Goal: Transaction & Acquisition: Book appointment/travel/reservation

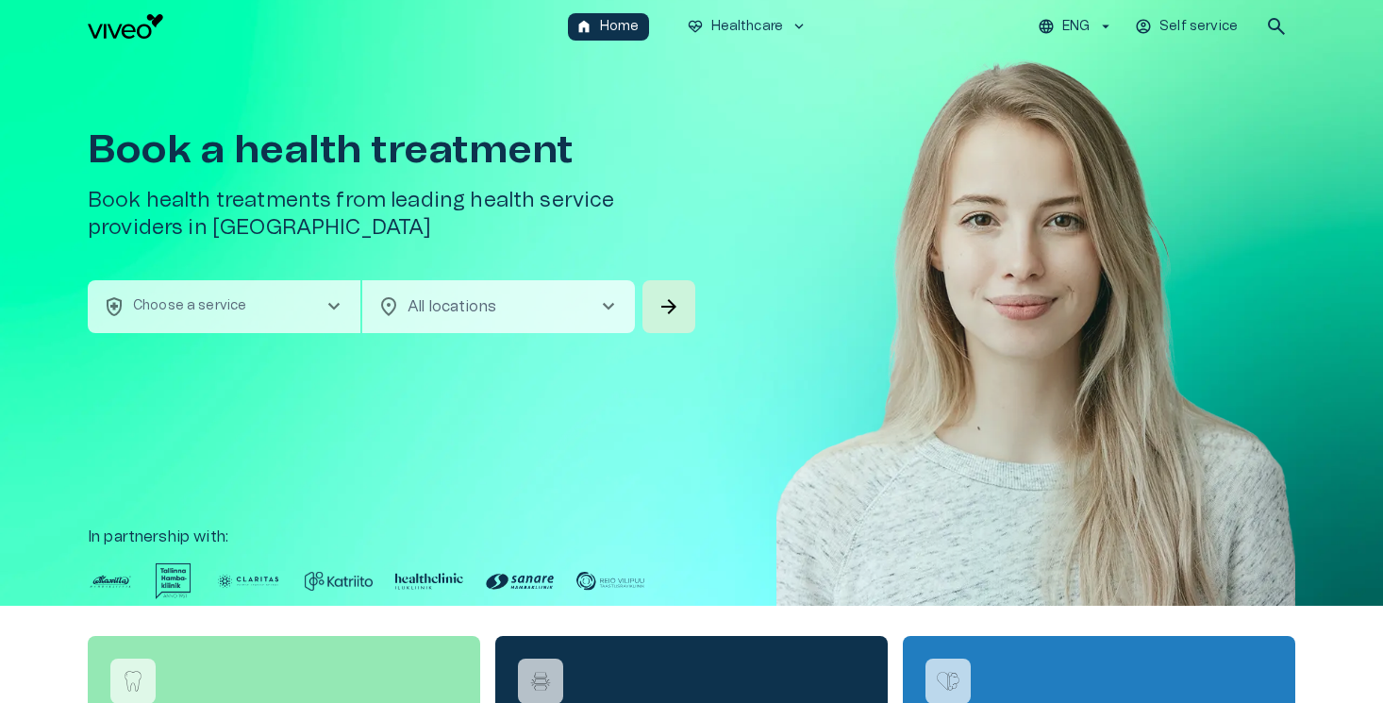
click at [323, 309] on span "chevron_right" at bounding box center [334, 306] width 23 height 23
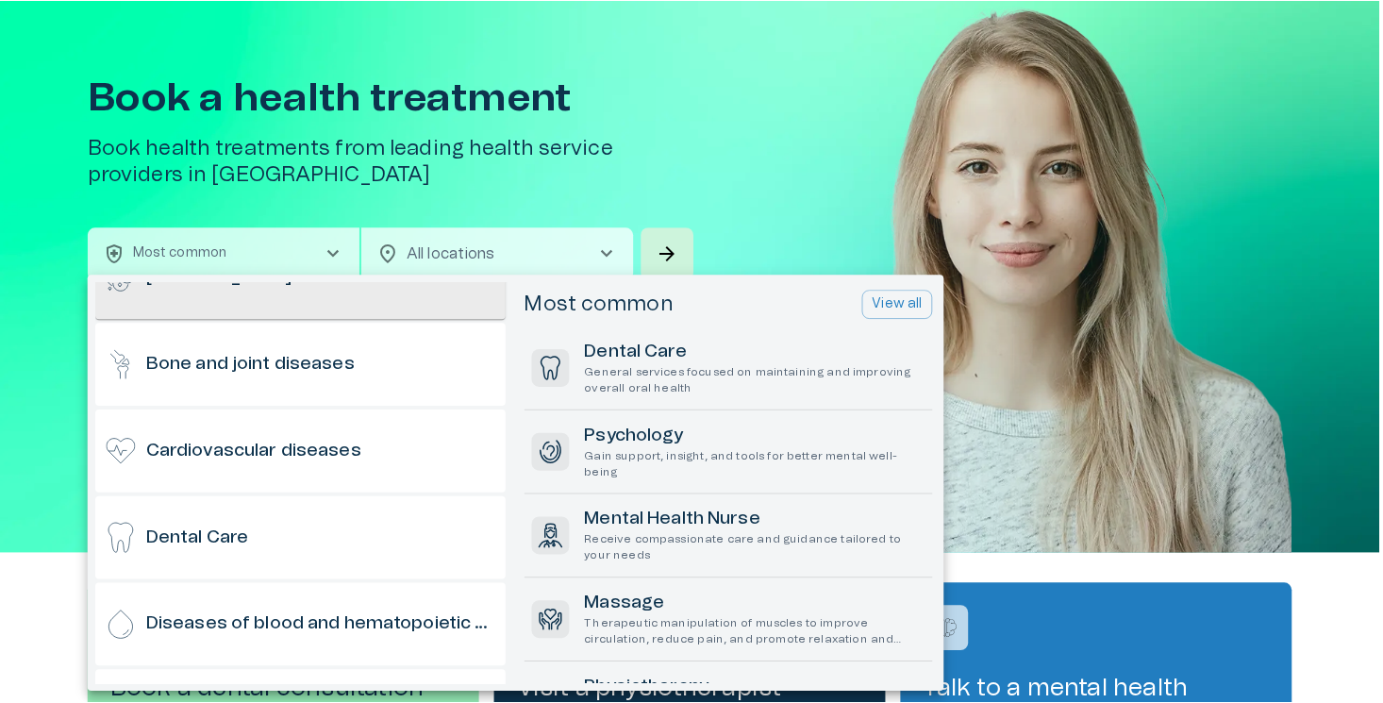
scroll to position [258, 0]
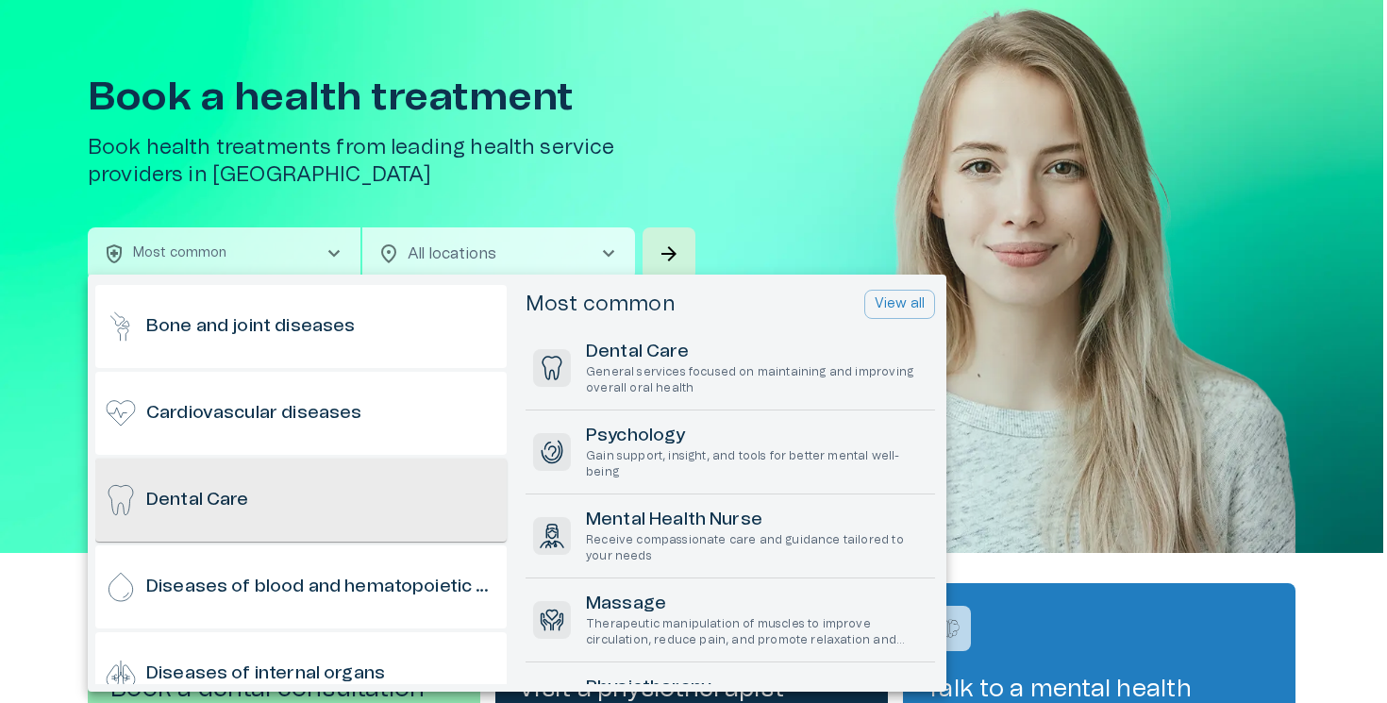
click at [240, 501] on h6 "Dental Care" at bounding box center [197, 500] width 103 height 25
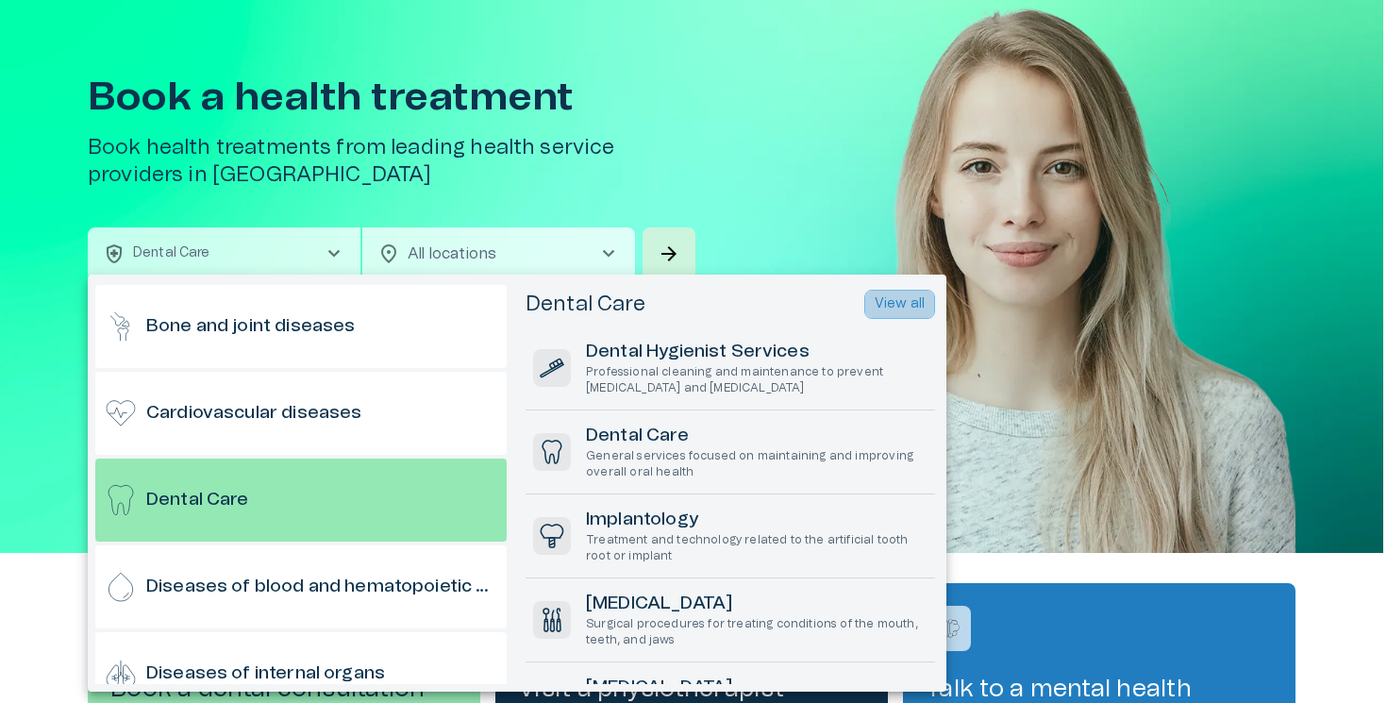
click at [892, 296] on p "View all" at bounding box center [900, 304] width 50 height 20
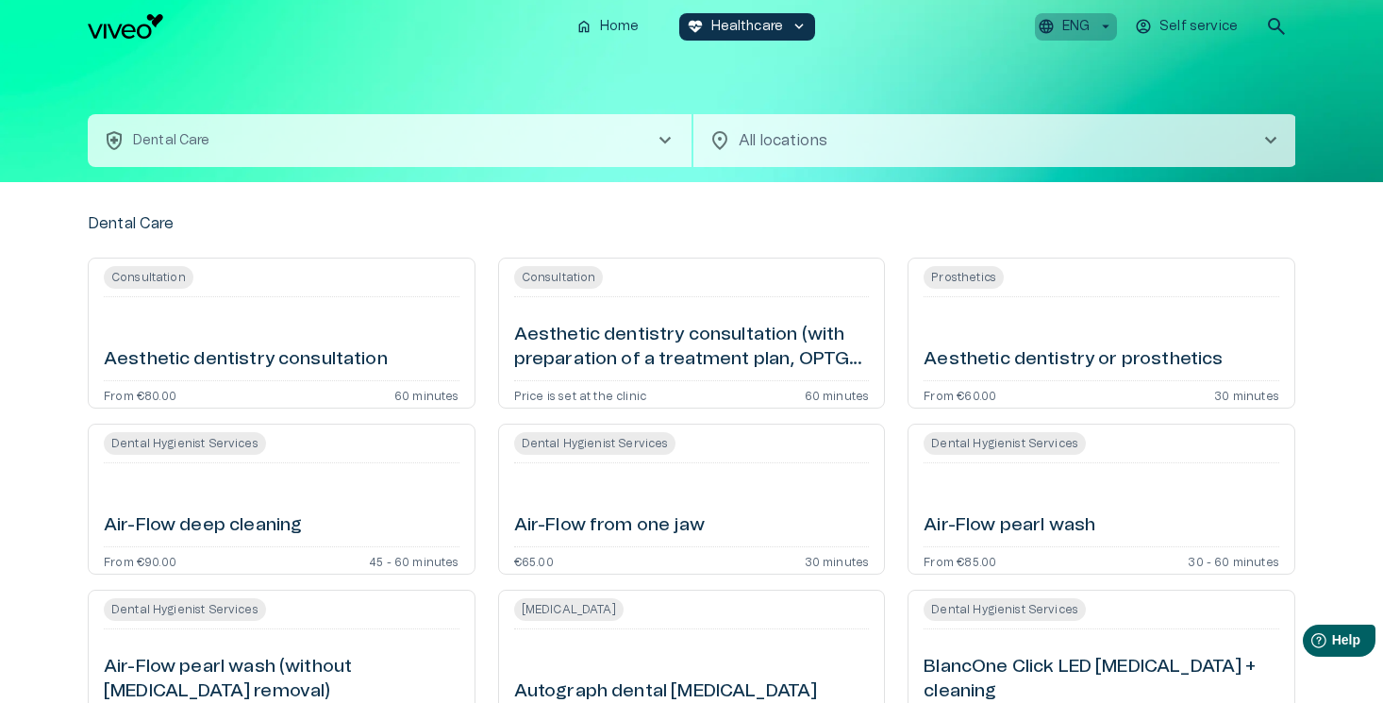
click at [1079, 20] on p "ENG" at bounding box center [1075, 27] width 27 height 20
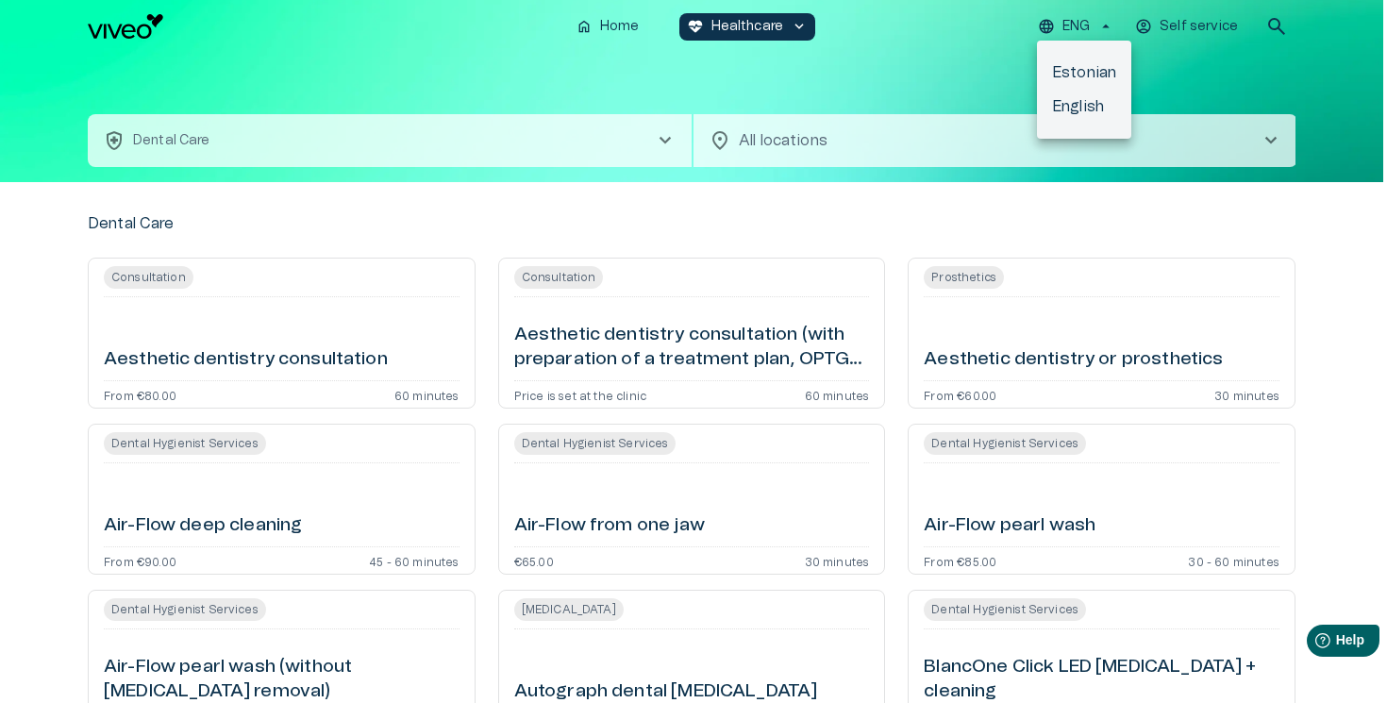
click at [1079, 80] on li "Estonian" at bounding box center [1084, 73] width 94 height 34
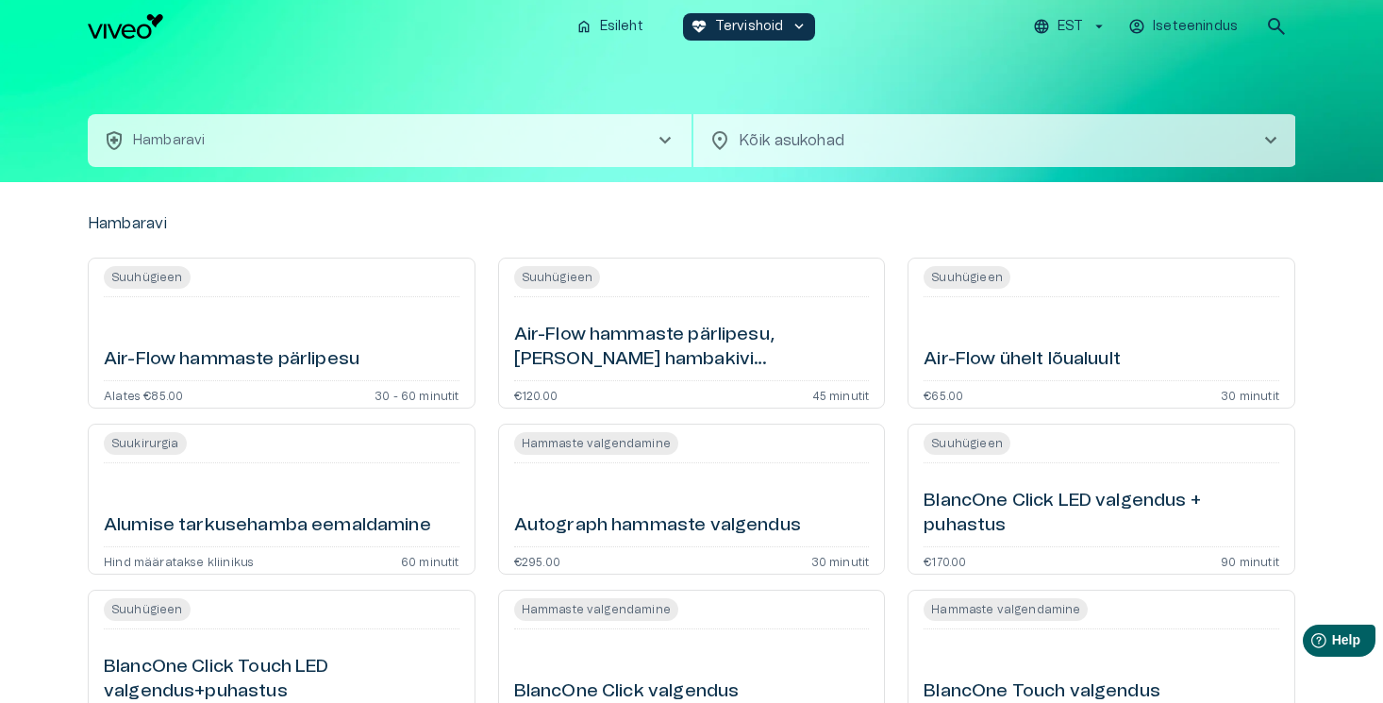
click at [1058, 24] on button "EST" at bounding box center [1070, 26] width 80 height 27
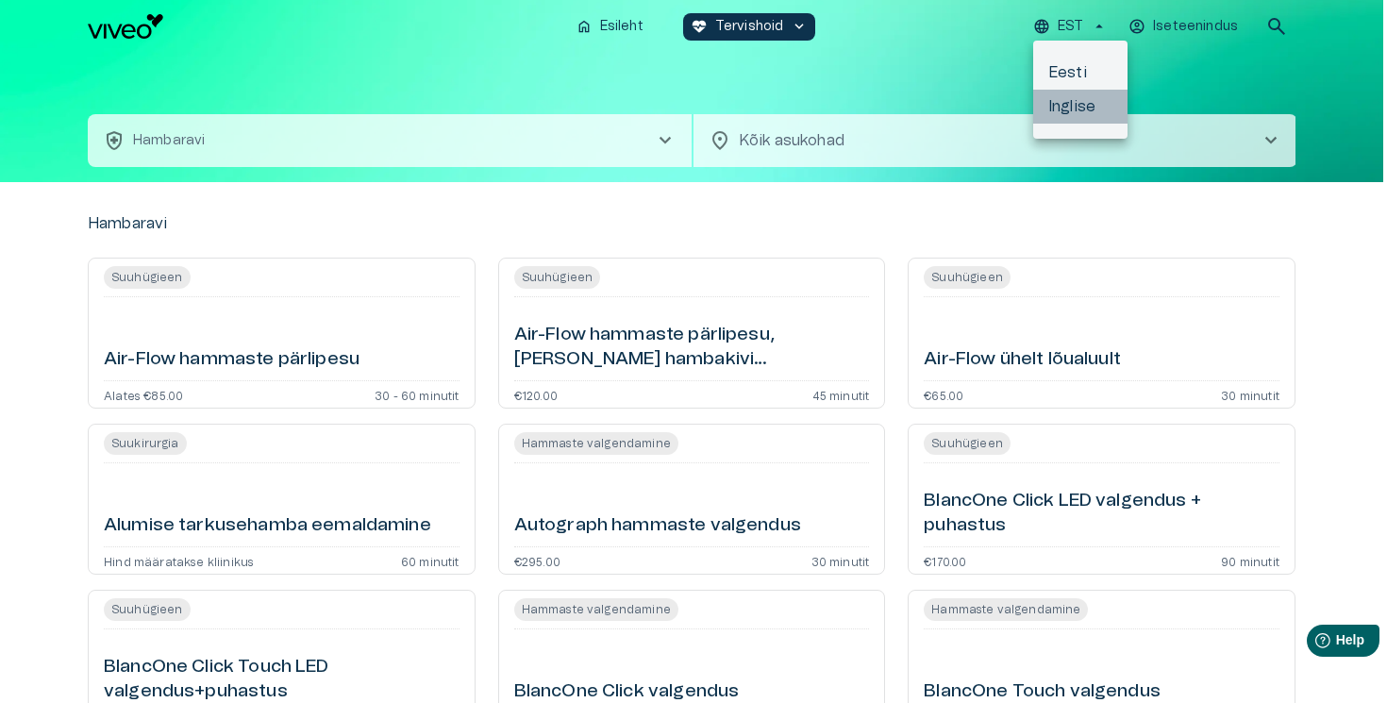
click at [1073, 105] on li "Inglise" at bounding box center [1080, 107] width 94 height 34
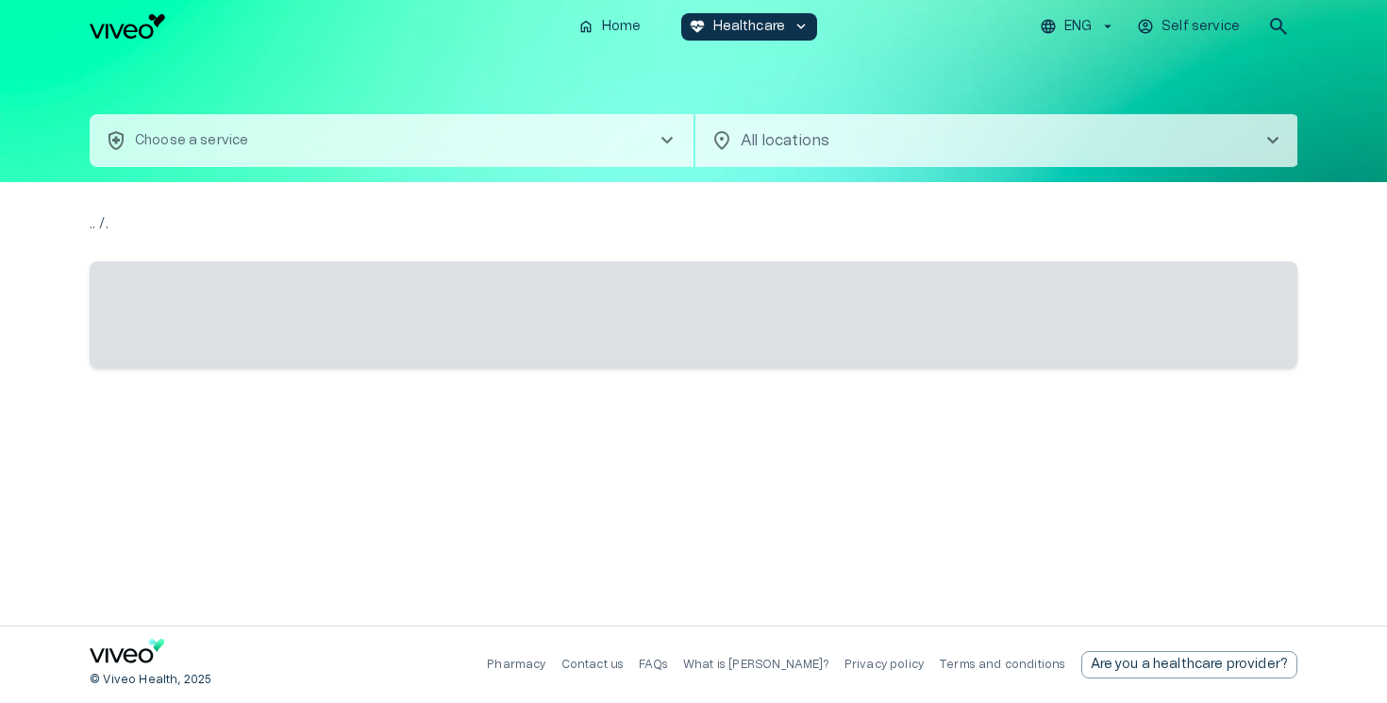
click at [440, 135] on button "health_and_safety Choose a service chevron_right" at bounding box center [392, 140] width 604 height 53
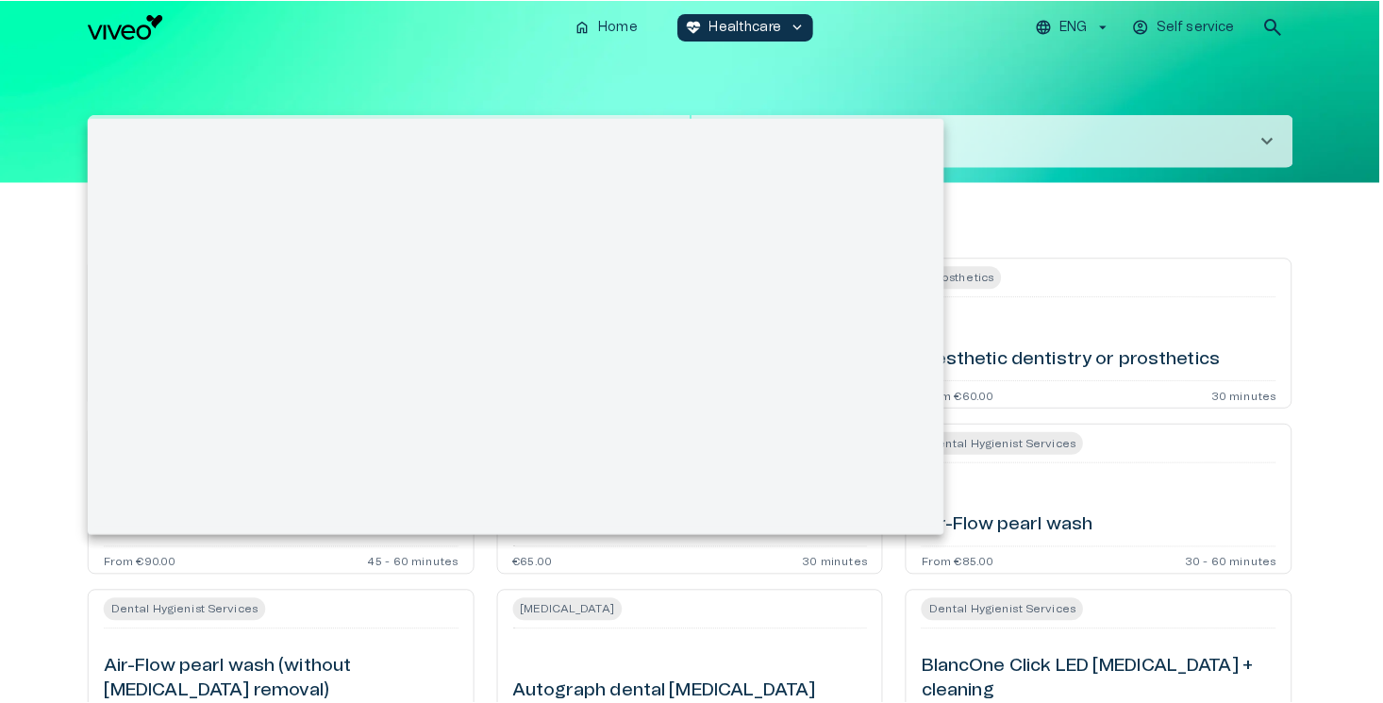
scroll to position [53, 0]
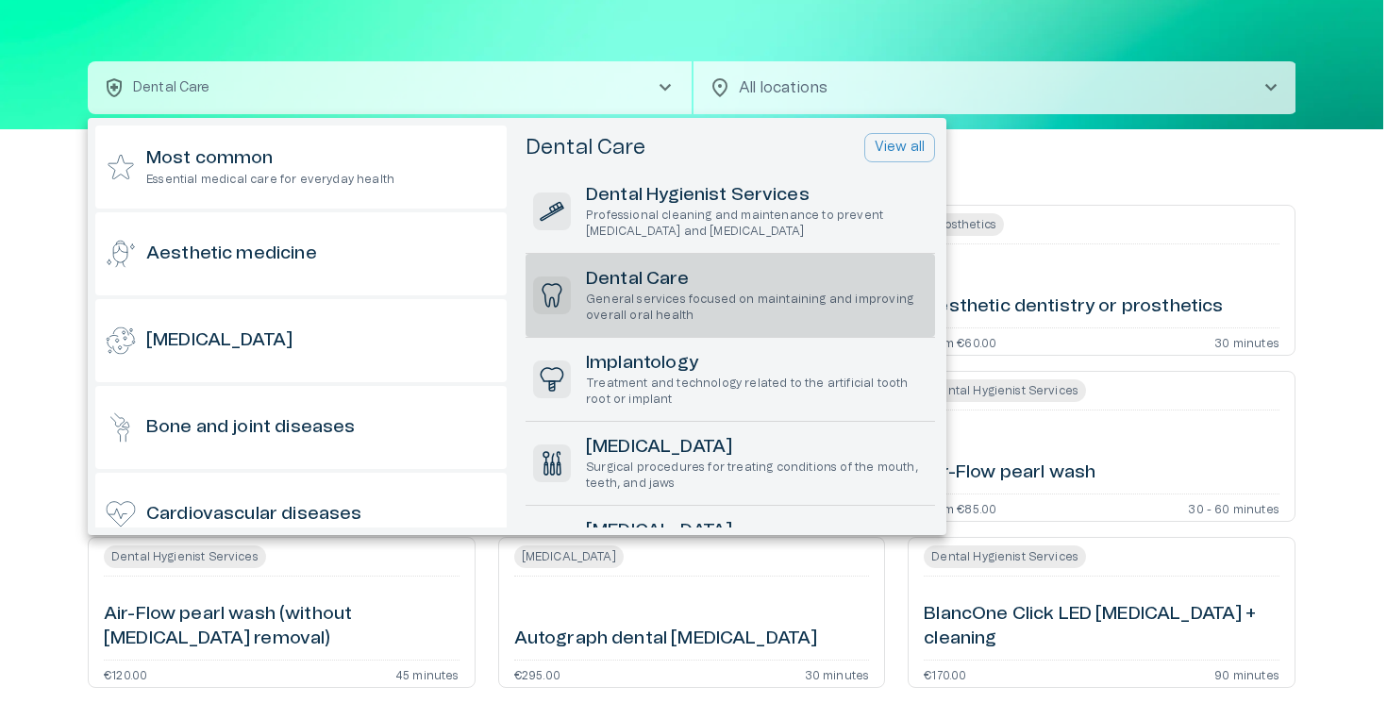
click at [724, 323] on p "General services focused on maintaining and improving overall oral health" at bounding box center [757, 308] width 342 height 32
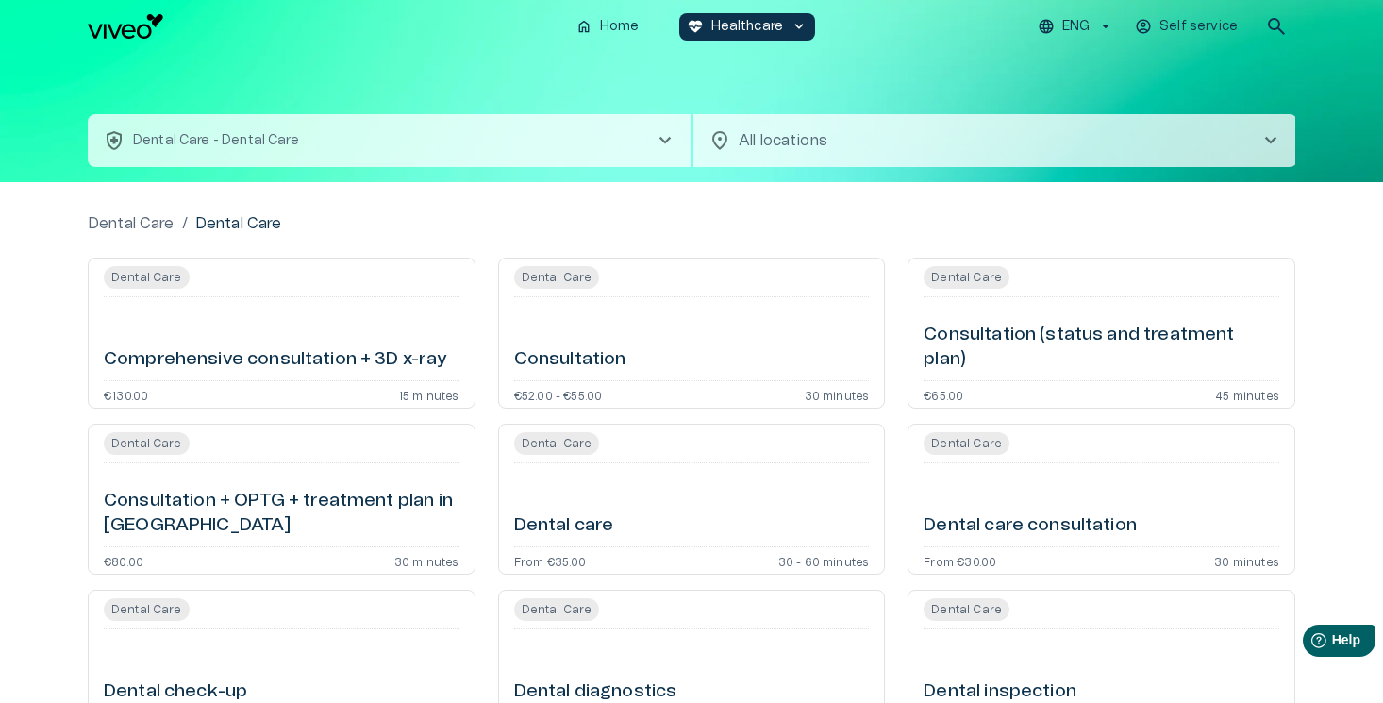
click at [630, 133] on button "health_and_safety Dental Care - Dental Care chevron_right" at bounding box center [390, 140] width 604 height 53
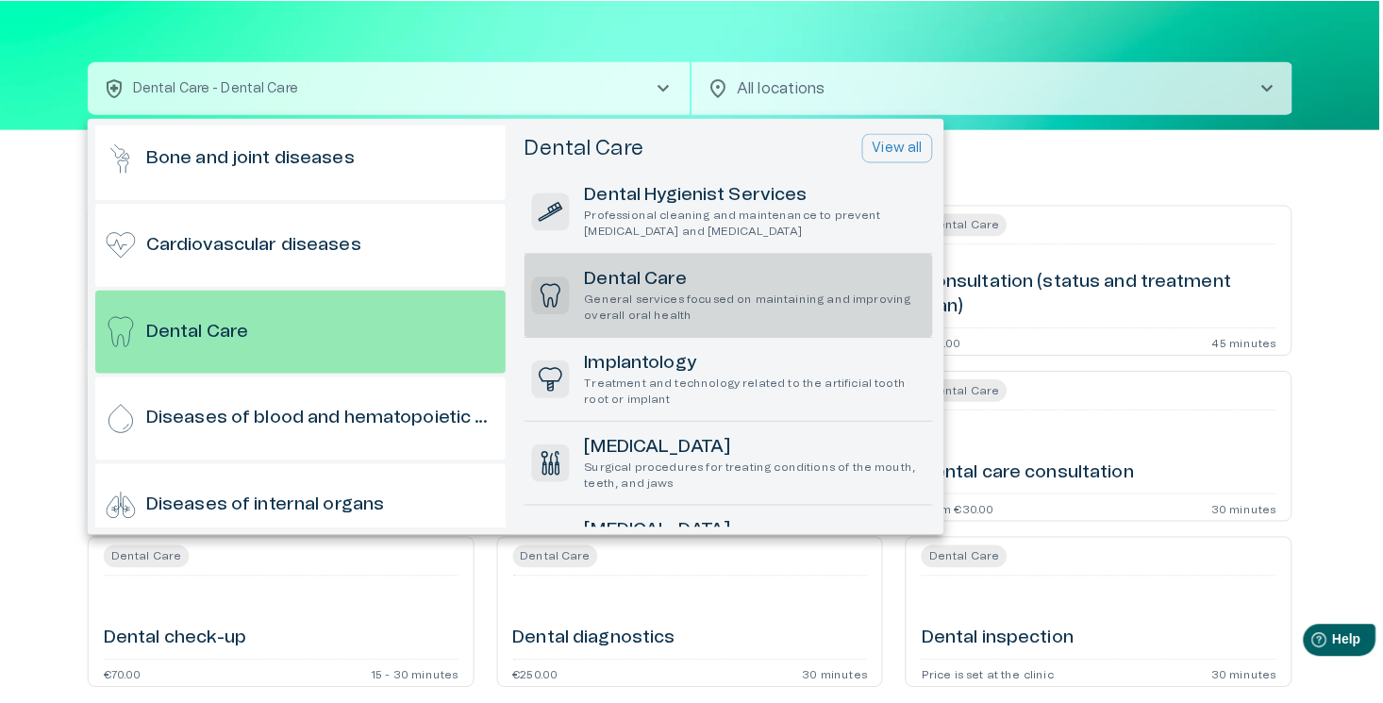
scroll to position [275, 0]
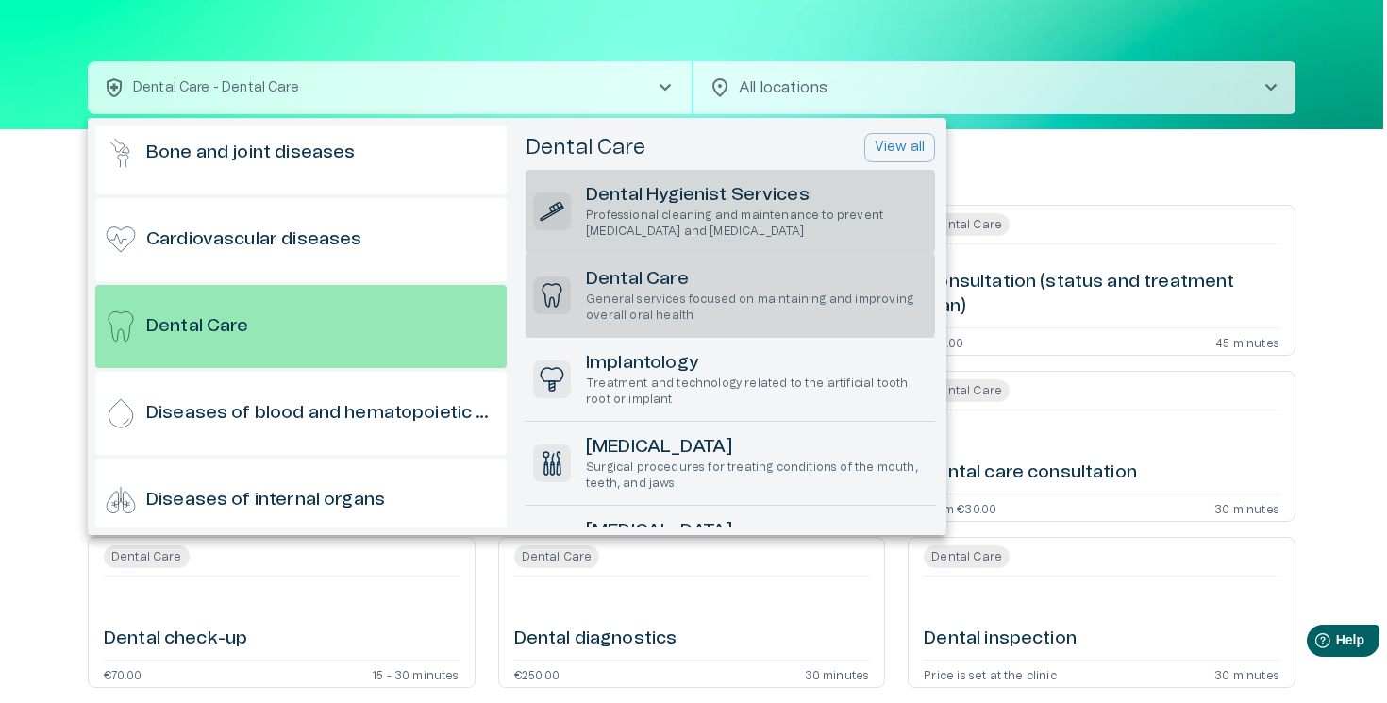
click at [694, 223] on p "Professional cleaning and maintenance to prevent tooth decay and gum disease" at bounding box center [757, 224] width 342 height 32
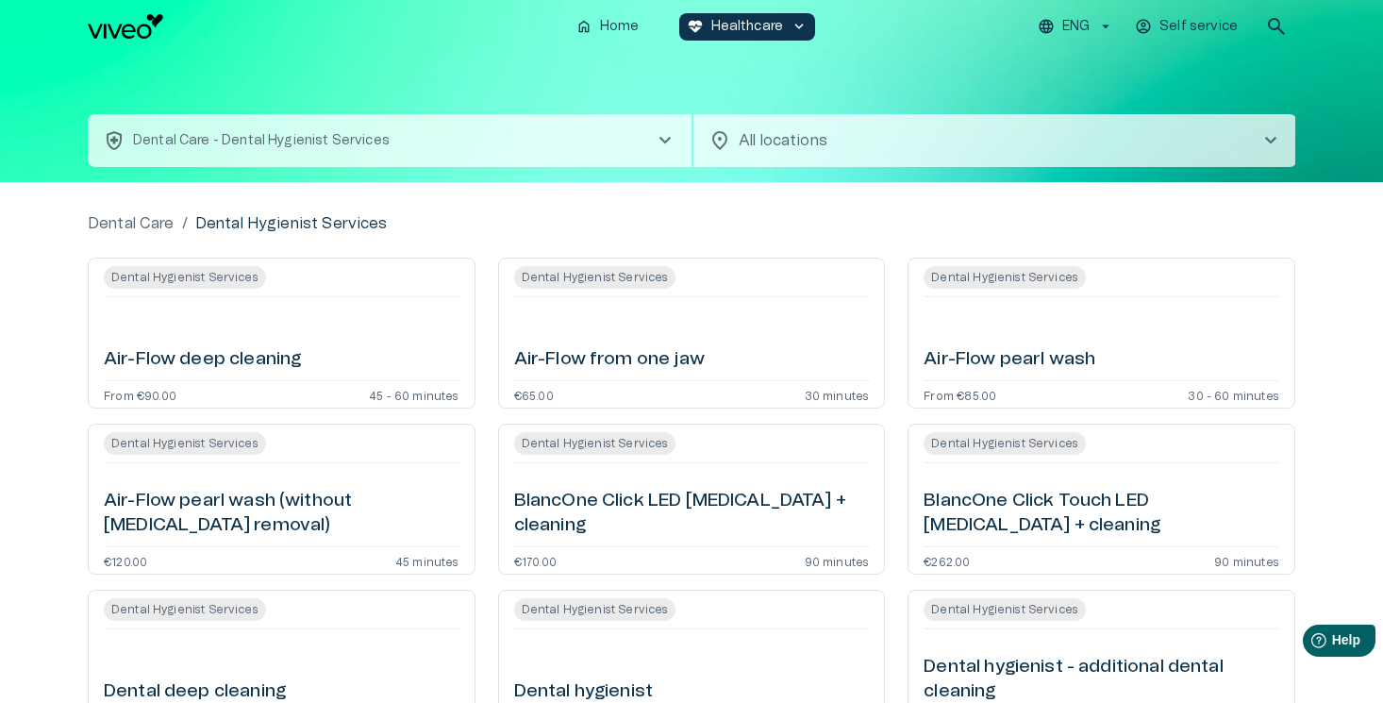
click at [1079, 21] on p "ENG" at bounding box center [1075, 27] width 27 height 20
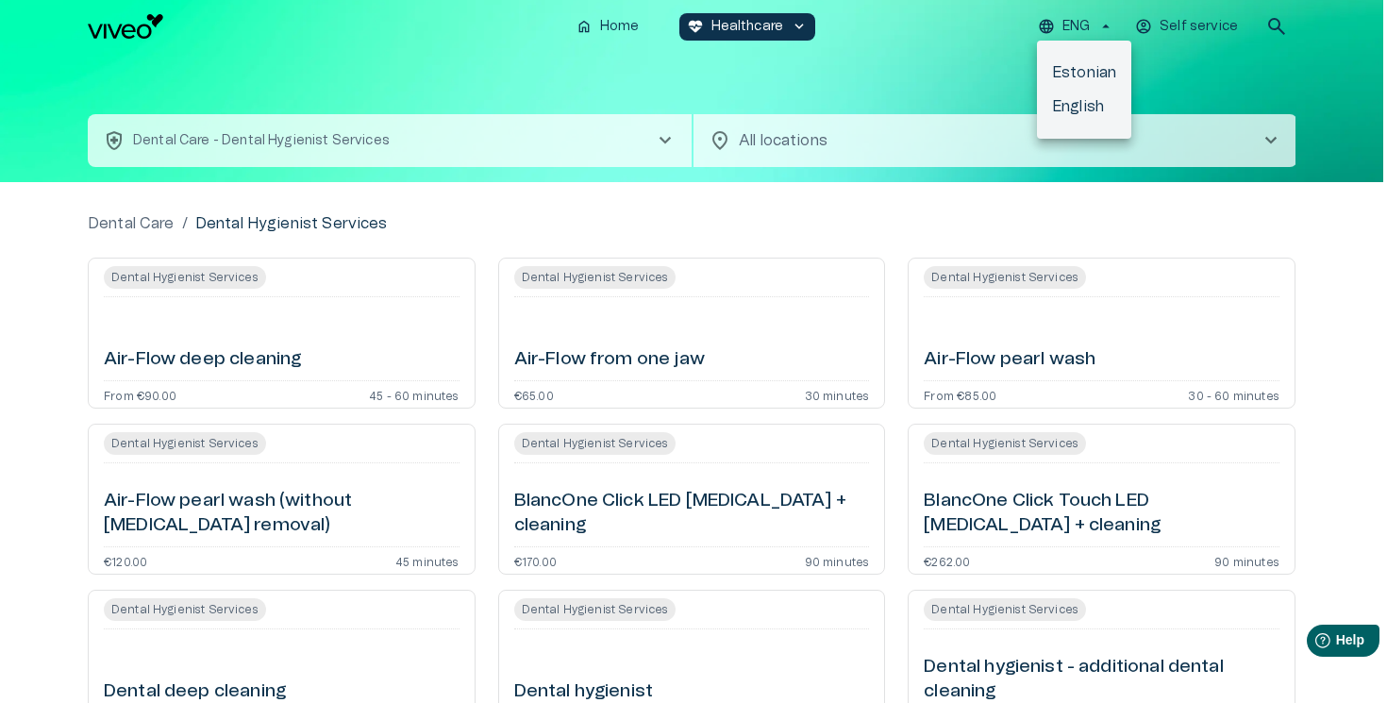
click at [1083, 68] on li "Estonian" at bounding box center [1084, 73] width 94 height 34
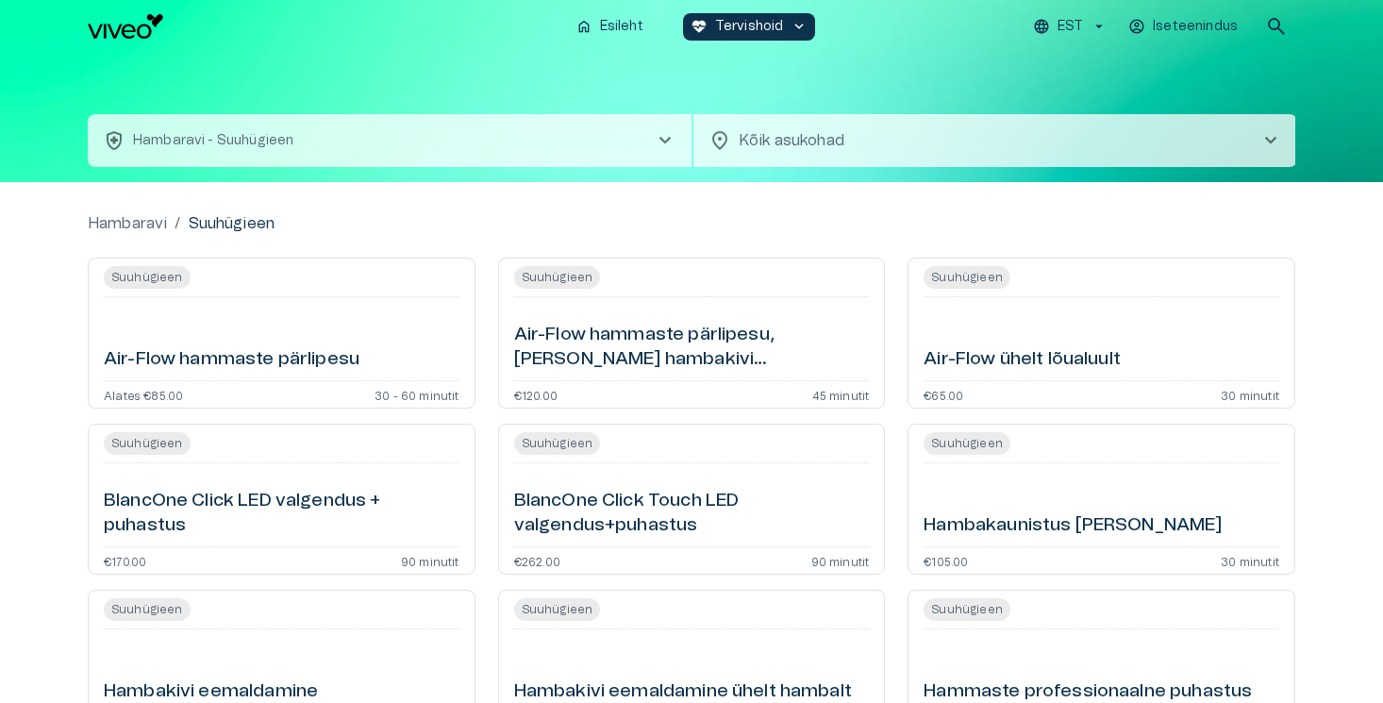
click at [257, 359] on h6 "Air-Flow hammaste pärlipesu" at bounding box center [232, 359] width 256 height 25
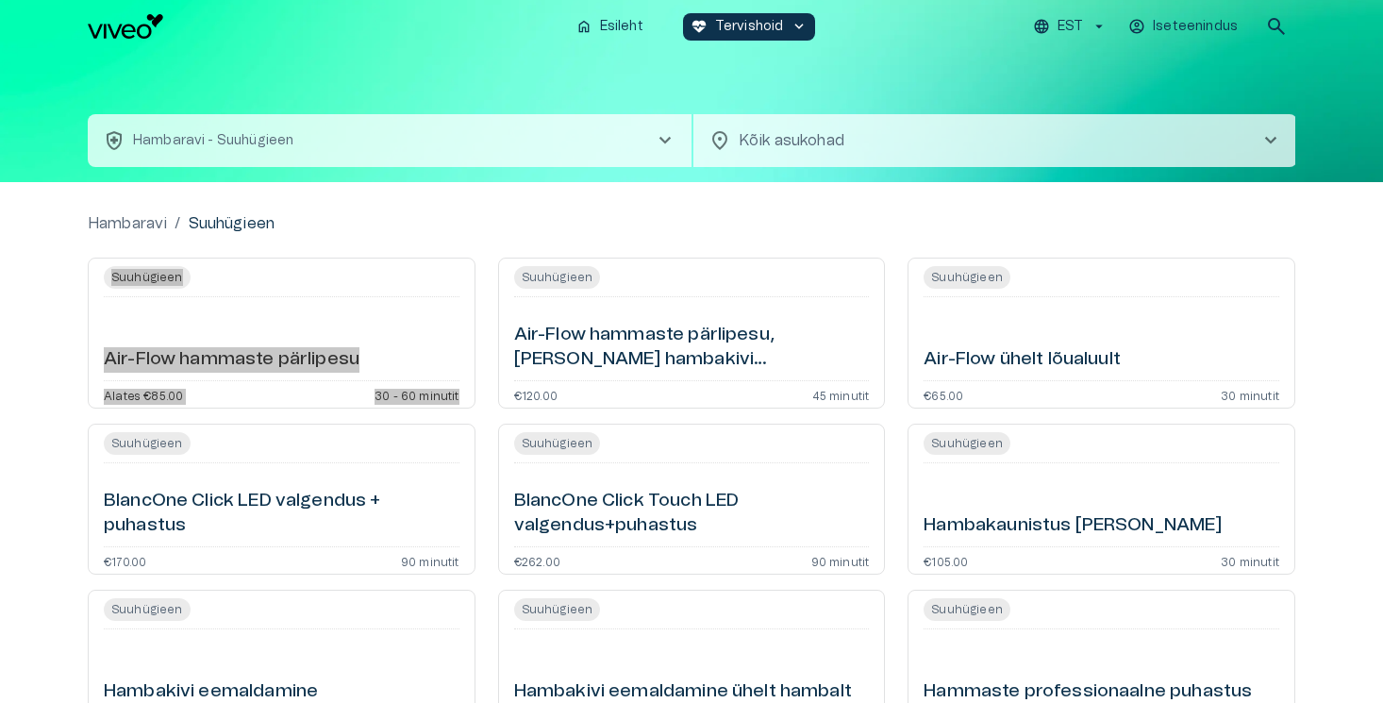
drag, startPoint x: 269, startPoint y: 359, endPoint x: 959, endPoint y: 36, distance: 761.8
click at [0, 0] on div "home Esileht ecg_heart Tervishoid keyboard_arrow_down EST Iseteenindus search h…" at bounding box center [691, 351] width 1383 height 703
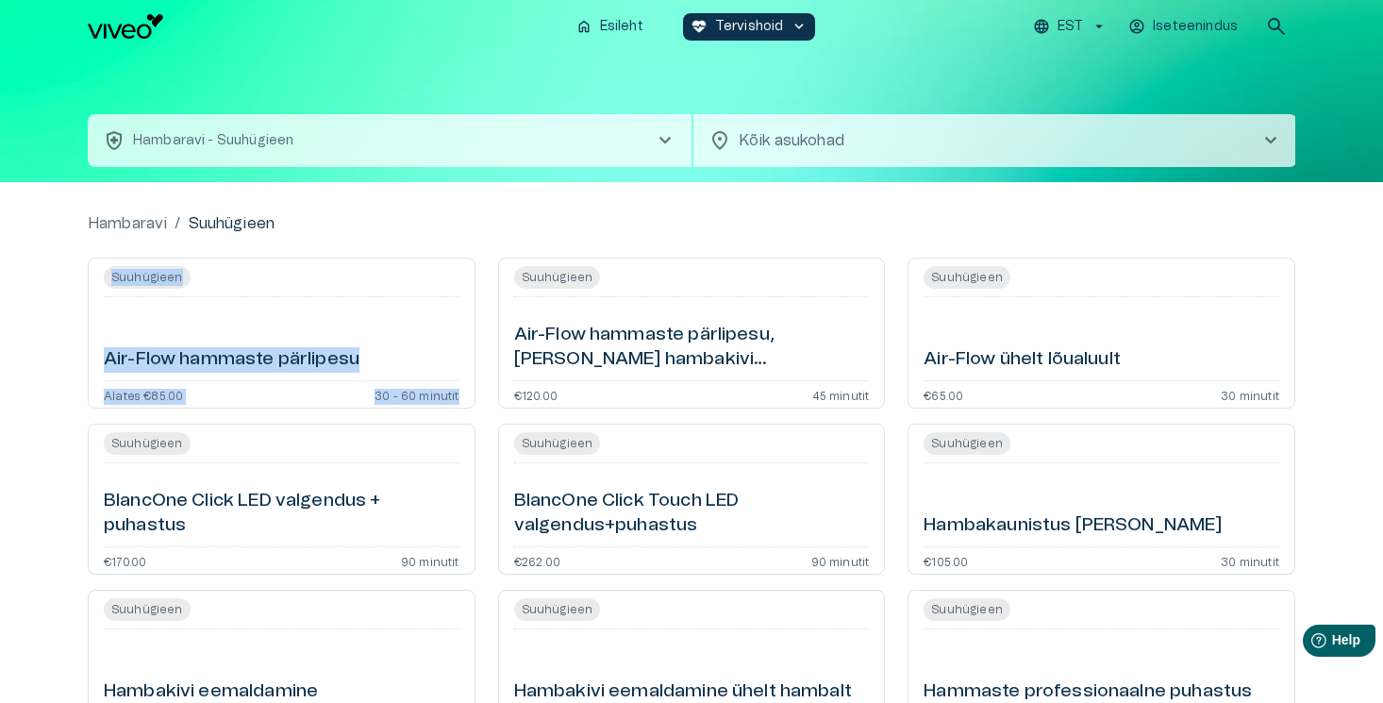
click at [1071, 22] on p "EST" at bounding box center [1070, 27] width 25 height 20
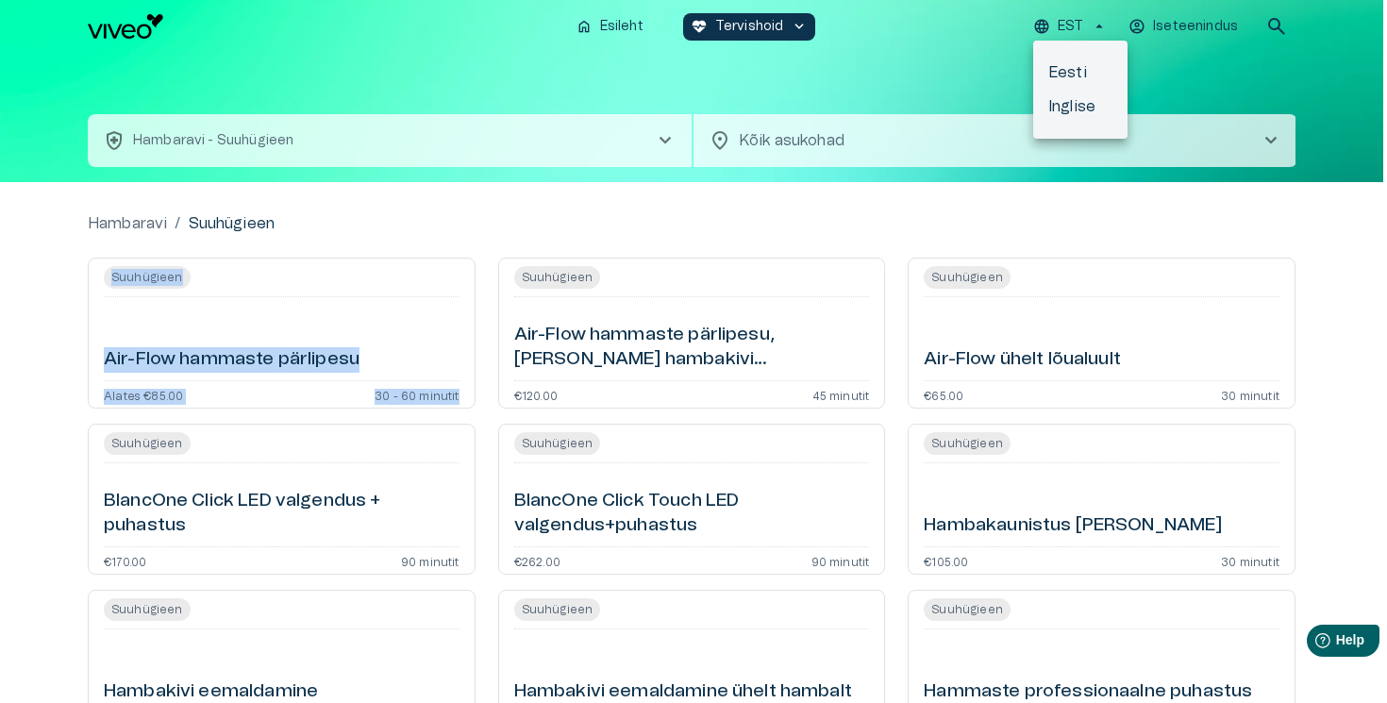
click at [1083, 104] on li "Inglise" at bounding box center [1080, 107] width 94 height 34
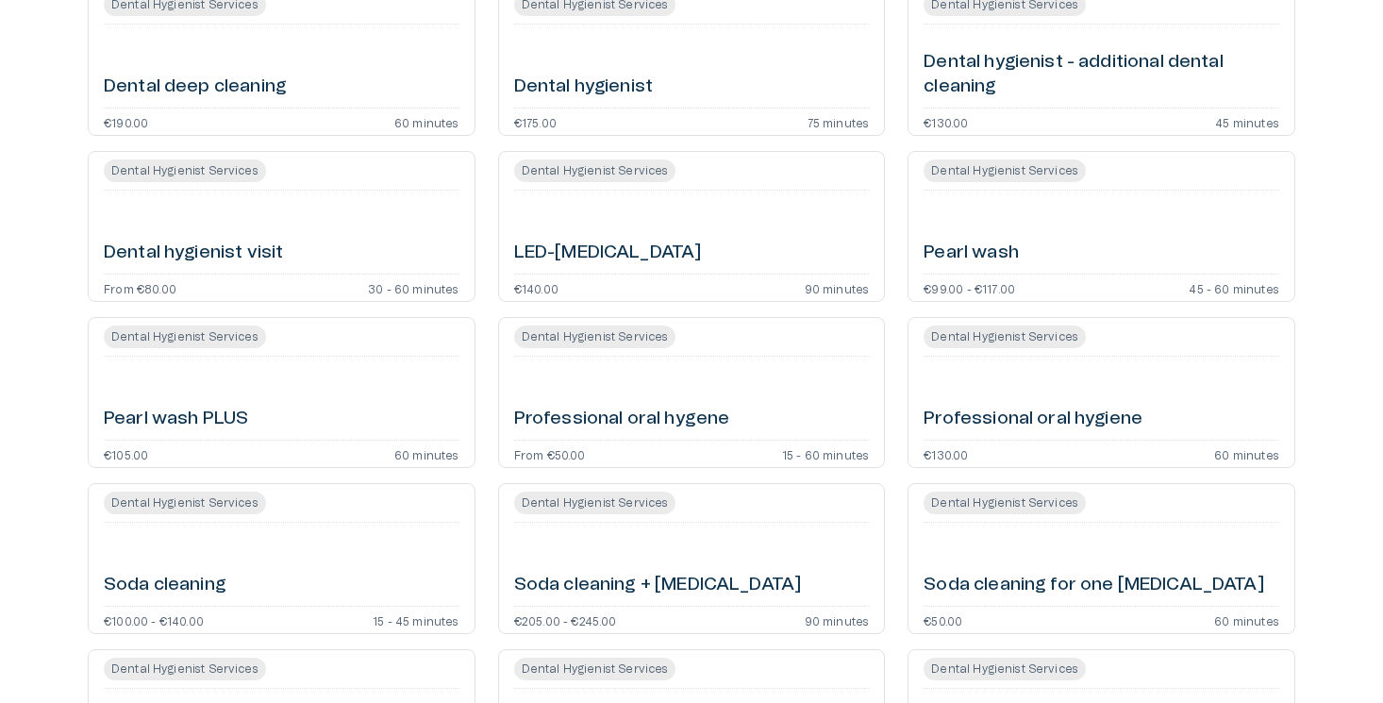
scroll to position [600, 0]
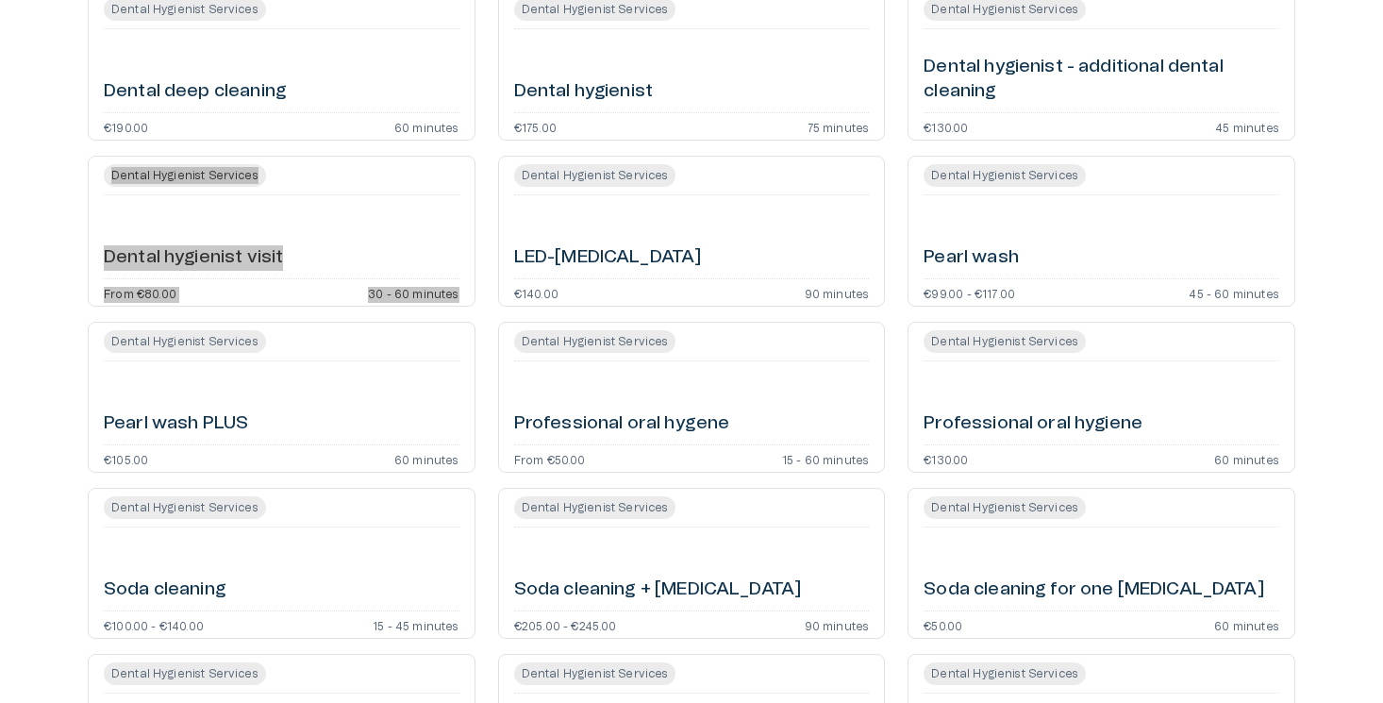
drag, startPoint x: 239, startPoint y: 259, endPoint x: 986, endPoint y: 25, distance: 783.2
click at [0, 0] on div "Dental Care / Dental Hygienist Services Dental Hygienist Services Air-Flow deep…" at bounding box center [691, 223] width 1383 height 1283
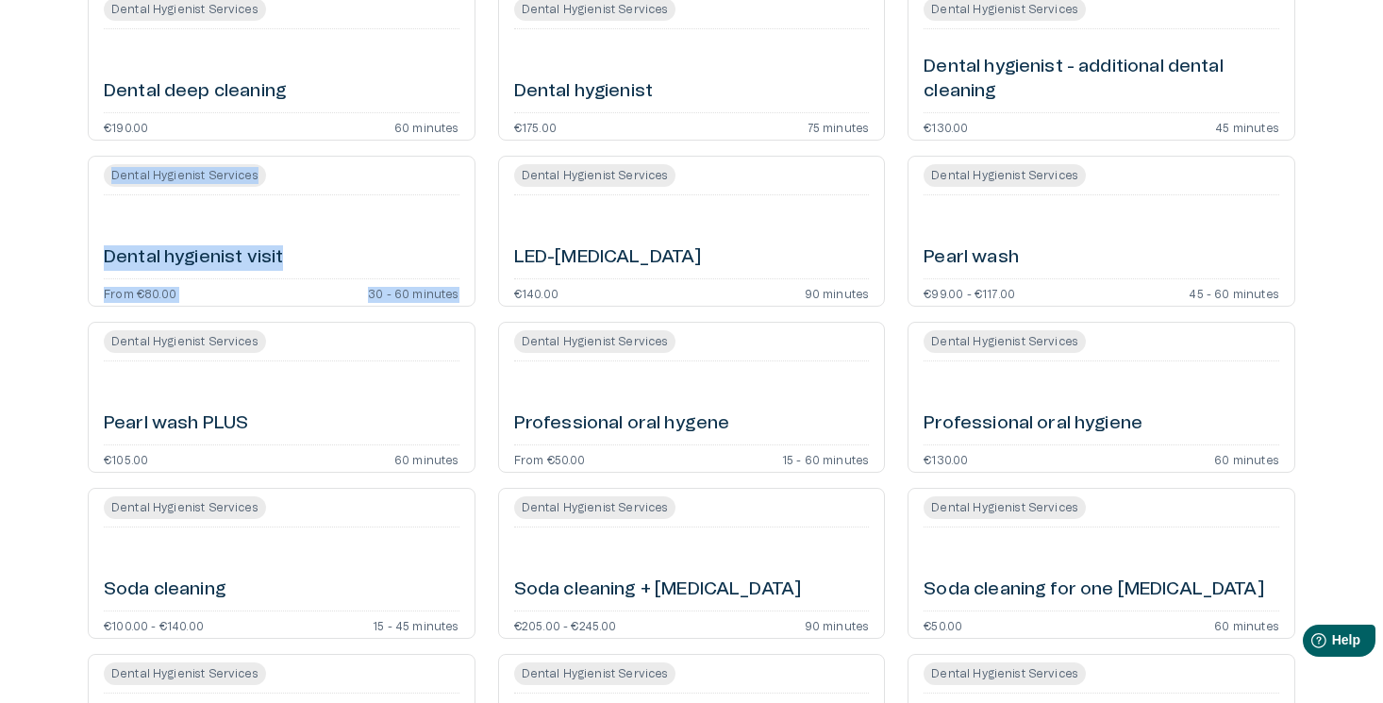
scroll to position [0, 0]
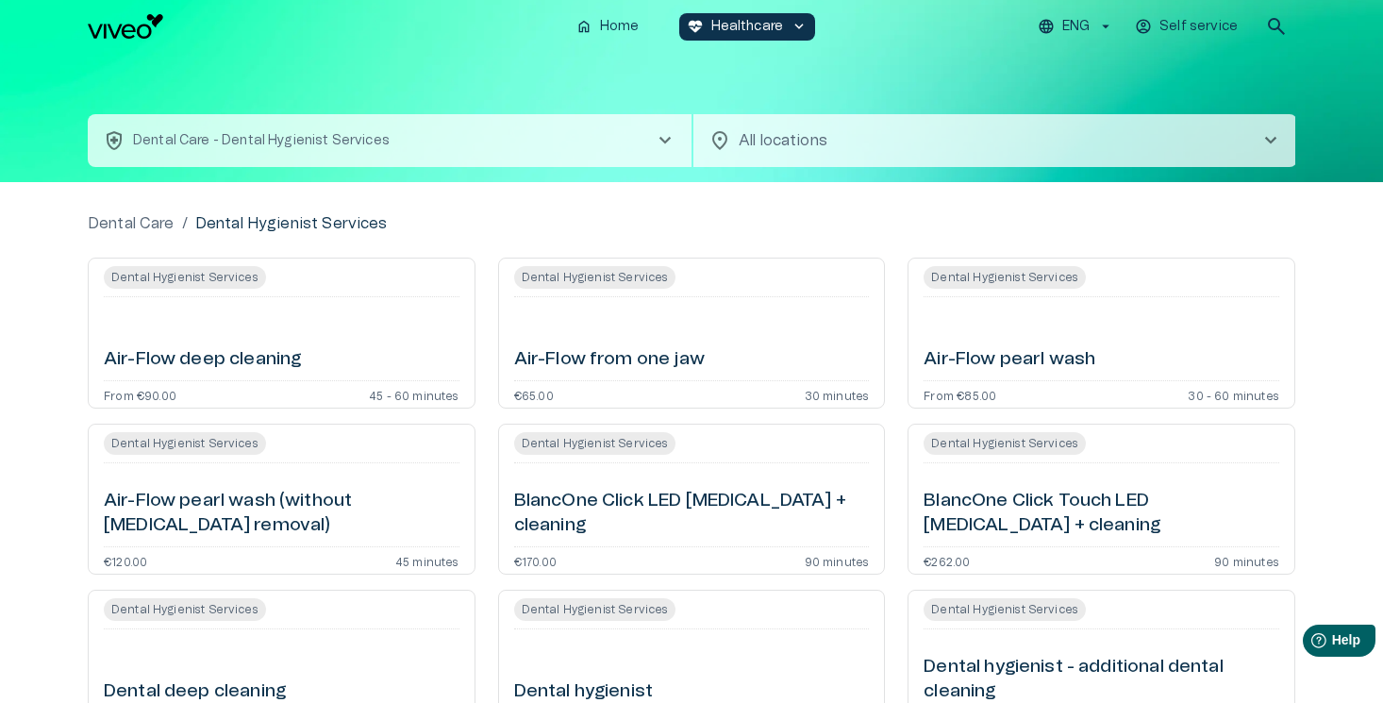
click at [533, 150] on button "health_and_safety Dental Care - Dental Hygienist Services chevron_right" at bounding box center [390, 140] width 604 height 53
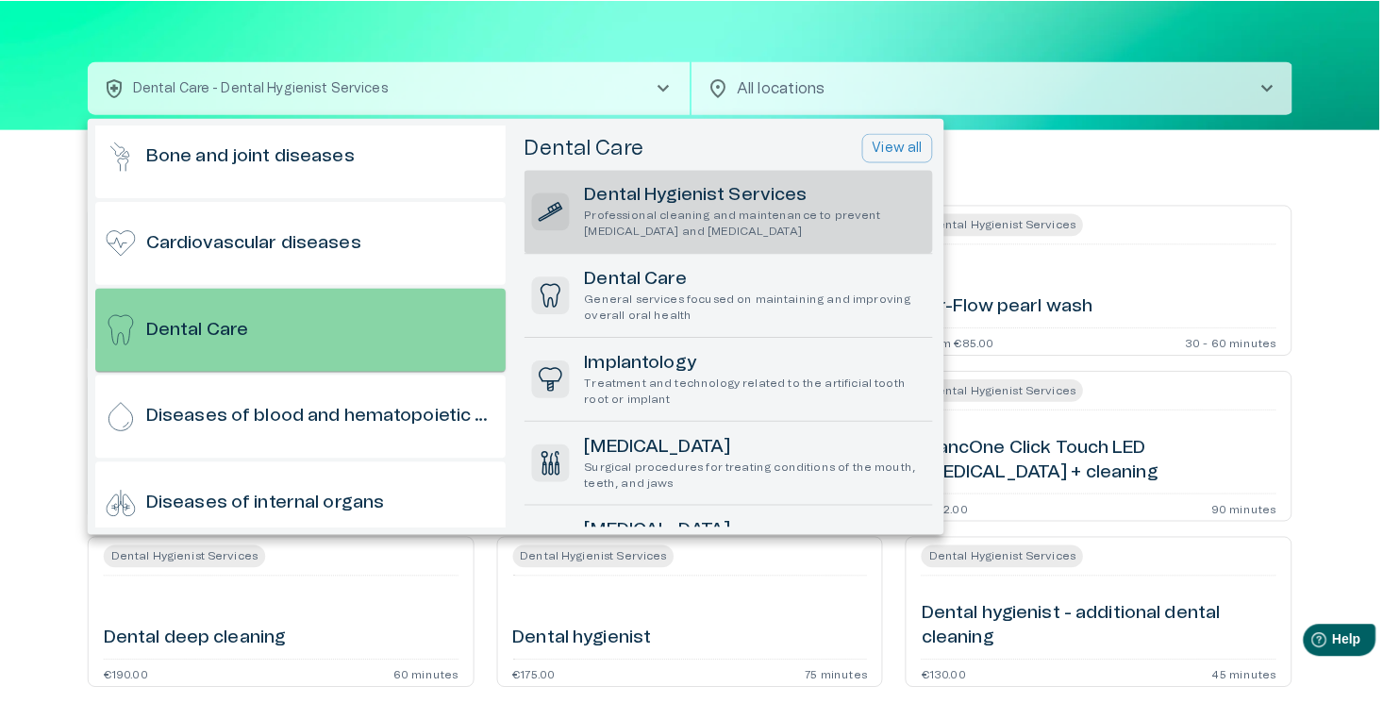
scroll to position [275, 0]
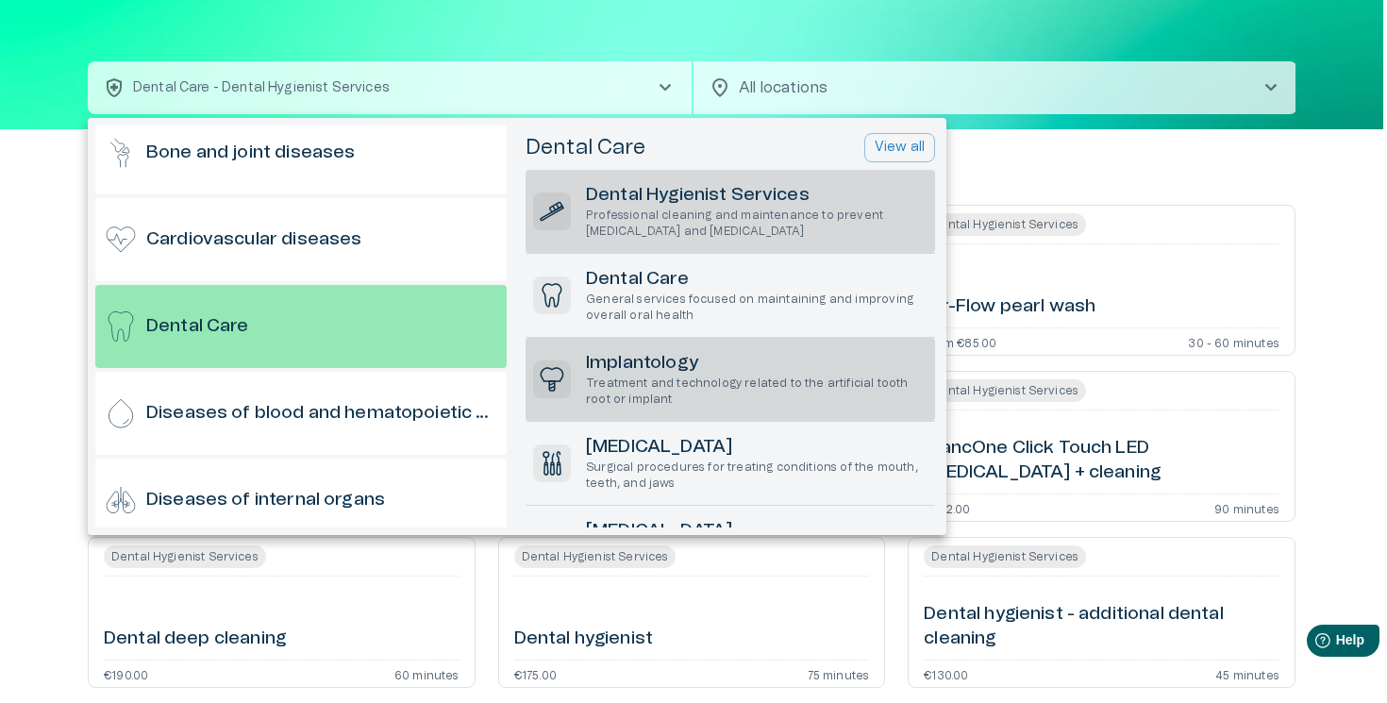
click at [639, 359] on h6 "Implantology" at bounding box center [757, 363] width 342 height 25
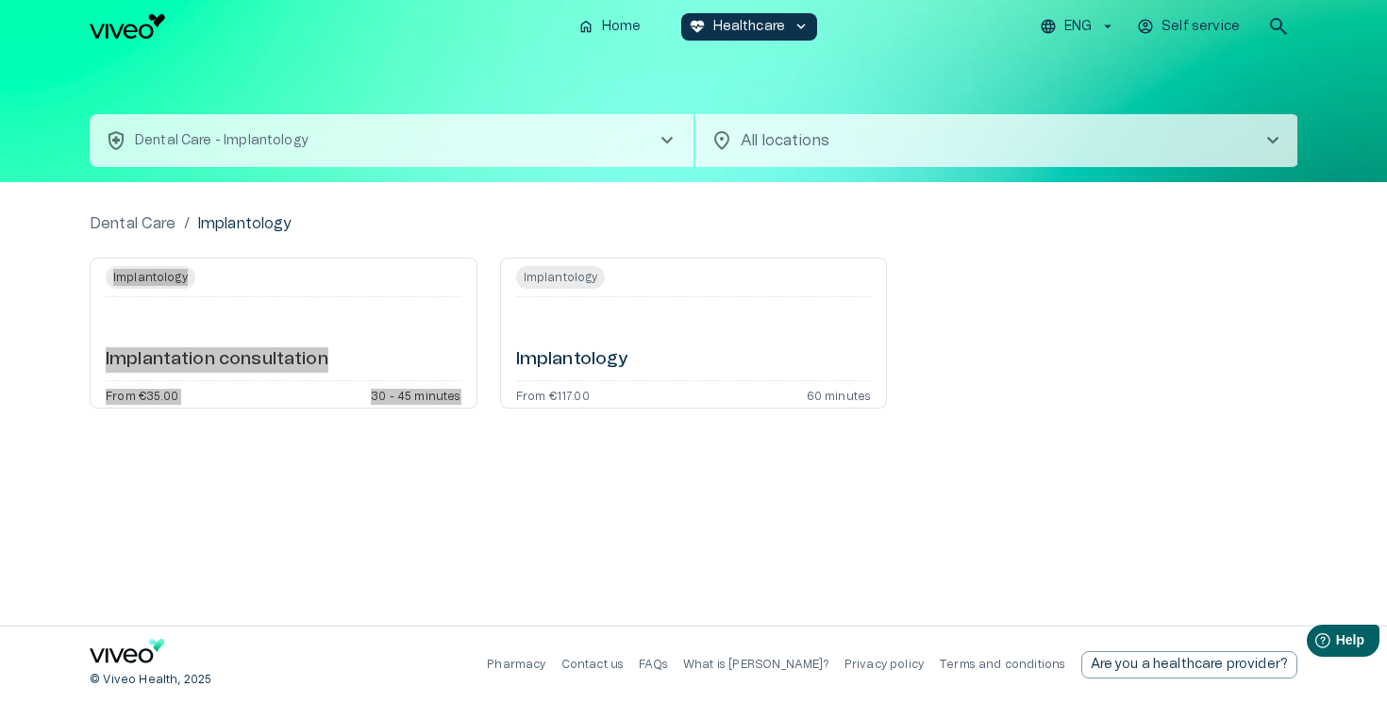
drag, startPoint x: 288, startPoint y: 361, endPoint x: 977, endPoint y: 26, distance: 766.7
click at [0, 0] on div "home Home ecg_heart Healthcare keyboard_arrow_down ENG Self service search heal…" at bounding box center [693, 351] width 1387 height 703
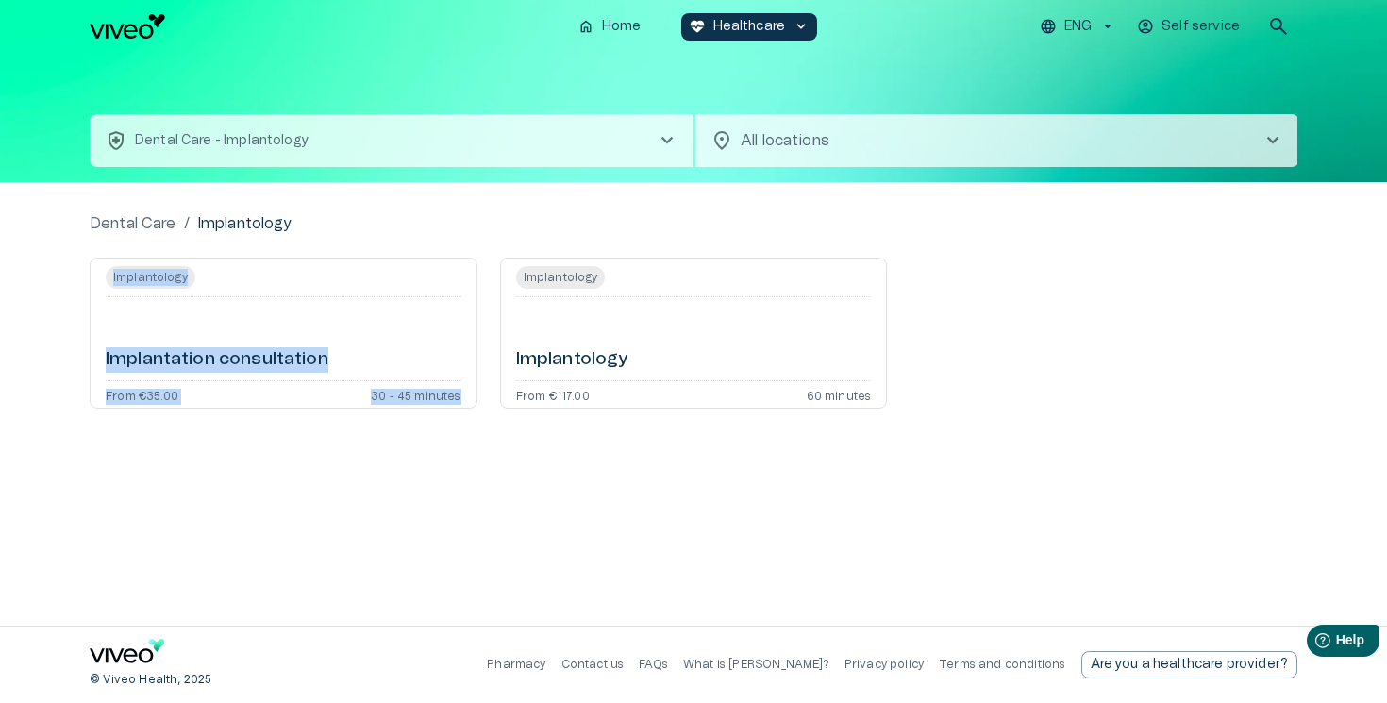
click at [1060, 26] on button "ENG" at bounding box center [1078, 26] width 82 height 27
click at [1073, 76] on li "Estonian" at bounding box center [1086, 73] width 94 height 34
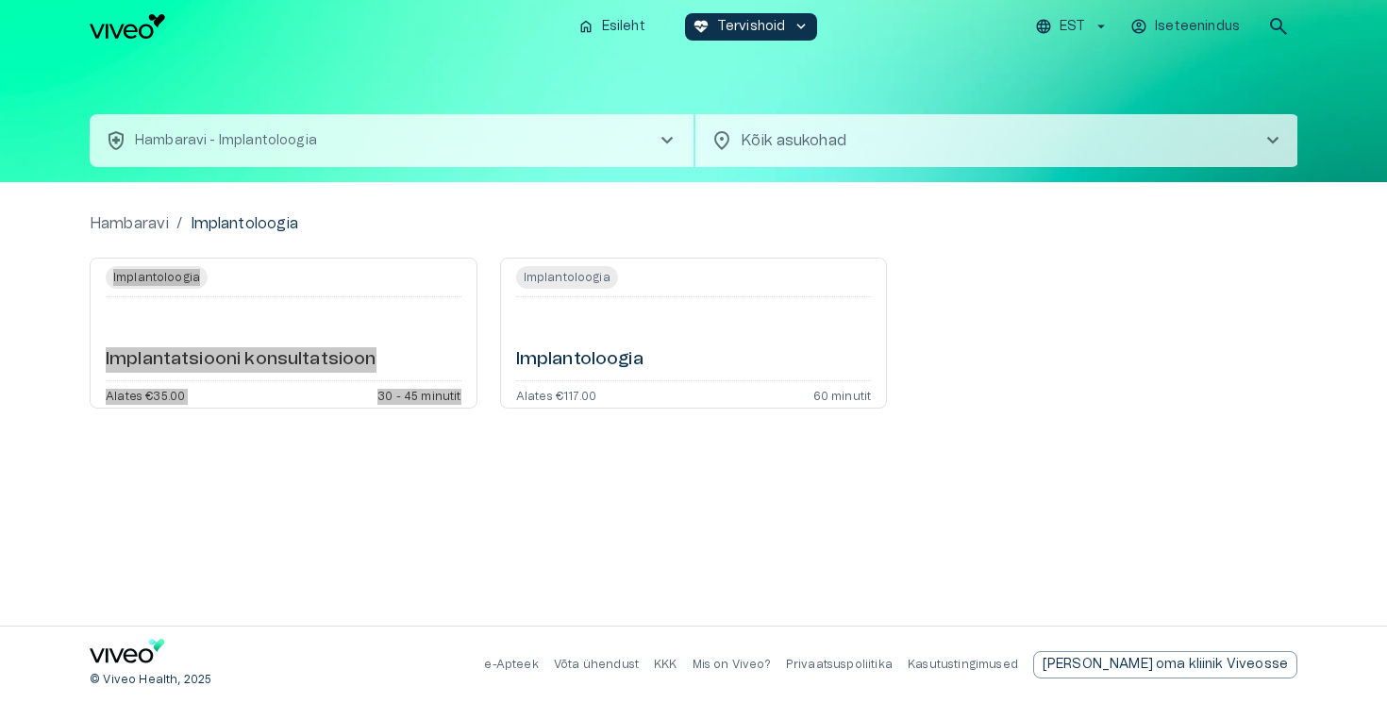
drag, startPoint x: 276, startPoint y: 367, endPoint x: 198, endPoint y: 2, distance: 373.4
click at [0, 0] on div "home Esileht ecg_heart Tervishoid keyboard_arrow_down EST Iseteenindus search h…" at bounding box center [693, 351] width 1387 height 703
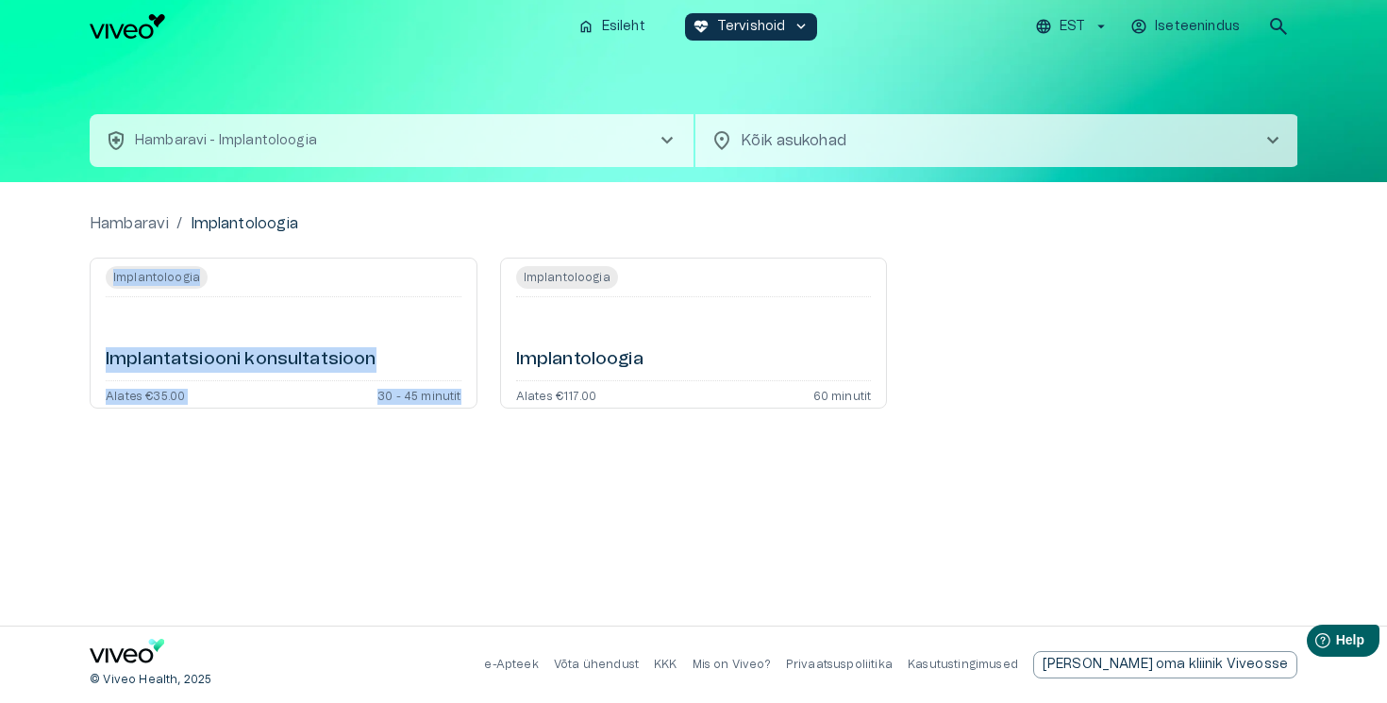
click at [425, 156] on button "health_and_safety Hambaravi - Implantoloogia chevron_right" at bounding box center [392, 140] width 604 height 53
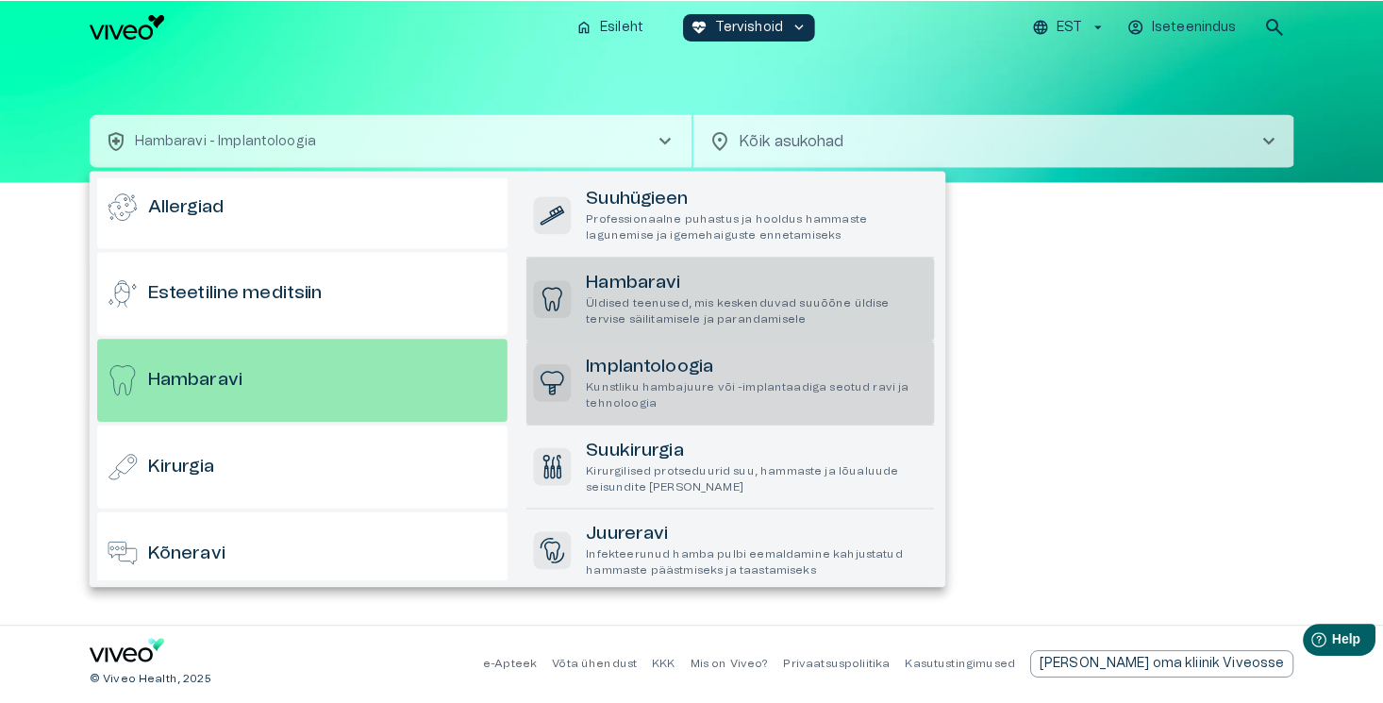
scroll to position [101, 0]
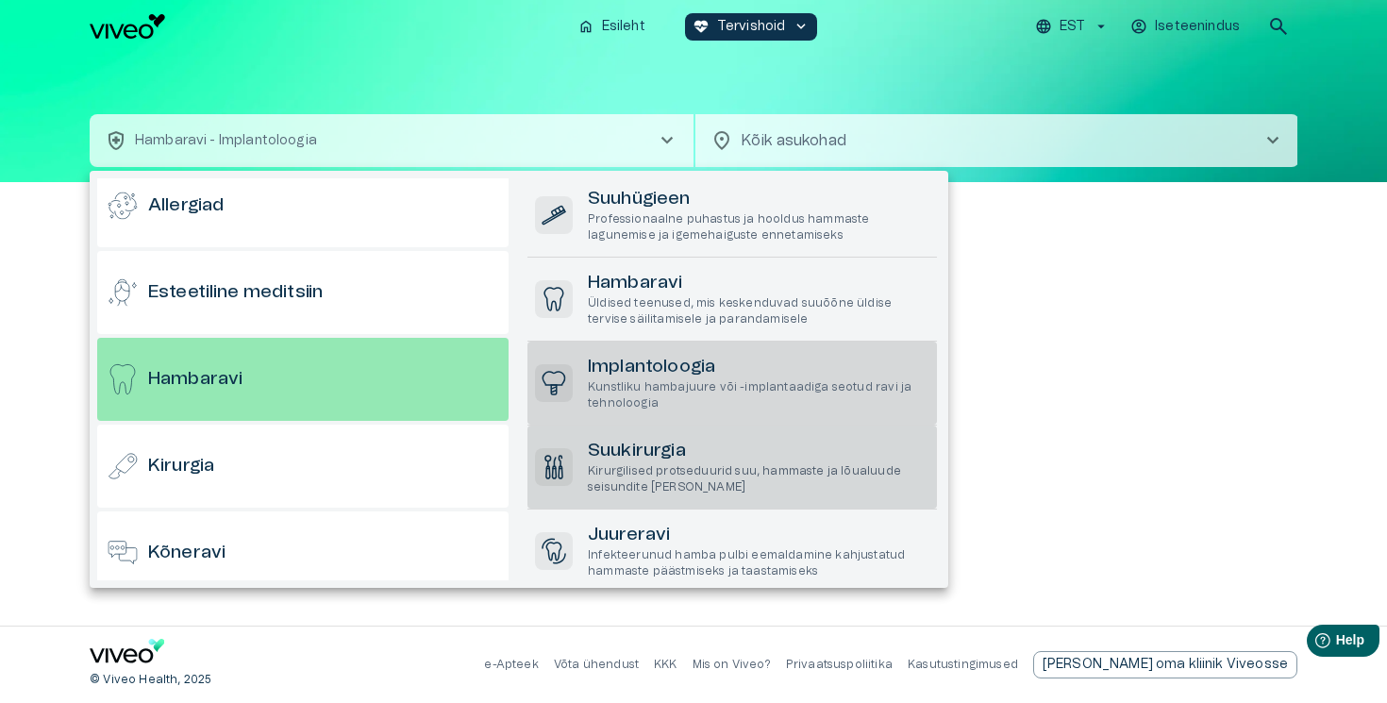
click at [660, 459] on h6 "Suukirurgia" at bounding box center [759, 451] width 342 height 25
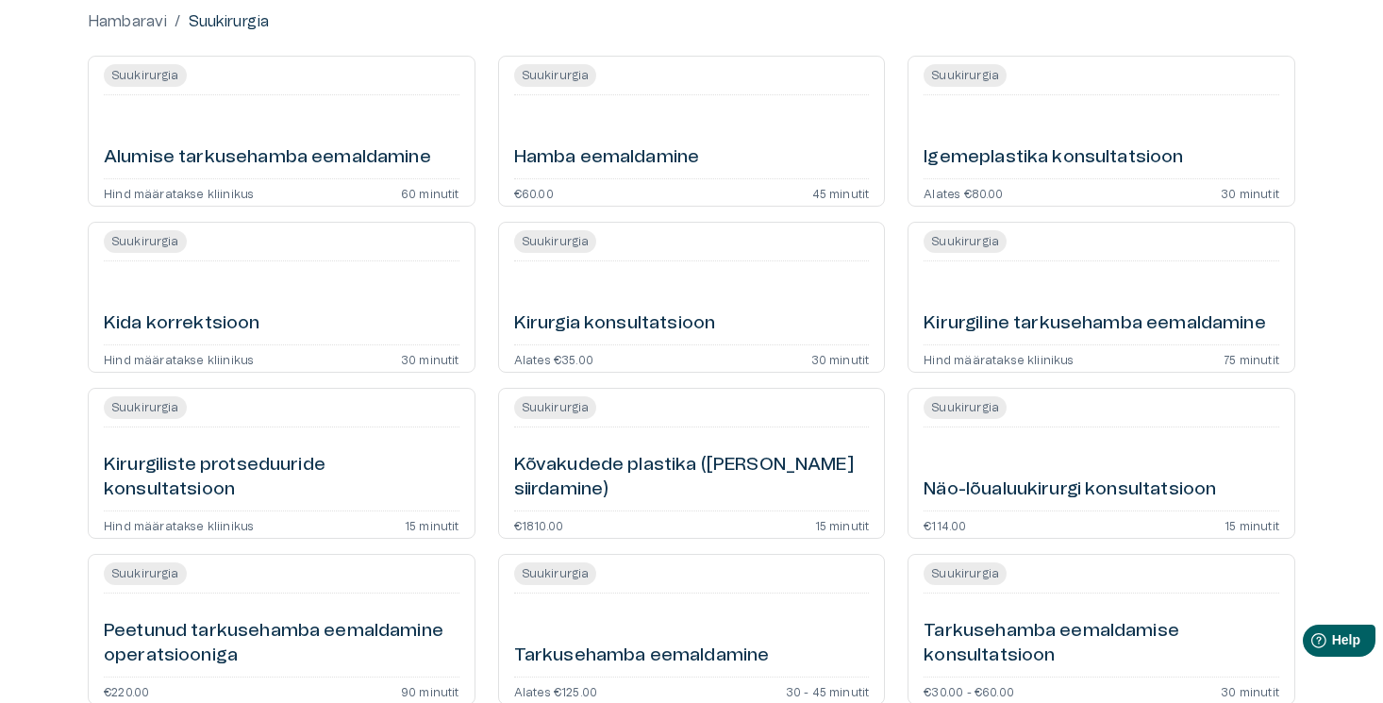
scroll to position [201, 0]
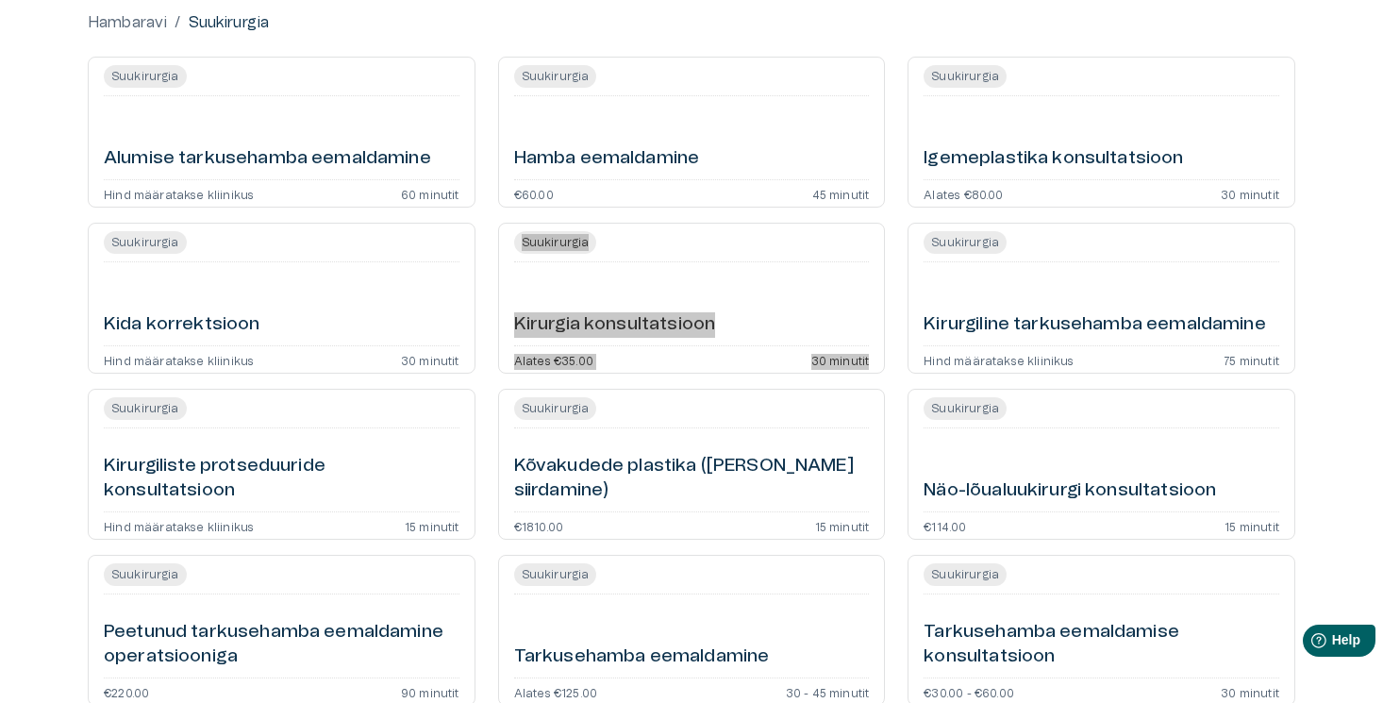
drag, startPoint x: 638, startPoint y: 326, endPoint x: 1091, endPoint y: 0, distance: 558.2
click at [0, 0] on div "Hambaravi / Suukirurgia Suukirurgia Alumise tarkusehamba eemaldamine Hind määra…" at bounding box center [691, 456] width 1383 height 951
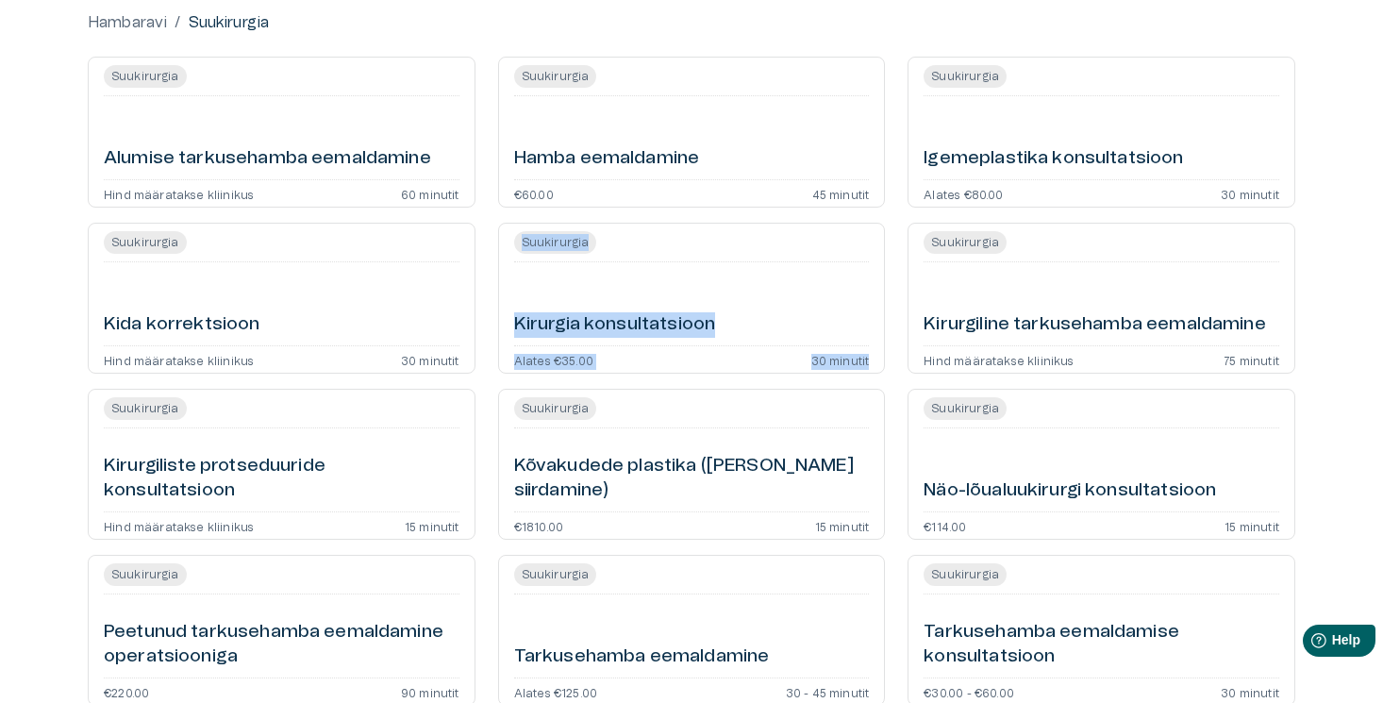
scroll to position [0, 0]
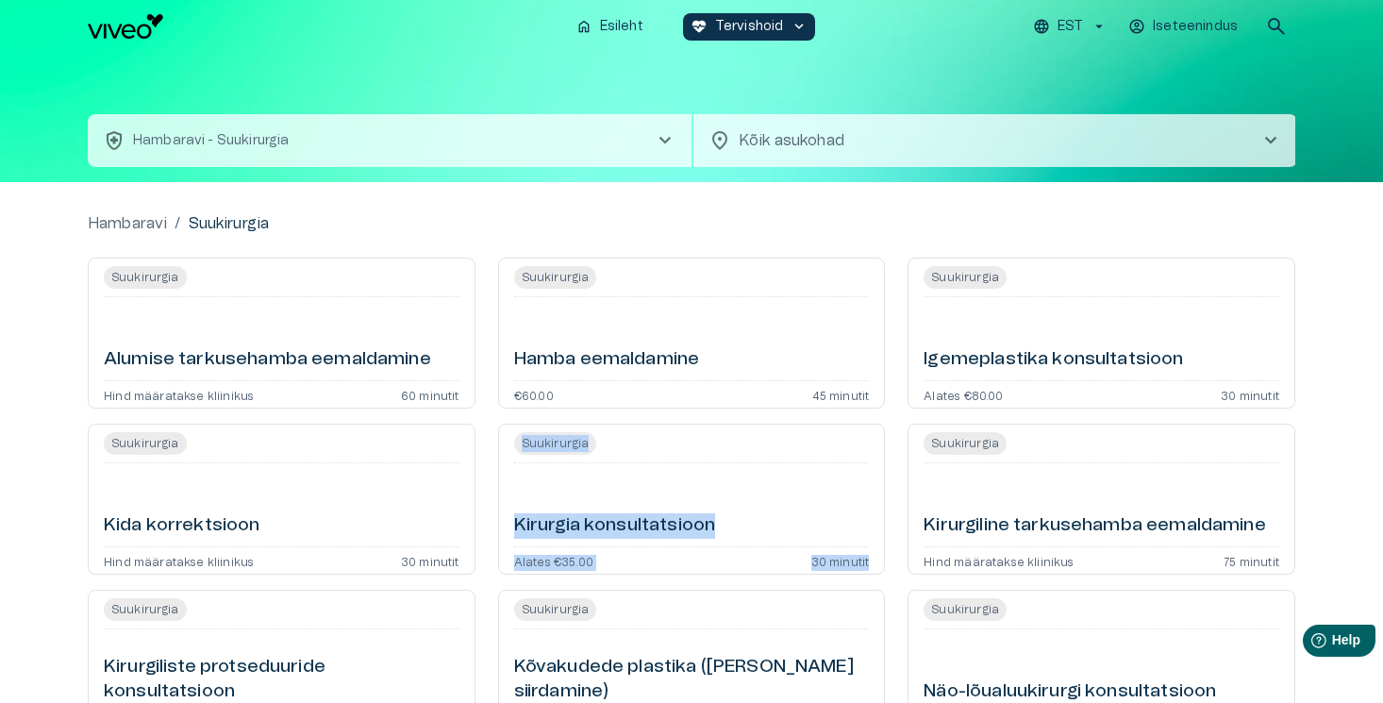
click at [1050, 33] on icon "button" at bounding box center [1041, 26] width 17 height 17
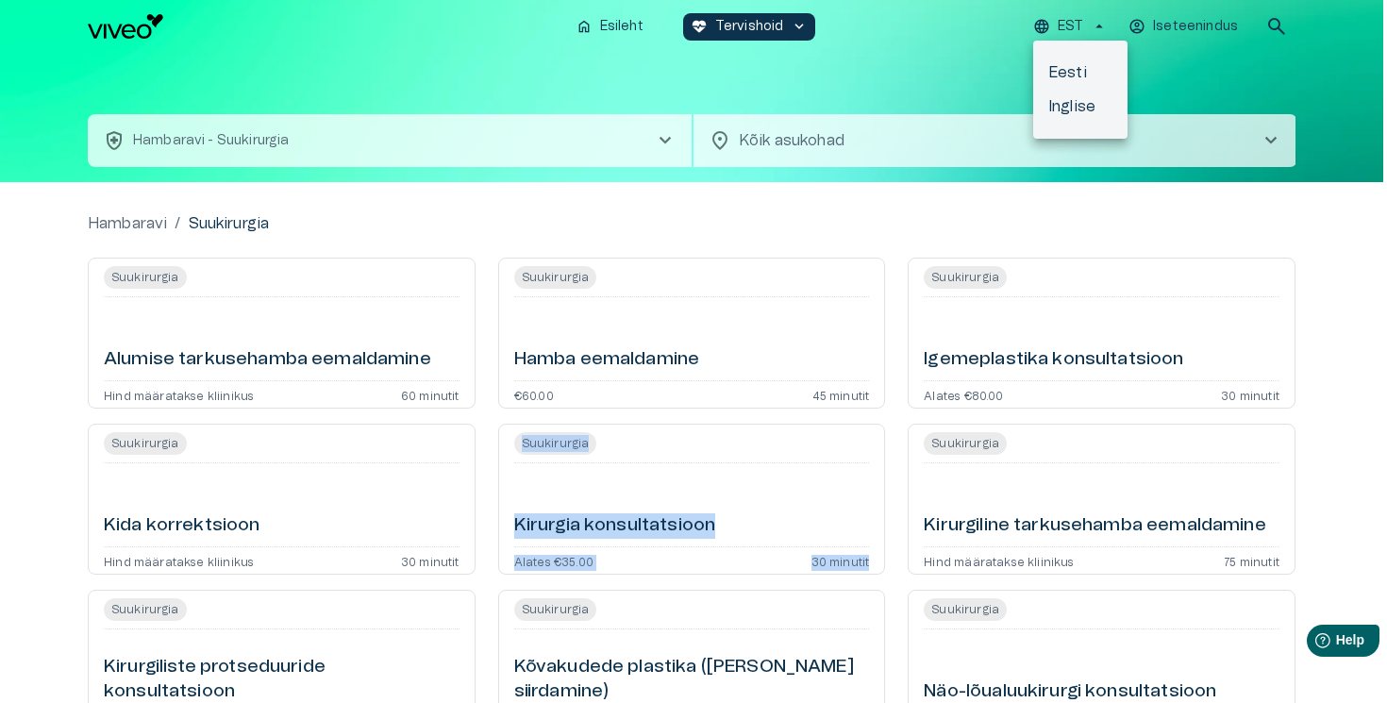
click at [1068, 113] on li "Inglise" at bounding box center [1080, 107] width 94 height 34
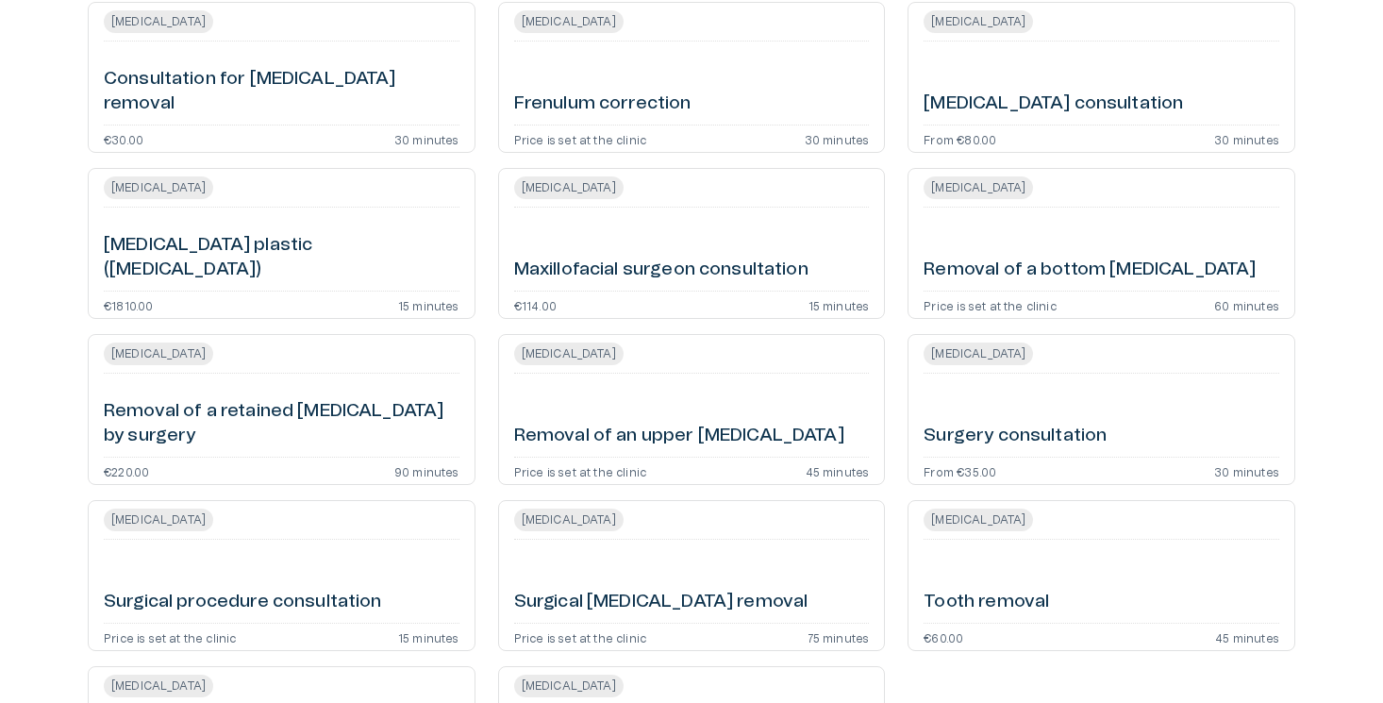
scroll to position [254, 0]
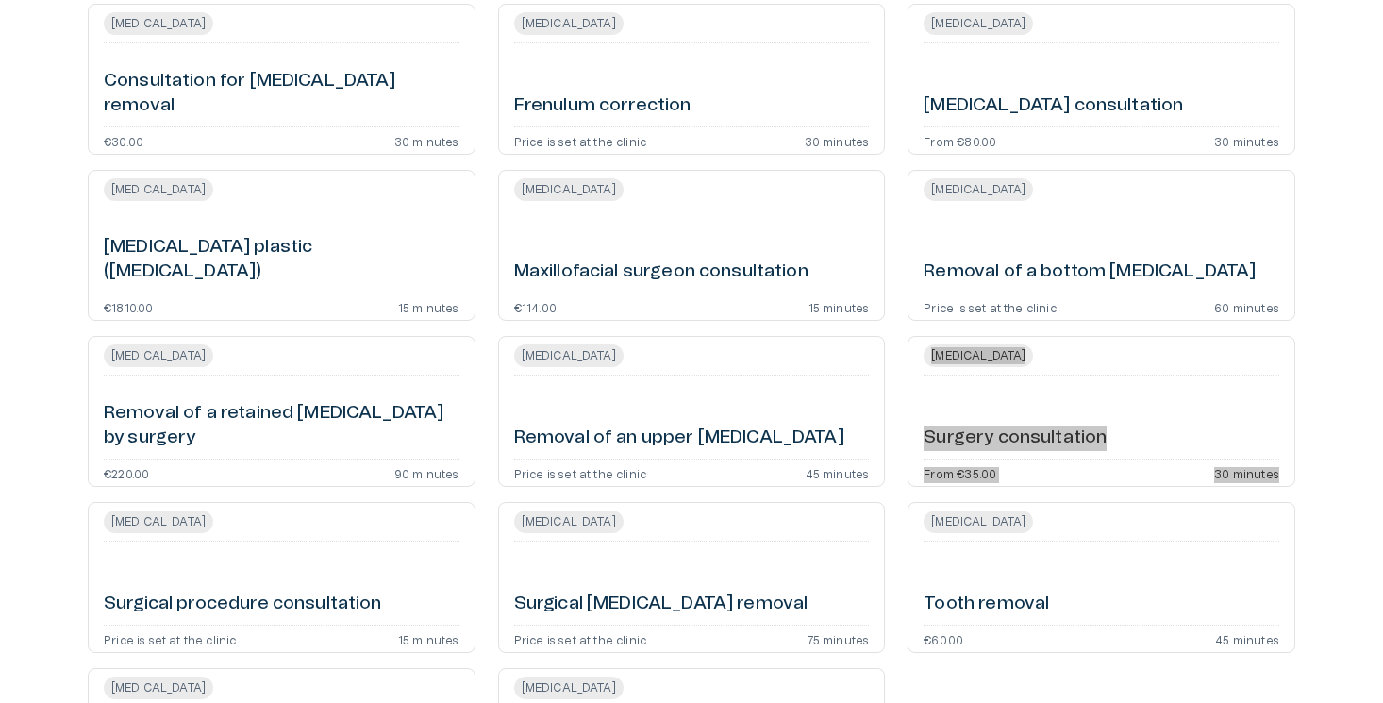
drag, startPoint x: 951, startPoint y: 441, endPoint x: 1053, endPoint y: 4, distance: 448.5
click at [0, 0] on div "Dental Care / [MEDICAL_DATA] [MEDICAL_DATA] Consultation for [MEDICAL_DATA] rem…" at bounding box center [691, 403] width 1383 height 951
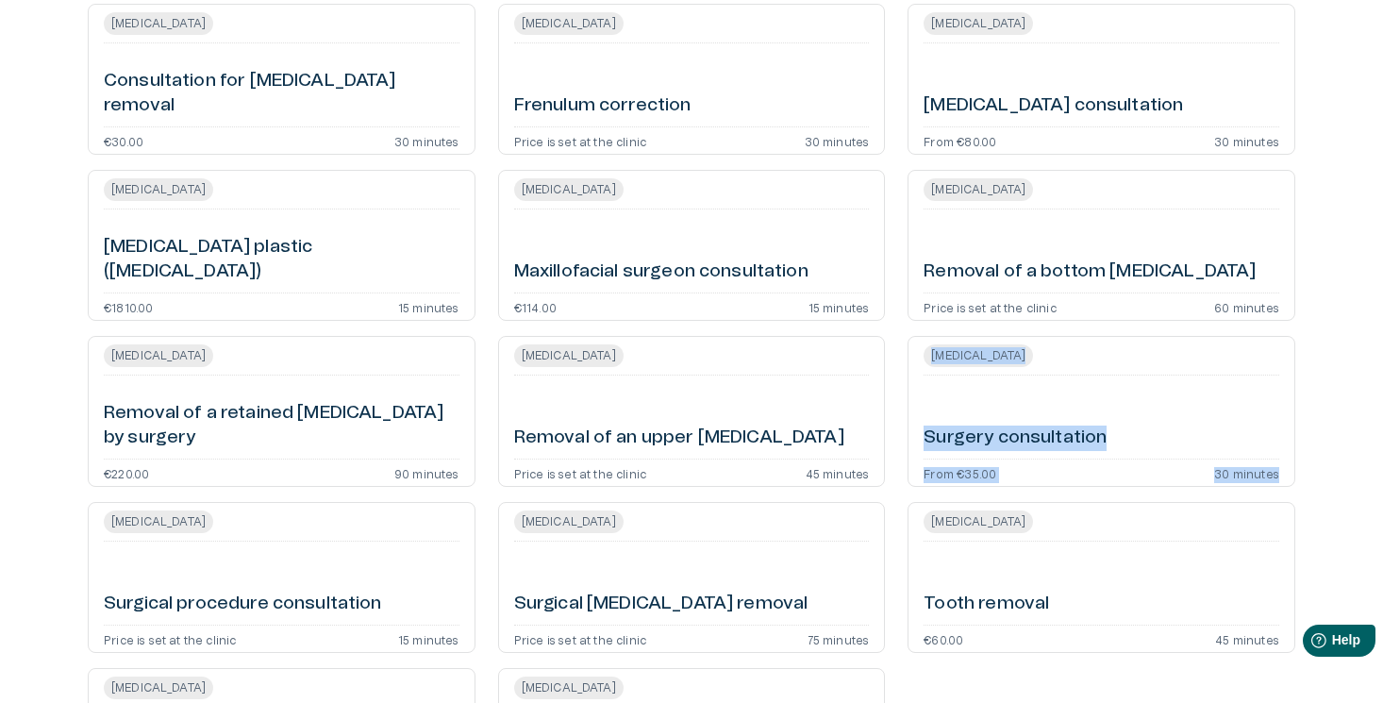
scroll to position [0, 0]
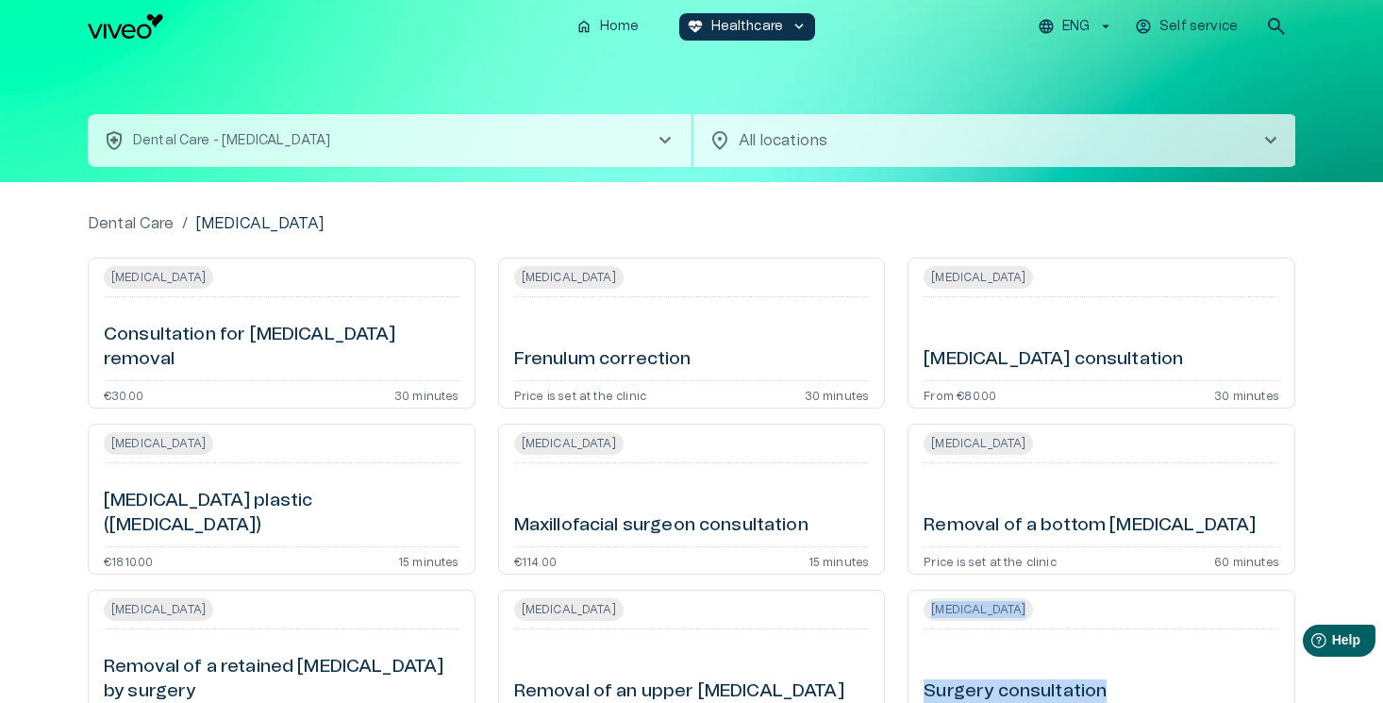
click at [536, 149] on button "health_and_safety Dental Care - [MEDICAL_DATA] chevron_right" at bounding box center [390, 140] width 604 height 53
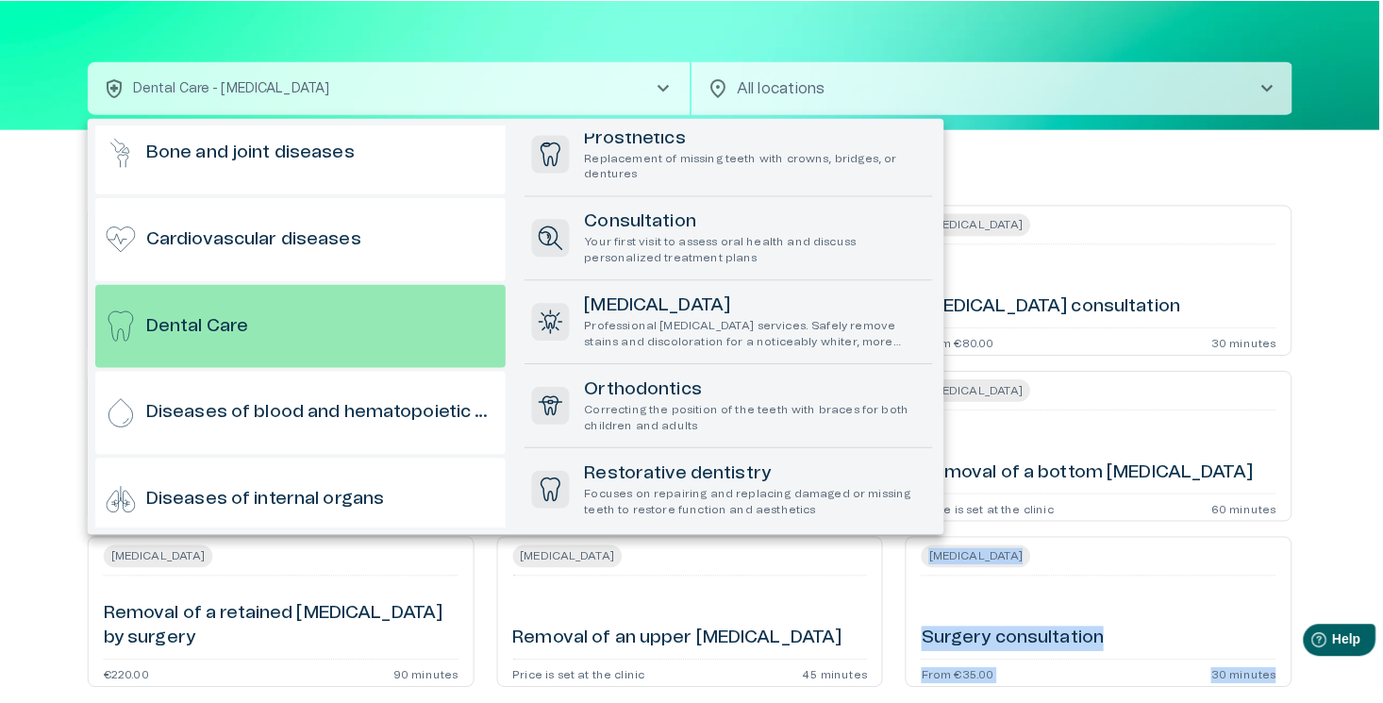
scroll to position [478, 0]
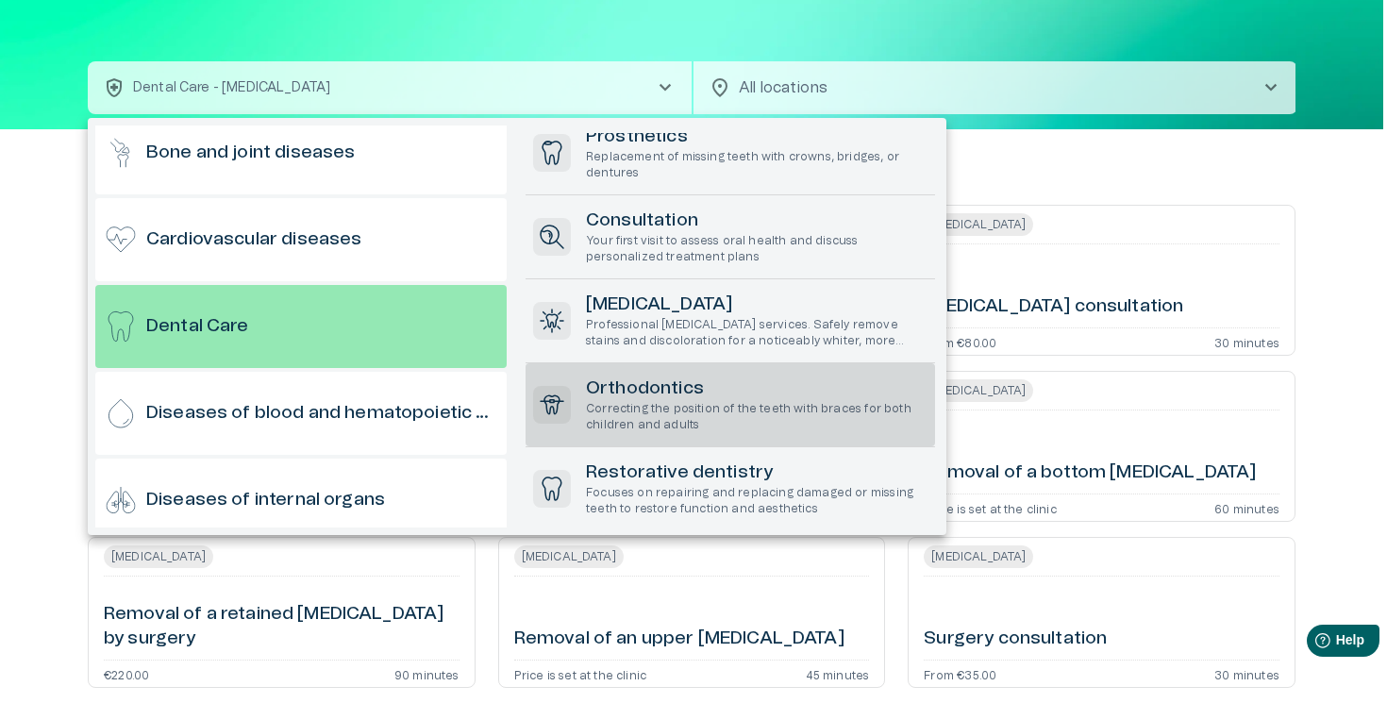
click at [677, 402] on p "Correcting the position of the teeth with braces for both children and adults" at bounding box center [757, 417] width 342 height 32
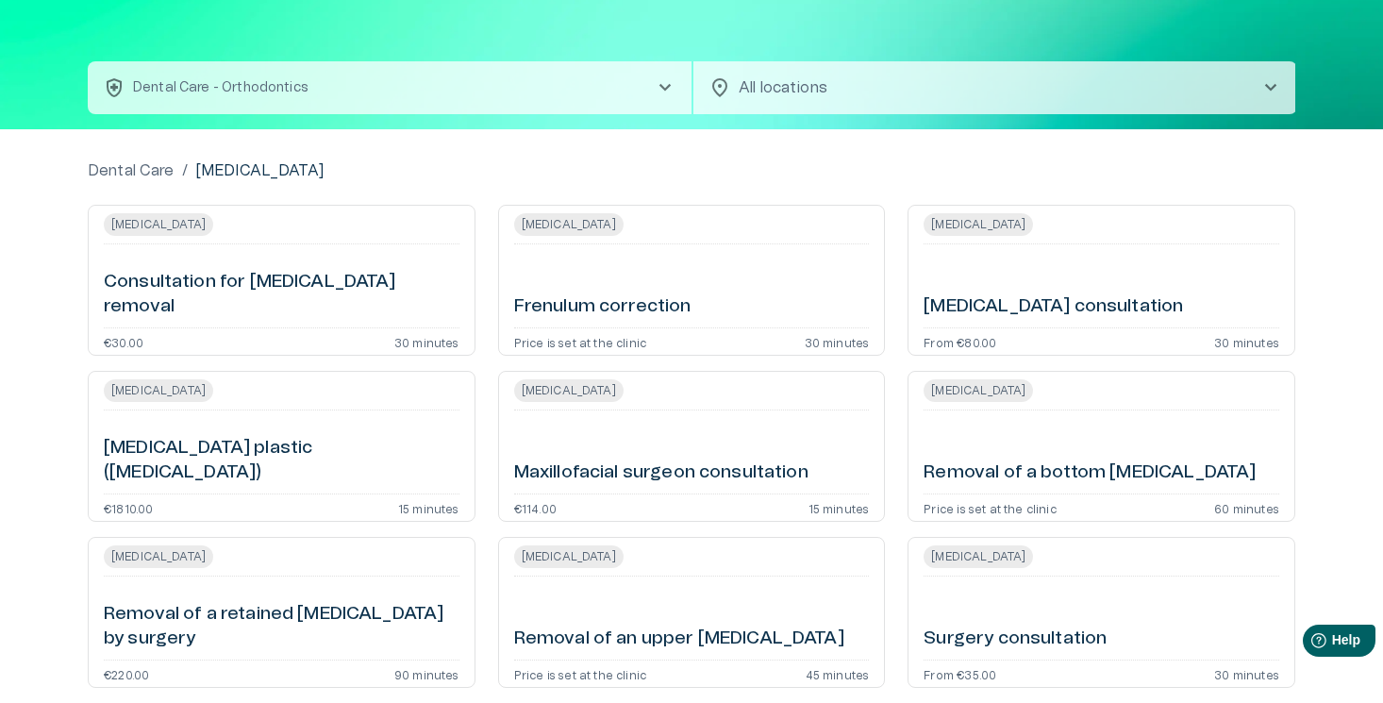
scroll to position [9, 0]
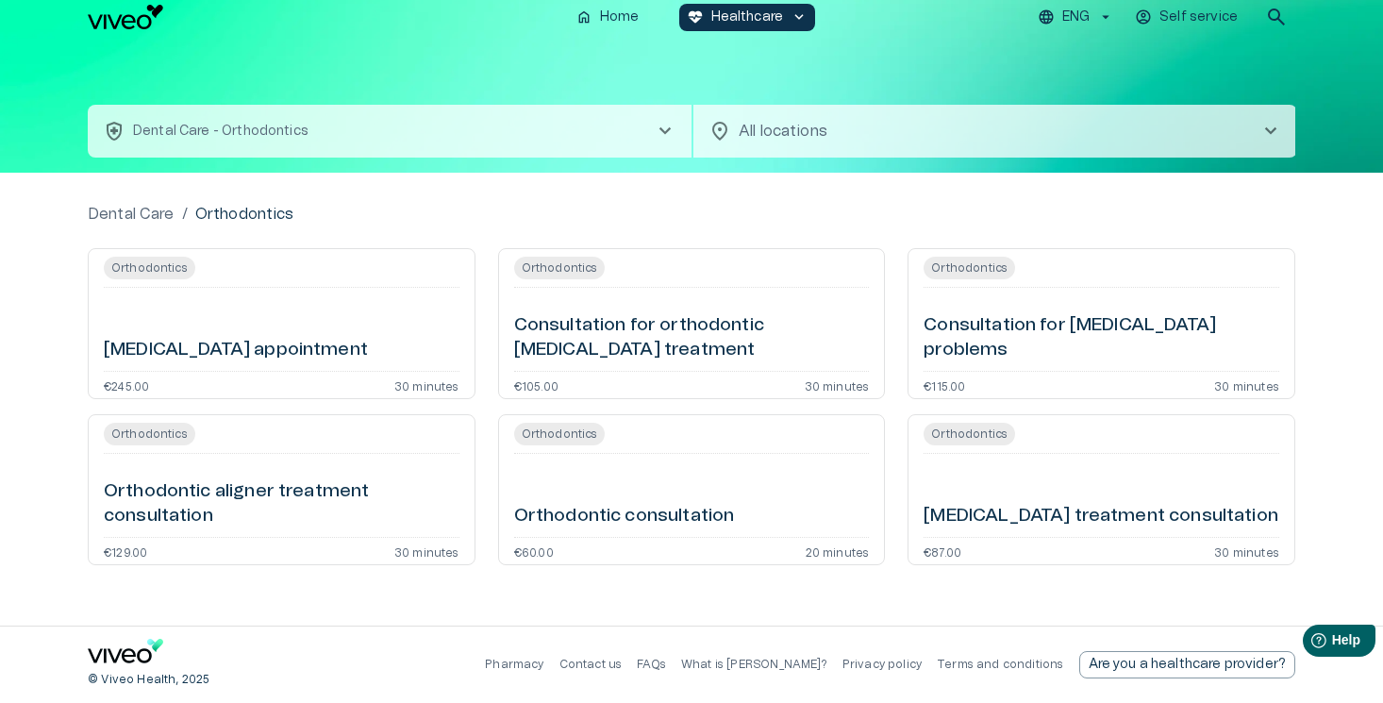
click at [1062, 38] on div "home Home ecg_heart Healthcare keyboard_arrow_down ENG Self service search" at bounding box center [691, 17] width 1383 height 53
click at [1062, 23] on button "ENG" at bounding box center [1076, 17] width 82 height 27
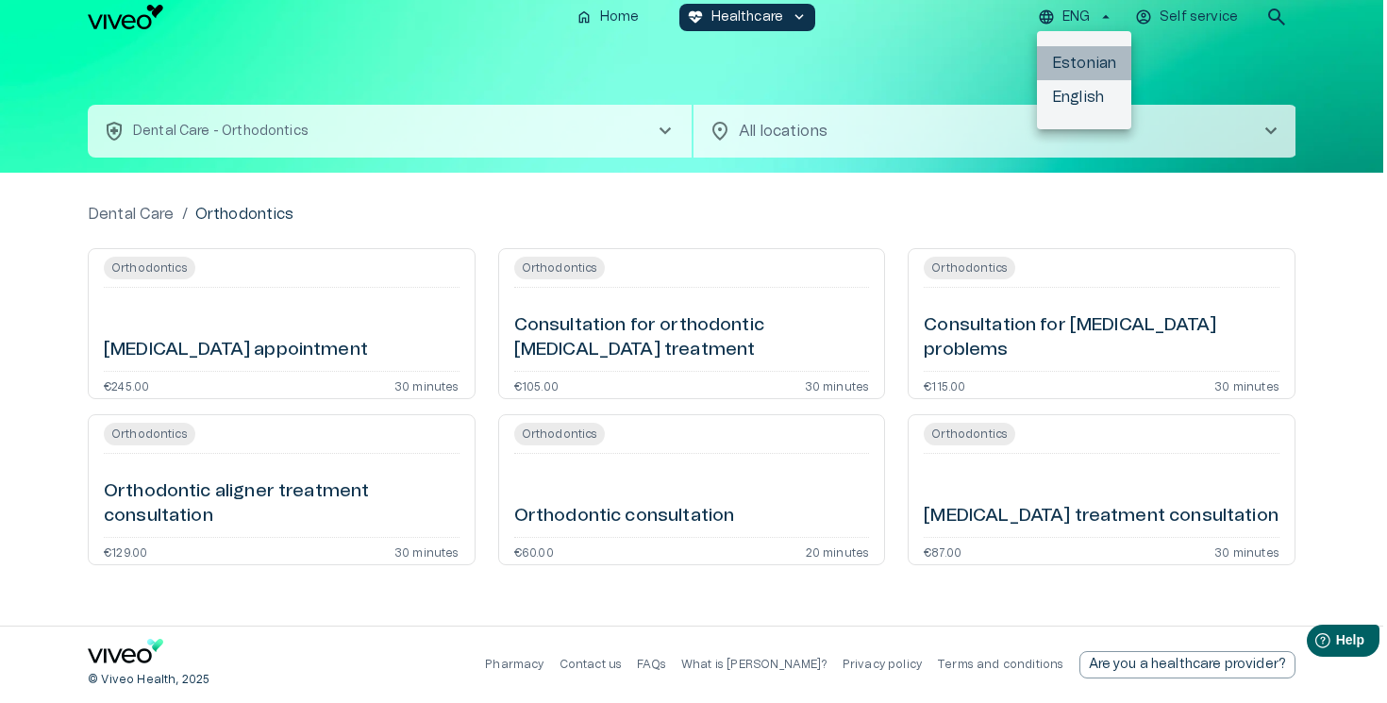
click at [1073, 58] on li "Estonian" at bounding box center [1084, 63] width 94 height 34
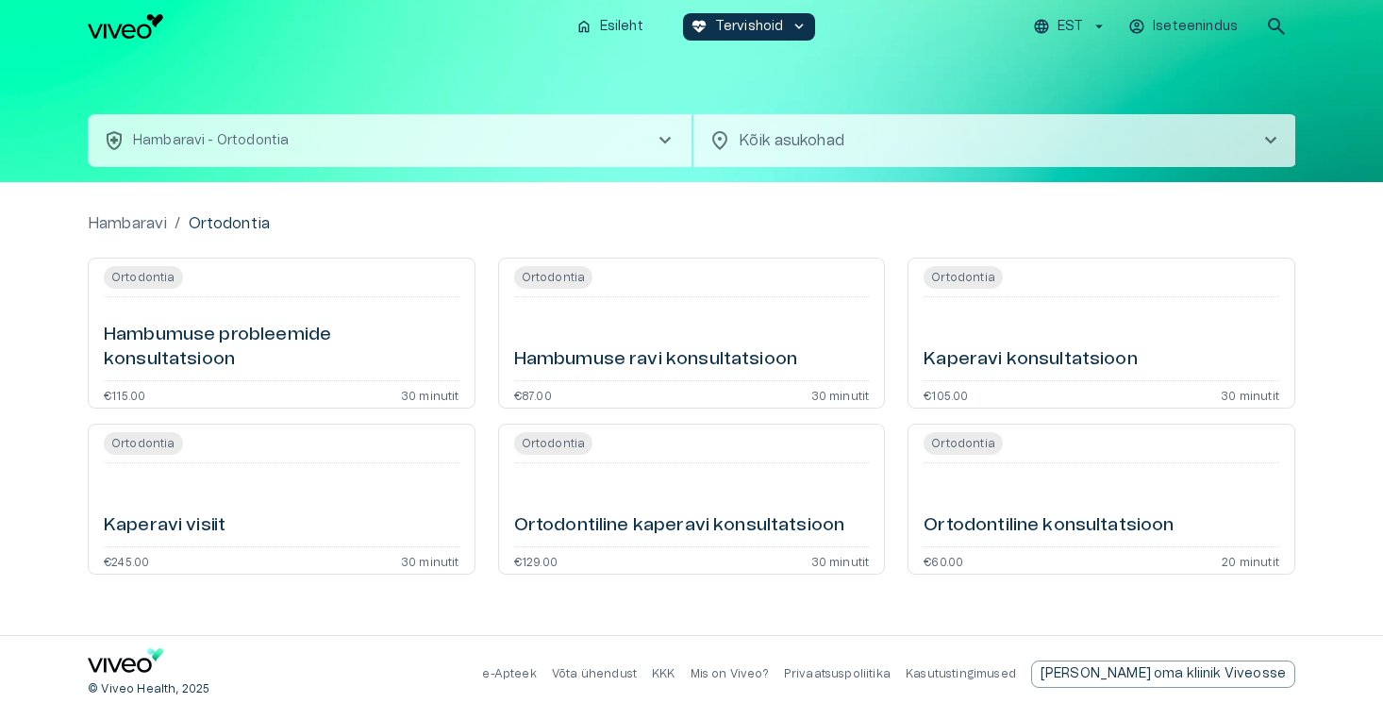
click at [1082, 25] on p "EST" at bounding box center [1070, 27] width 25 height 20
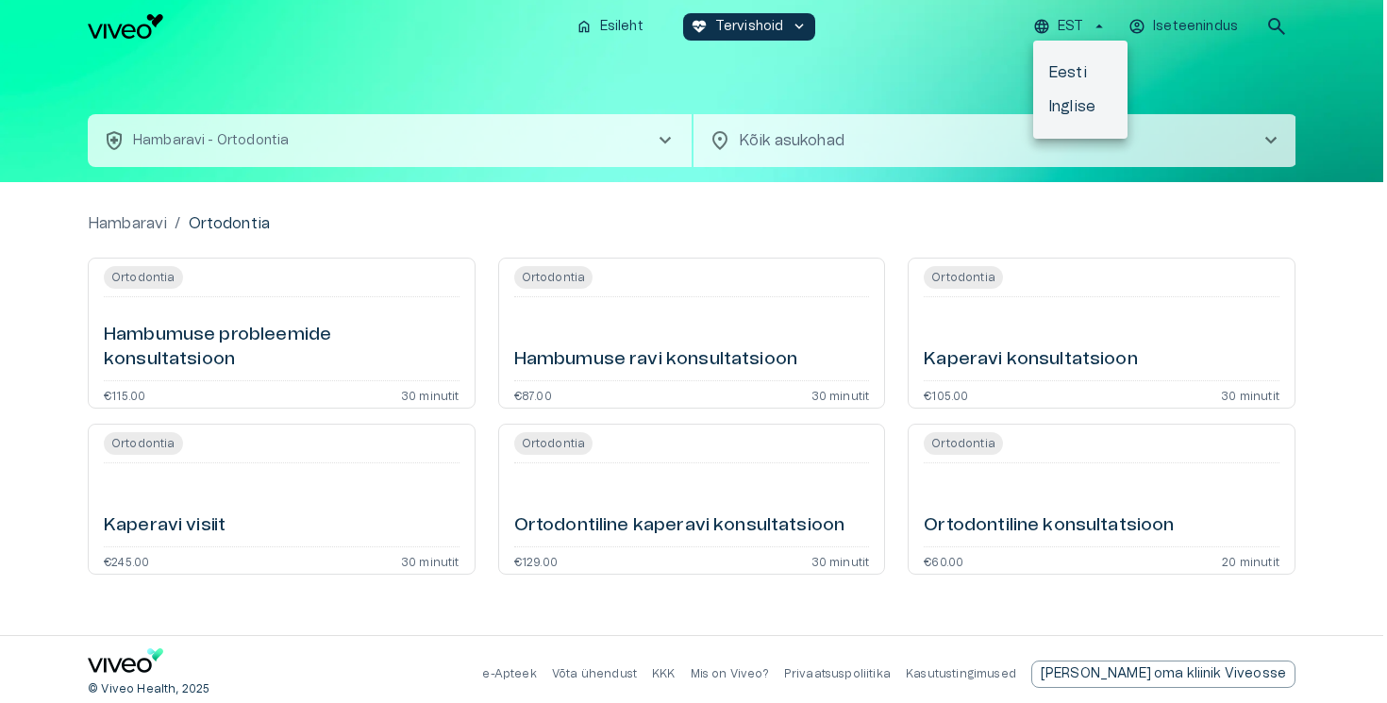
click at [1091, 105] on li "Inglise" at bounding box center [1080, 107] width 94 height 34
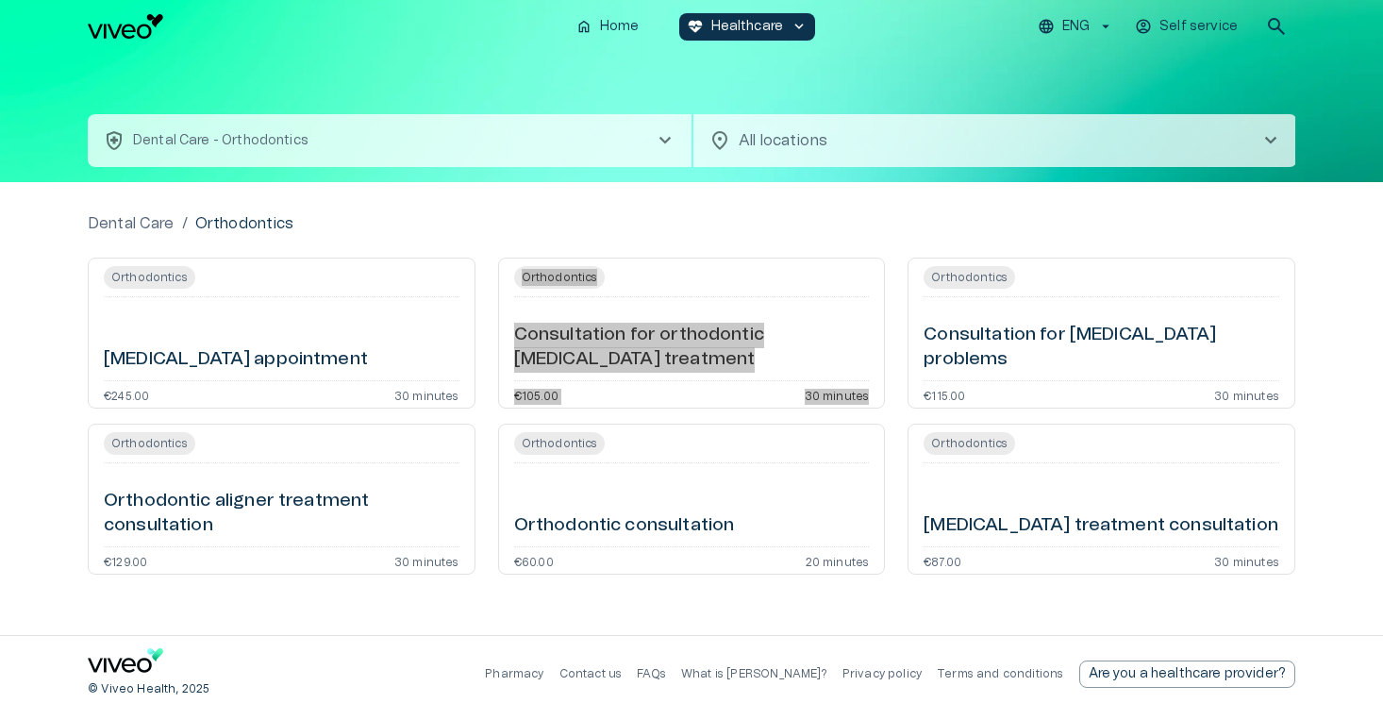
drag, startPoint x: 622, startPoint y: 352, endPoint x: 1000, endPoint y: 16, distance: 505.9
click at [0, 0] on div "home Home [MEDICAL_DATA]_heart Healthcare keyboard_arrow_down ENG Self service …" at bounding box center [691, 351] width 1383 height 703
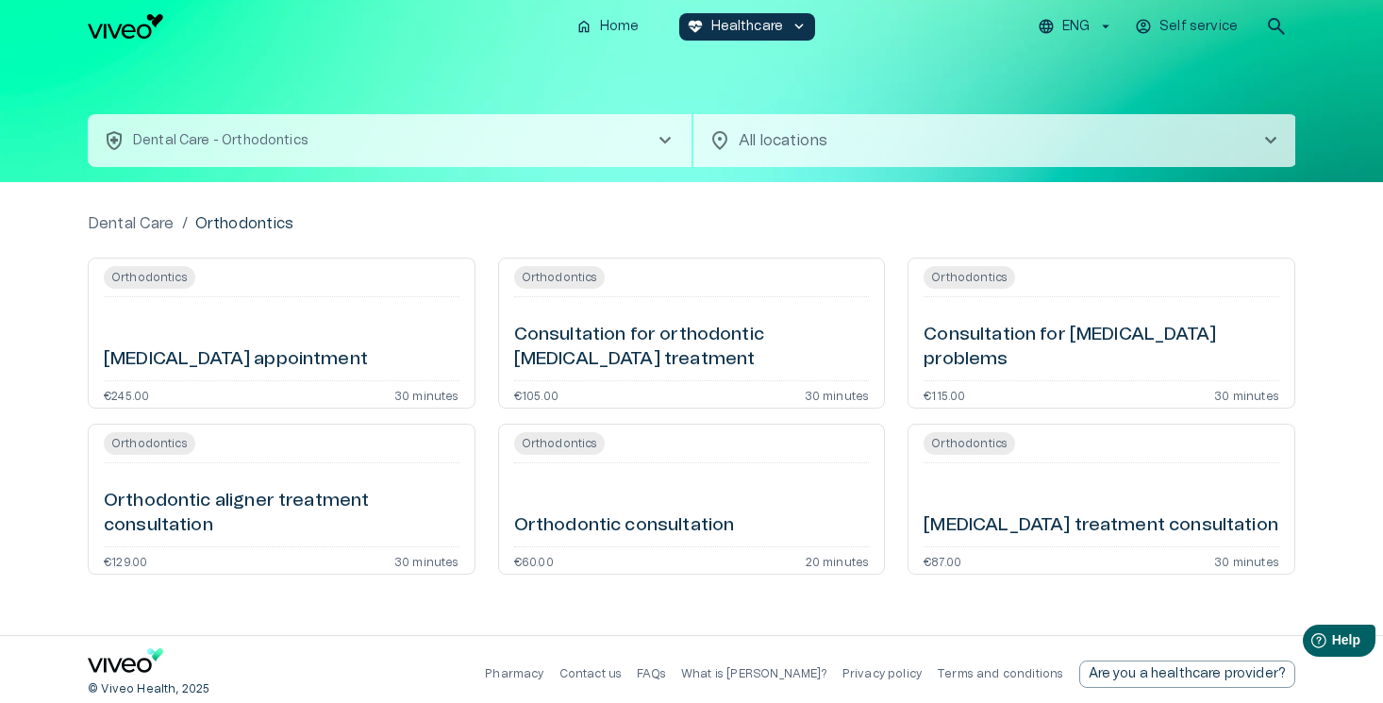
click at [1083, 1] on div "home Home [MEDICAL_DATA]_heart Healthcare keyboard_arrow_down ENG Self service …" at bounding box center [691, 26] width 1383 height 53
click at [1077, 25] on p "ENG" at bounding box center [1075, 27] width 27 height 20
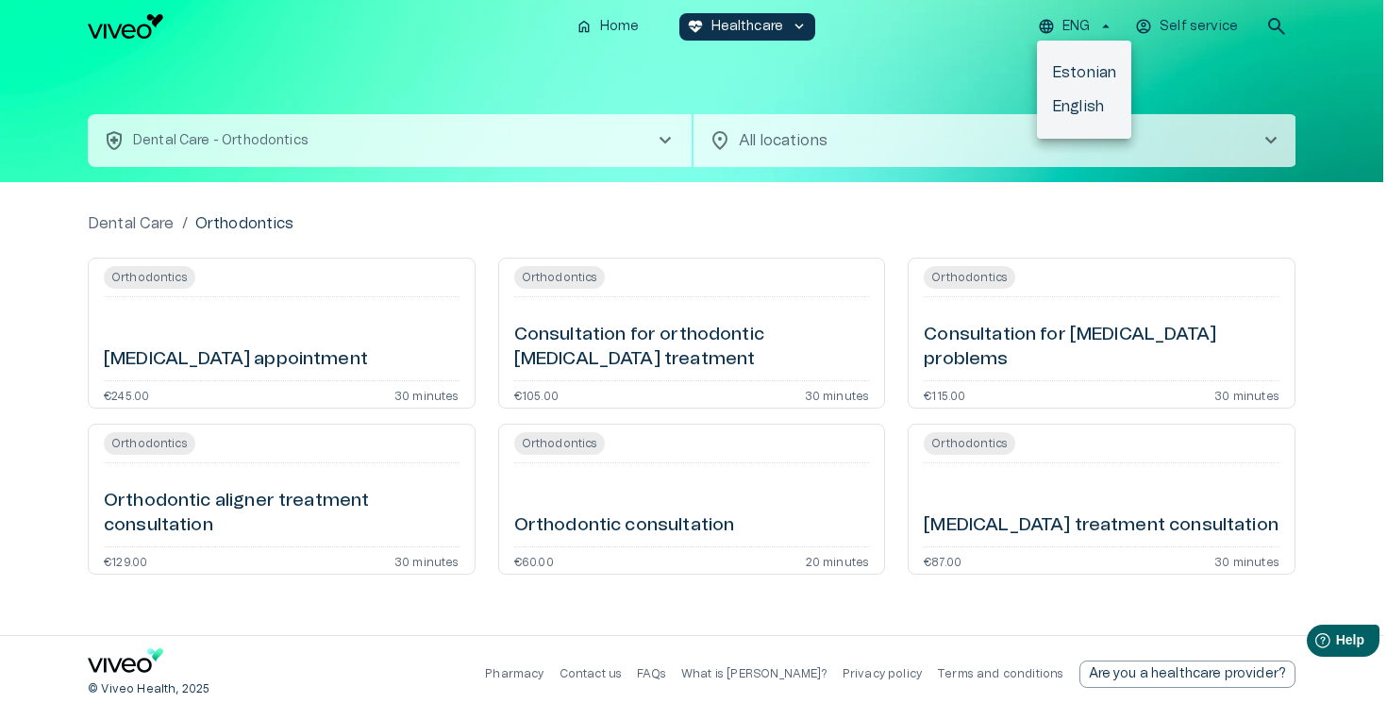
click at [1074, 59] on li "Estonian" at bounding box center [1084, 73] width 94 height 34
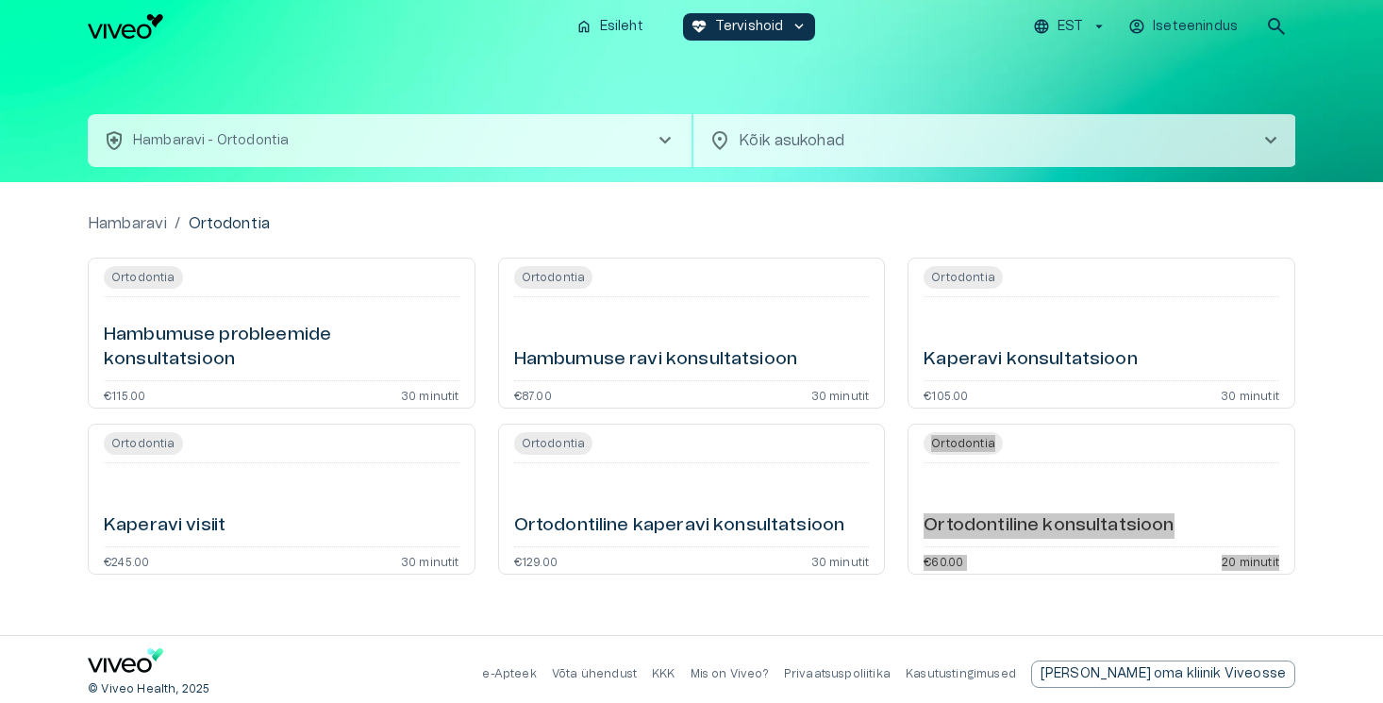
drag, startPoint x: 961, startPoint y: 528, endPoint x: 969, endPoint y: 61, distance: 467.1
click at [0, 0] on div "home Esileht ecg_heart Tervishoid keyboard_arrow_down EST Iseteenindus search h…" at bounding box center [691, 351] width 1383 height 703
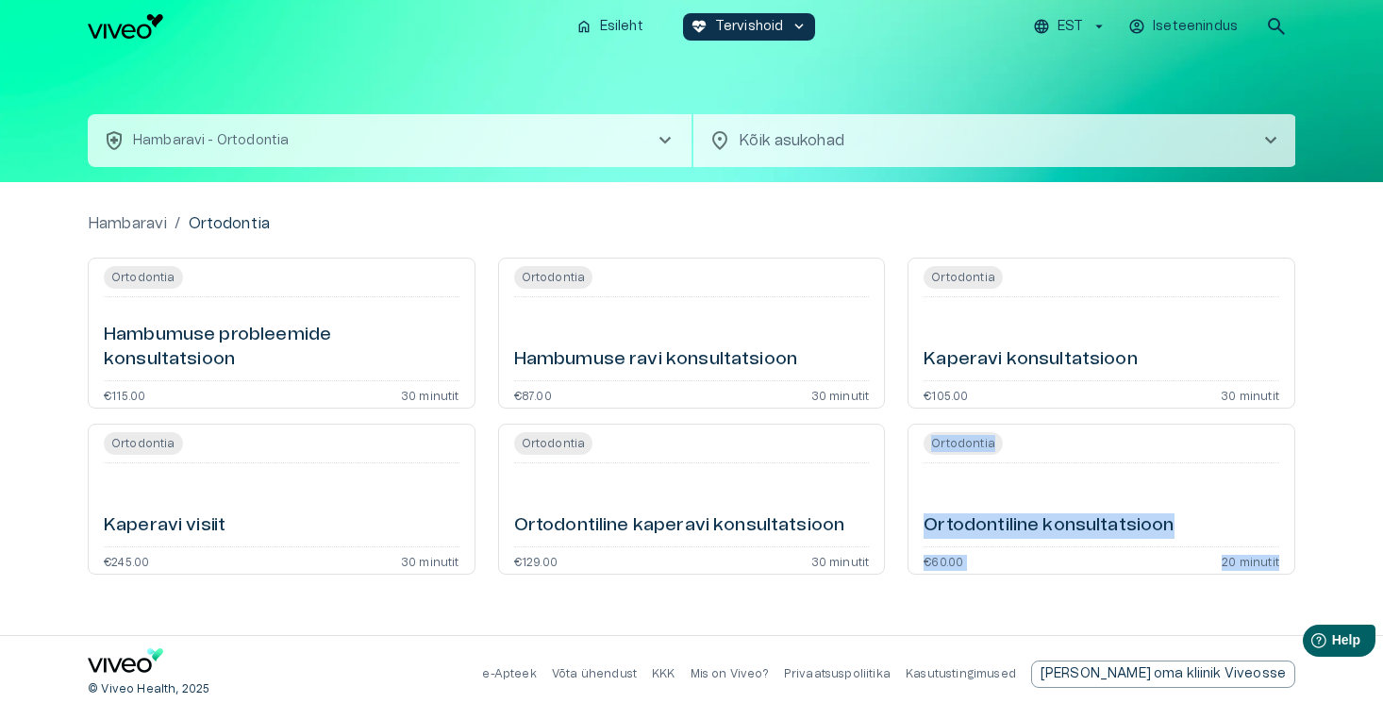
click at [1058, 25] on button "EST" at bounding box center [1070, 26] width 80 height 27
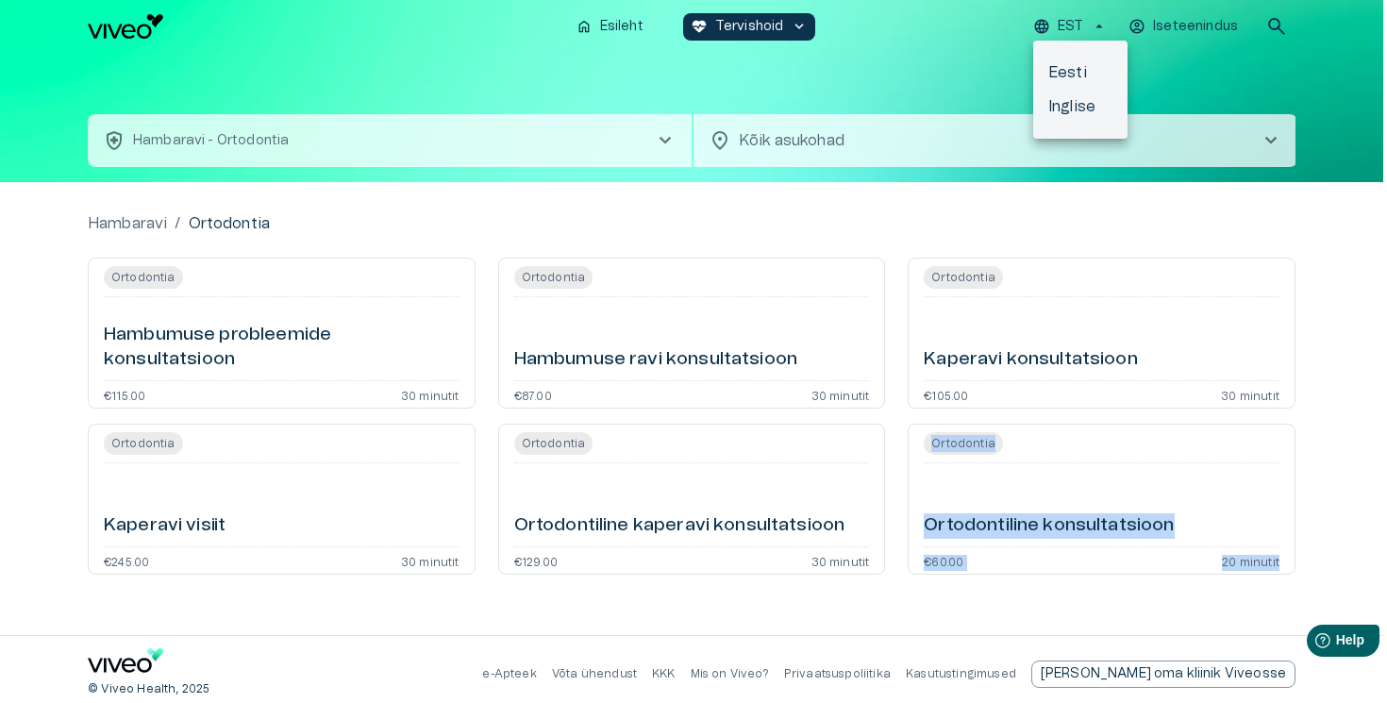
click at [1063, 115] on li "Inglise" at bounding box center [1080, 107] width 94 height 34
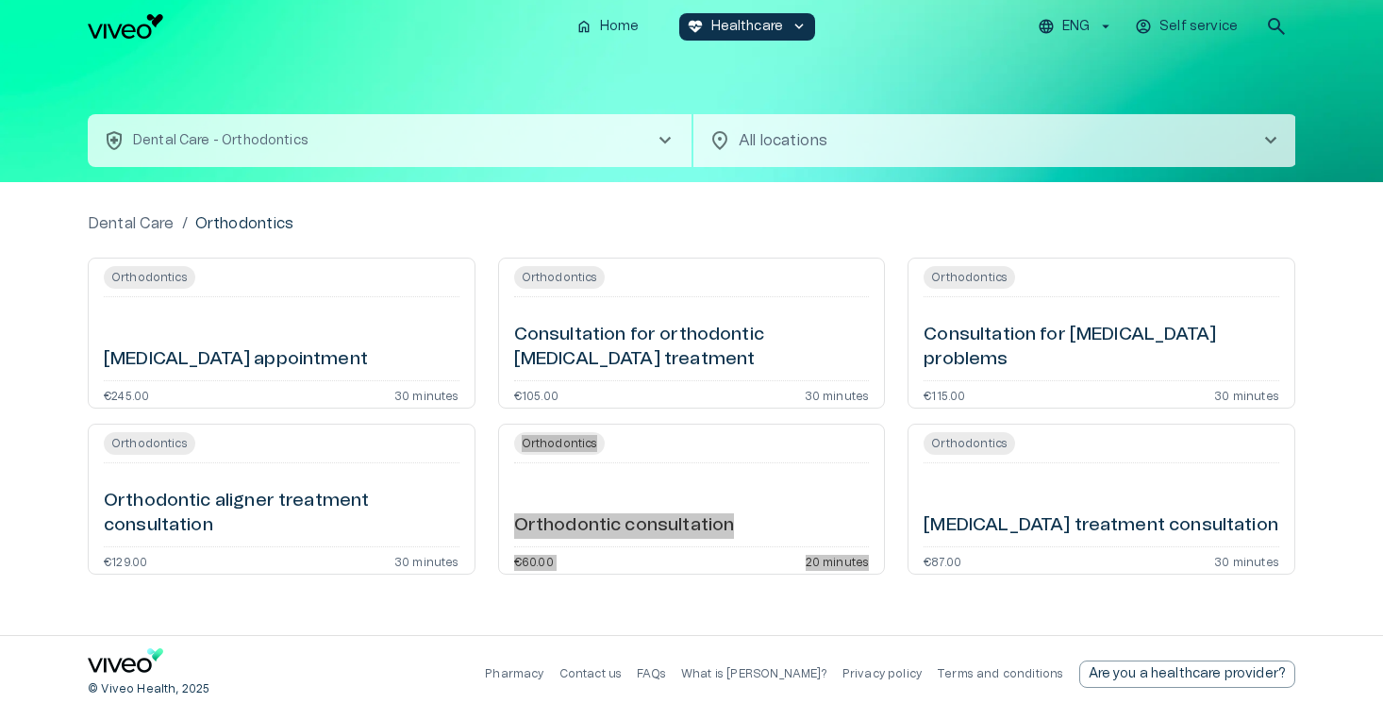
click at [0, 0] on div "home Home ecg_heart Healthcare keyboard_arrow_down ENG Self service search heal…" at bounding box center [691, 351] width 1383 height 703
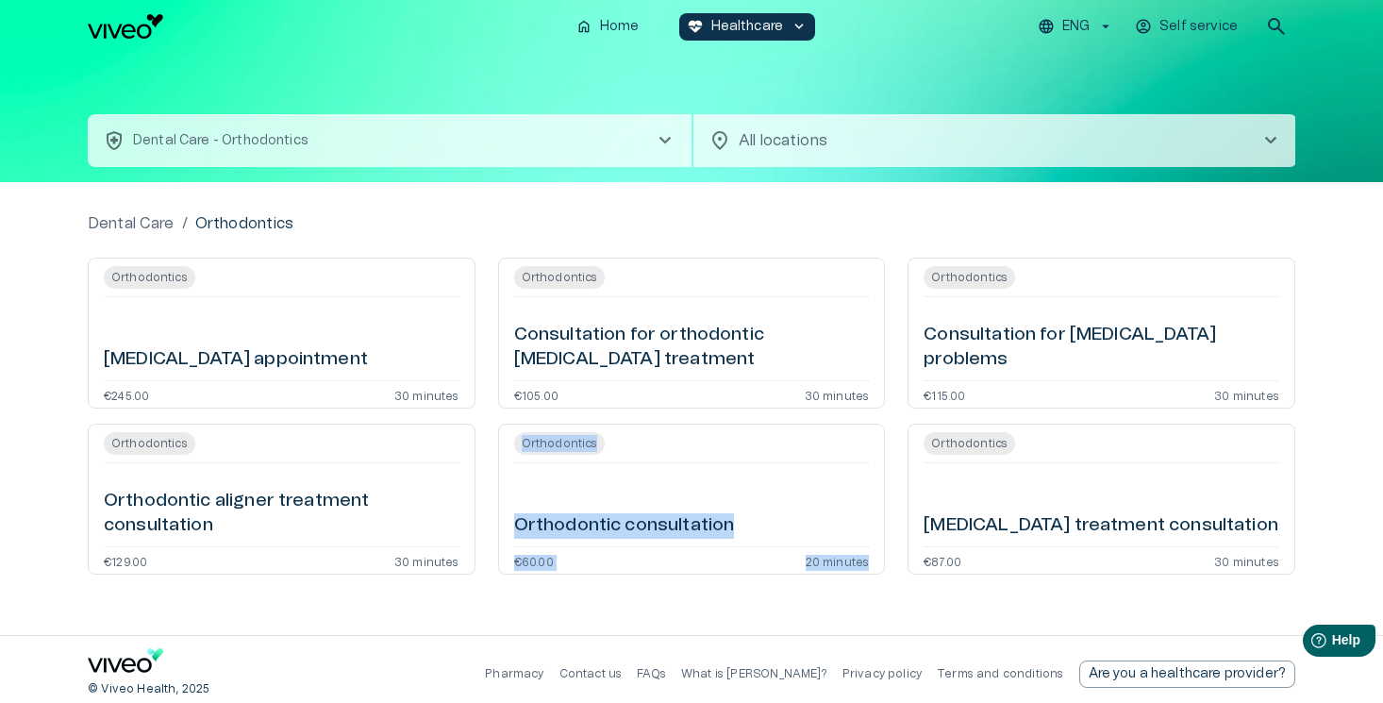
click at [564, 122] on button "health_and_safety Dental Care - Orthodontics chevron_right" at bounding box center [390, 140] width 604 height 53
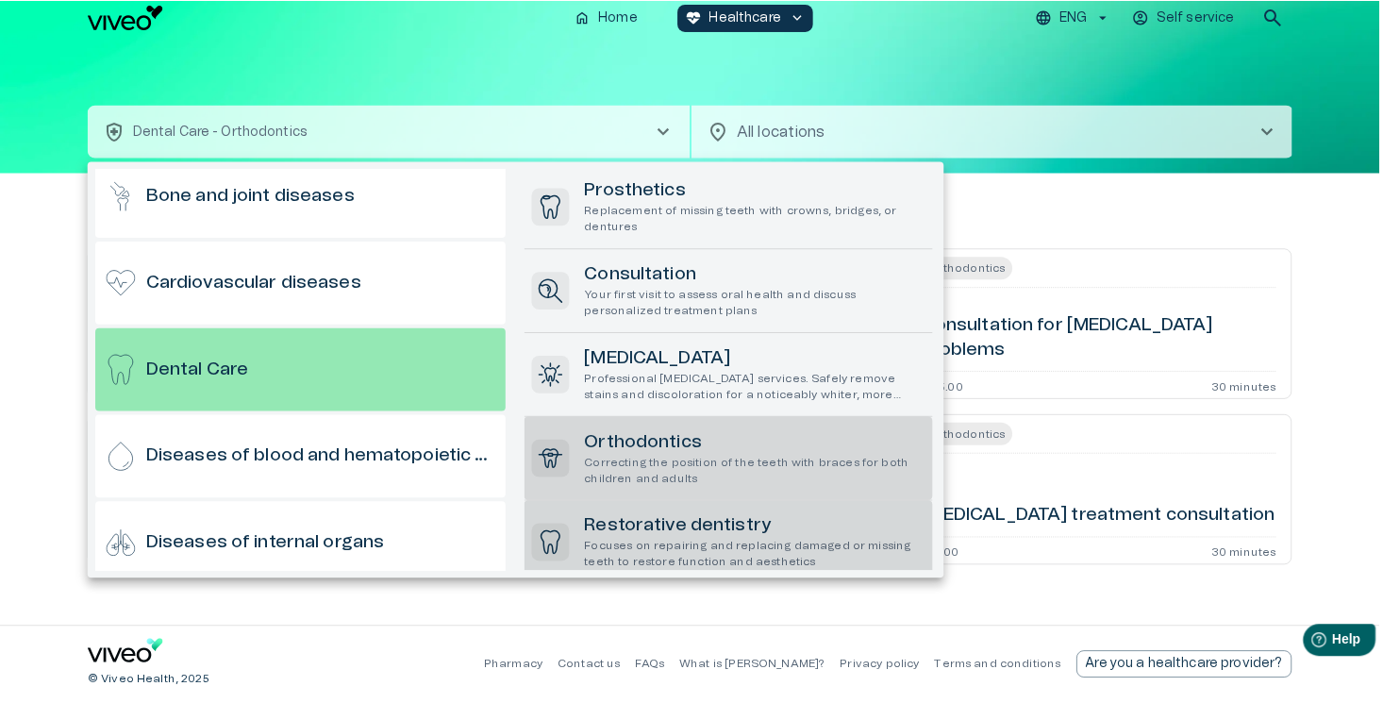
scroll to position [366, 0]
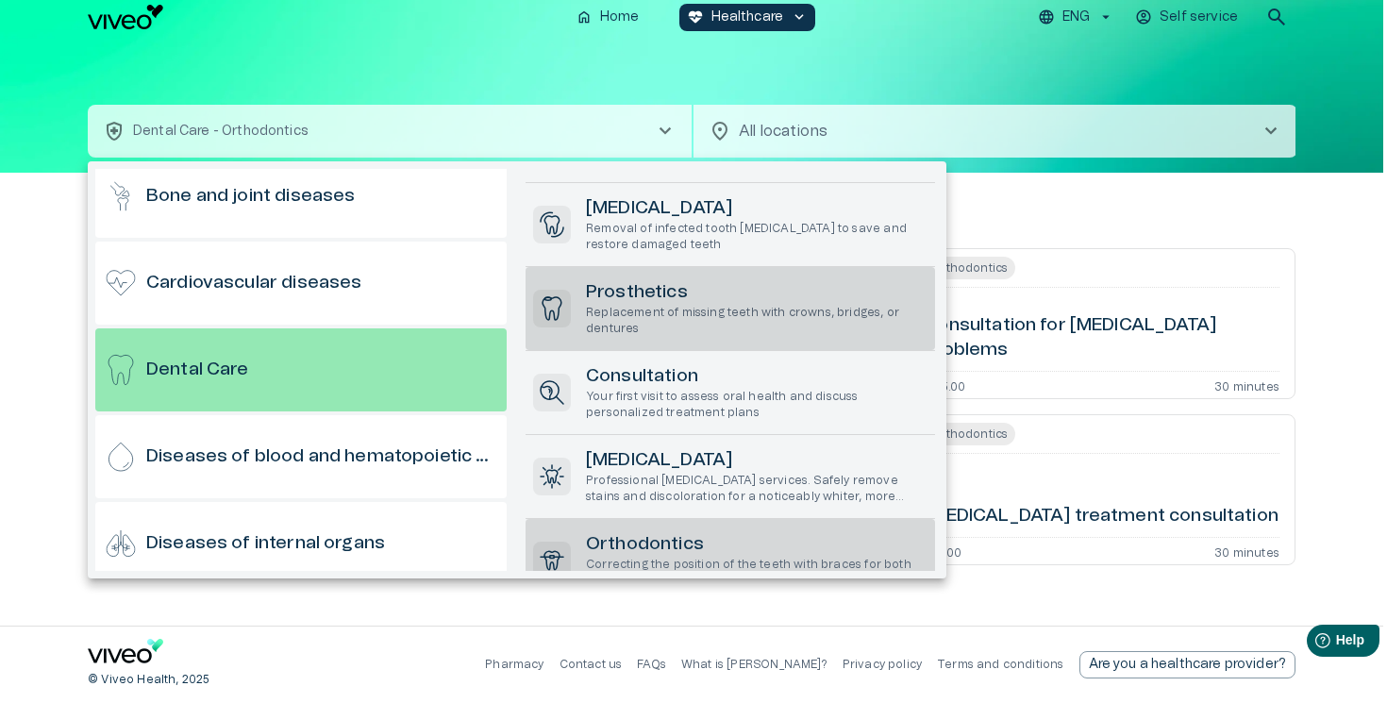
click at [697, 336] on p "Replacement of missing teeth with crowns, bridges, or dentures" at bounding box center [757, 321] width 342 height 32
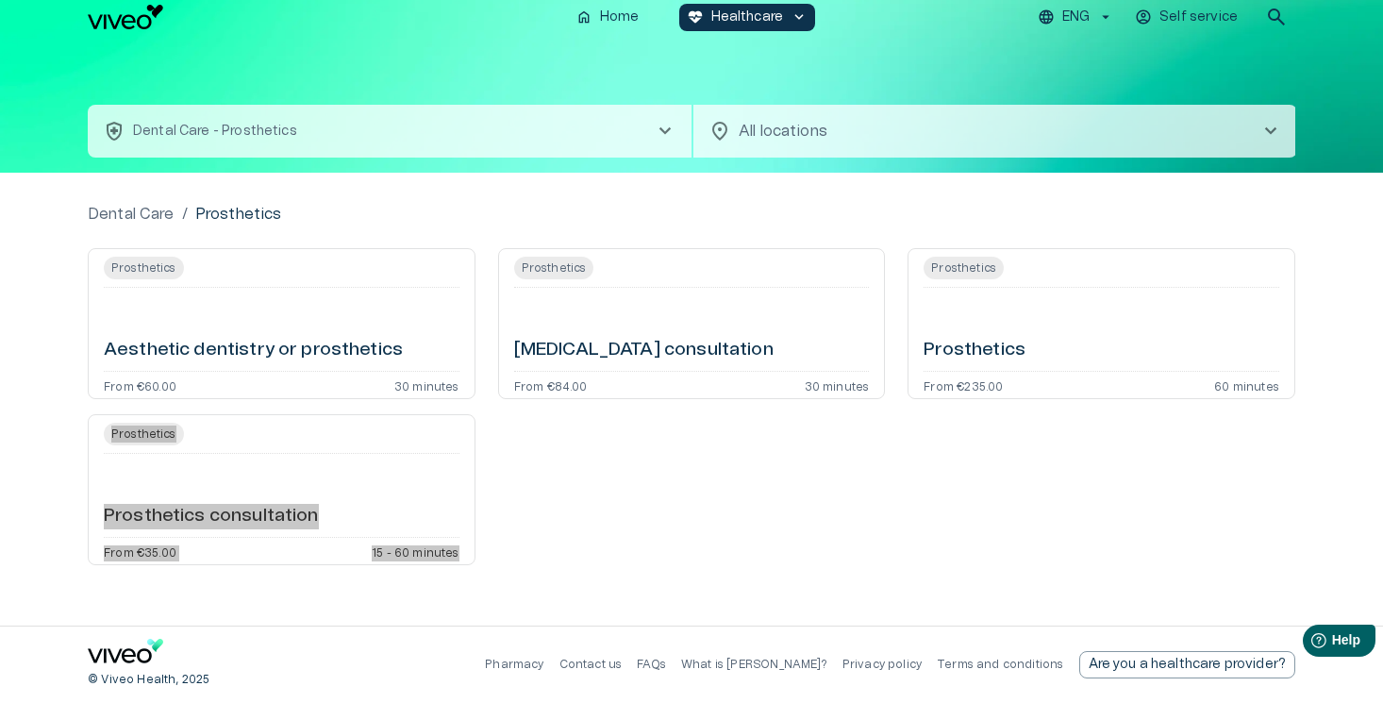
drag, startPoint x: 266, startPoint y: 515, endPoint x: 1171, endPoint y: 2, distance: 1040.2
click at [0, 0] on div "home Home ecg_heart Healthcare keyboard_arrow_down ENG Self service search heal…" at bounding box center [691, 342] width 1383 height 703
click at [1080, 10] on p "ENG" at bounding box center [1075, 18] width 27 height 20
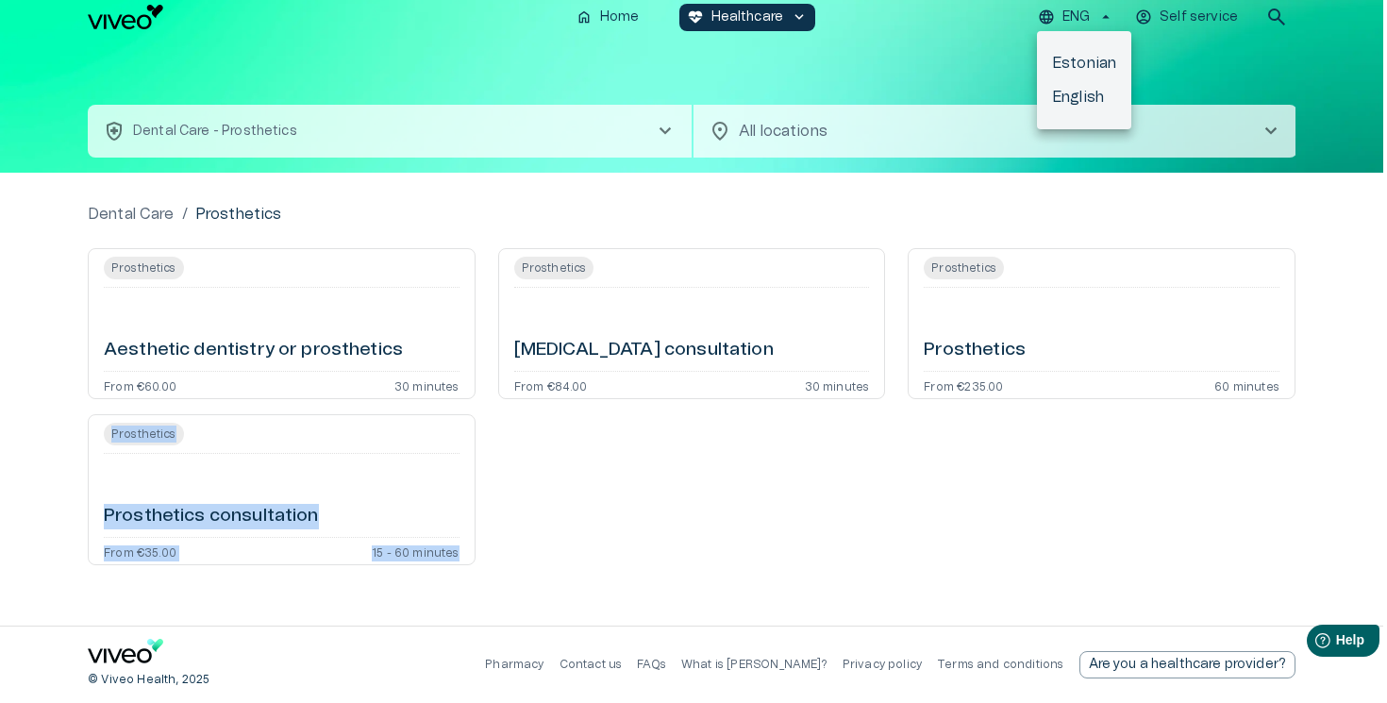
click at [1077, 62] on li "Estonian" at bounding box center [1084, 63] width 94 height 34
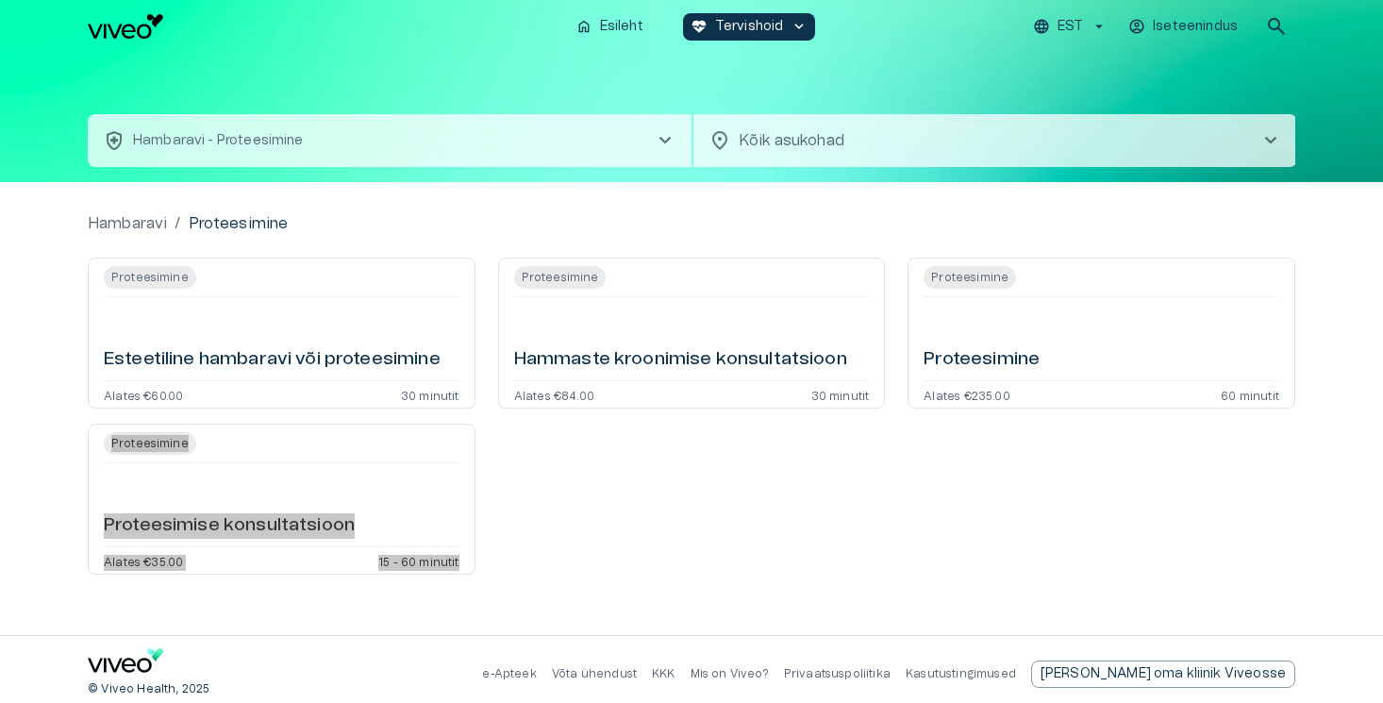
drag, startPoint x: 300, startPoint y: 532, endPoint x: 964, endPoint y: 3, distance: 849.3
click at [0, 0] on div "home Esileht ecg_heart Tervishoid keyboard_arrow_down EST Iseteenindus search h…" at bounding box center [691, 351] width 1383 height 703
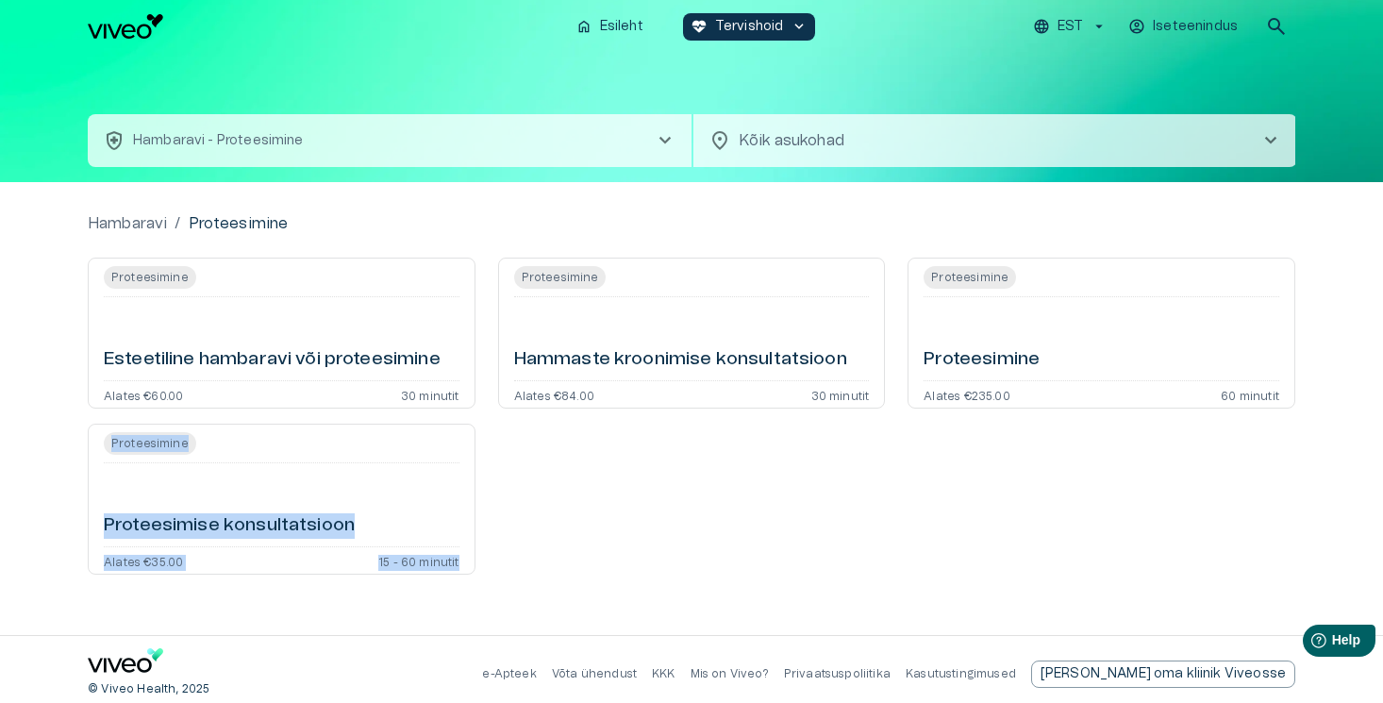
click at [633, 138] on button "health_and_safety [PERSON_NAME] - Proteesimine chevron_right" at bounding box center [390, 140] width 604 height 53
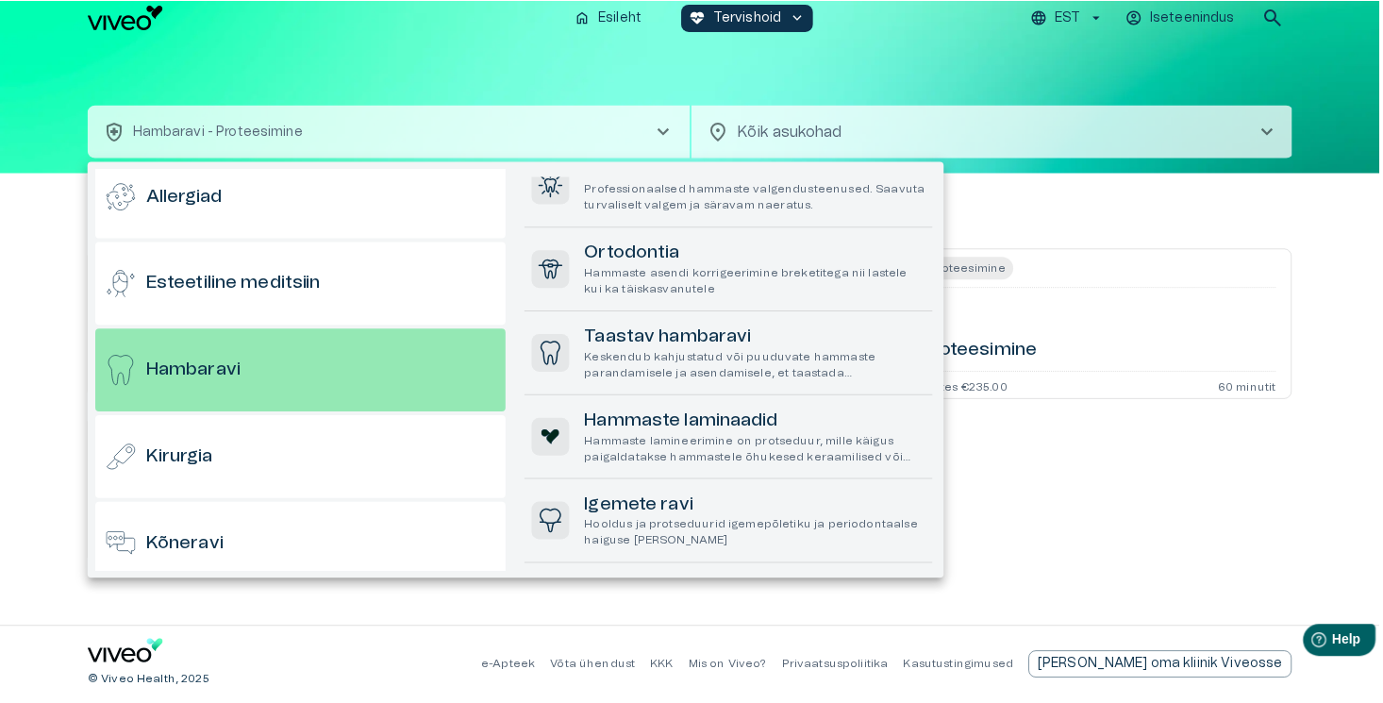
scroll to position [654, 0]
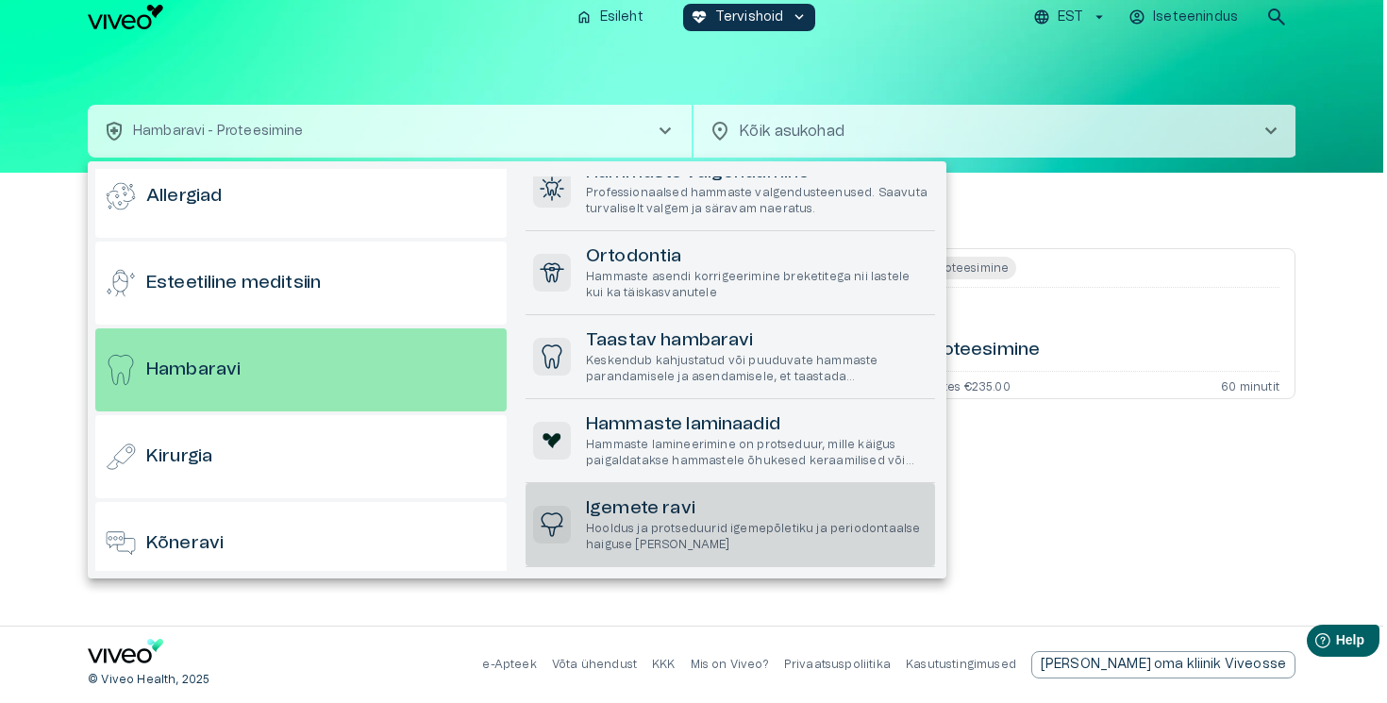
click at [668, 514] on h6 "Igemete ravi" at bounding box center [757, 508] width 342 height 25
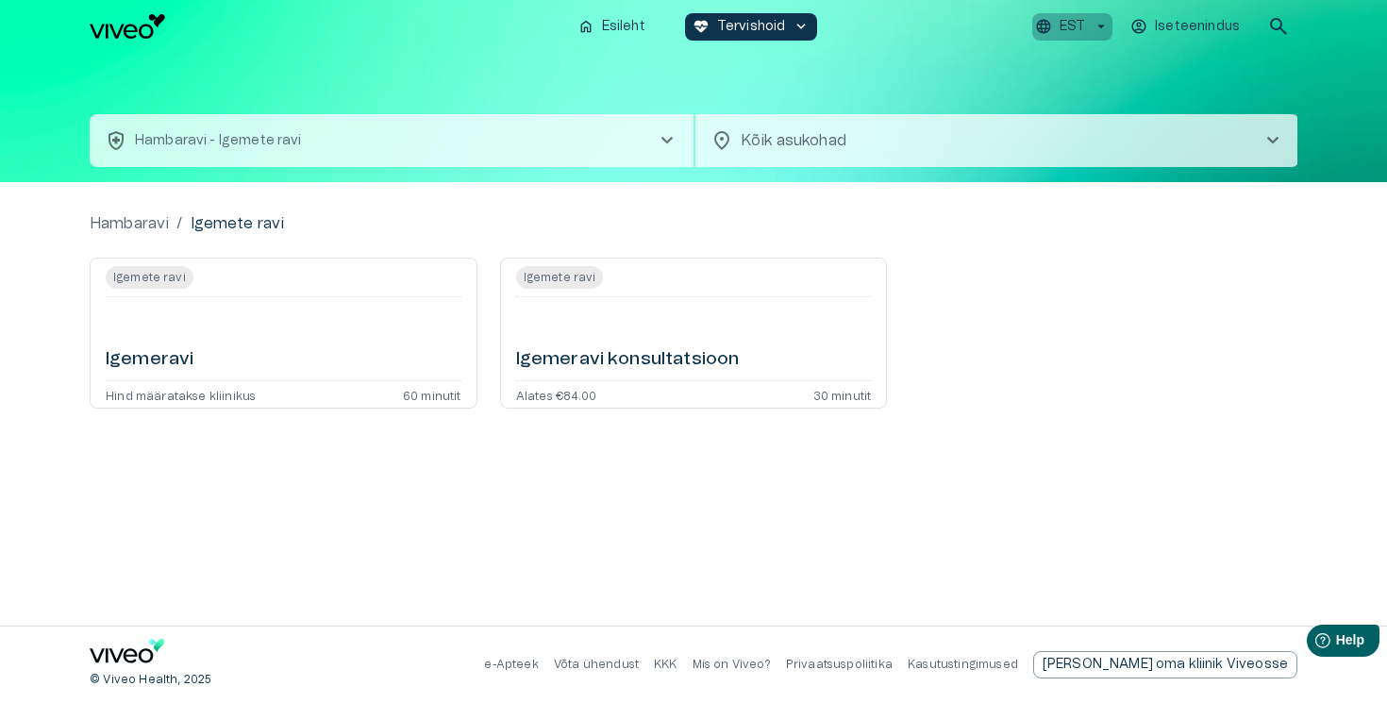
click at [1084, 29] on p "EST" at bounding box center [1071, 27] width 25 height 20
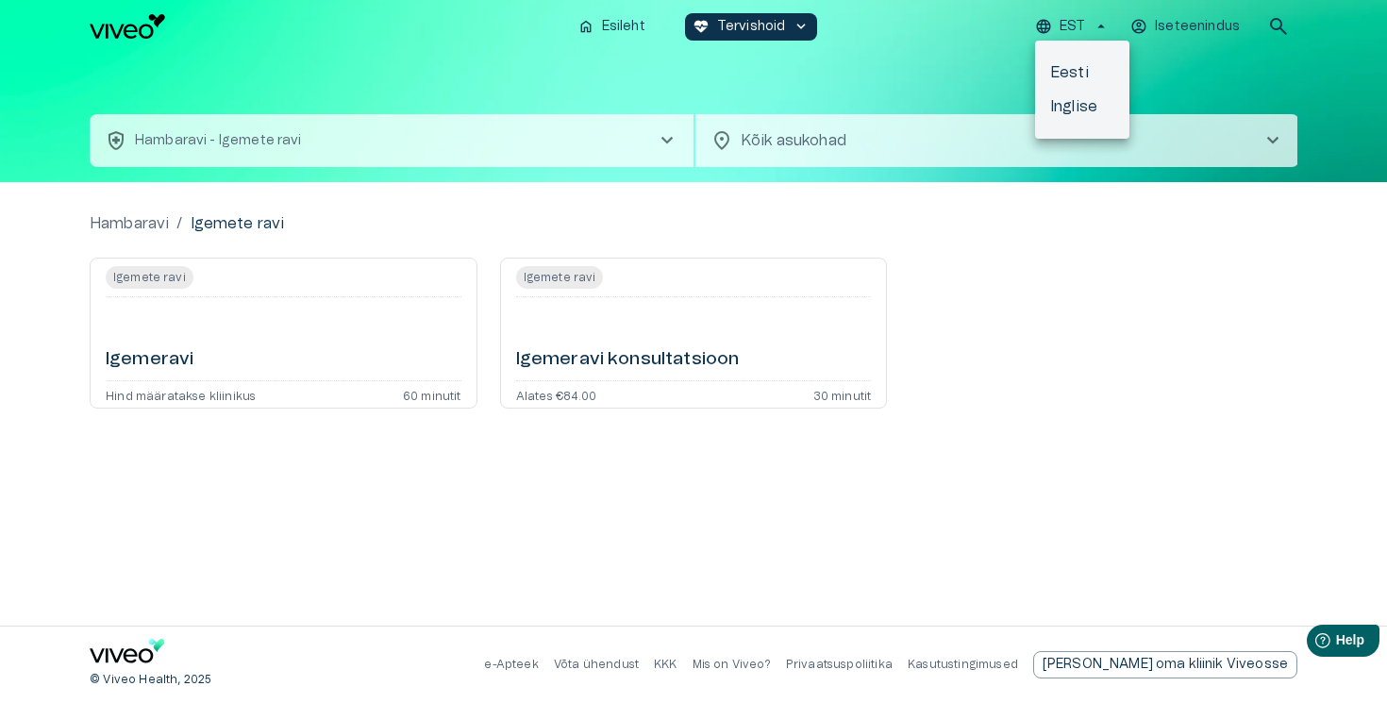
click at [1080, 108] on li "Inglise" at bounding box center [1082, 107] width 94 height 34
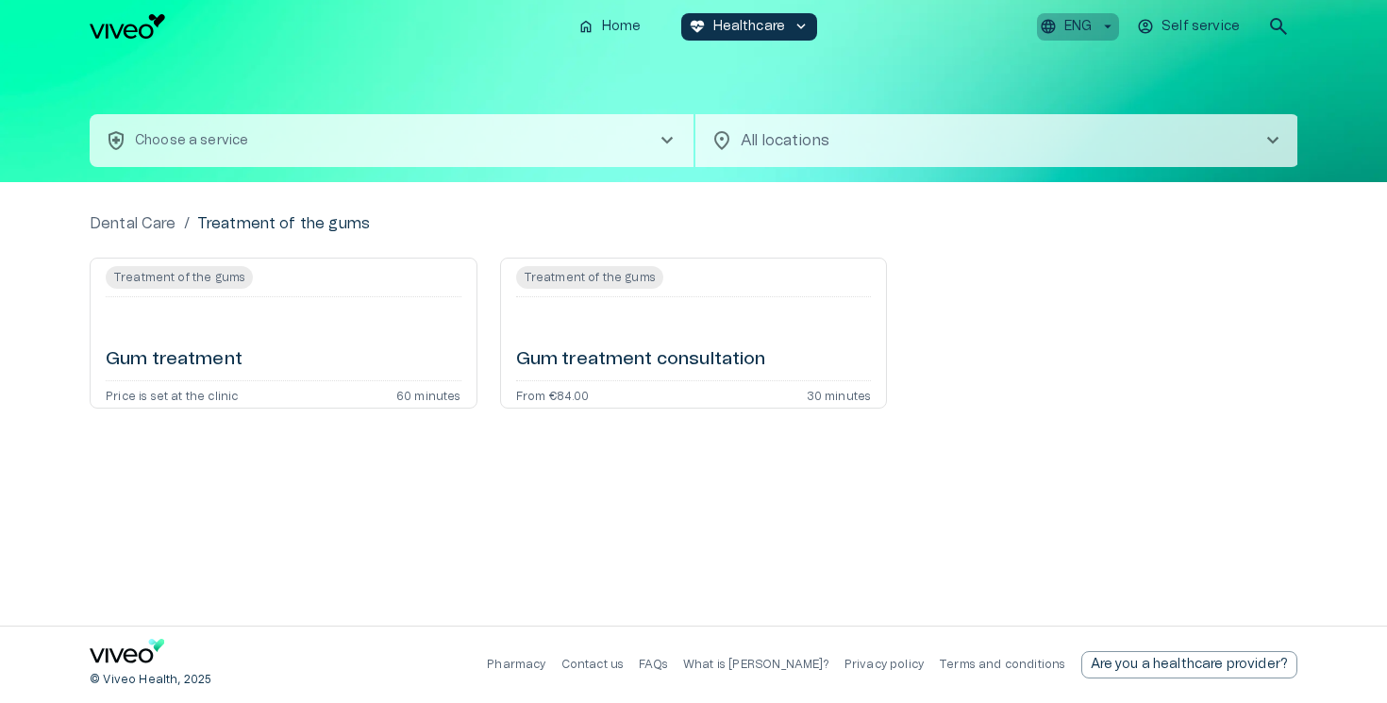
click at [1077, 26] on p "ENG" at bounding box center [1077, 27] width 27 height 20
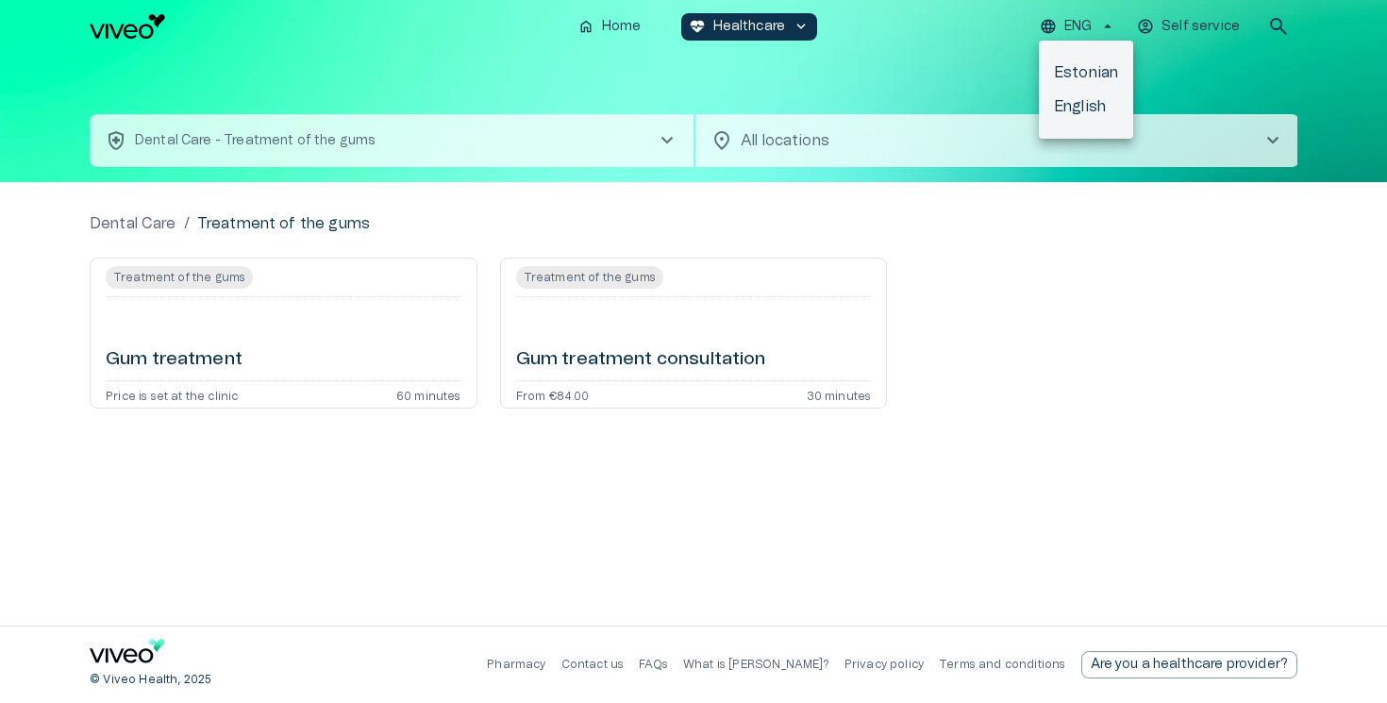
click at [617, 135] on div at bounding box center [693, 351] width 1387 height 703
click at [570, 140] on button "health_and_safety Dental Care - Treatment of the gums chevron_right" at bounding box center [392, 140] width 604 height 53
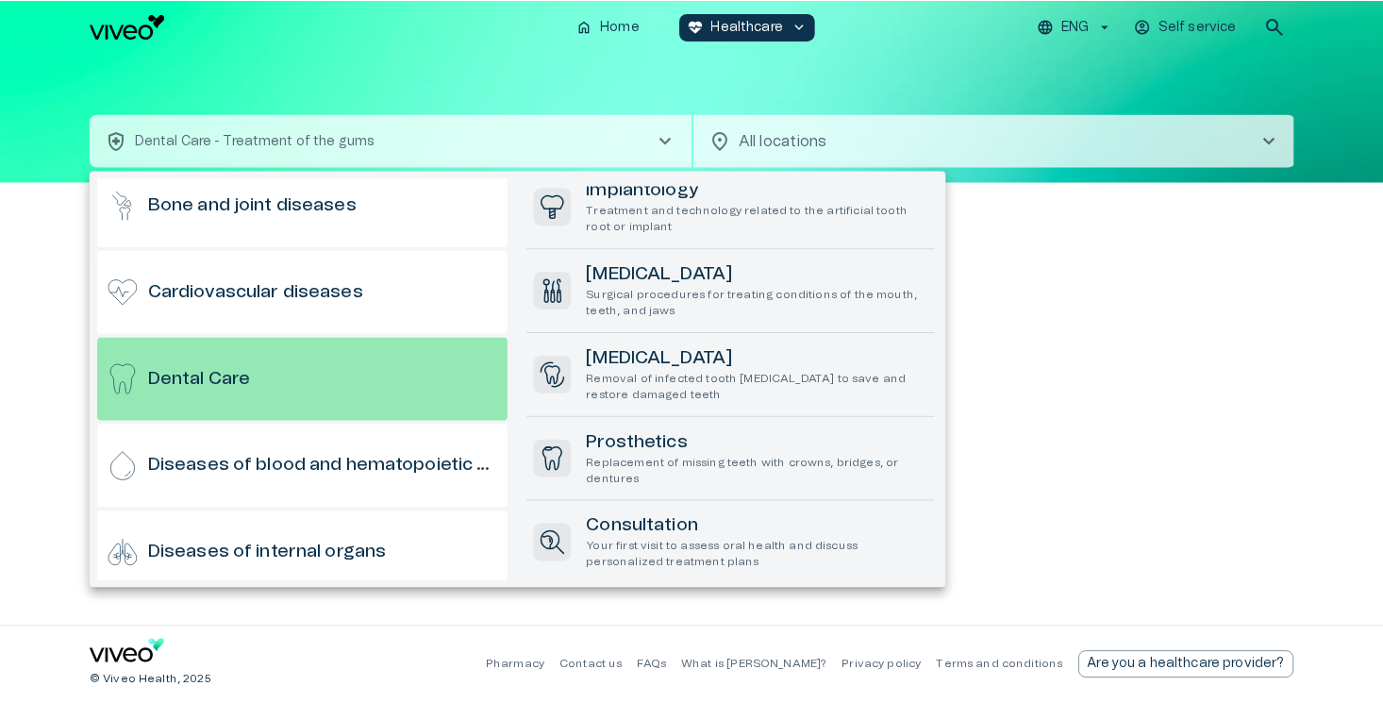
scroll to position [273, 0]
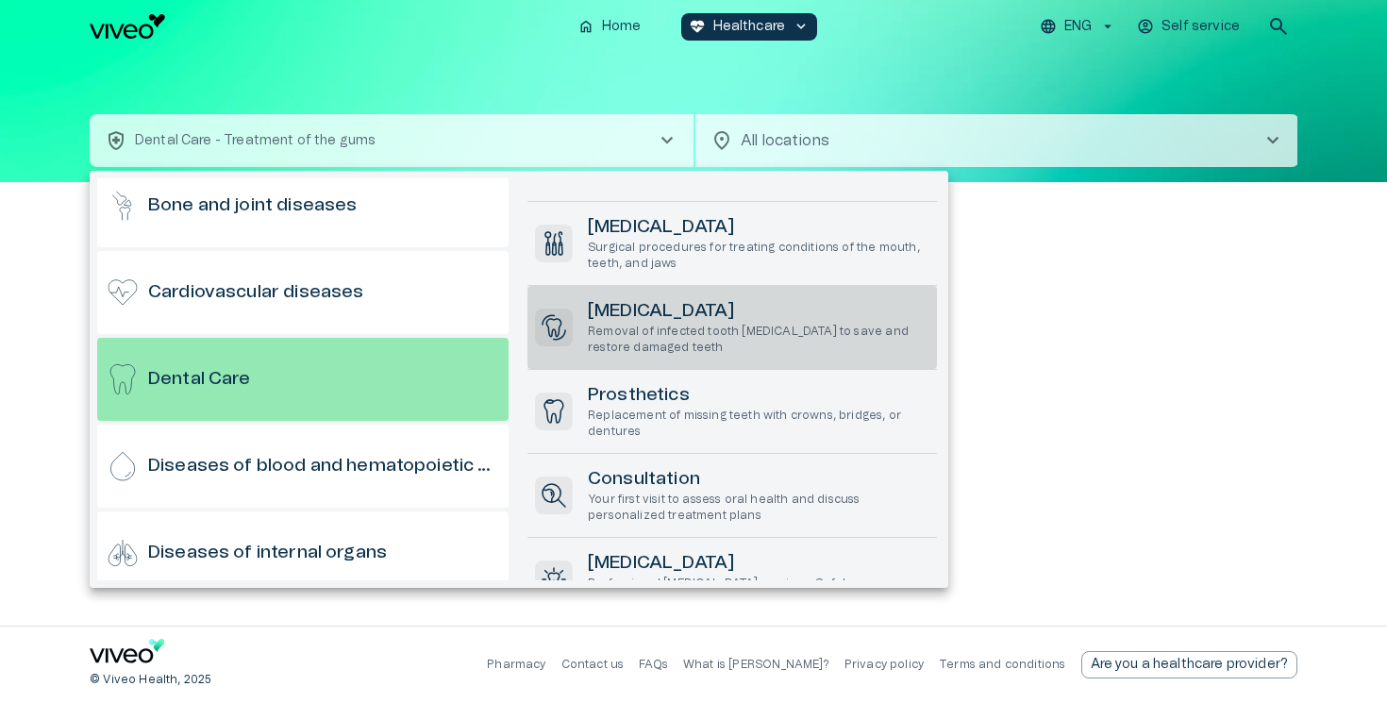
click at [691, 337] on p "Removal of infected tooth [MEDICAL_DATA] to save and restore damaged teeth" at bounding box center [759, 340] width 342 height 32
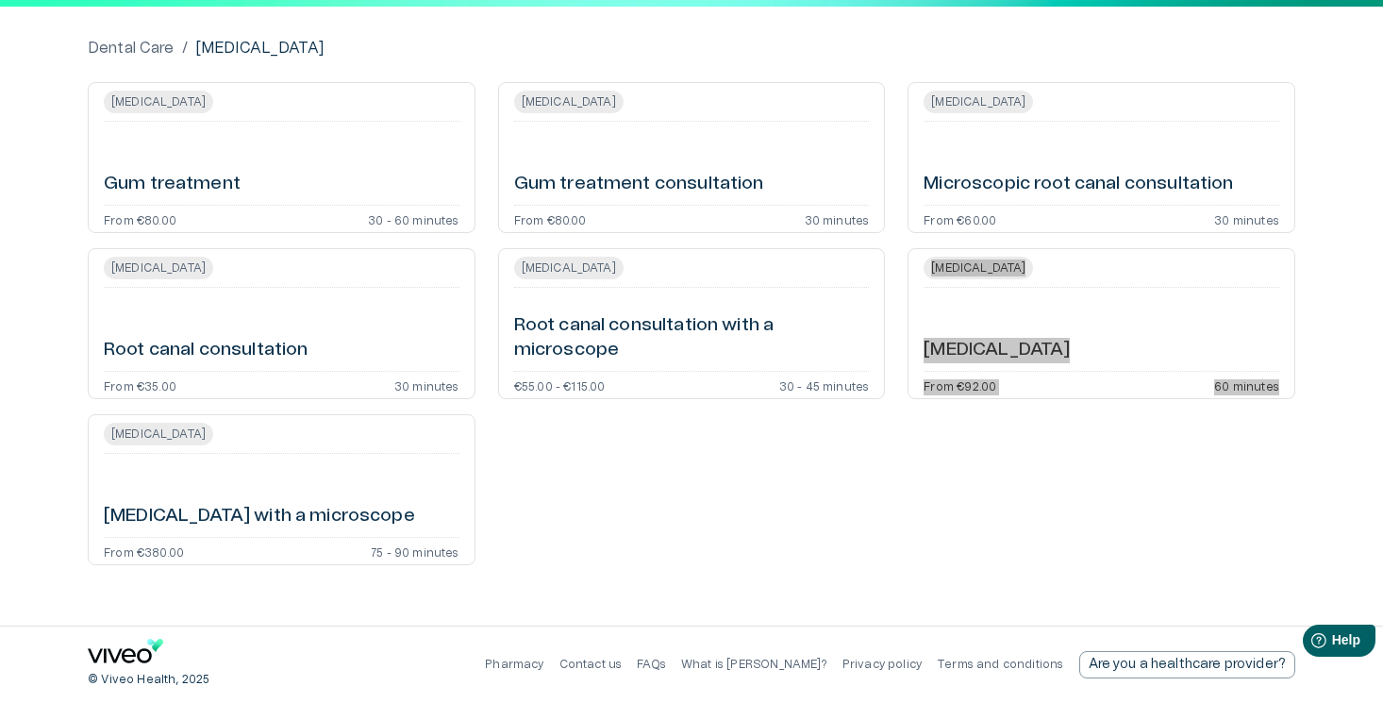
drag, startPoint x: 1049, startPoint y: 352, endPoint x: 1087, endPoint y: 11, distance: 342.7
click at [0, 0] on div "home Home [MEDICAL_DATA]_heart Healthcare keyboard_arrow_down ENG Self service …" at bounding box center [691, 176] width 1383 height 703
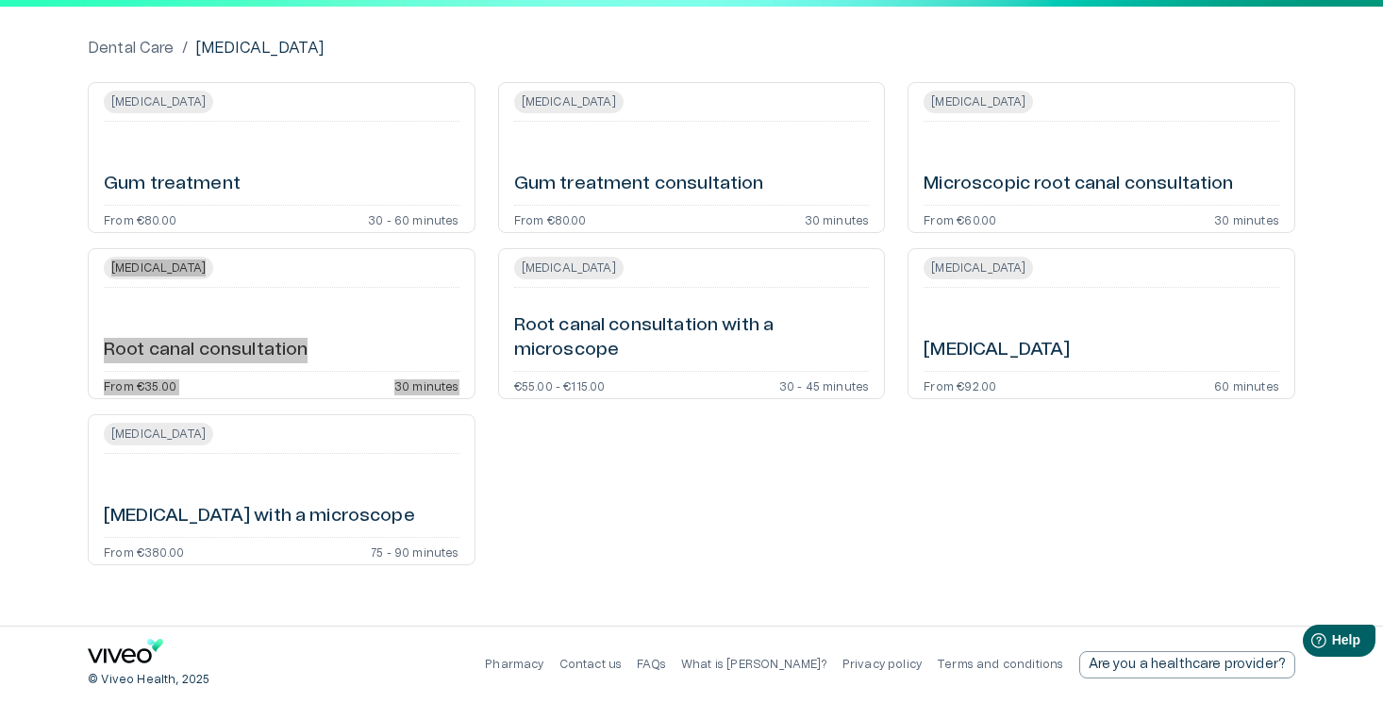
drag, startPoint x: 160, startPoint y: 351, endPoint x: 735, endPoint y: 65, distance: 641.7
click at [0, 0] on div "home Home ecg_heart Healthcare keyboard_arrow_down ENG Self service search heal…" at bounding box center [691, 176] width 1383 height 703
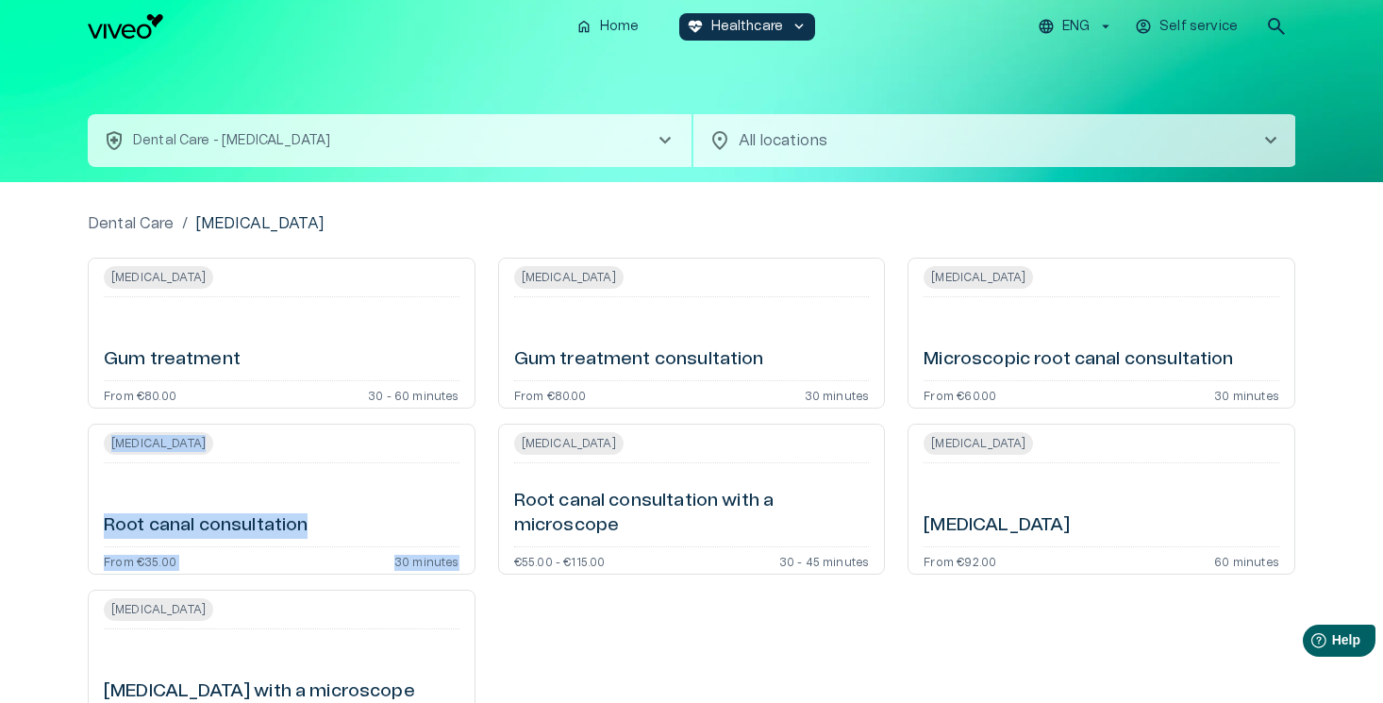
click at [1083, 28] on p "ENG" at bounding box center [1075, 27] width 27 height 20
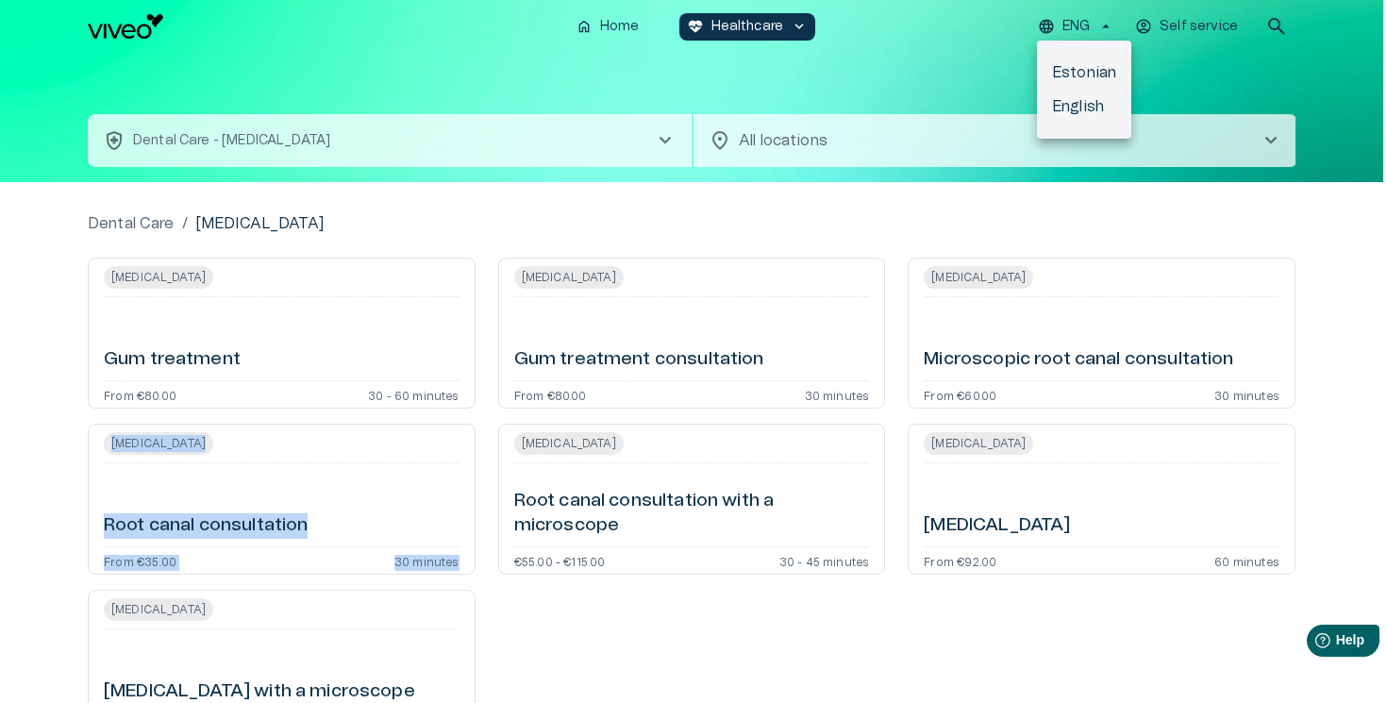
click at [1087, 75] on li "Estonian" at bounding box center [1084, 73] width 94 height 34
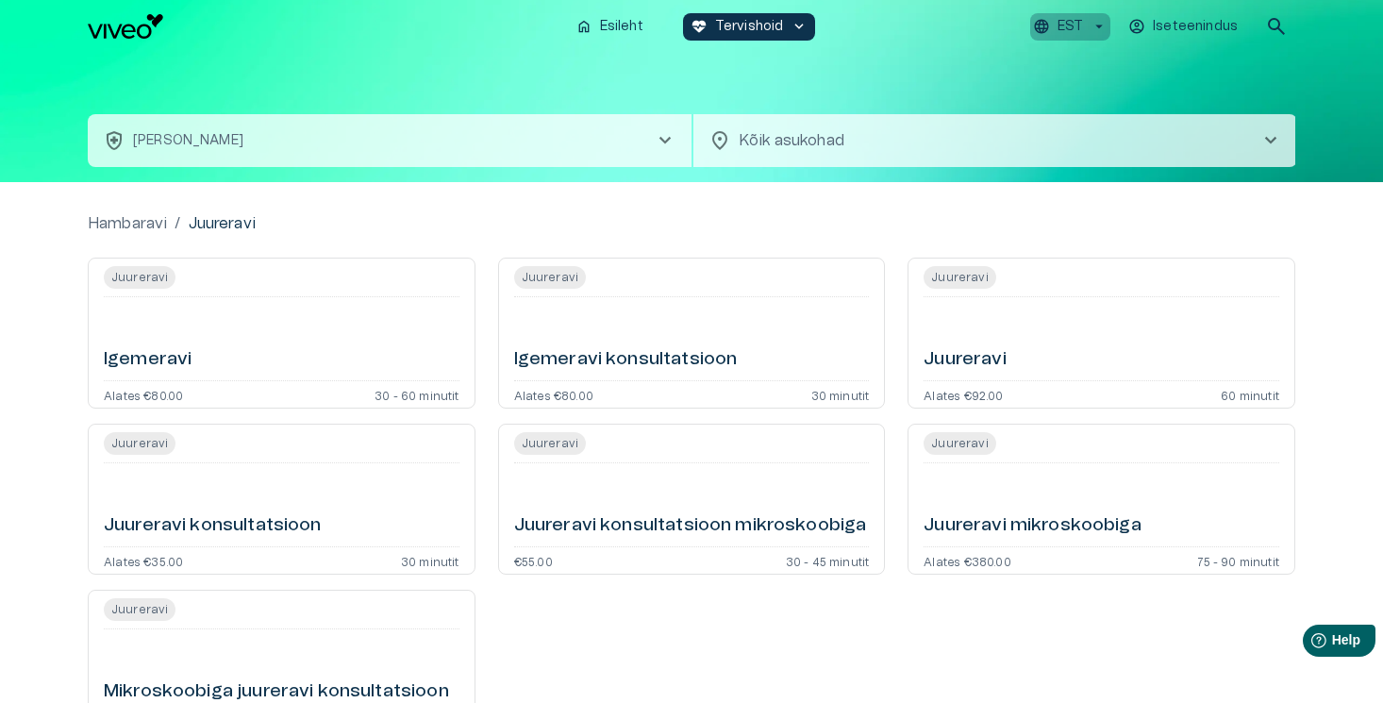
click at [1075, 26] on p "EST" at bounding box center [1070, 27] width 25 height 20
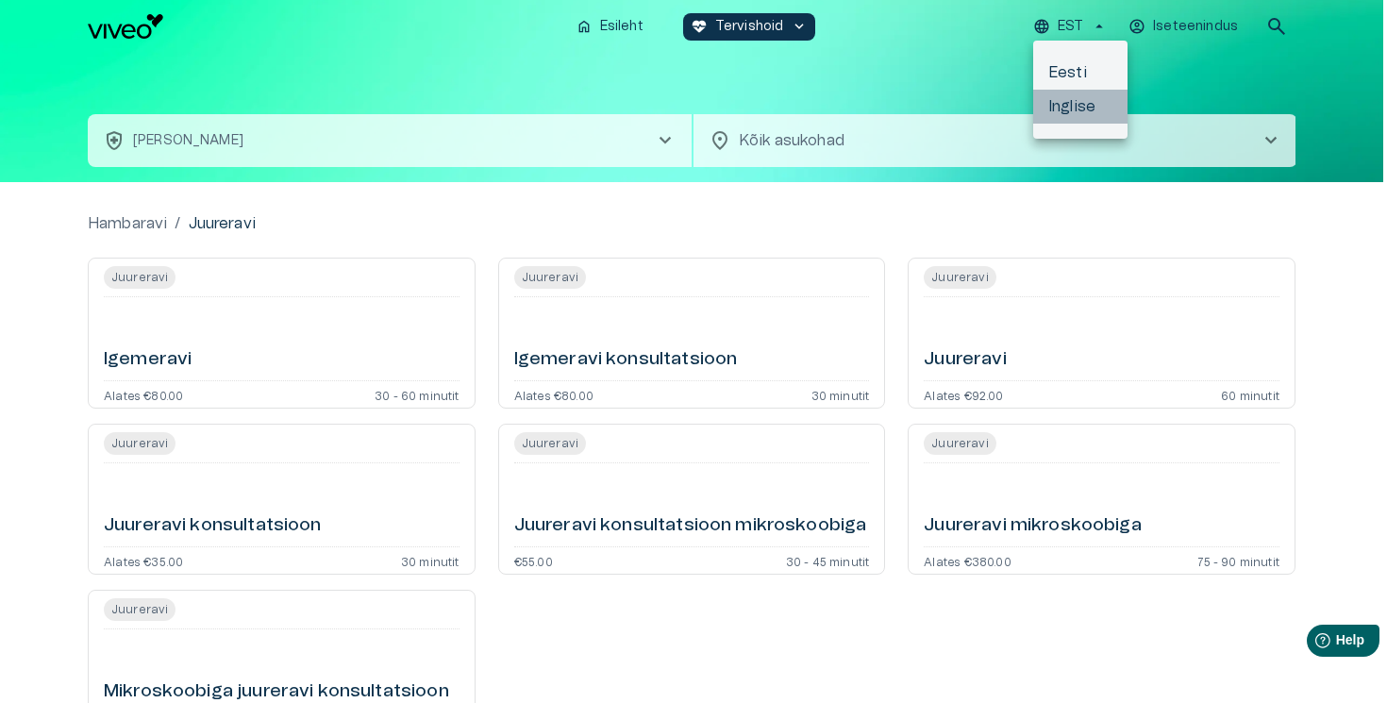
click at [1079, 108] on li "Inglise" at bounding box center [1080, 107] width 94 height 34
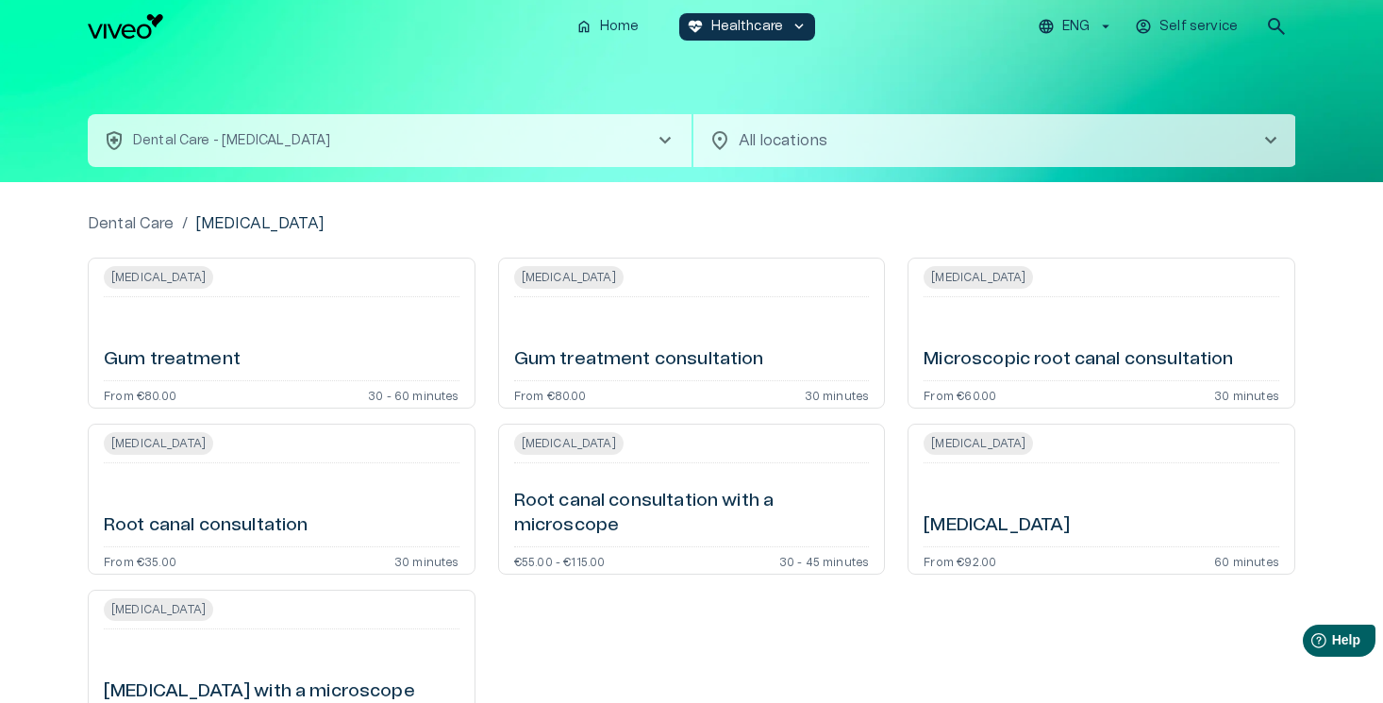
click at [641, 122] on button "health_and_safety Dental Care - [MEDICAL_DATA] chevron_right" at bounding box center [390, 140] width 604 height 53
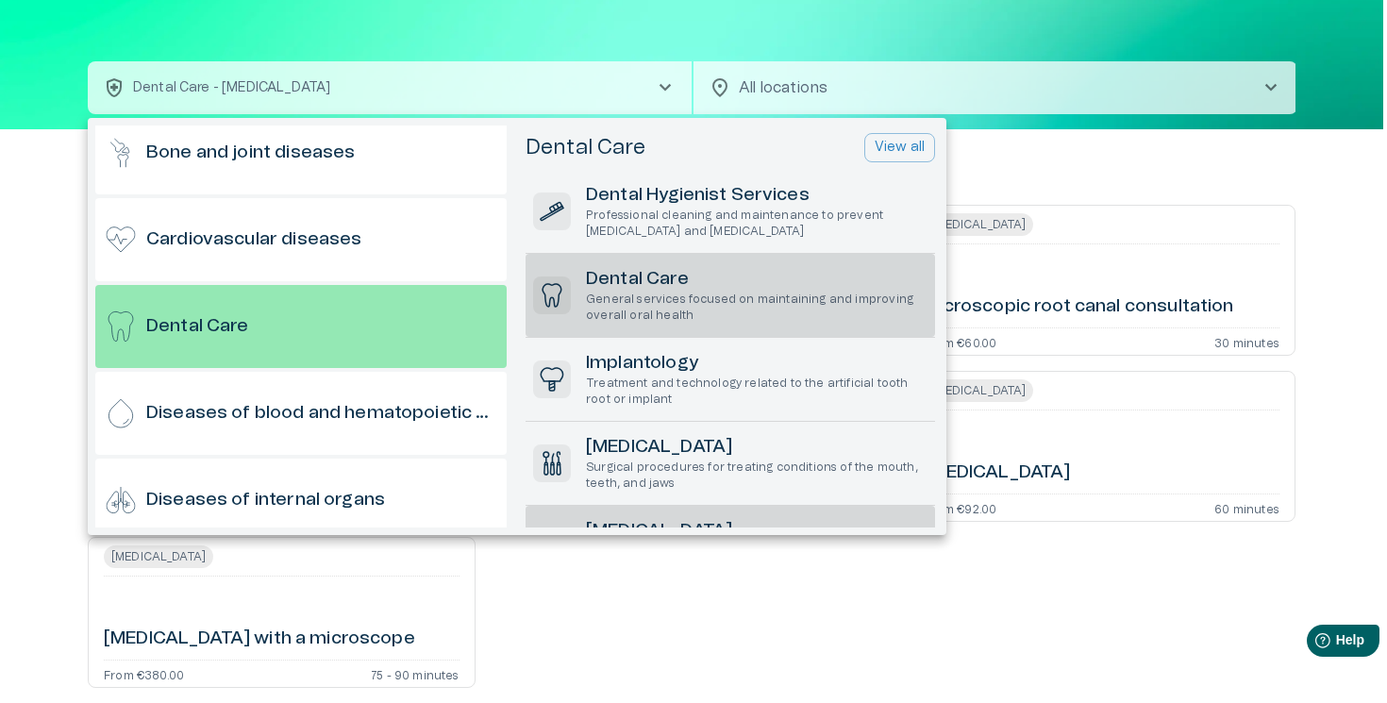
click at [689, 285] on h6 "Dental Care" at bounding box center [757, 279] width 342 height 25
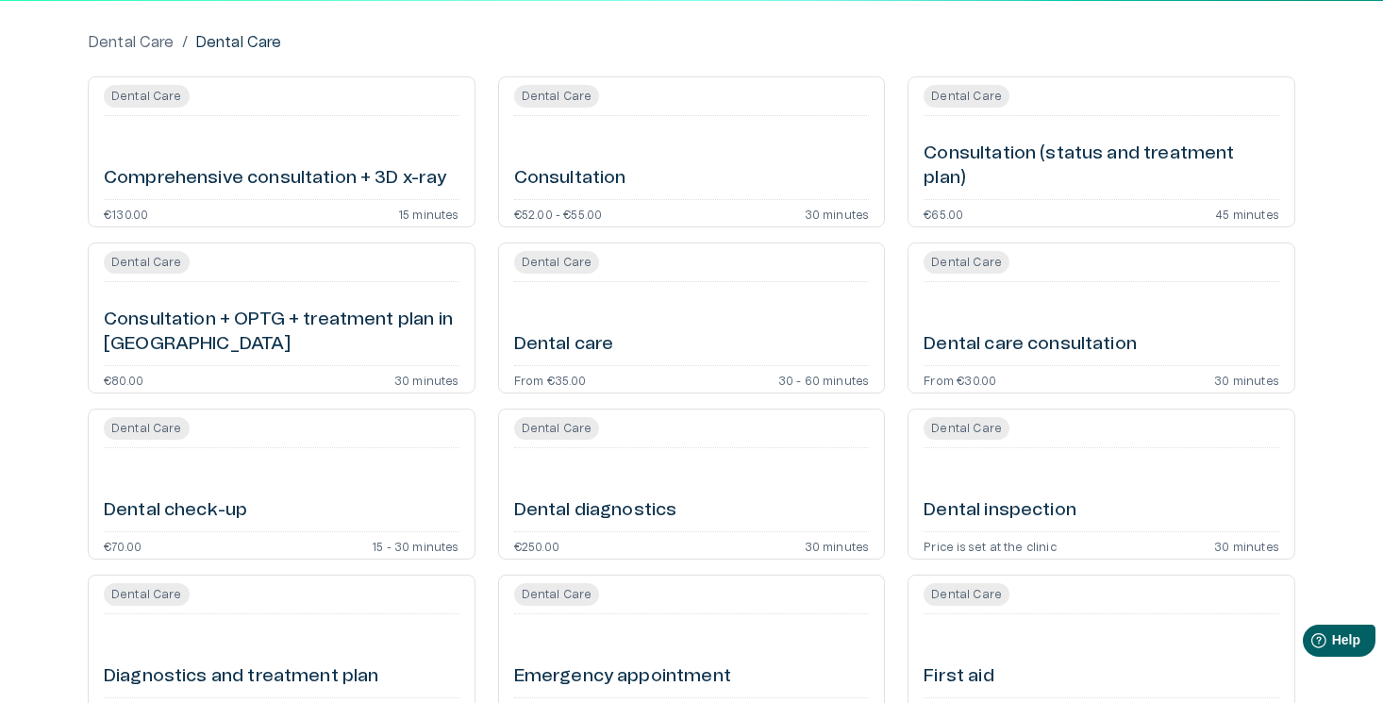
scroll to position [182, 0]
click at [1041, 513] on h6 "Dental inspection" at bounding box center [1000, 509] width 153 height 25
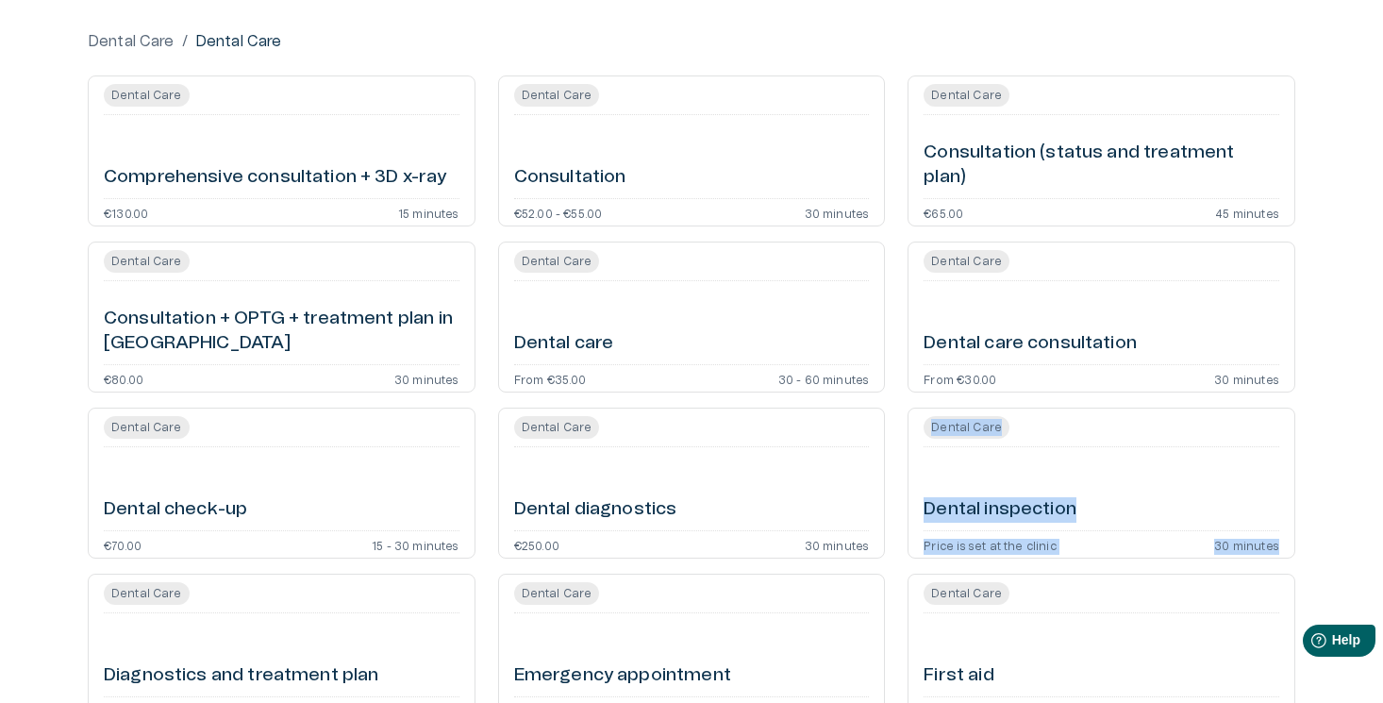
drag, startPoint x: 1002, startPoint y: 508, endPoint x: 1186, endPoint y: 5, distance: 535.4
click at [0, 0] on div "Dental Care / Dental Care Dental Care Comprehensive consultation + 3D x-ray €13…" at bounding box center [691, 558] width 1383 height 1117
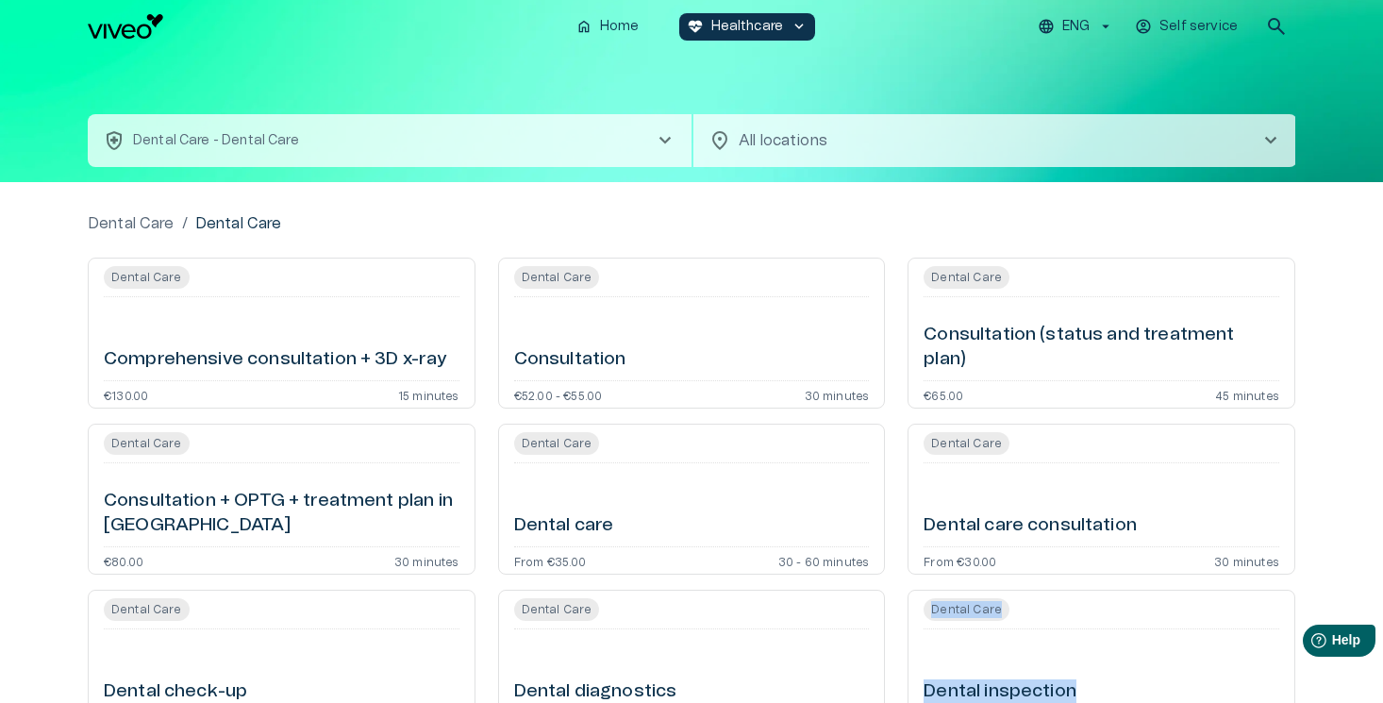
click at [546, 142] on button "health_and_safety Dental Care - Dental Care chevron_right" at bounding box center [390, 140] width 604 height 53
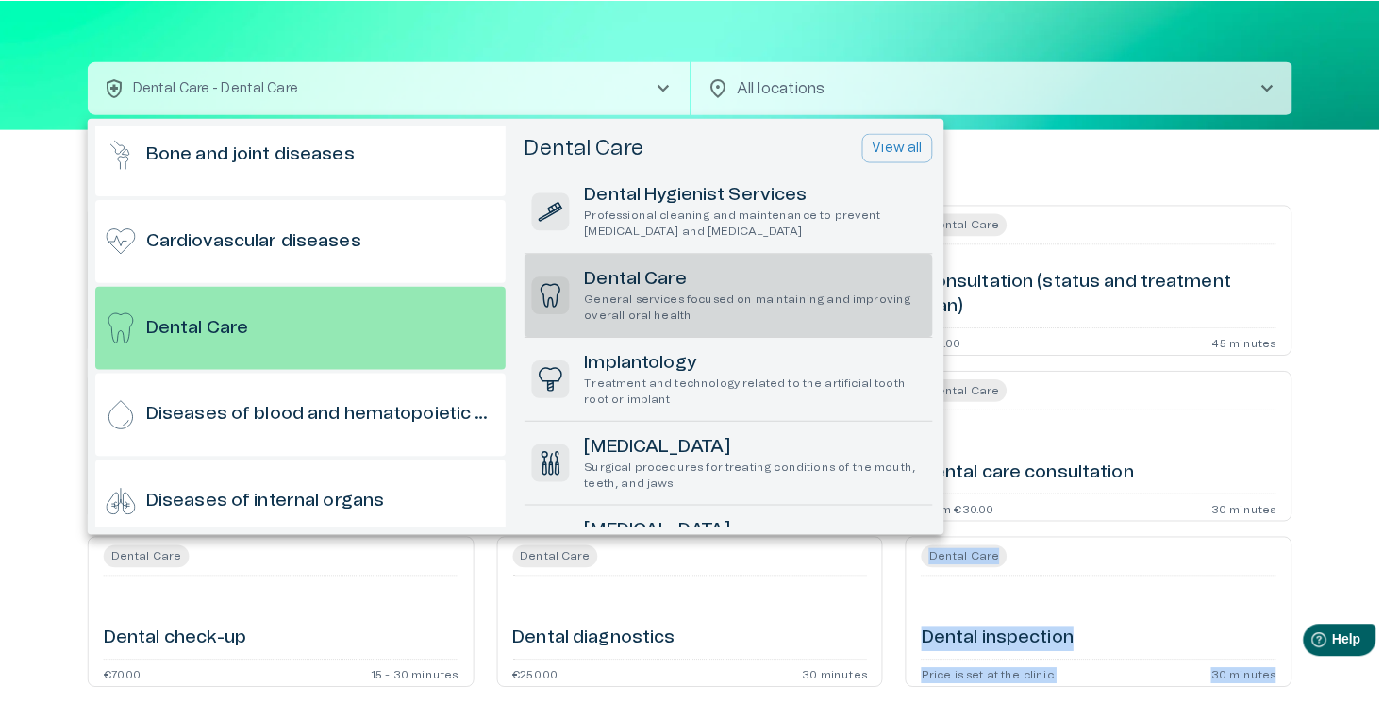
scroll to position [275, 0]
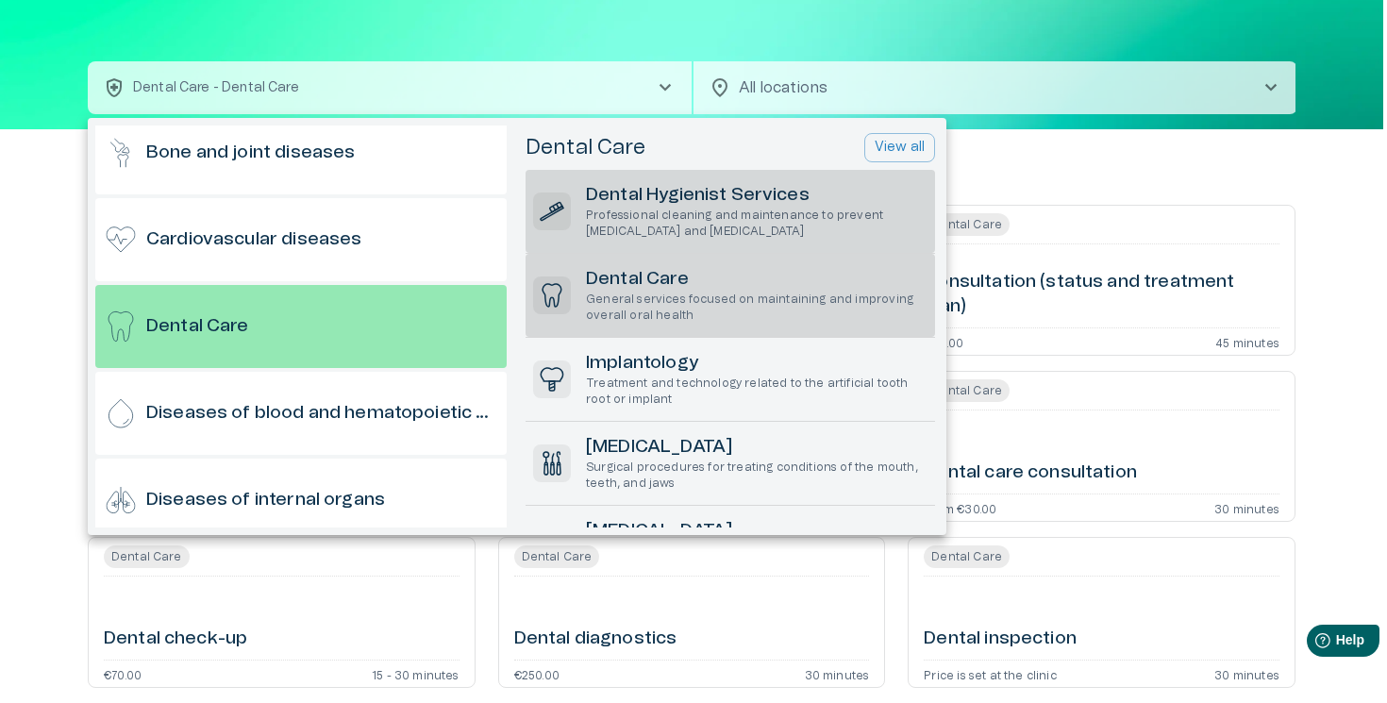
click at [707, 193] on h6 "Dental Hygienist Services" at bounding box center [757, 195] width 342 height 25
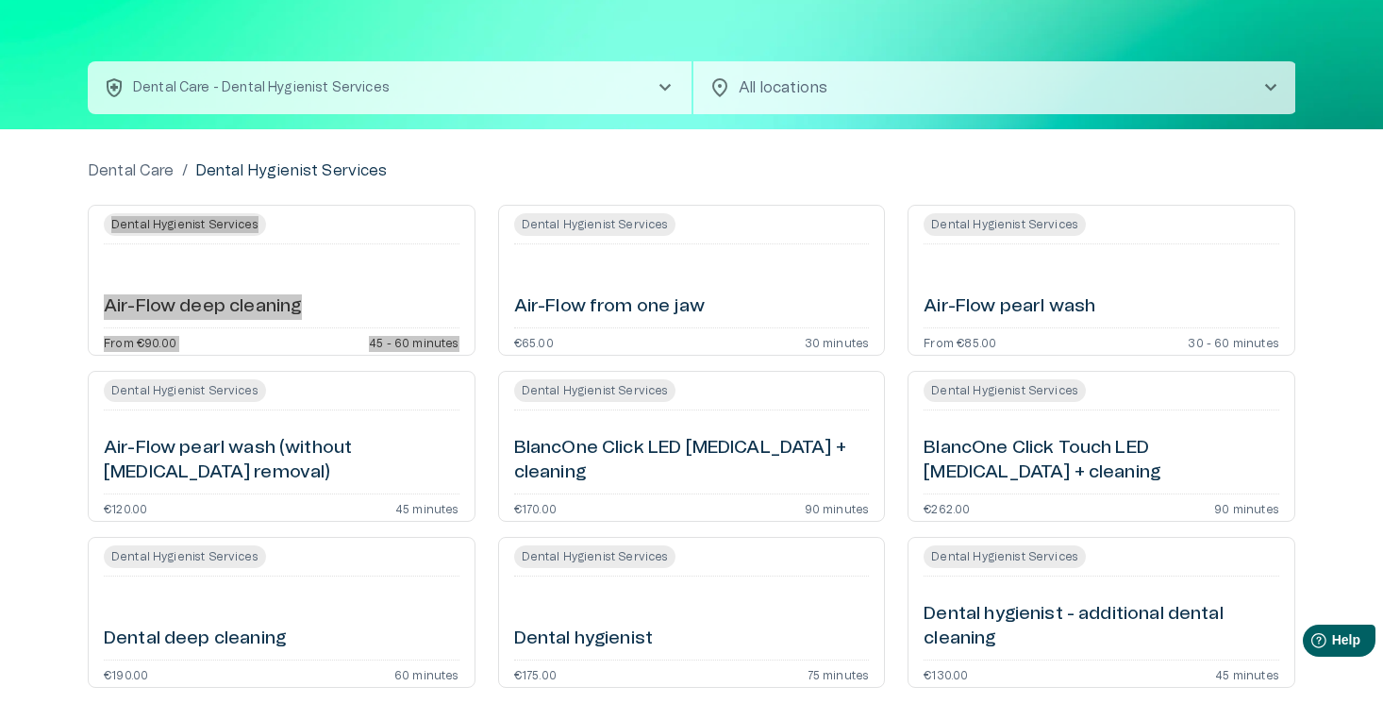
drag, startPoint x: 230, startPoint y: 313, endPoint x: 923, endPoint y: 22, distance: 751.3
click at [0, 0] on div "home Home ecg_heart Healthcare keyboard_arrow_down ENG Self service search heal…" at bounding box center [691, 298] width 1383 height 703
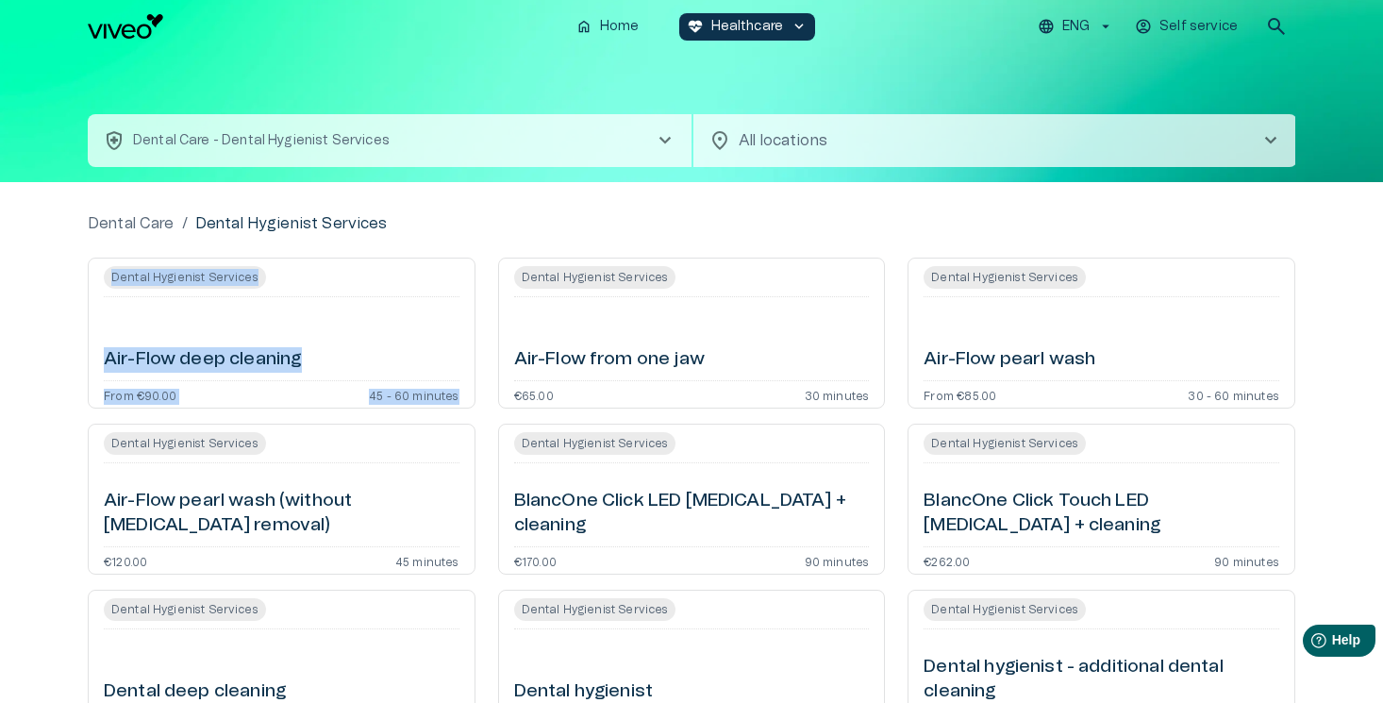
click at [1081, 22] on p "ENG" at bounding box center [1075, 27] width 27 height 20
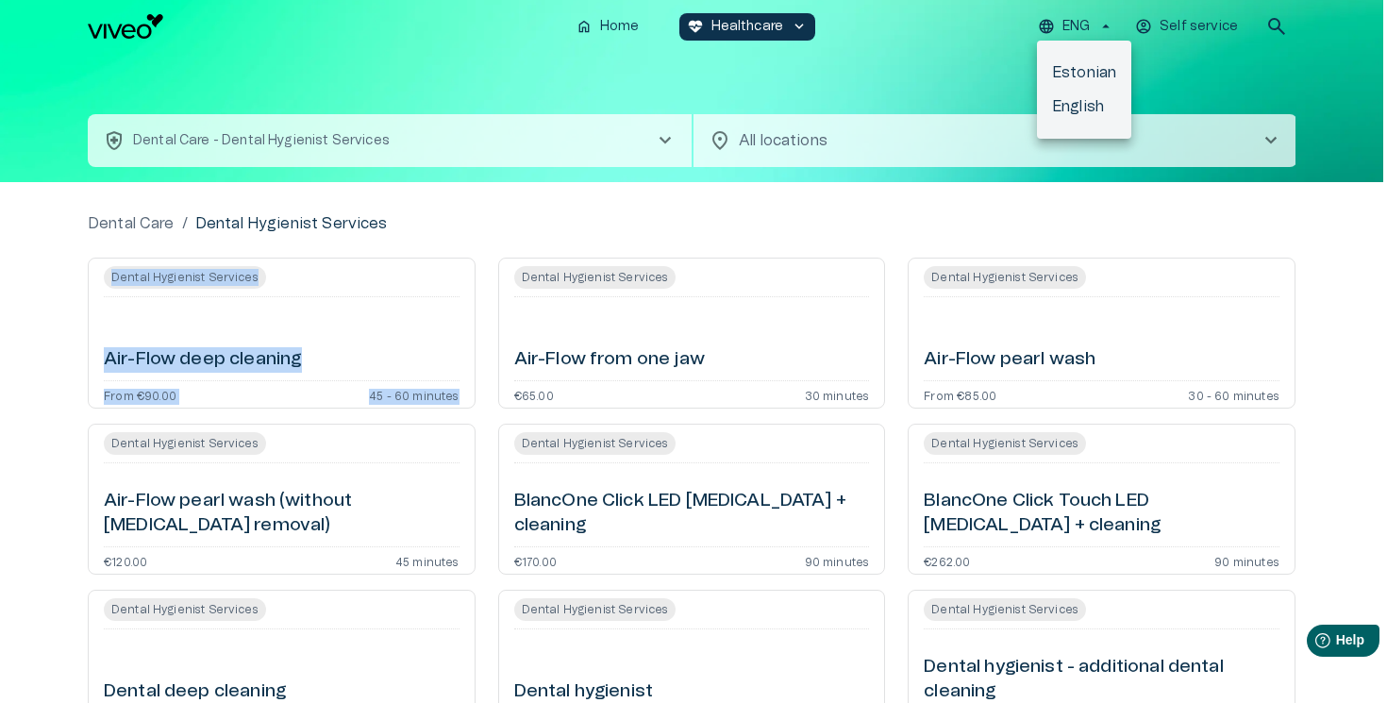
click at [1086, 68] on li "Estonian" at bounding box center [1084, 73] width 94 height 34
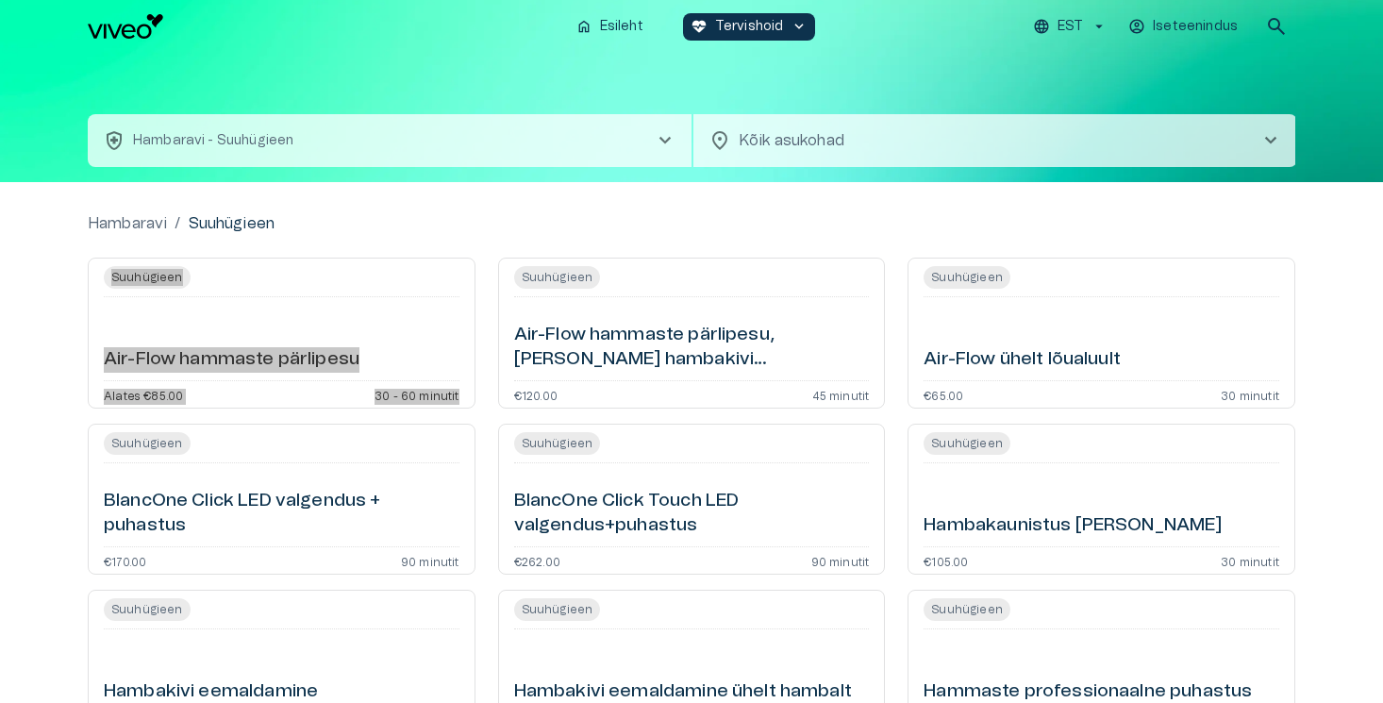
drag, startPoint x: 258, startPoint y: 364, endPoint x: 1054, endPoint y: 8, distance: 871.6
click at [0, 0] on div "home Esileht ecg_heart Tervishoid keyboard_arrow_down EST Iseteenindus search h…" at bounding box center [691, 351] width 1383 height 703
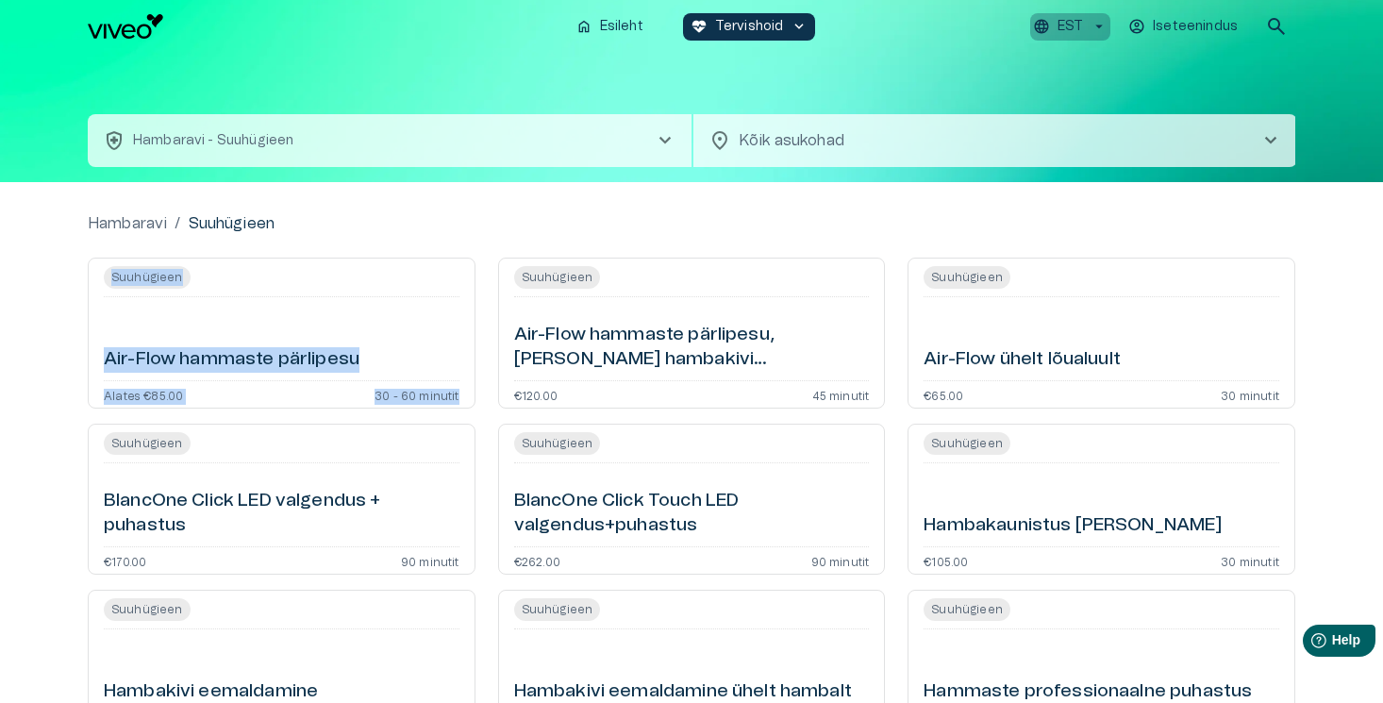
click at [1068, 23] on p "EST" at bounding box center [1070, 27] width 25 height 20
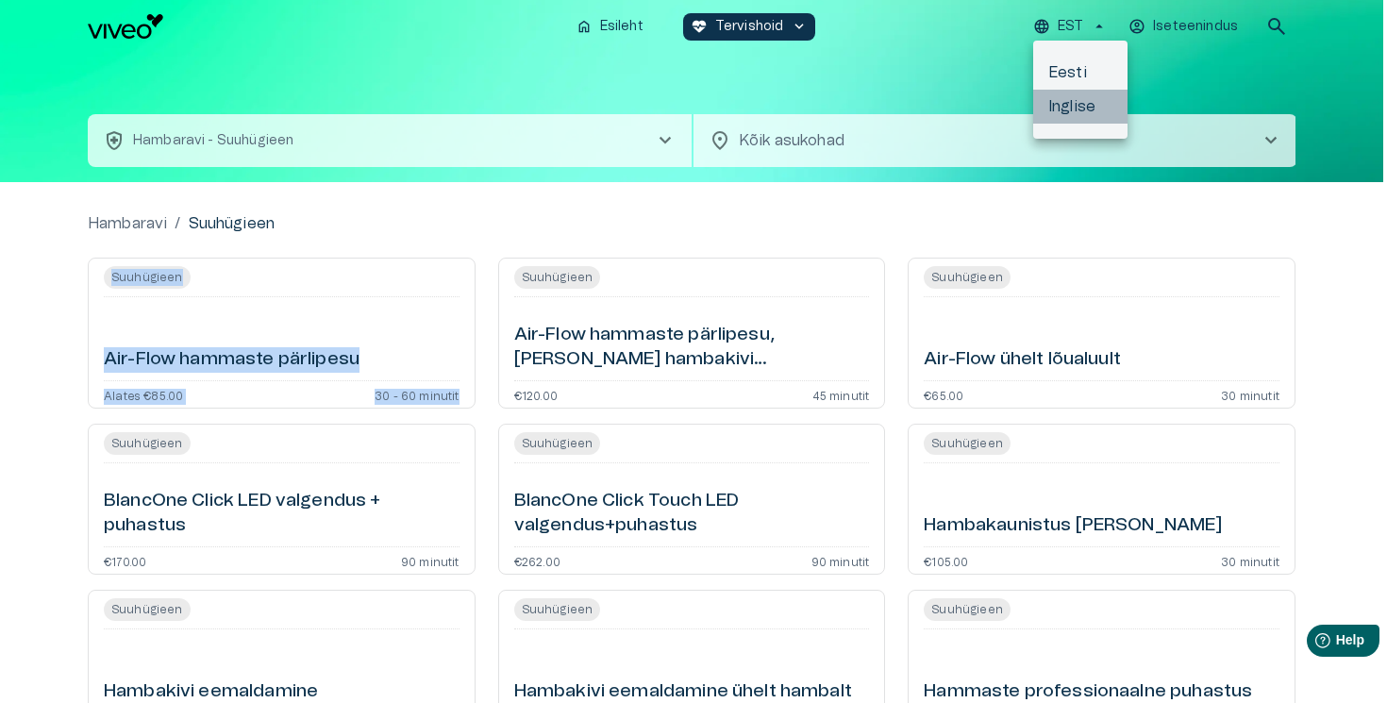
click at [1075, 110] on li "Inglise" at bounding box center [1080, 107] width 94 height 34
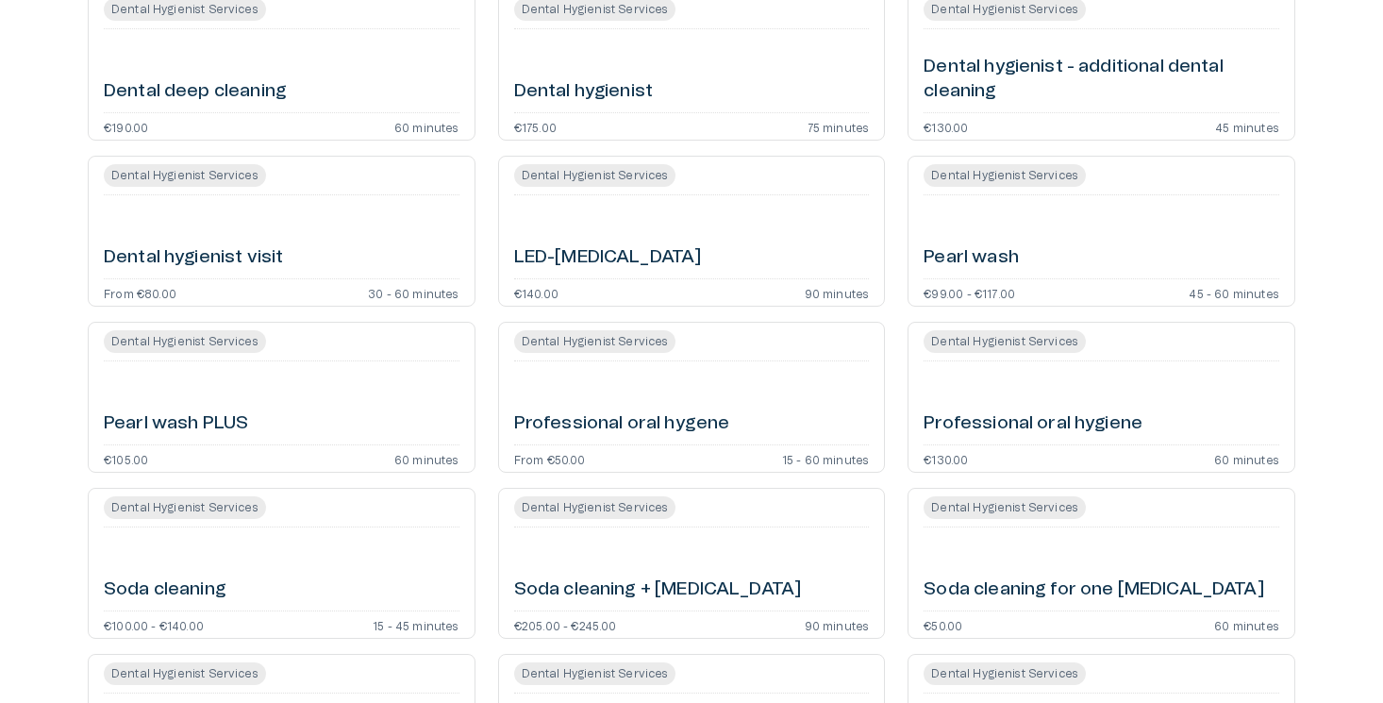
scroll to position [589, 0]
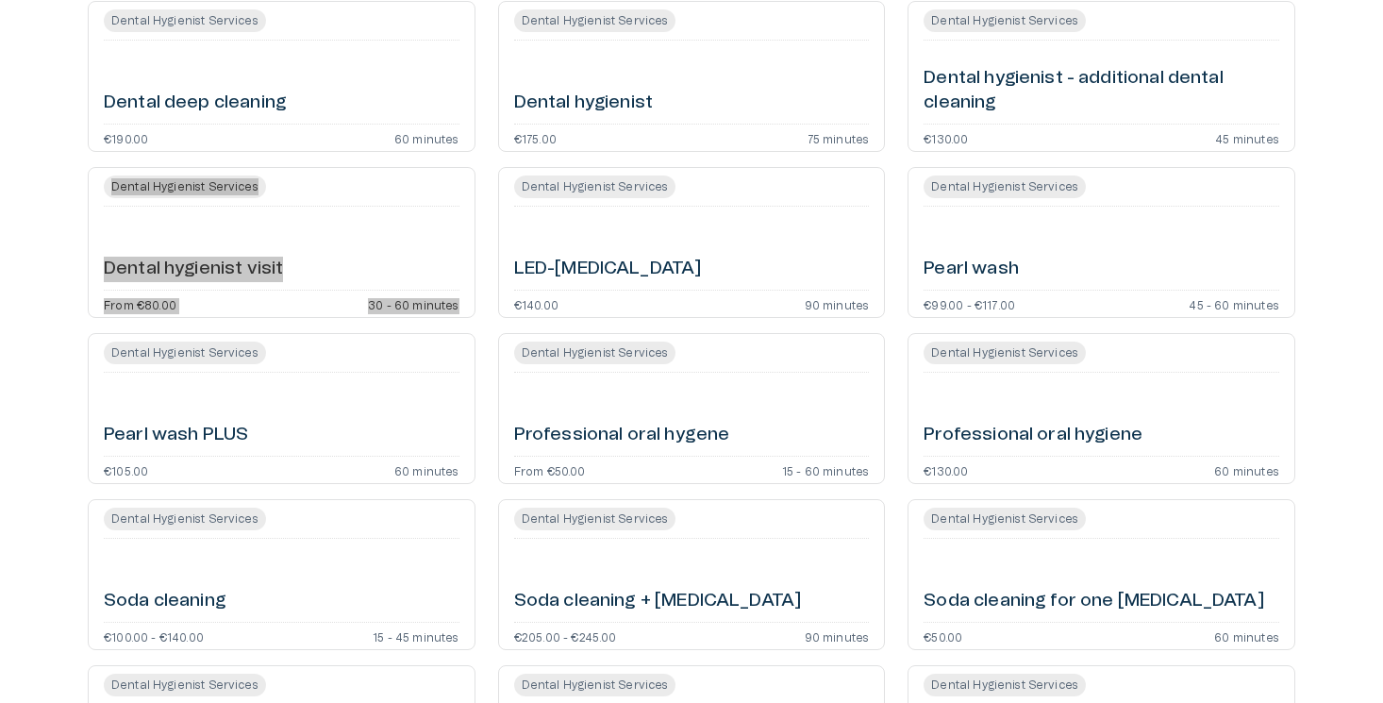
drag, startPoint x: 207, startPoint y: 268, endPoint x: 216, endPoint y: 1, distance: 267.2
click at [0, 0] on div "Dental Care / Dental Hygienist Services Dental Hygienist Services Air-Flow deep…" at bounding box center [691, 234] width 1383 height 1283
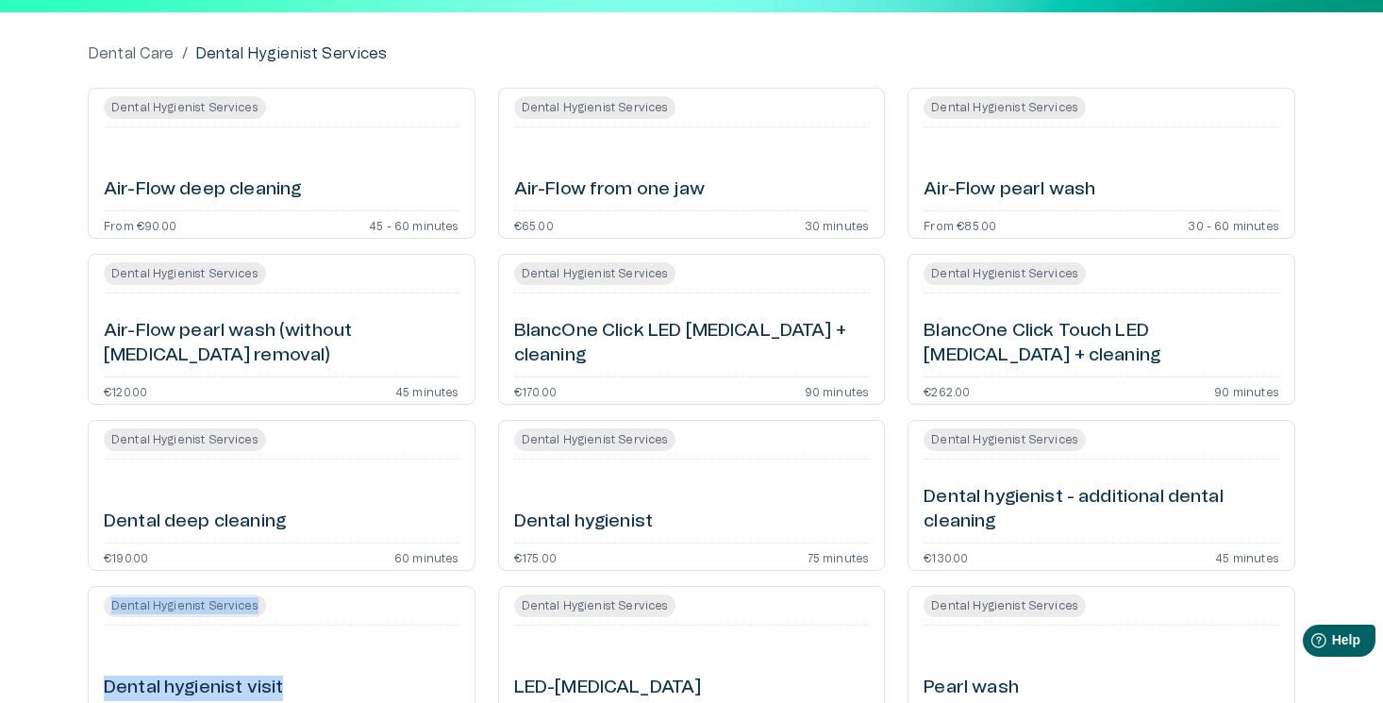
scroll to position [0, 0]
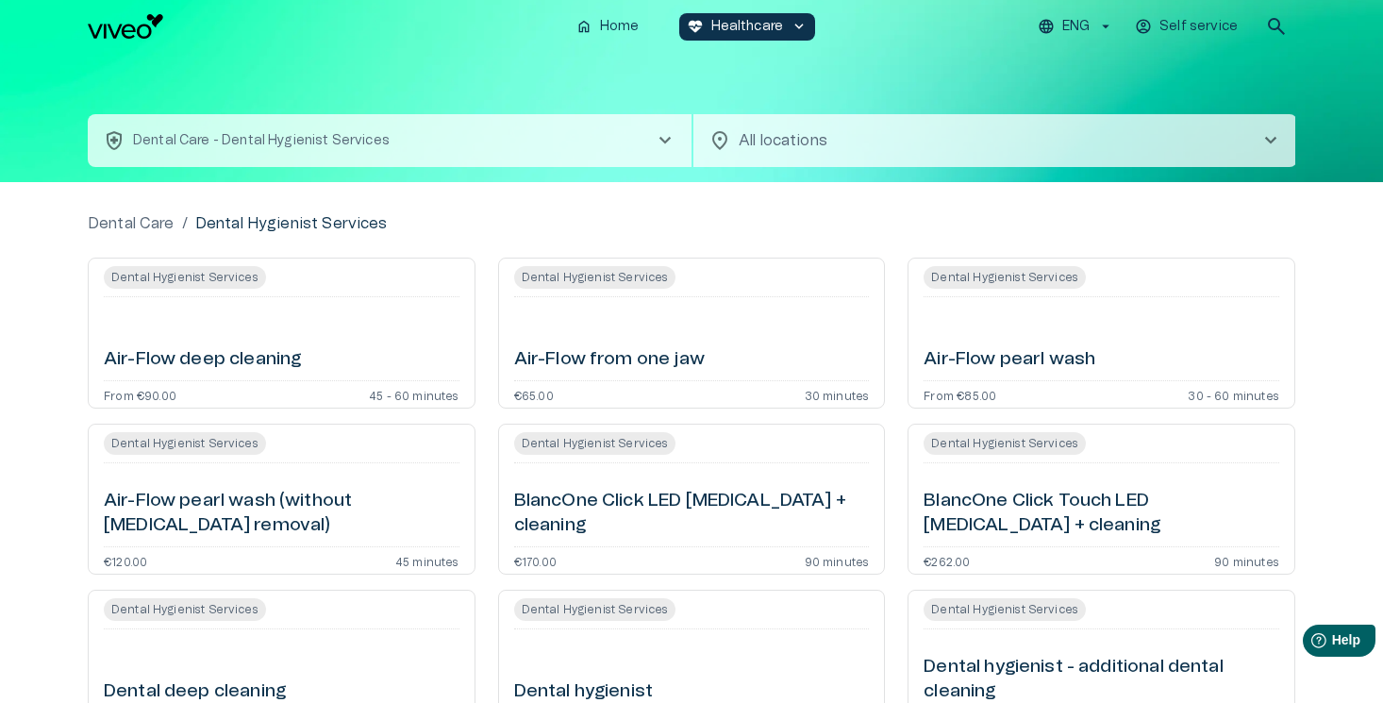
click at [460, 160] on button "health_and_safety Dental Care - Dental Hygienist Services chevron_right" at bounding box center [390, 140] width 604 height 53
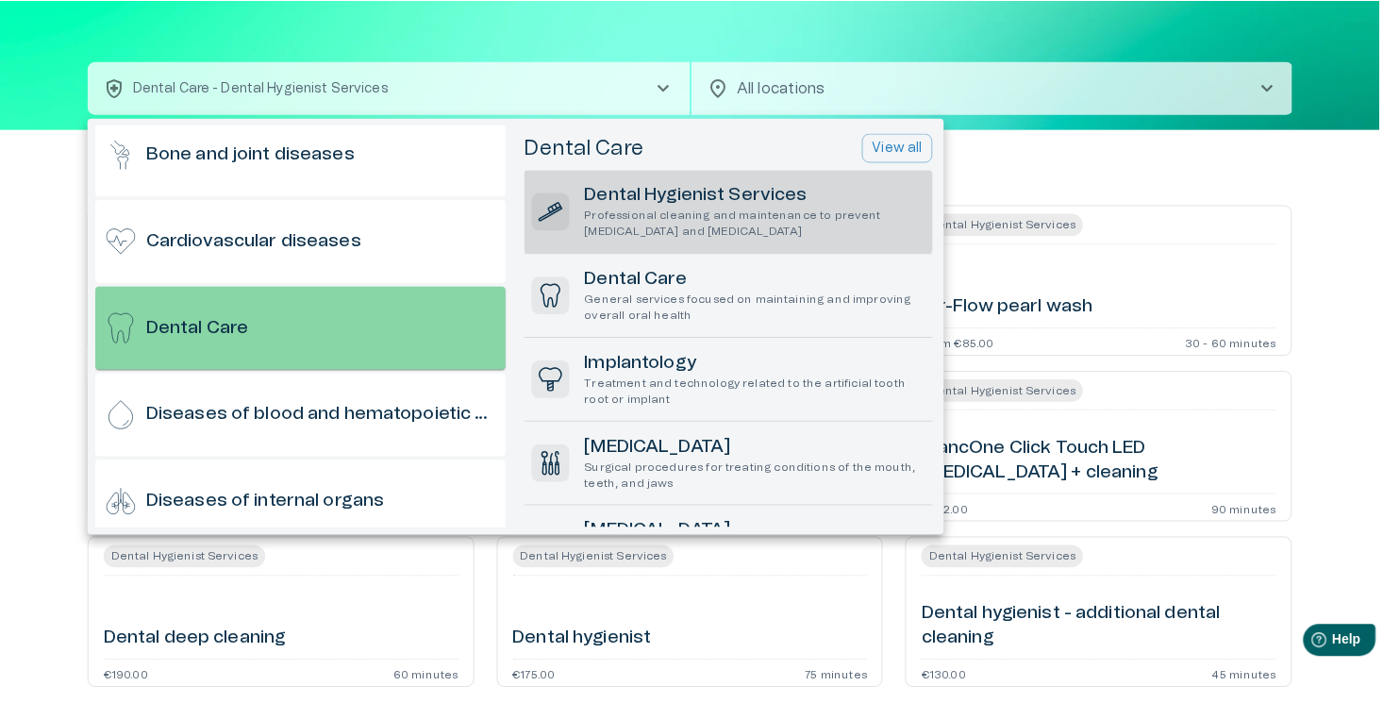
scroll to position [275, 0]
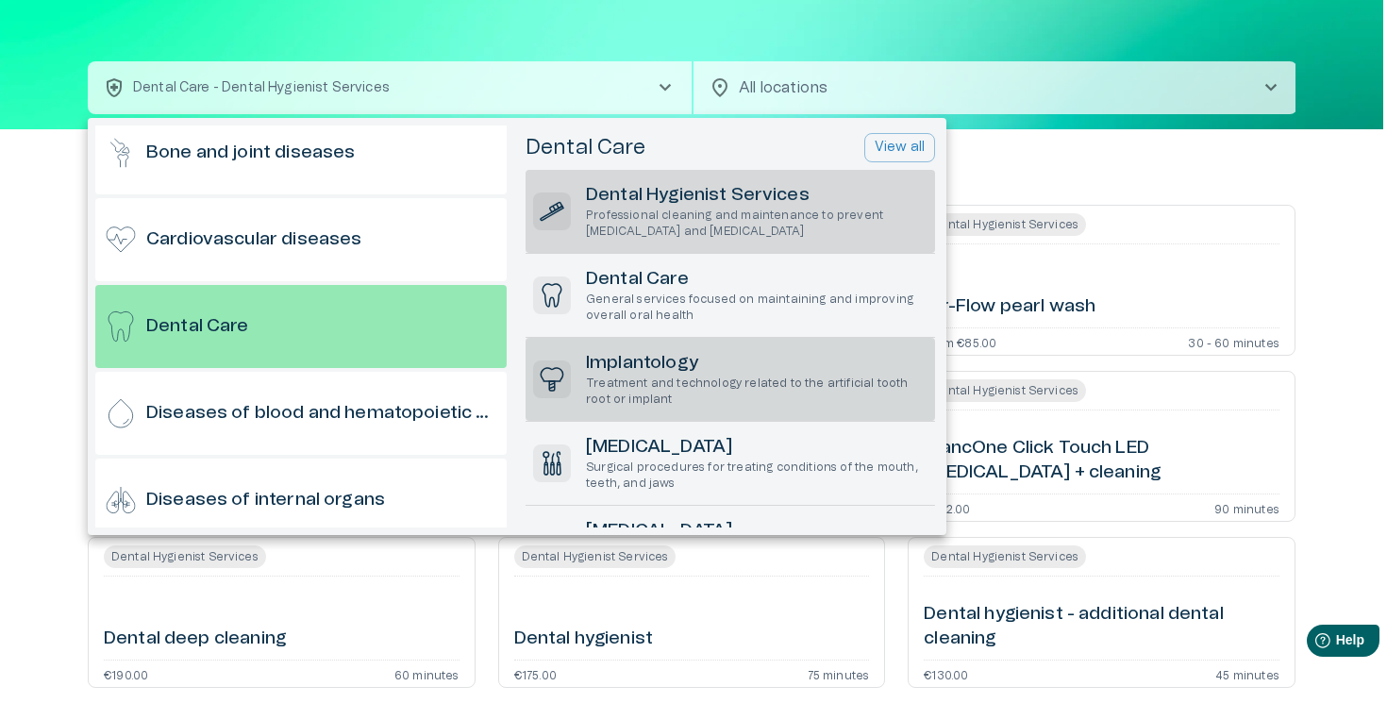
click at [642, 347] on div "Implantology Treatment and technology related to the artificial tooth root or i…" at bounding box center [729, 379] width 409 height 83
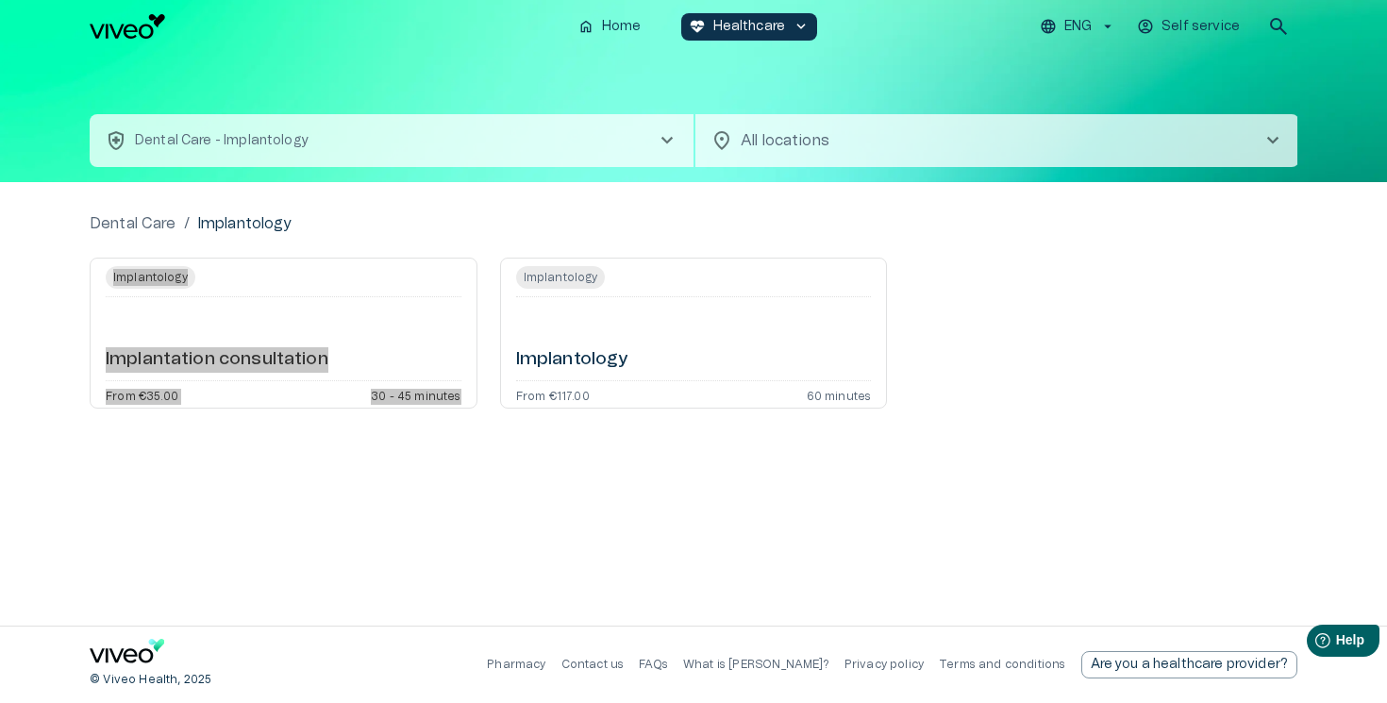
drag, startPoint x: 262, startPoint y: 359, endPoint x: 974, endPoint y: 22, distance: 787.0
click at [0, 0] on div "home Home ecg_heart Healthcare keyboard_arrow_down ENG Self service search heal…" at bounding box center [693, 351] width 1387 height 703
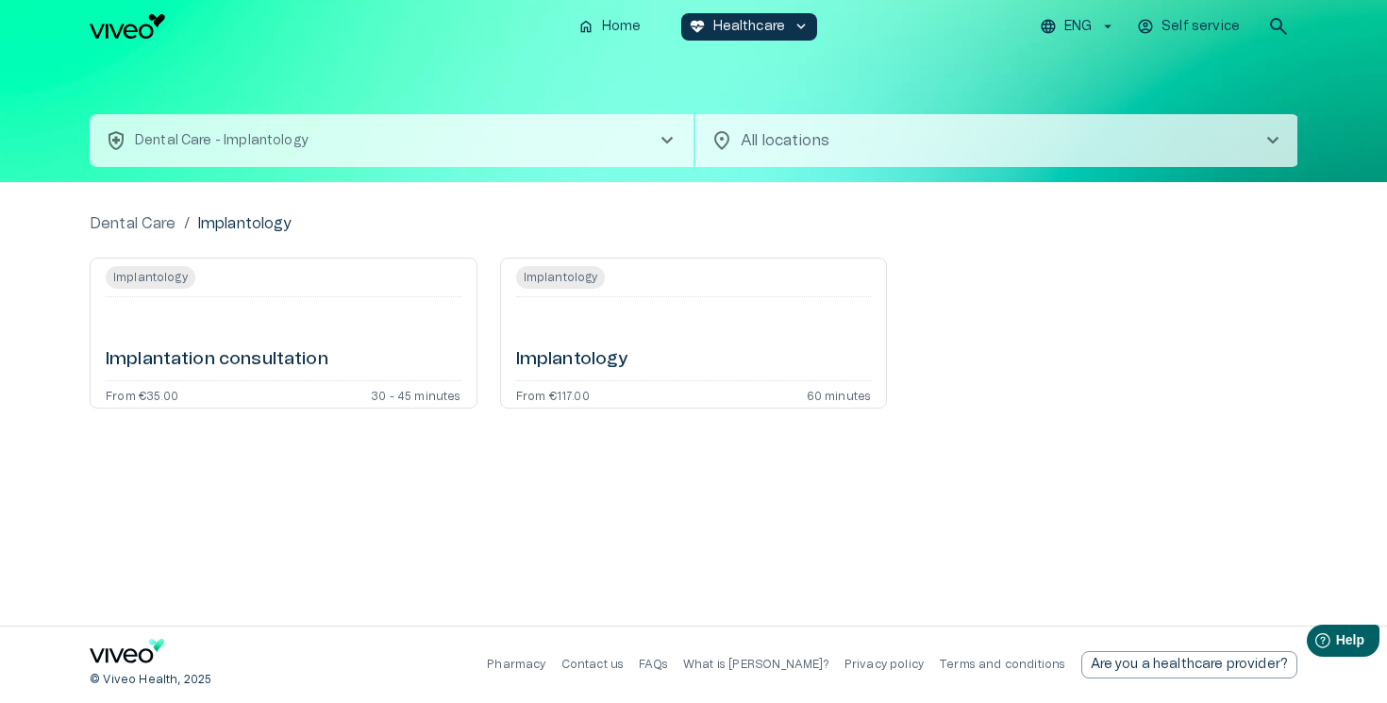
click at [1094, 12] on div "ENG Self service search" at bounding box center [1061, 27] width 473 height 38
click at [1087, 34] on p "ENG" at bounding box center [1077, 27] width 27 height 20
click at [1077, 68] on li "Estonian" at bounding box center [1086, 73] width 94 height 34
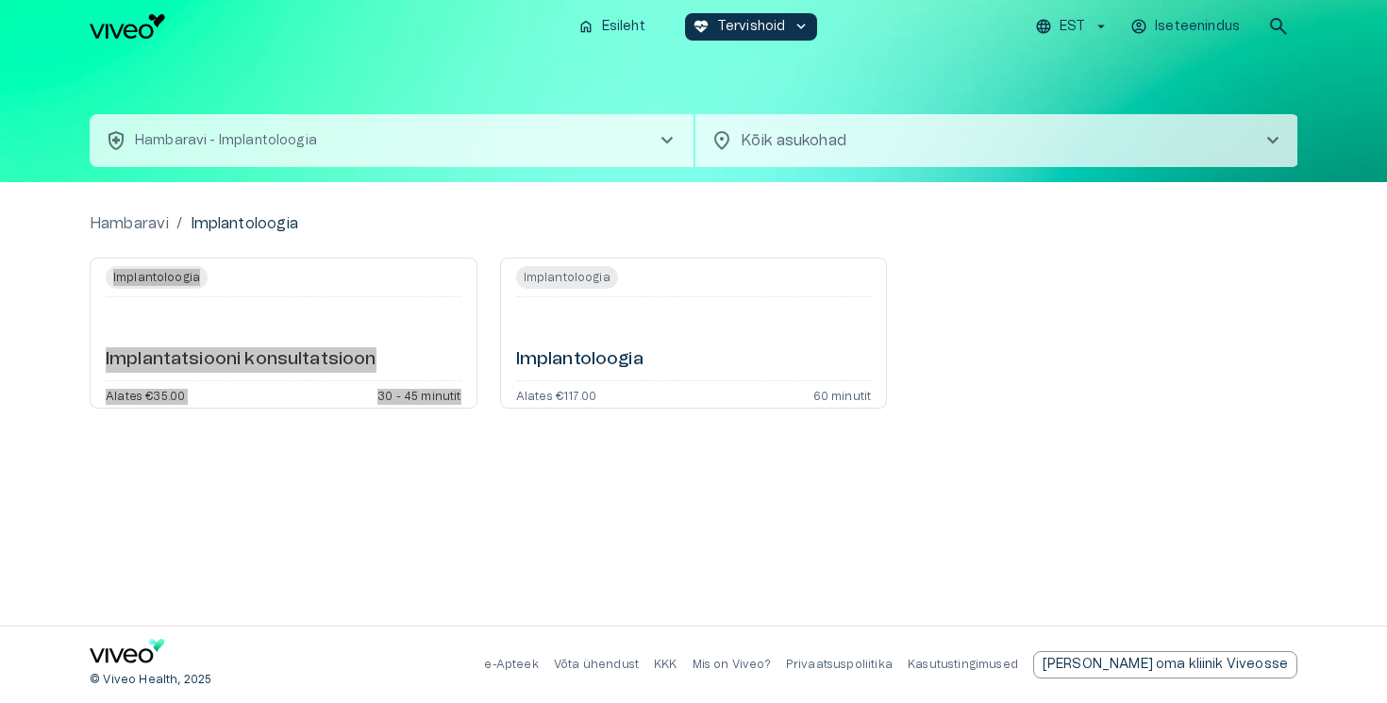
drag, startPoint x: 231, startPoint y: 361, endPoint x: 231, endPoint y: 52, distance: 309.4
click at [0, 0] on div "home Esileht ecg_heart Tervishoid keyboard_arrow_down EST Iseteenindus search h…" at bounding box center [693, 351] width 1387 height 703
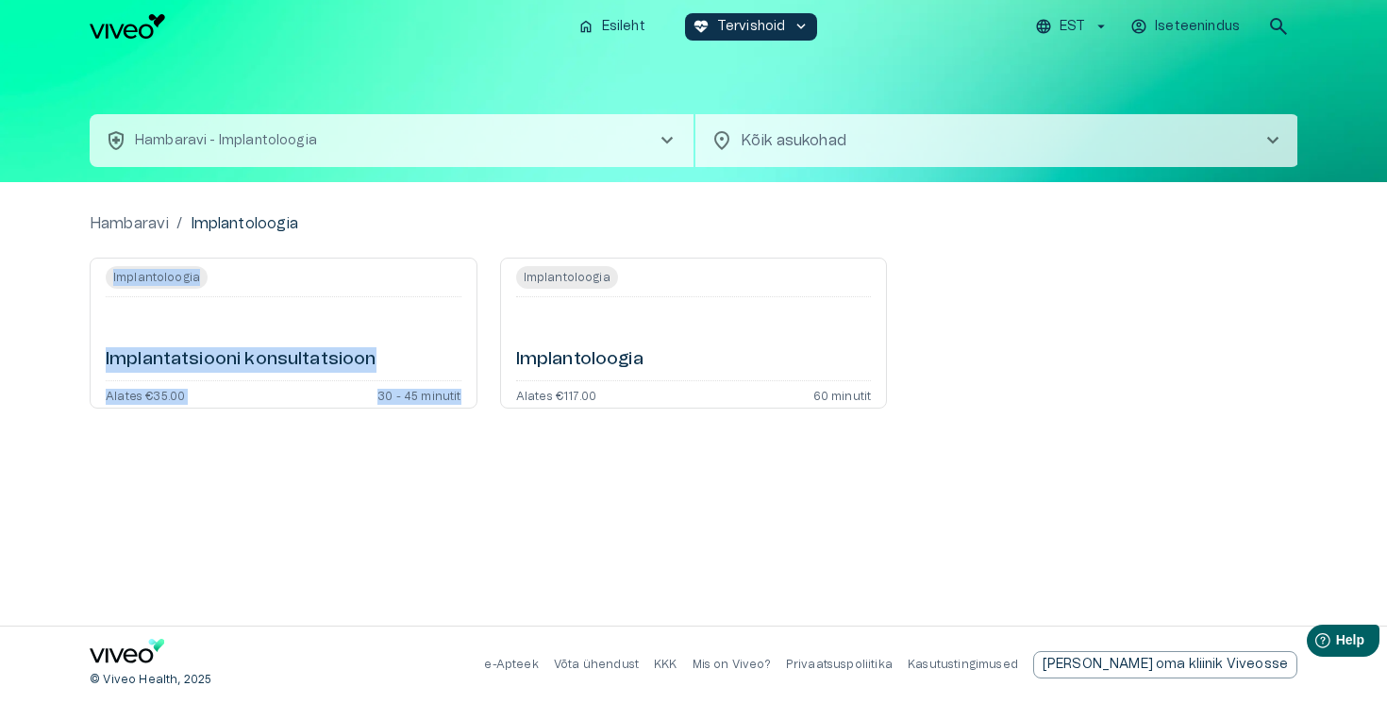
click at [493, 155] on button "health_and_safety Hambaravi - Implantoloogia chevron_right" at bounding box center [392, 140] width 604 height 53
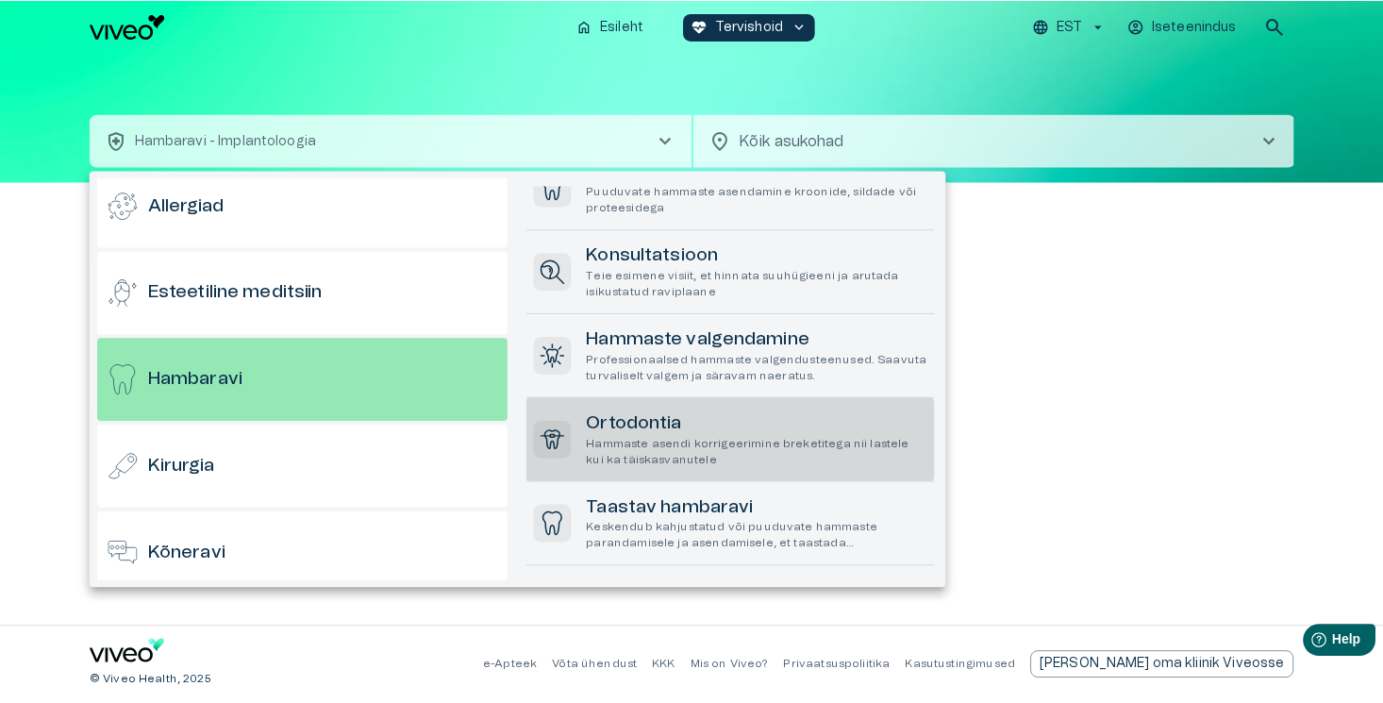
scroll to position [494, 0]
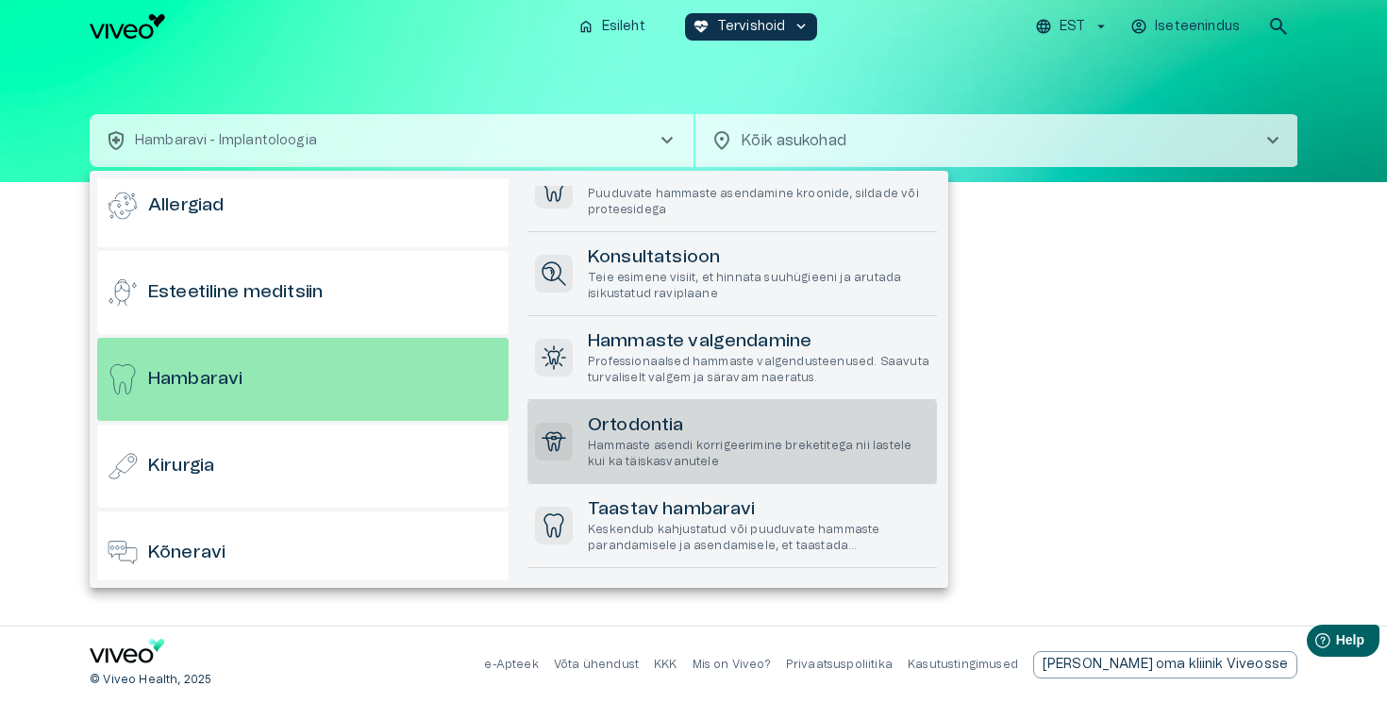
click at [706, 443] on p "Hammaste asendi korrigeerimine breketitega nii lastele kui ka täiskasvanutele" at bounding box center [759, 454] width 342 height 32
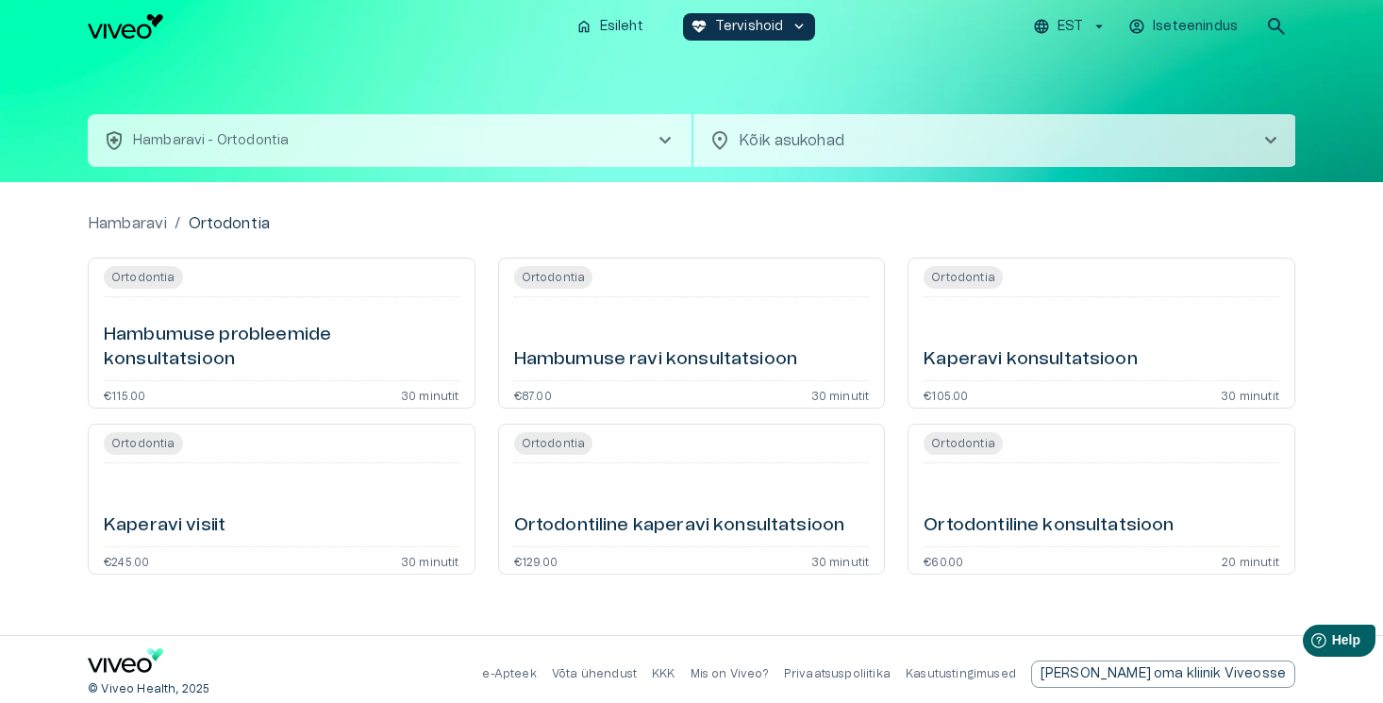
click at [1082, 27] on p "EST" at bounding box center [1070, 27] width 25 height 20
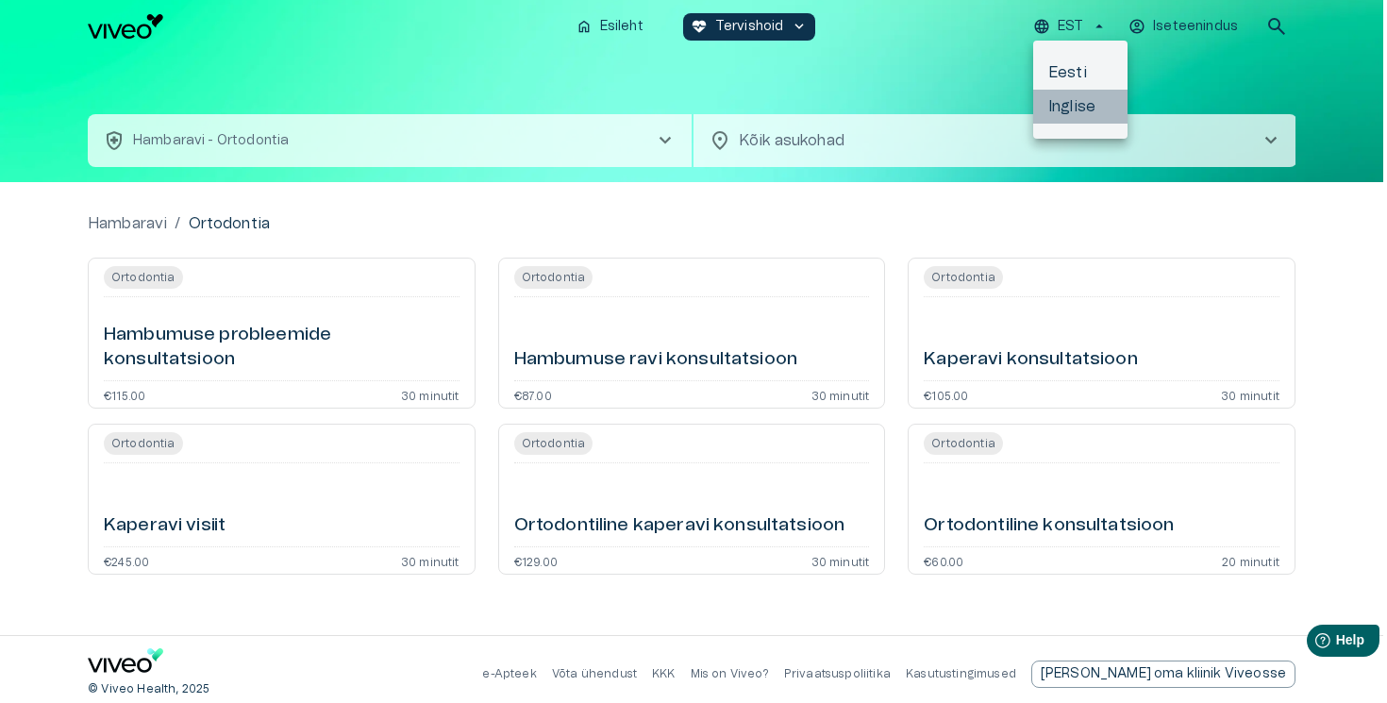
click at [1066, 102] on li "Inglise" at bounding box center [1080, 107] width 94 height 34
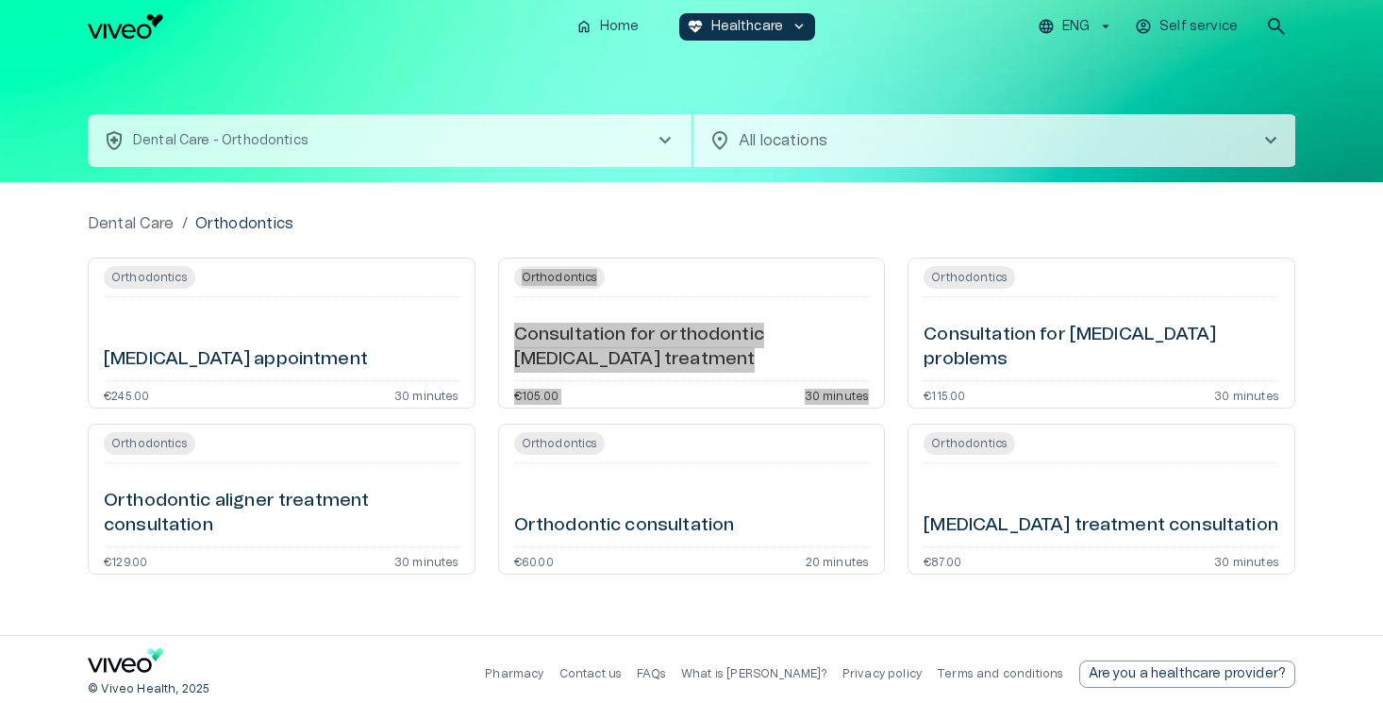
drag, startPoint x: 665, startPoint y: 337, endPoint x: 1029, endPoint y: 15, distance: 485.9
click at [0, 0] on div "home Home [MEDICAL_DATA]_heart Healthcare keyboard_arrow_down ENG Self service …" at bounding box center [691, 351] width 1383 height 703
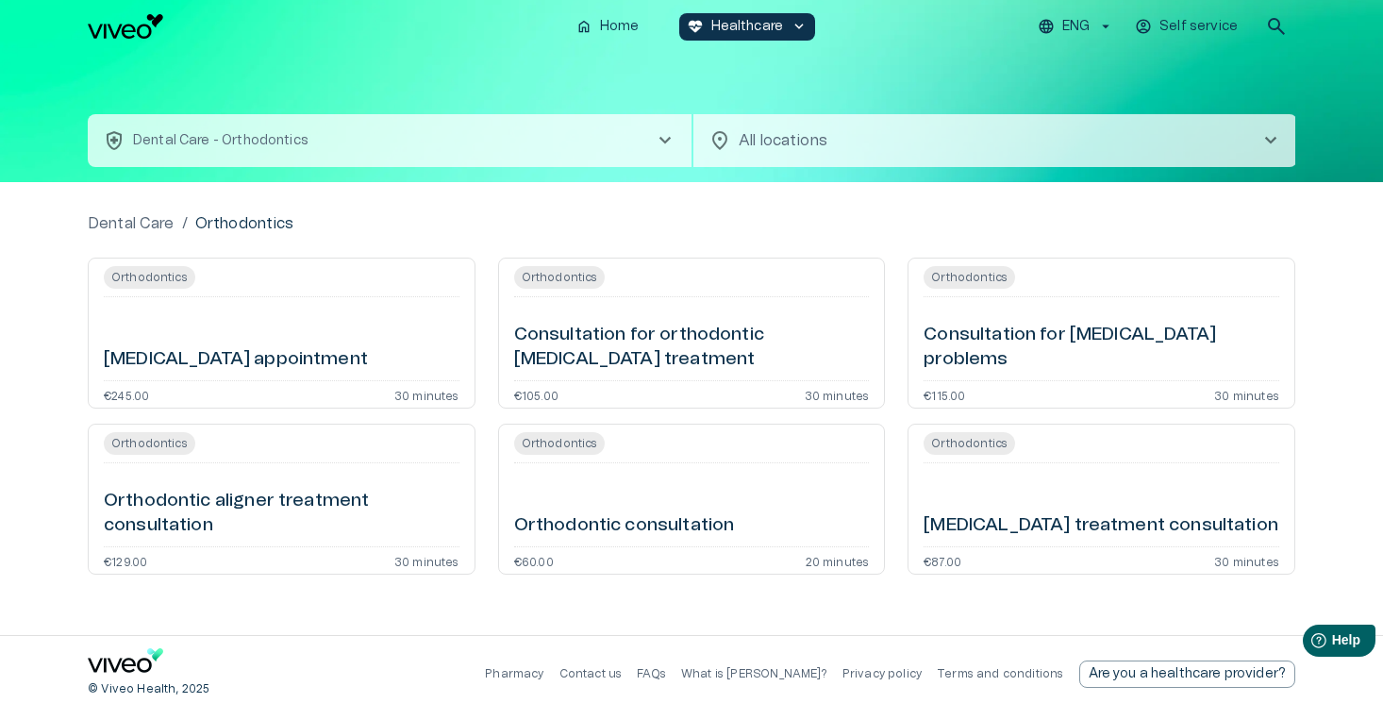
click at [1106, 9] on div "ENG Self service search" at bounding box center [1059, 27] width 473 height 38
click at [1088, 29] on p "ENG" at bounding box center [1075, 27] width 27 height 20
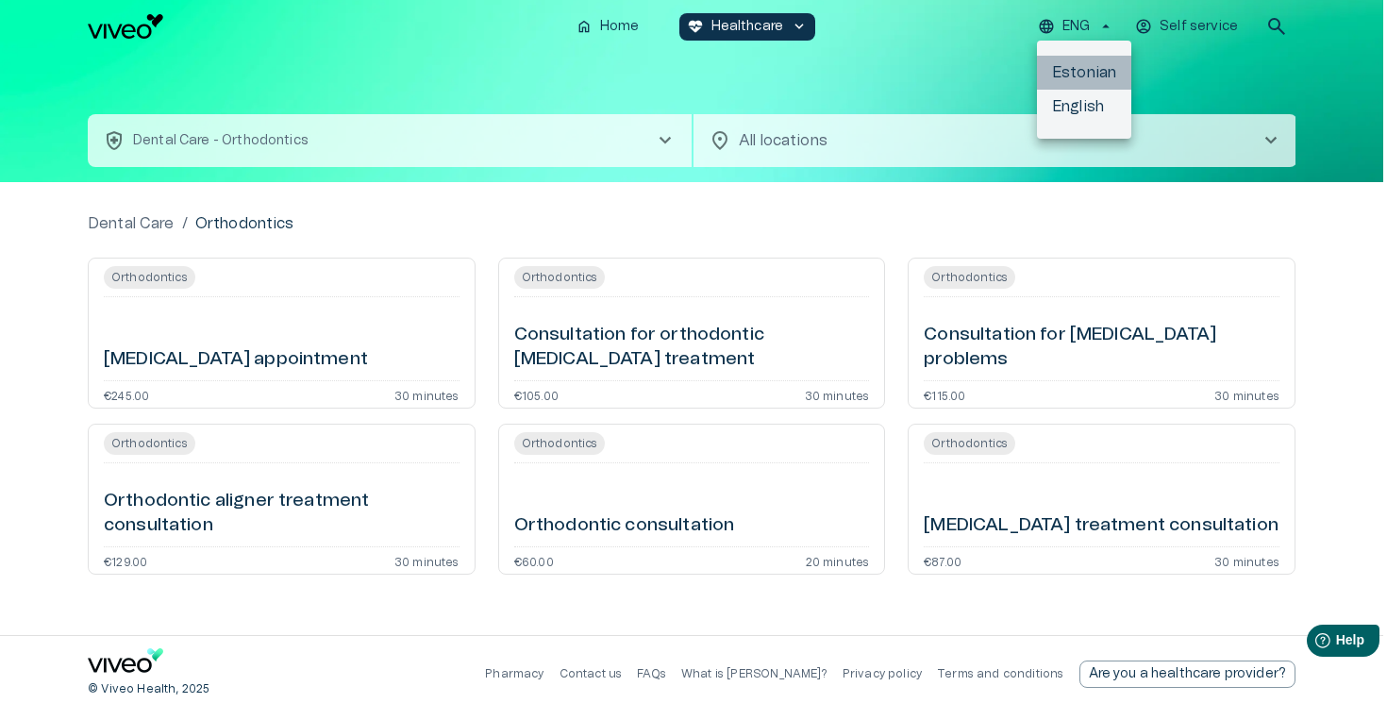
click at [1088, 62] on li "Estonian" at bounding box center [1084, 73] width 94 height 34
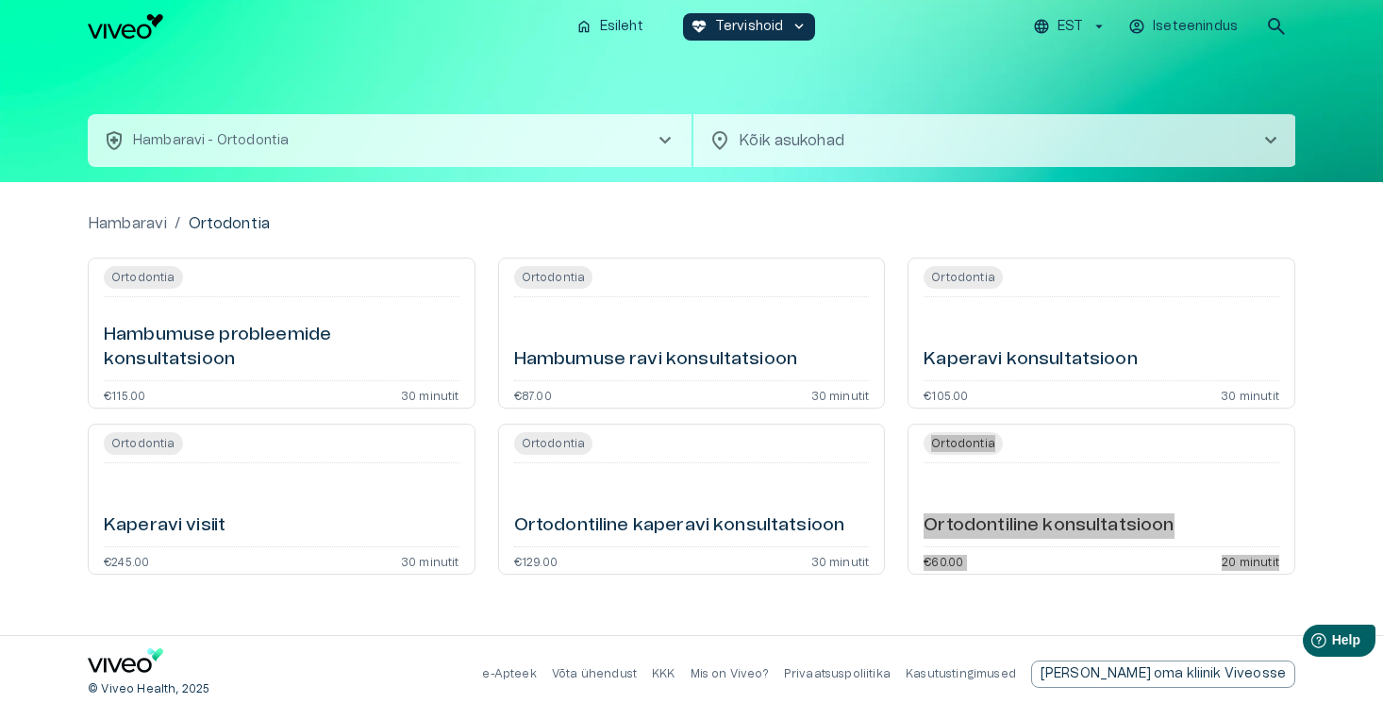
drag, startPoint x: 1042, startPoint y: 530, endPoint x: 176, endPoint y: 15, distance: 1007.7
click at [0, 0] on div "home Esileht ecg_heart Tervishoid keyboard_arrow_down EST Iseteenindus search h…" at bounding box center [691, 351] width 1383 height 703
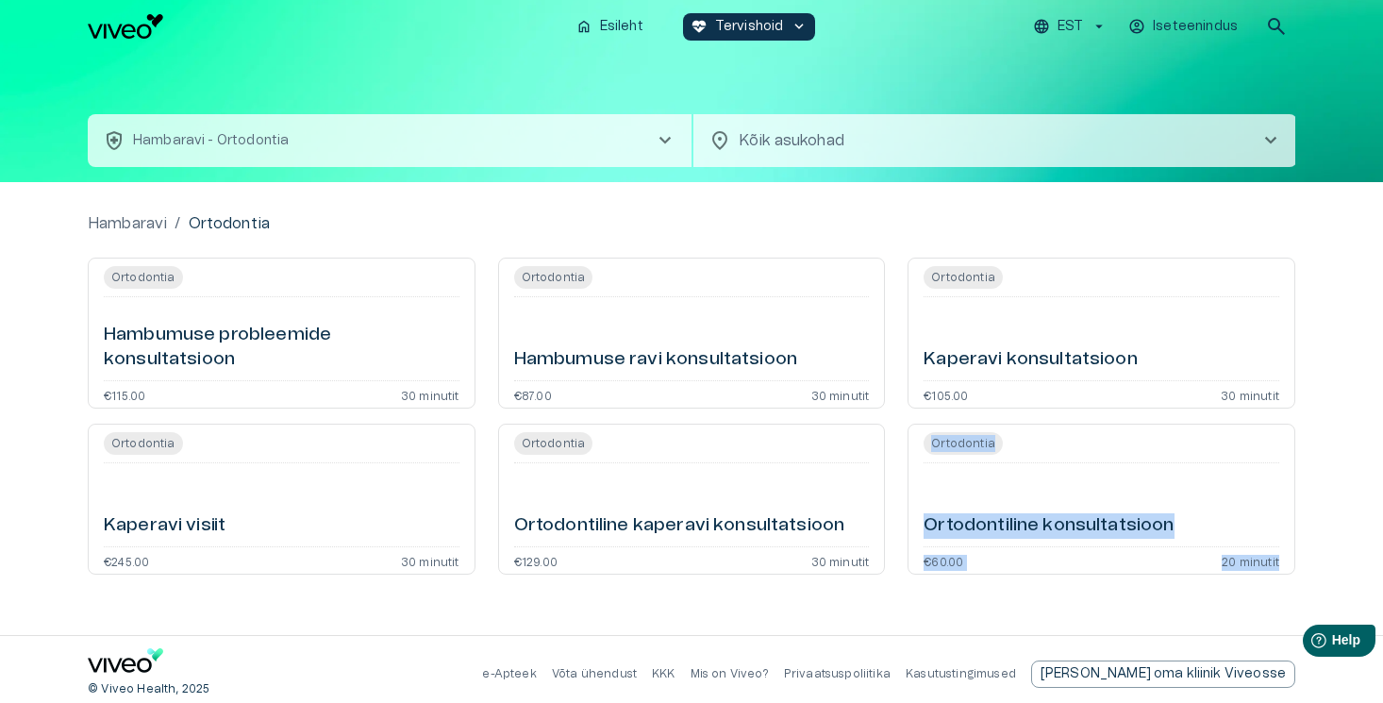
click at [462, 142] on button "health_and_safety Hambaravi - Ortodontia chevron_right" at bounding box center [390, 140] width 604 height 53
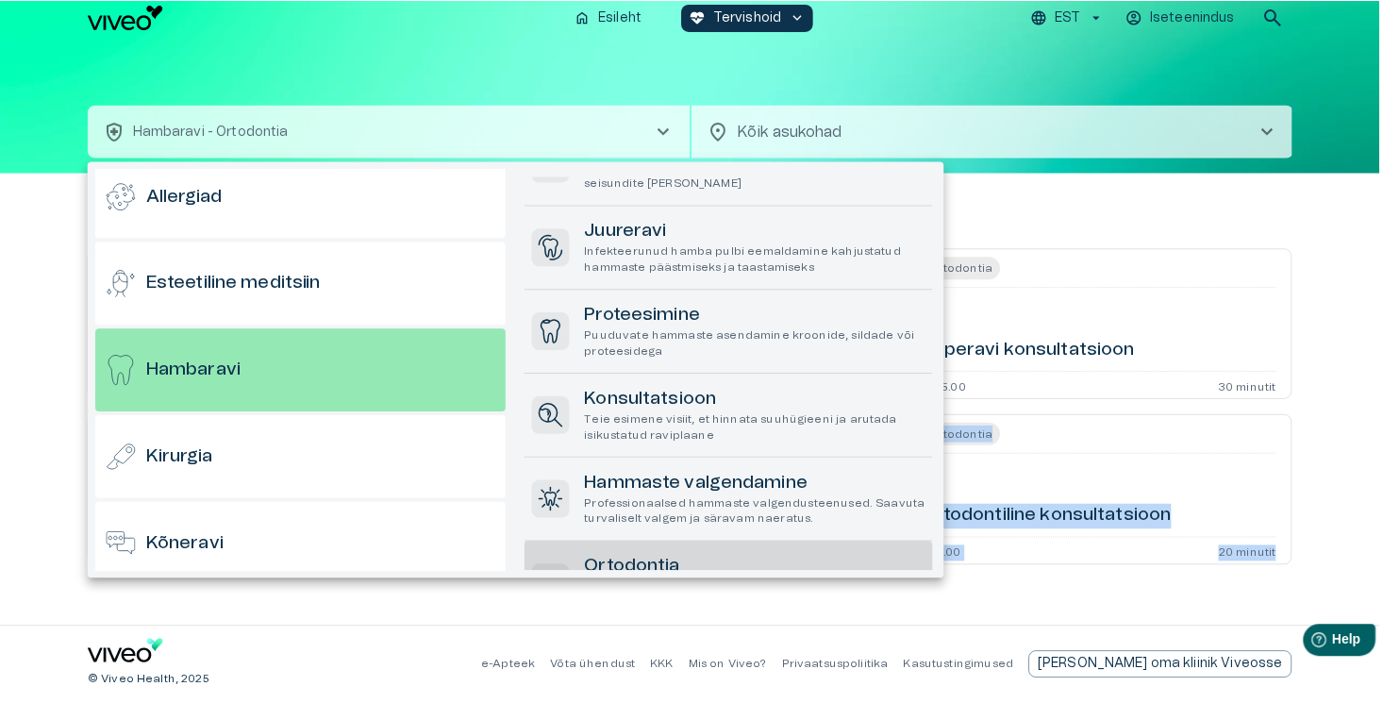
scroll to position [278, 0]
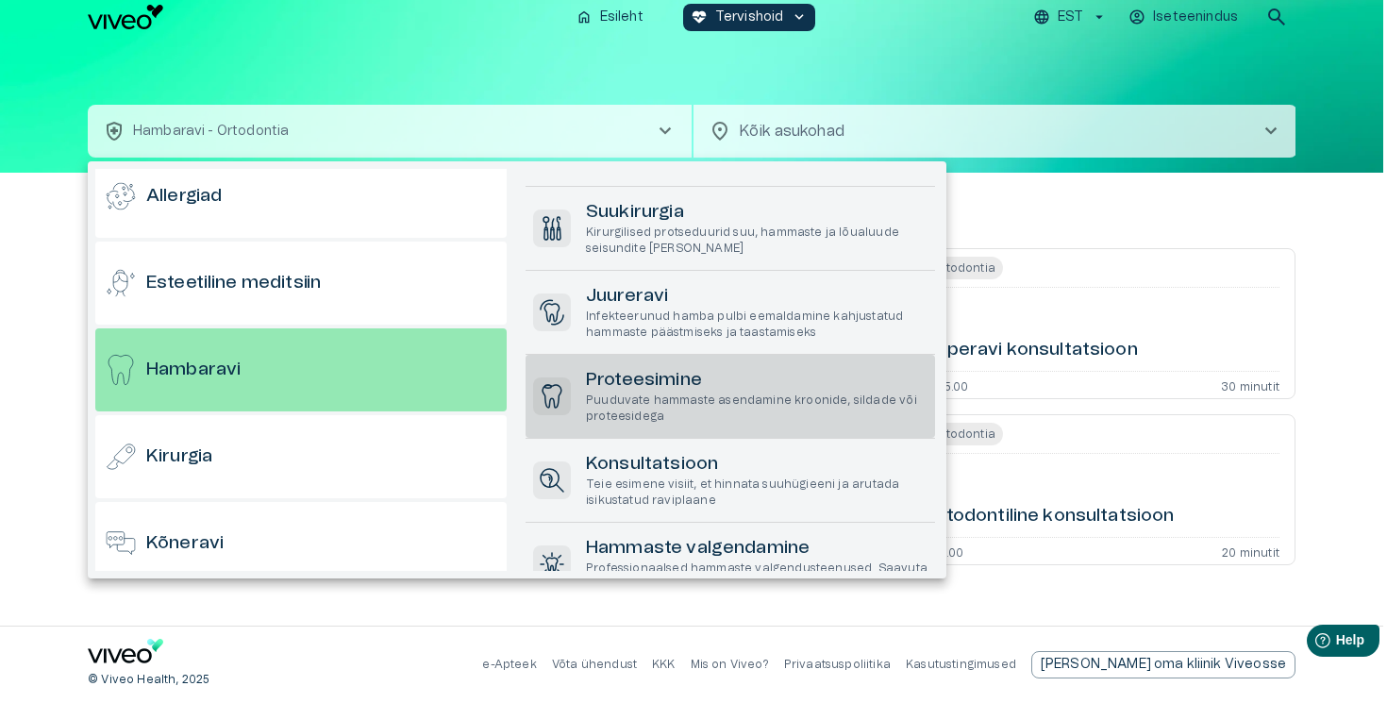
click at [699, 395] on p "Puuduvate hammaste asendamine kroonide, sildade või proteesidega" at bounding box center [757, 408] width 342 height 32
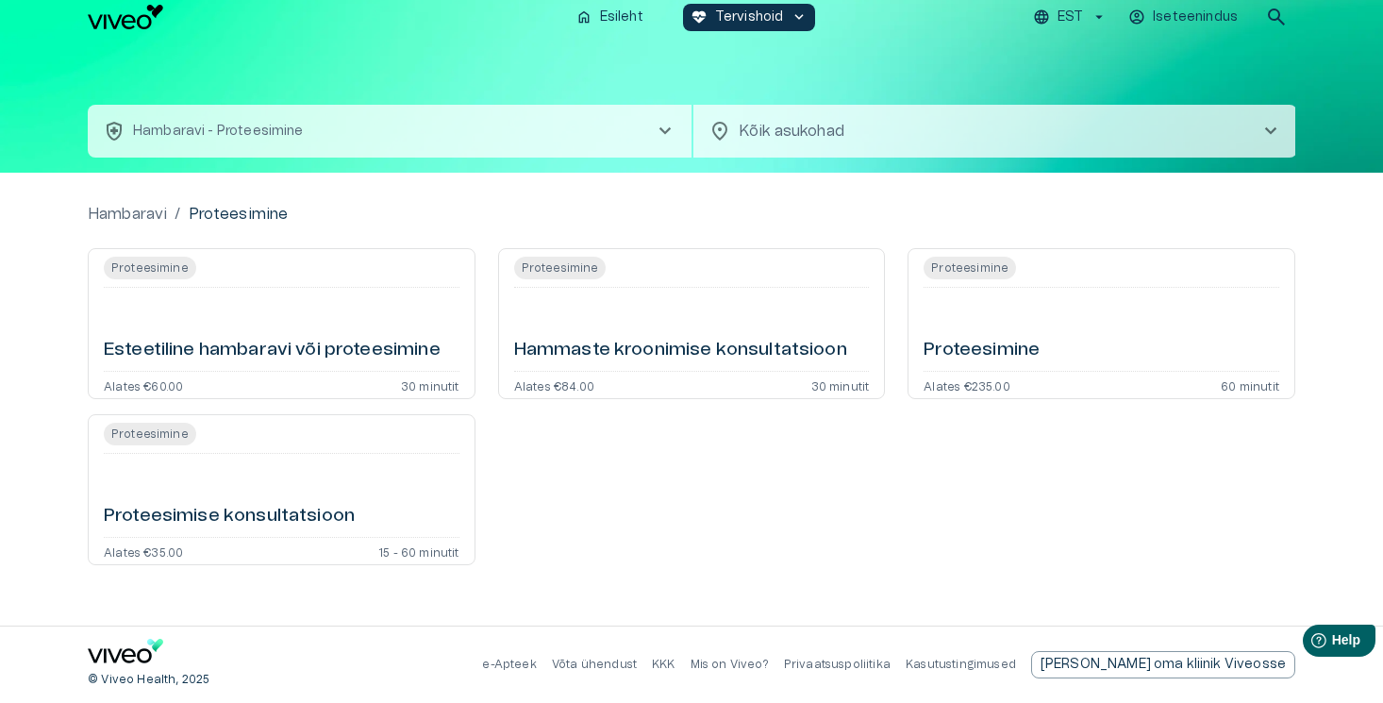
click at [1080, 0] on div "EST Iseteenindus search" at bounding box center [1059, 17] width 473 height 38
click at [1078, 17] on p "EST" at bounding box center [1070, 18] width 25 height 20
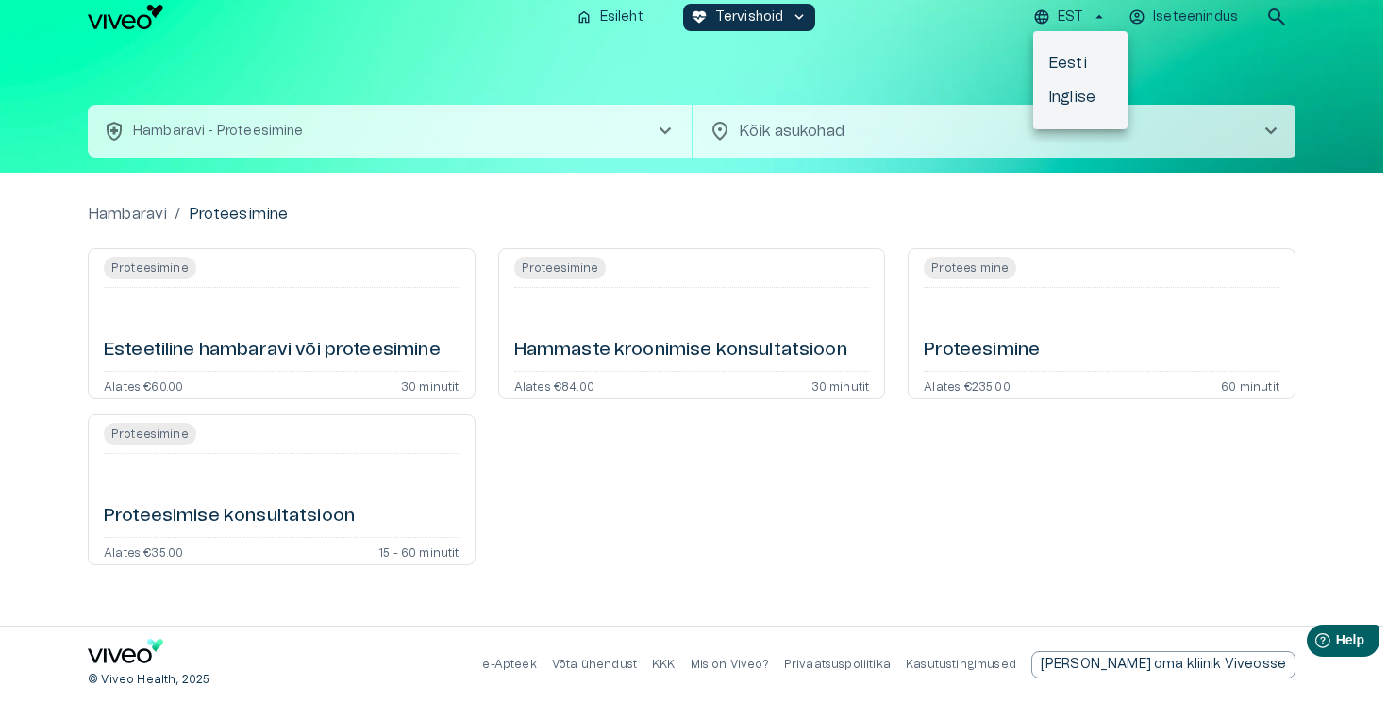
click at [1084, 99] on li "Inglise" at bounding box center [1080, 97] width 94 height 34
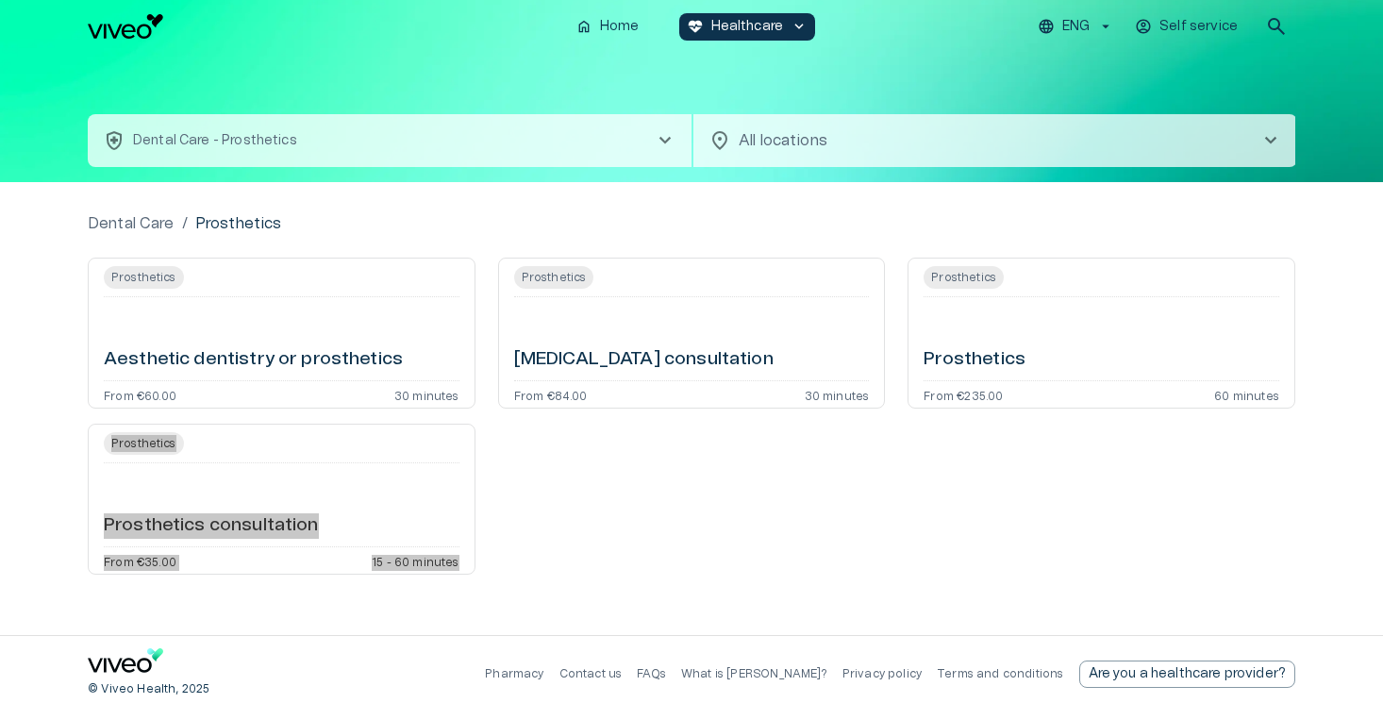
drag, startPoint x: 227, startPoint y: 525, endPoint x: 264, endPoint y: 18, distance: 508.0
click at [0, 0] on div "home Home ecg_heart Healthcare keyboard_arrow_down ENG Self service search heal…" at bounding box center [691, 351] width 1383 height 703
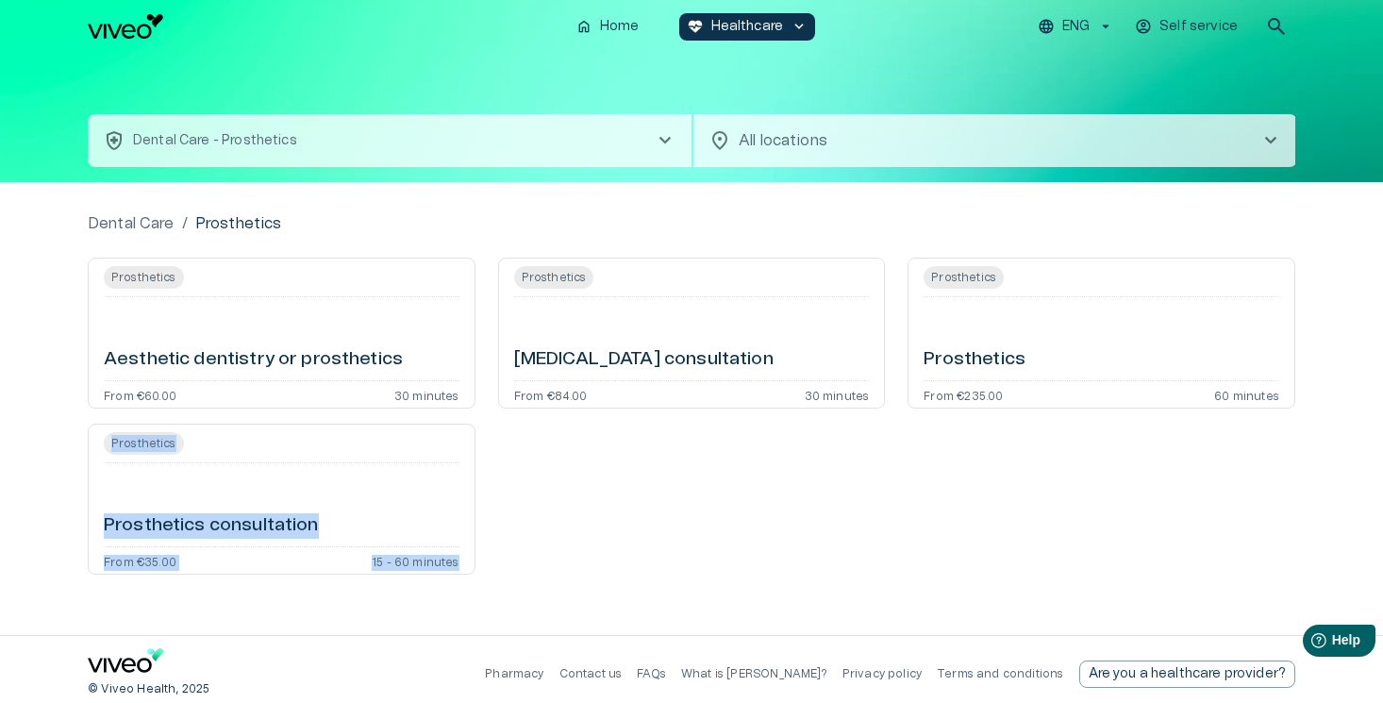
click at [596, 158] on button "health_and_safety Dental Care - Prosthetics chevron_right" at bounding box center [390, 140] width 604 height 53
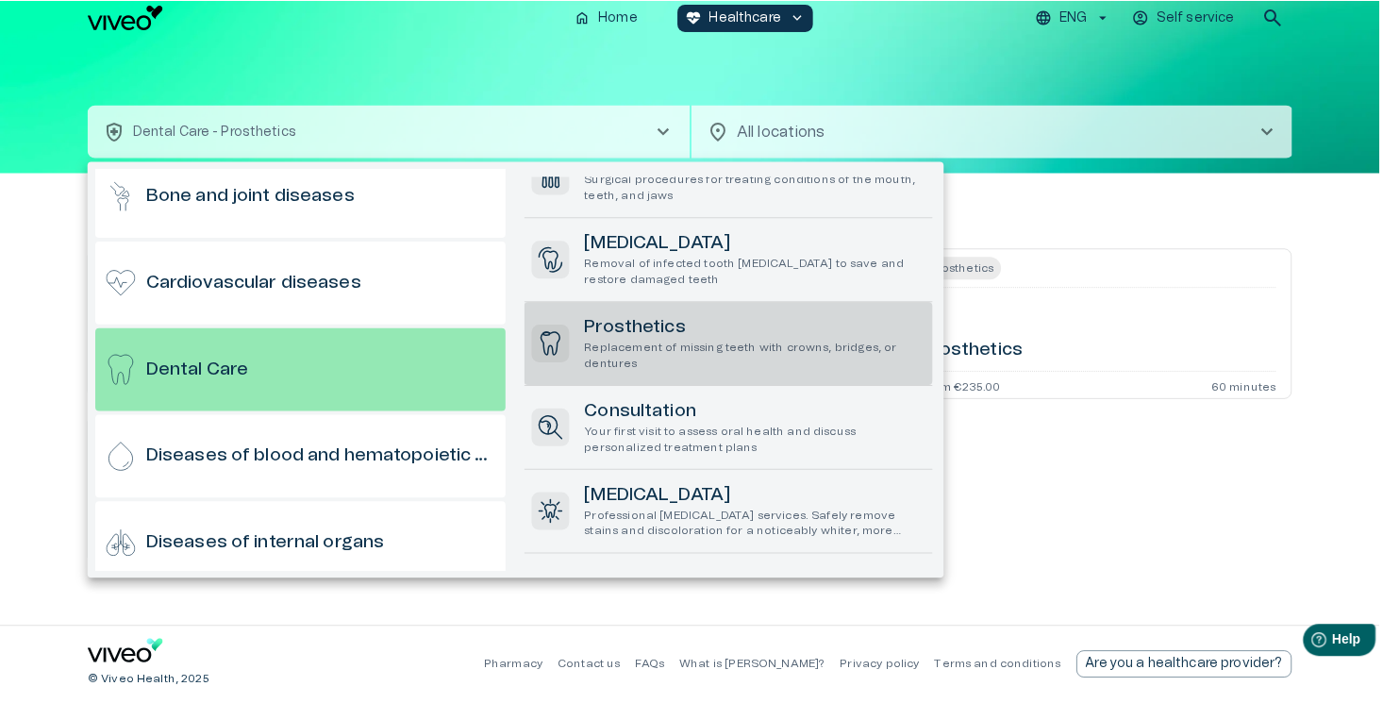
scroll to position [329, 0]
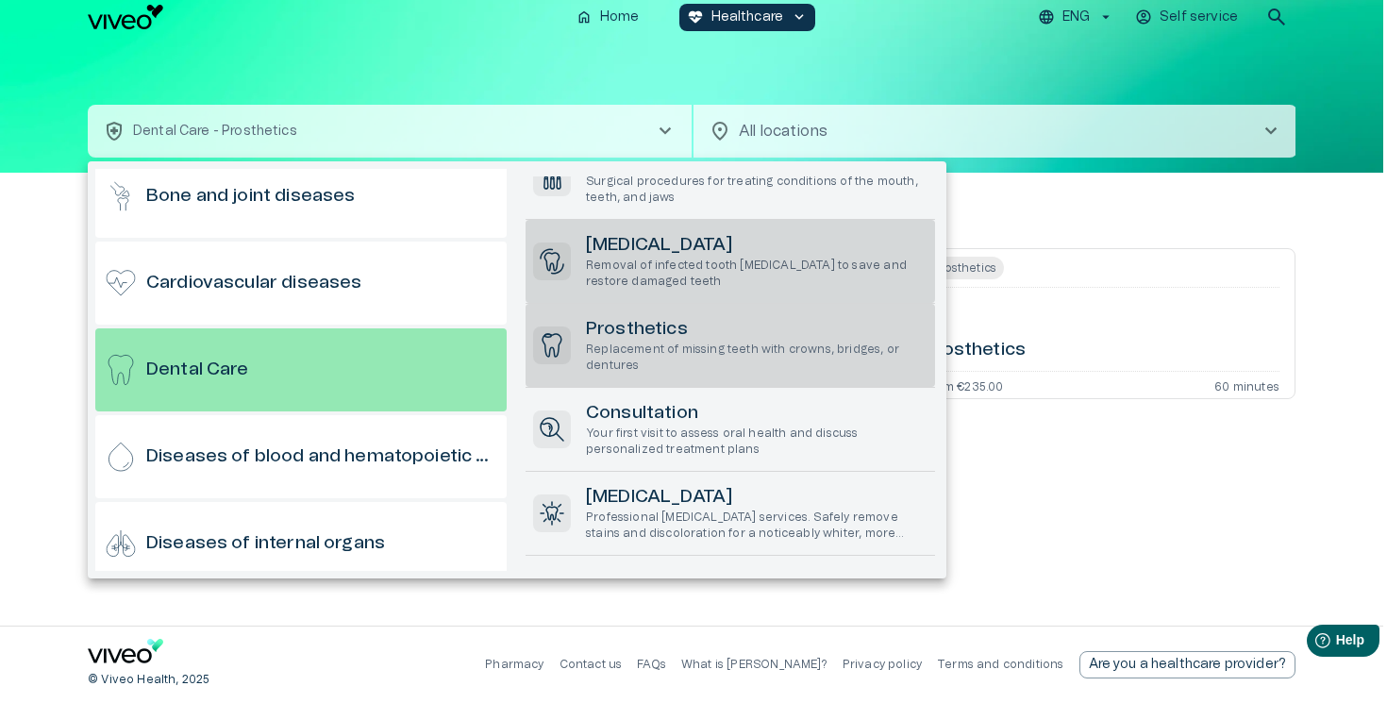
click at [735, 251] on h6 "Root Canal Treatment" at bounding box center [757, 245] width 342 height 25
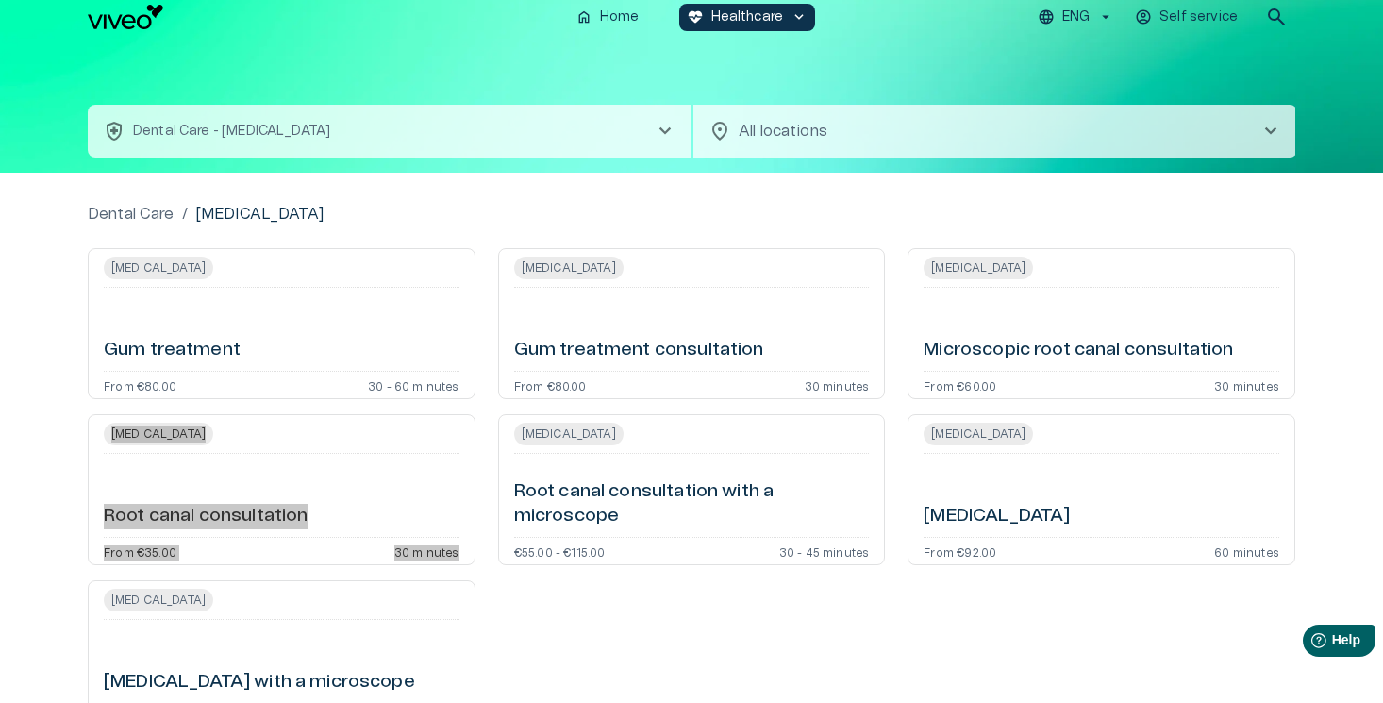
drag, startPoint x: 297, startPoint y: 509, endPoint x: 309, endPoint y: 6, distance: 503.0
click at [0, 0] on div "home Home ecg_heart Healthcare keyboard_arrow_down ENG Self service search heal…" at bounding box center [691, 342] width 1383 height 703
click at [559, 115] on button "health_and_safety Dental Care - Root Canal Treatment chevron_right" at bounding box center [390, 131] width 604 height 53
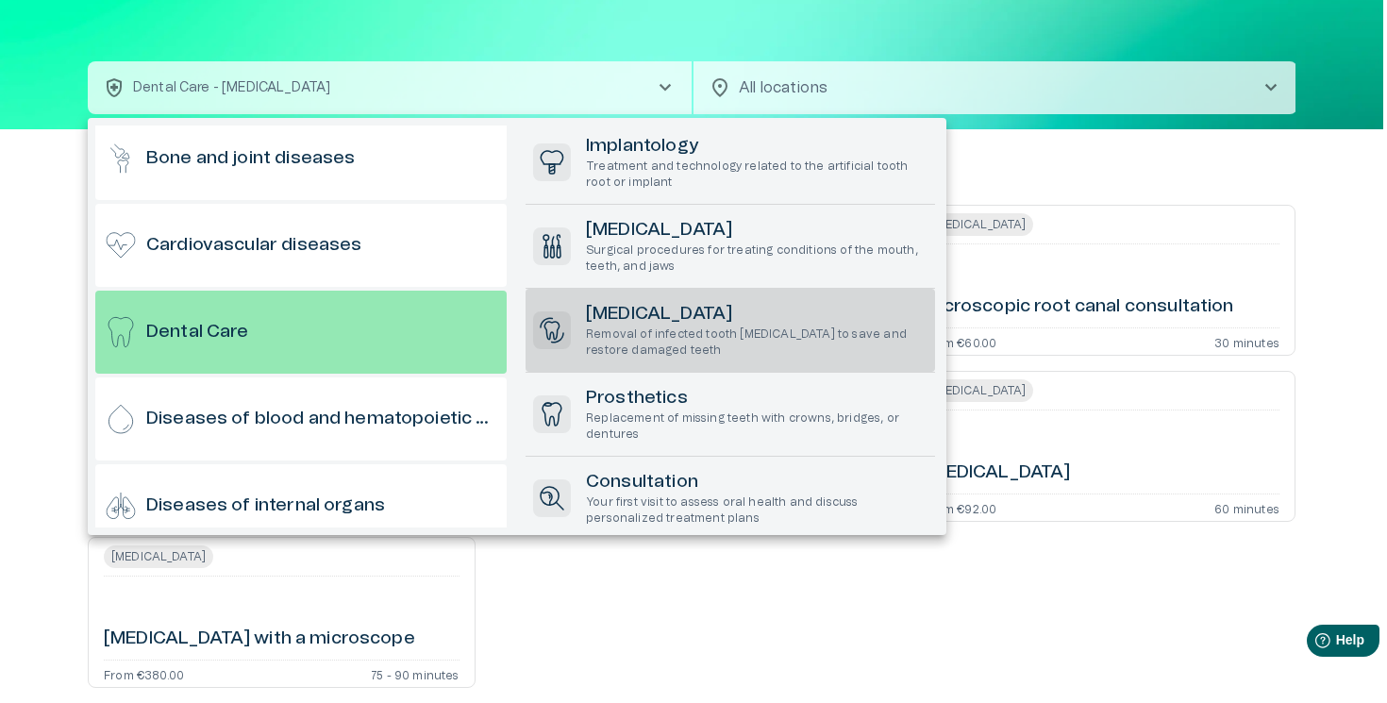
scroll to position [275, 0]
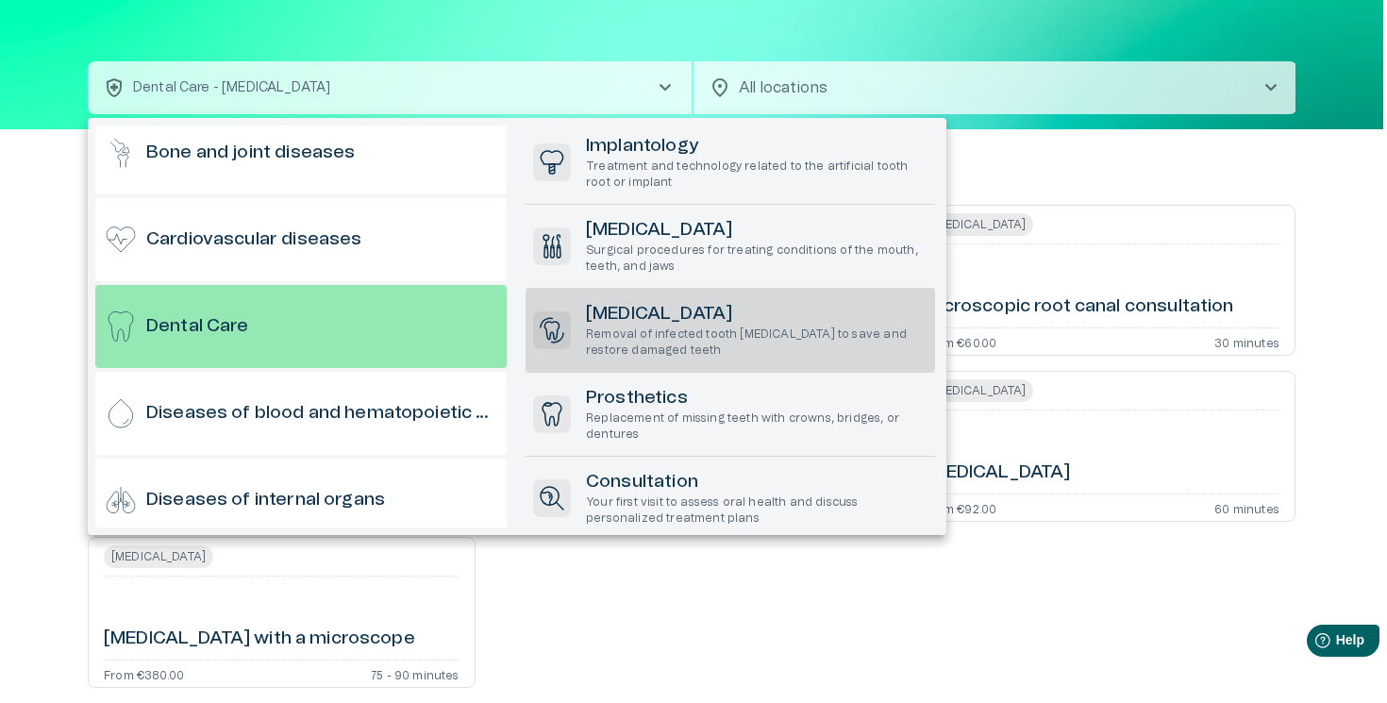
click at [82, 403] on div at bounding box center [693, 351] width 1387 height 703
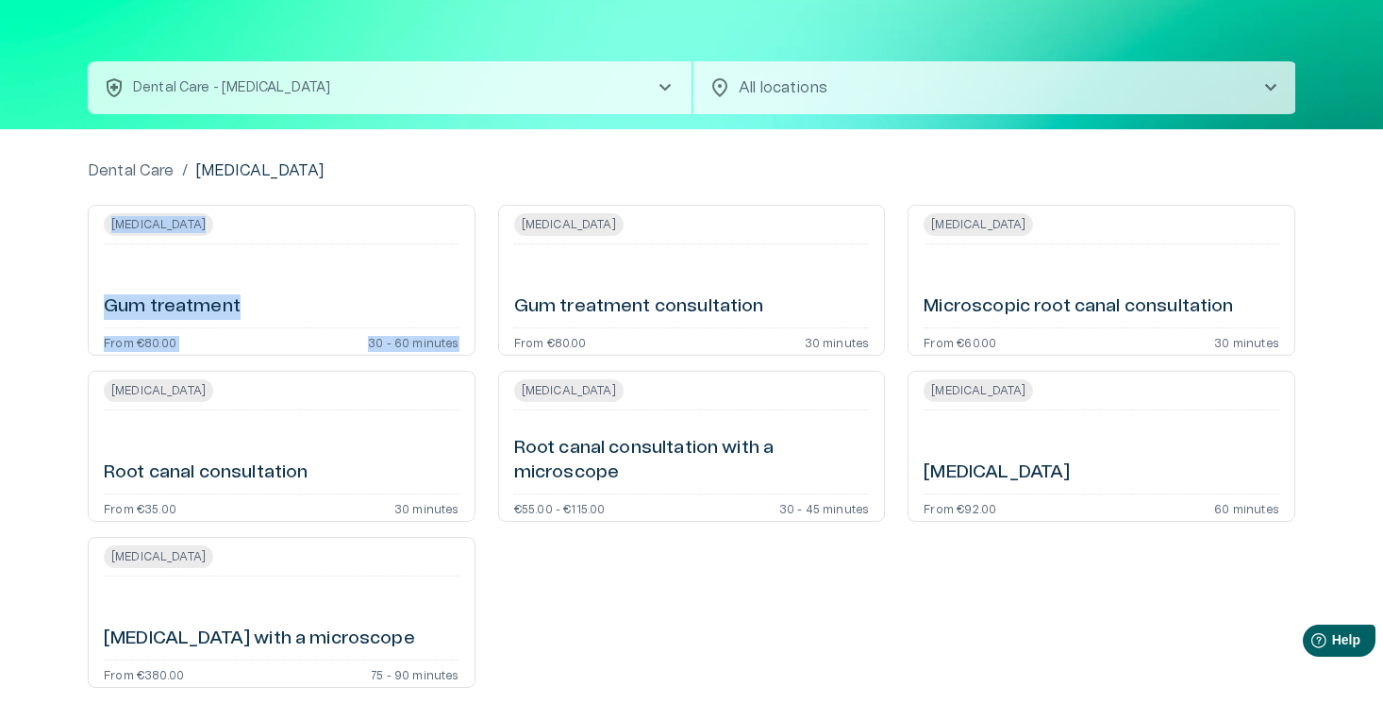
copy div "Root Canal Treatment Gum treatment From €80.00 30 - 60 minutes"
drag, startPoint x: 178, startPoint y: 312, endPoint x: 308, endPoint y: 0, distance: 338.0
click at [0, 0] on div "home Home ecg_heart Healthcare keyboard_arrow_down ENG Self service search heal…" at bounding box center [691, 298] width 1383 height 703
click at [582, 72] on button "health_and_safety Dental Care - Root Canal Treatment chevron_right" at bounding box center [390, 87] width 604 height 53
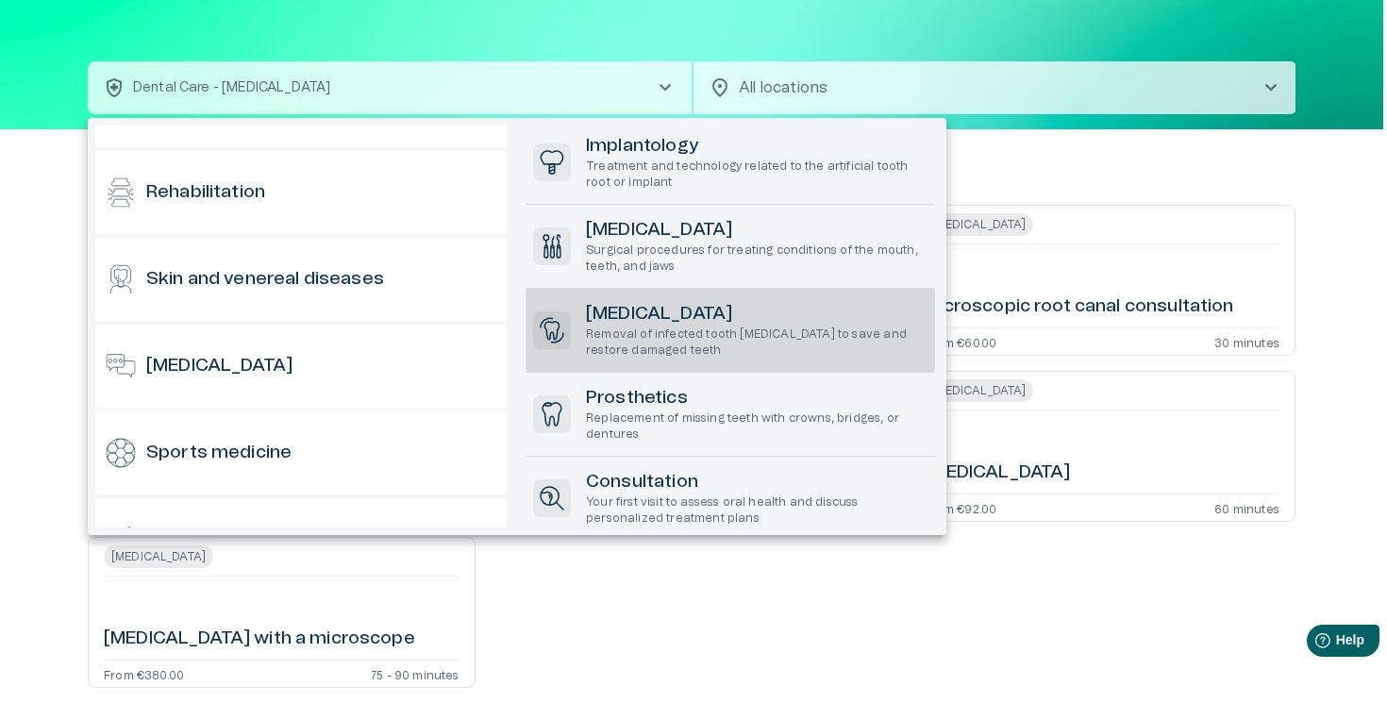
scroll to position [1526, 0]
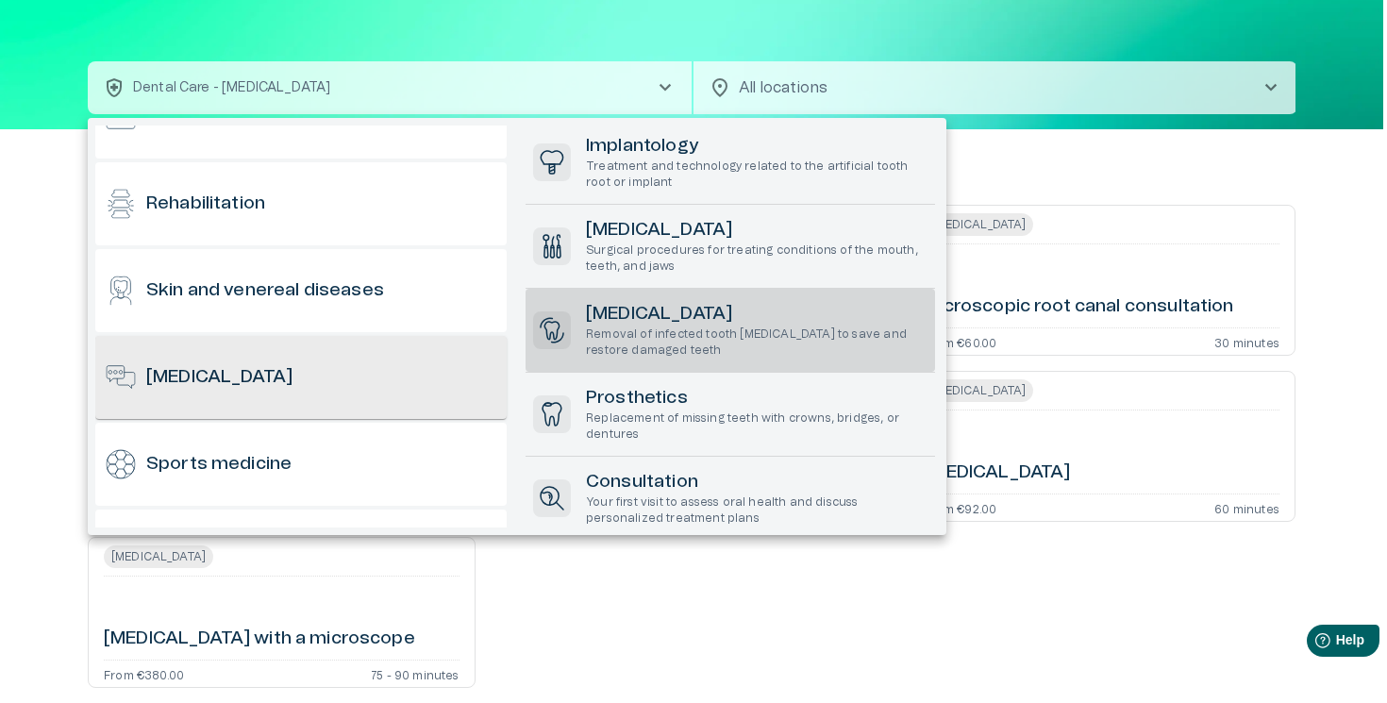
click at [373, 416] on div "[MEDICAL_DATA]" at bounding box center [300, 377] width 411 height 83
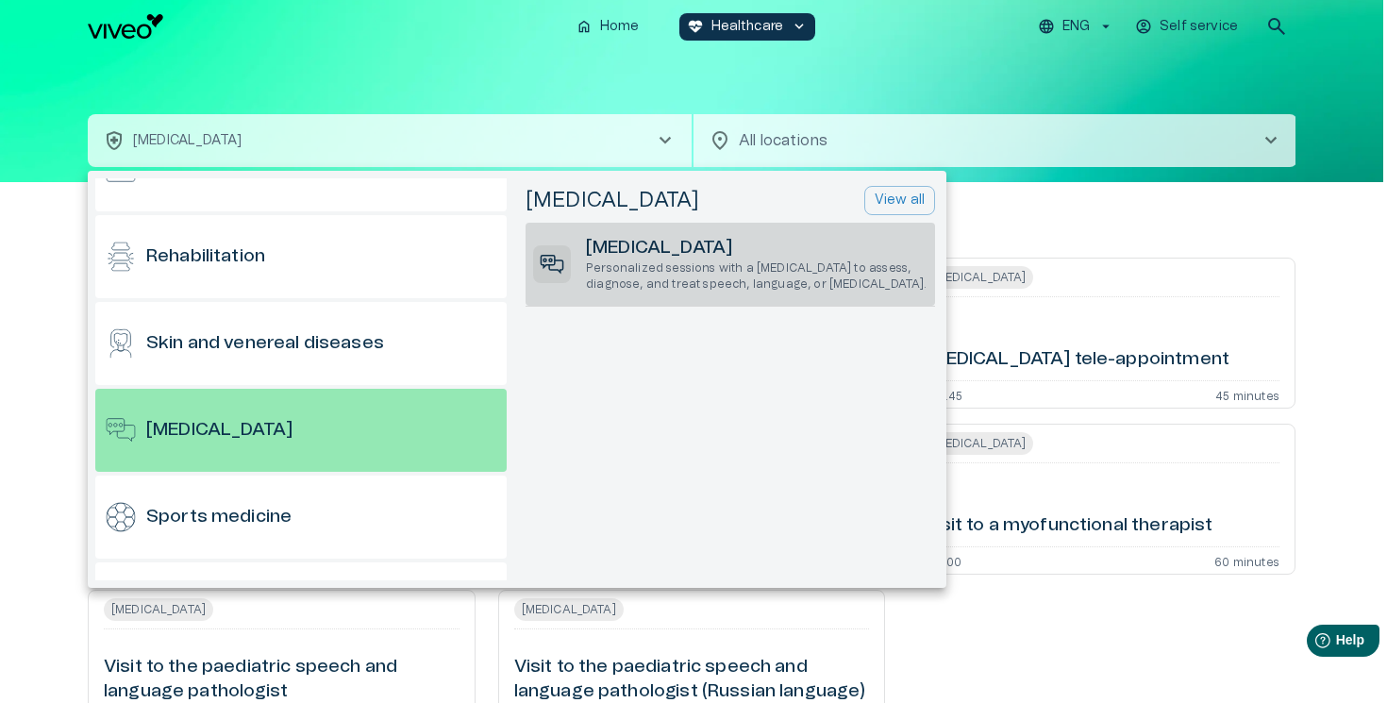
click at [716, 255] on h6 "Speech Therapy" at bounding box center [757, 248] width 342 height 25
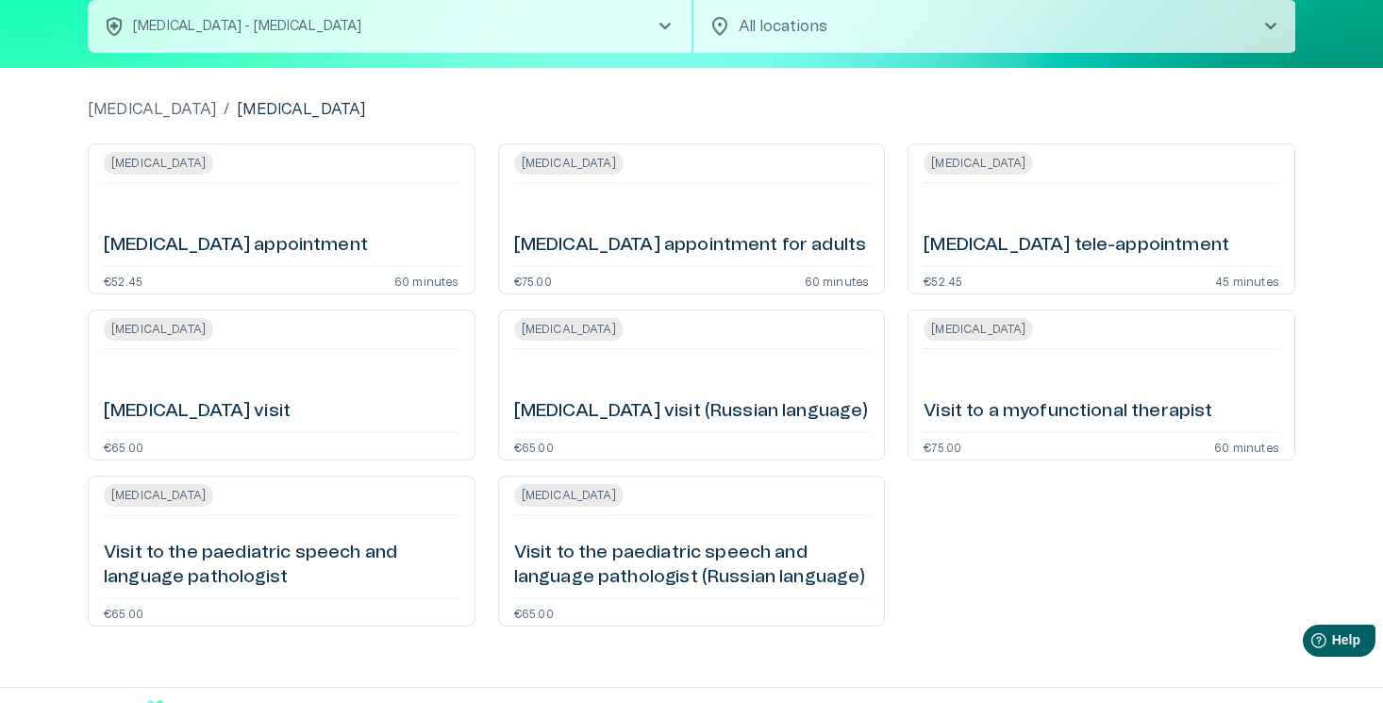
scroll to position [152, 0]
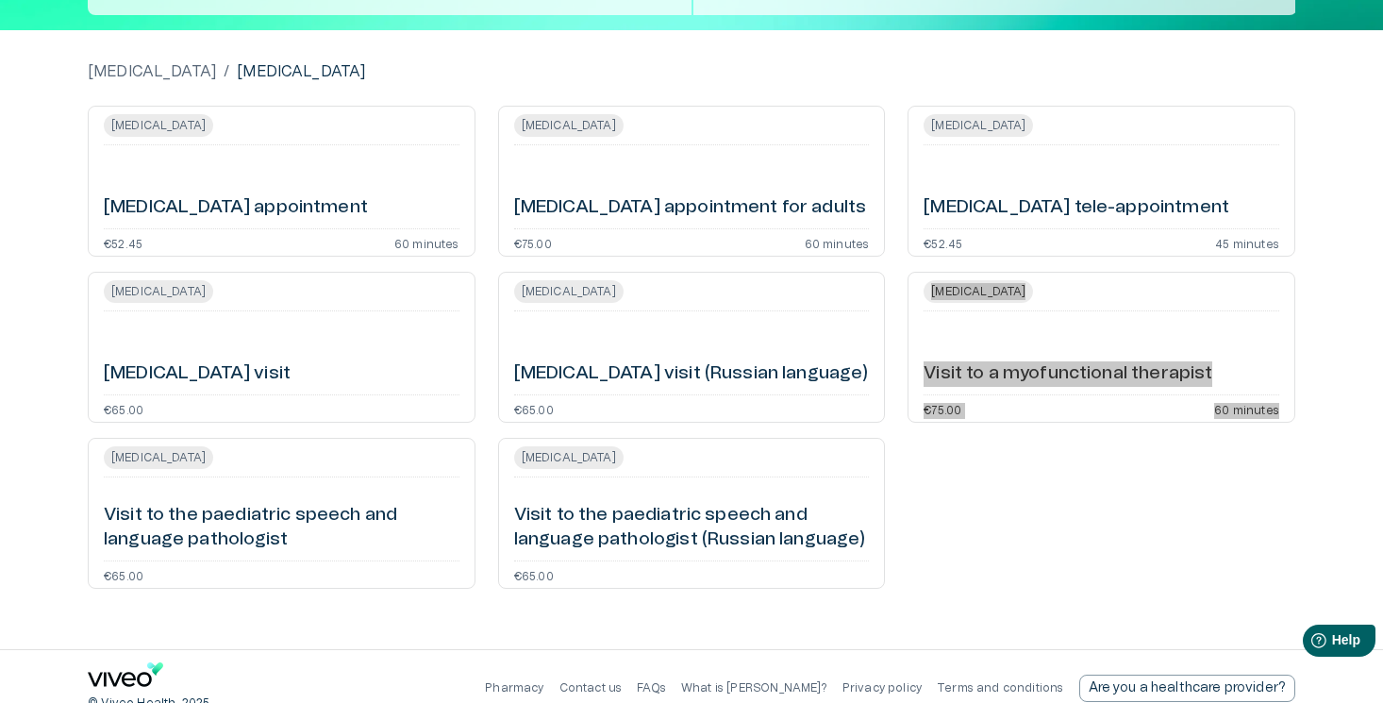
drag, startPoint x: 1014, startPoint y: 377, endPoint x: 1042, endPoint y: 1, distance: 377.4
click at [0, 0] on div "home Home ecg_heart Healthcare keyboard_arrow_down ENG Self service search heal…" at bounding box center [691, 199] width 1383 height 703
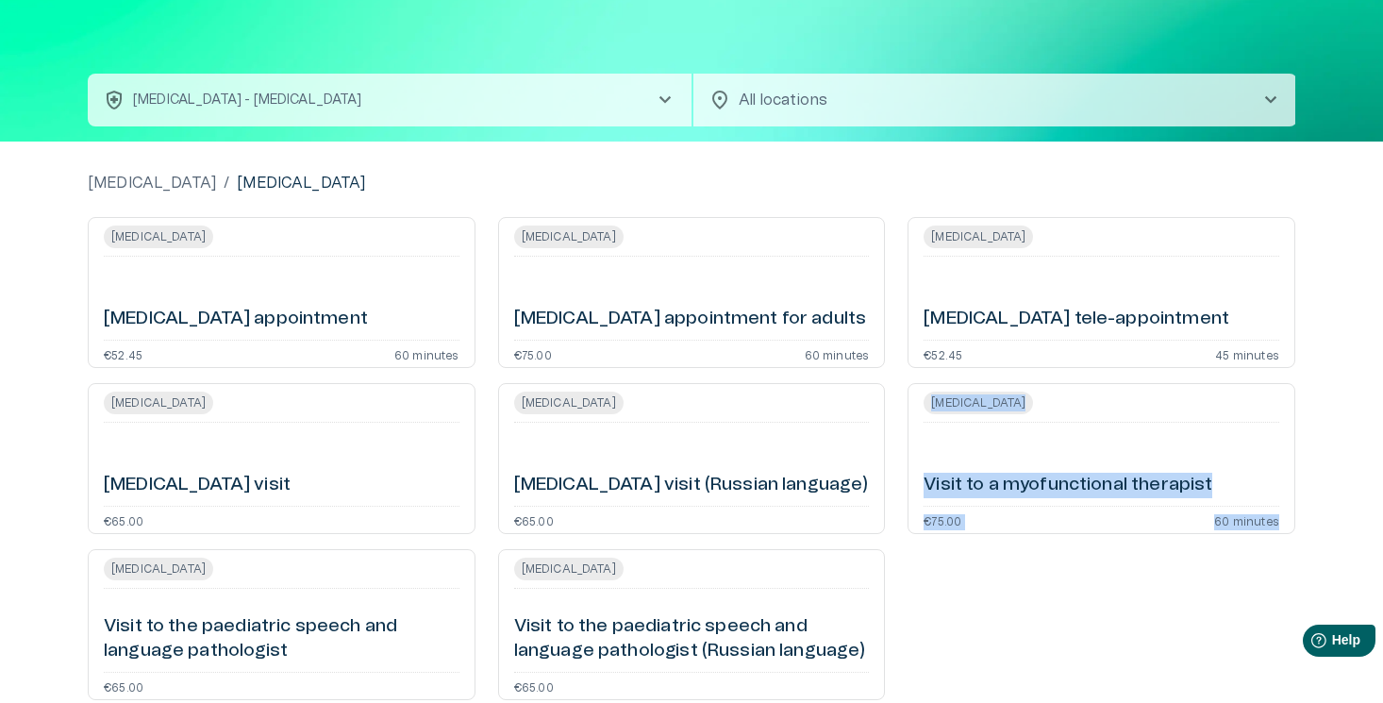
scroll to position [0, 0]
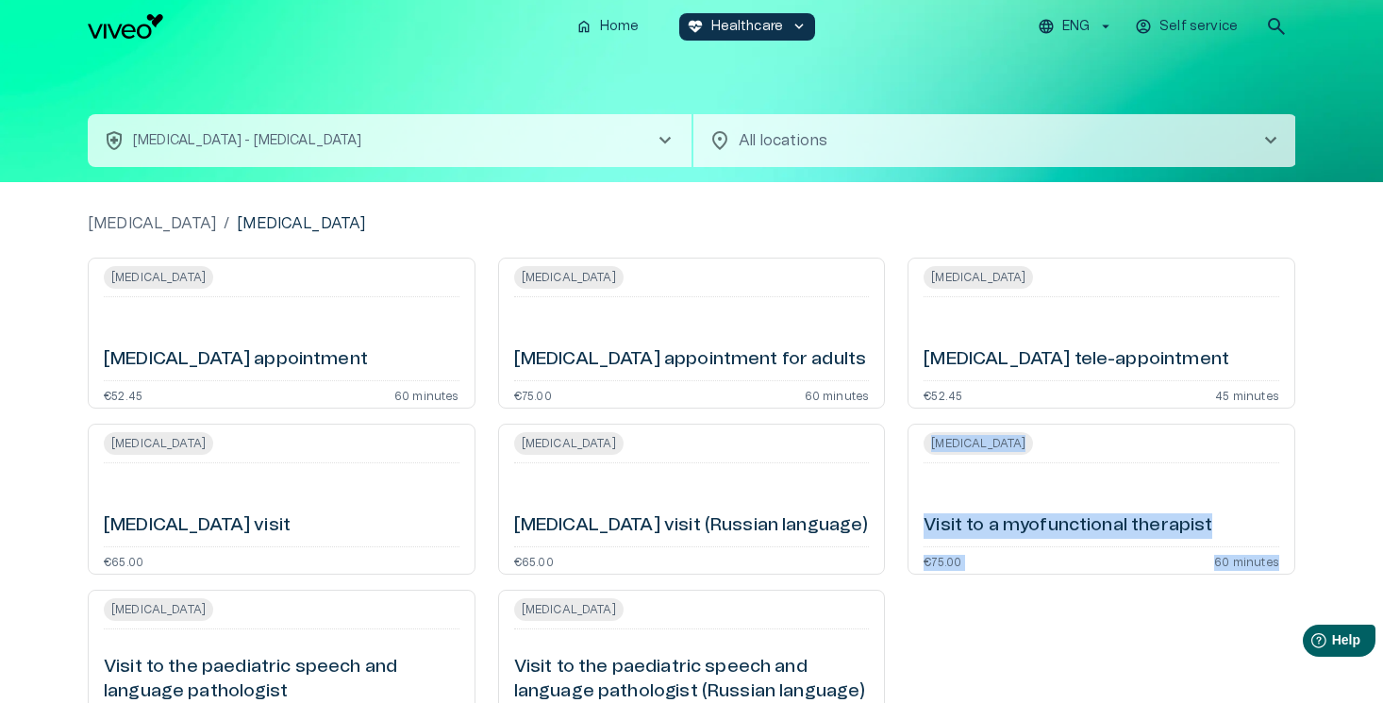
click at [1067, 31] on p "ENG" at bounding box center [1075, 27] width 27 height 20
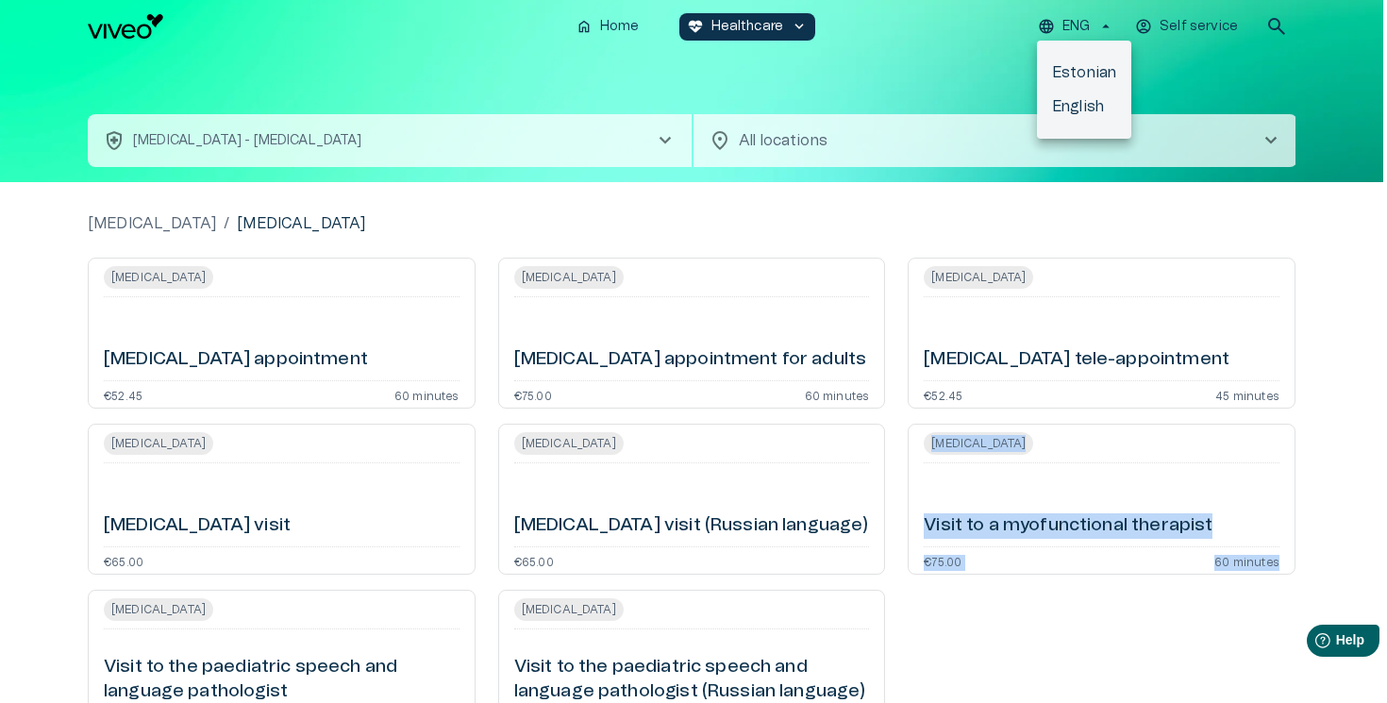
click at [1077, 69] on li "Estonian" at bounding box center [1084, 73] width 94 height 34
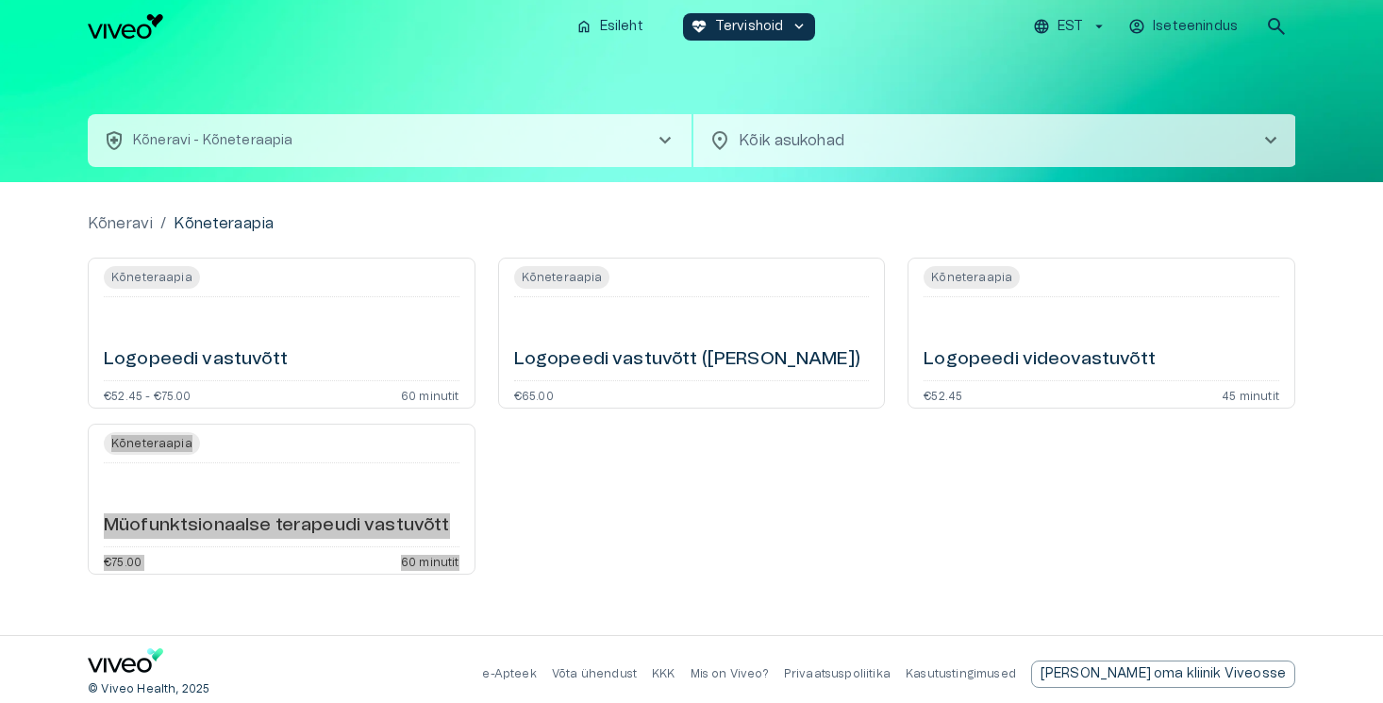
drag, startPoint x: 329, startPoint y: 522, endPoint x: 927, endPoint y: 11, distance: 786.3
click at [0, 0] on div "home Esileht ecg_heart Tervishoid keyboard_arrow_down EST Iseteenindus search h…" at bounding box center [691, 351] width 1383 height 703
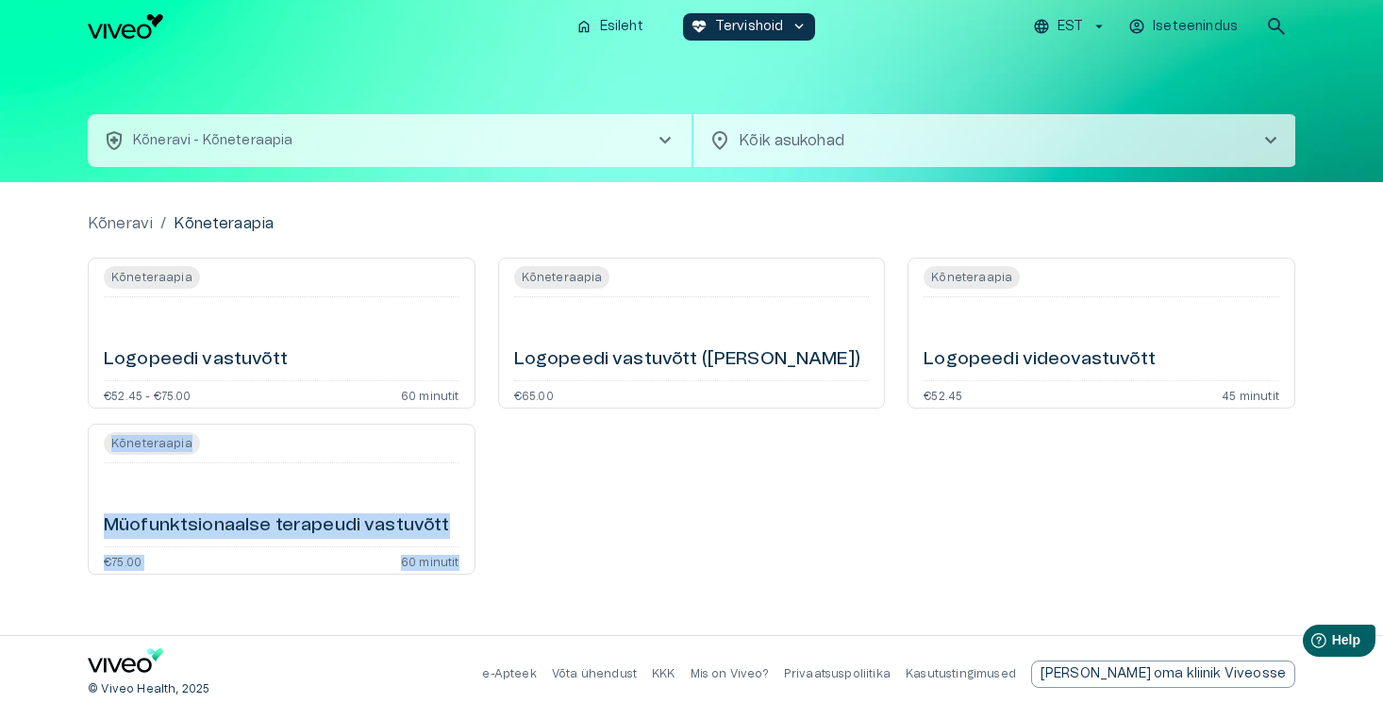
click at [434, 150] on button "health_and_safety Kõneravi - Kõneteraapia chevron_right" at bounding box center [390, 140] width 604 height 53
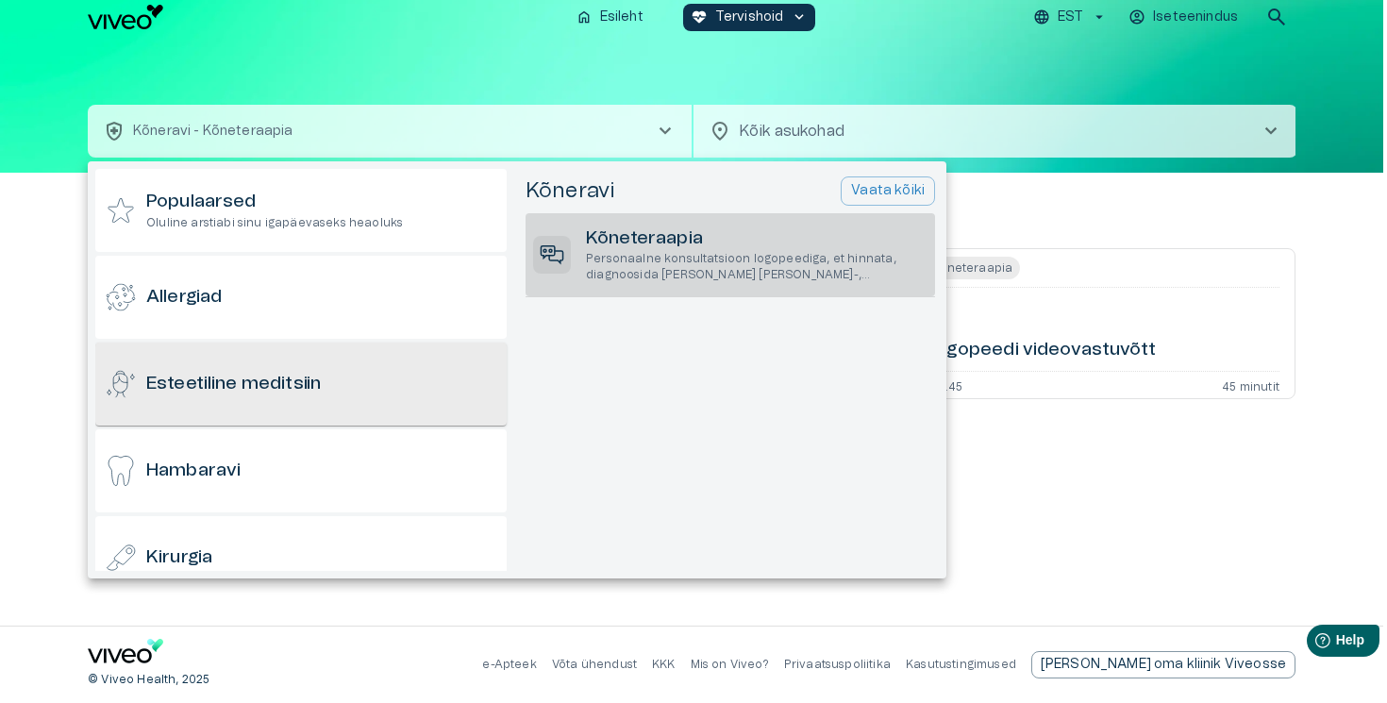
scroll to position [205, 0]
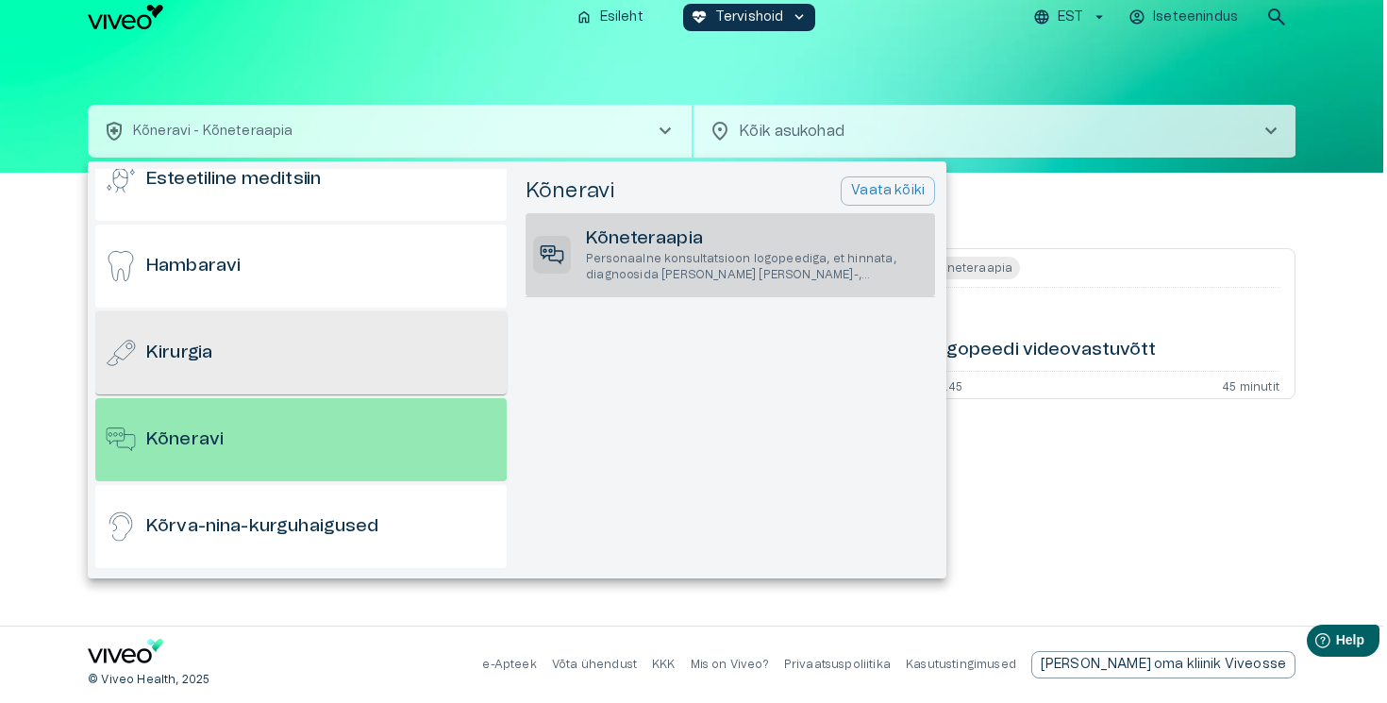
click at [311, 374] on div "Kirurgia" at bounding box center [300, 352] width 411 height 83
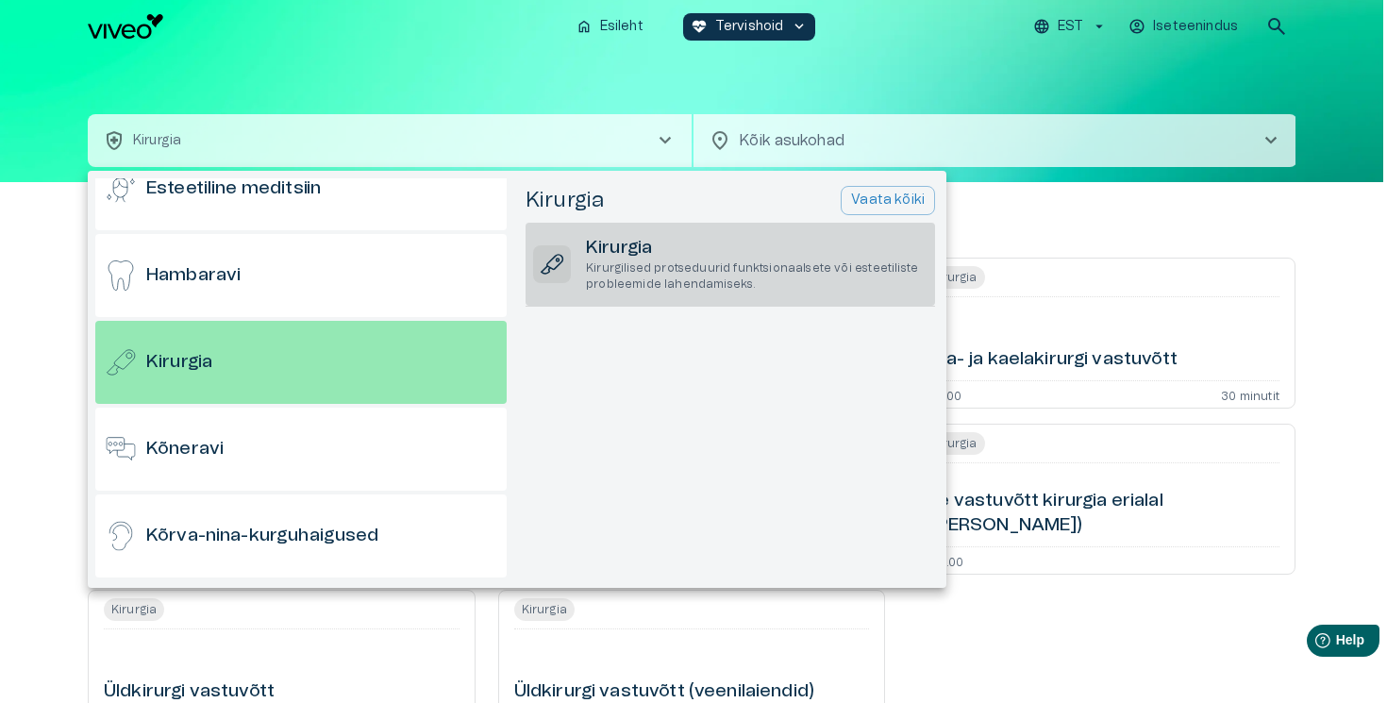
click at [636, 279] on p "Kirurgilised protseduurid funktsionaalsete või esteetiliste probleemide lahenda…" at bounding box center [757, 276] width 342 height 32
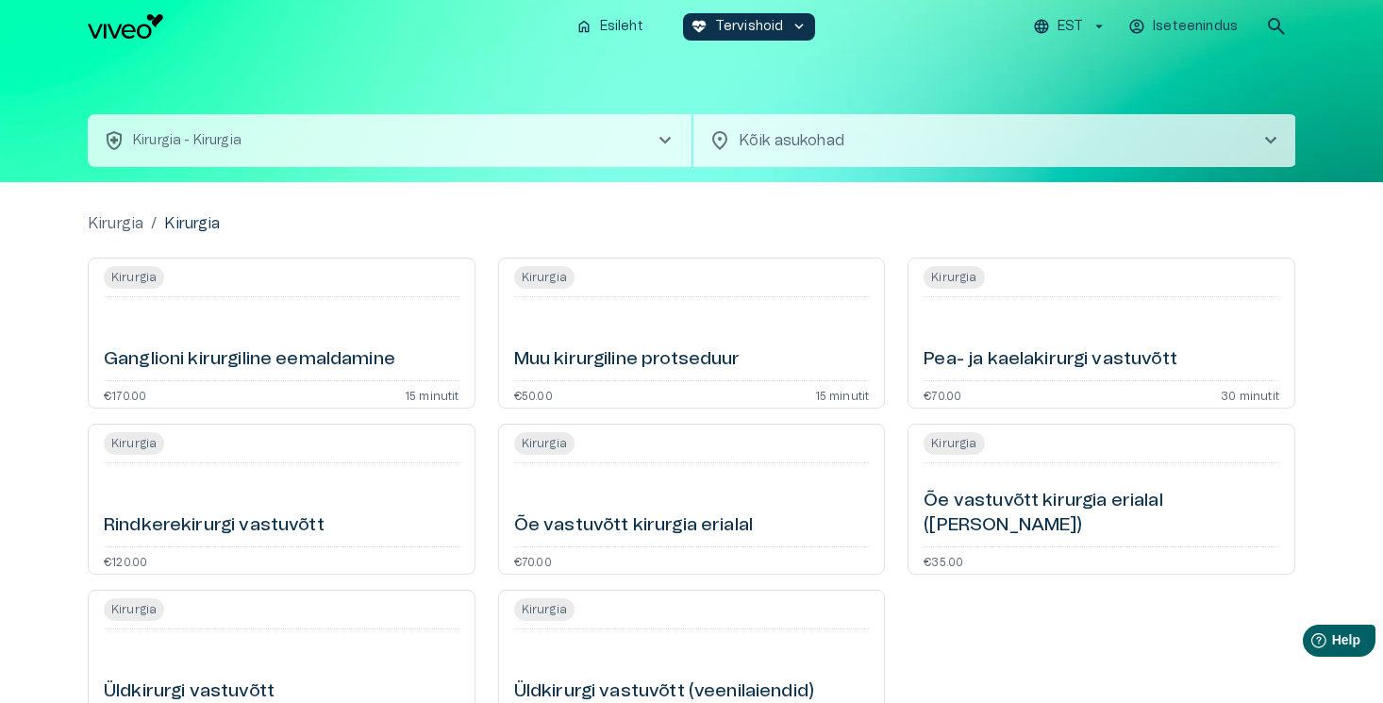
click at [468, 157] on button "health_and_safety Kirurgia - Kirurgia chevron_right" at bounding box center [390, 140] width 604 height 53
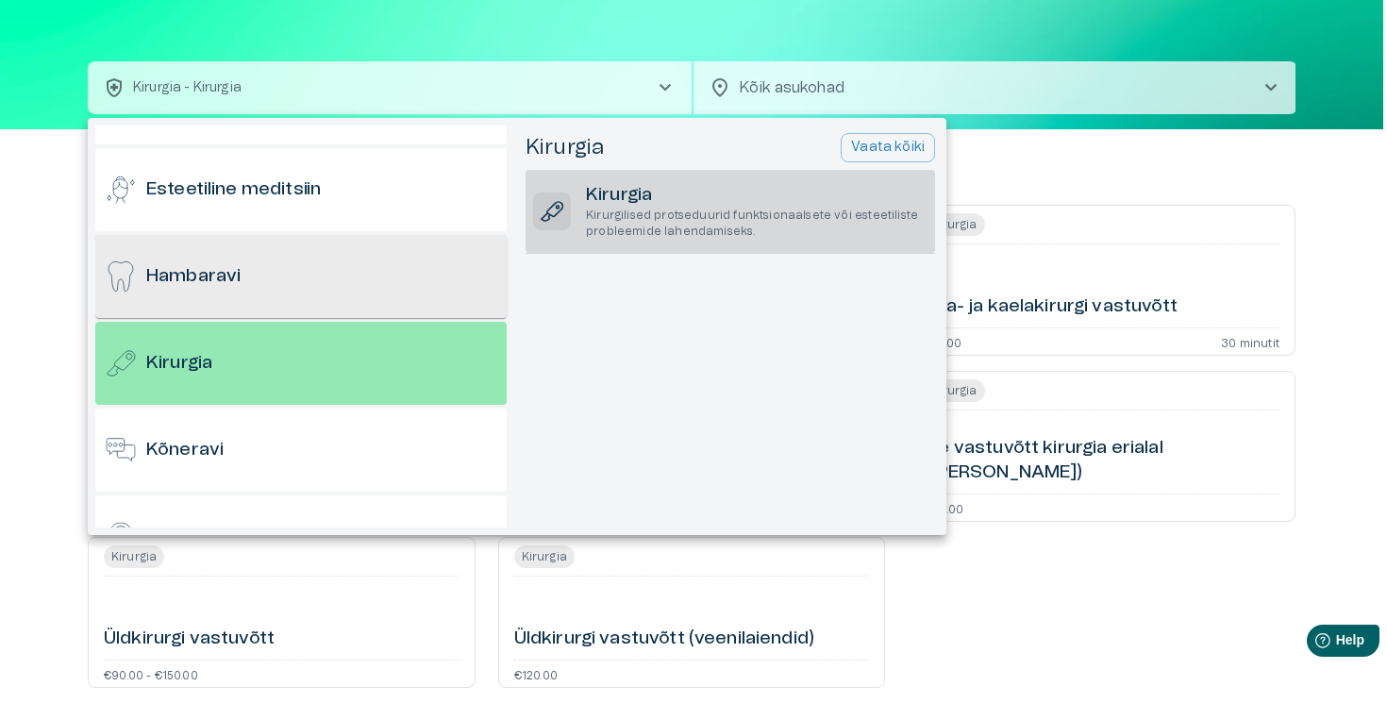
scroll to position [246, 0]
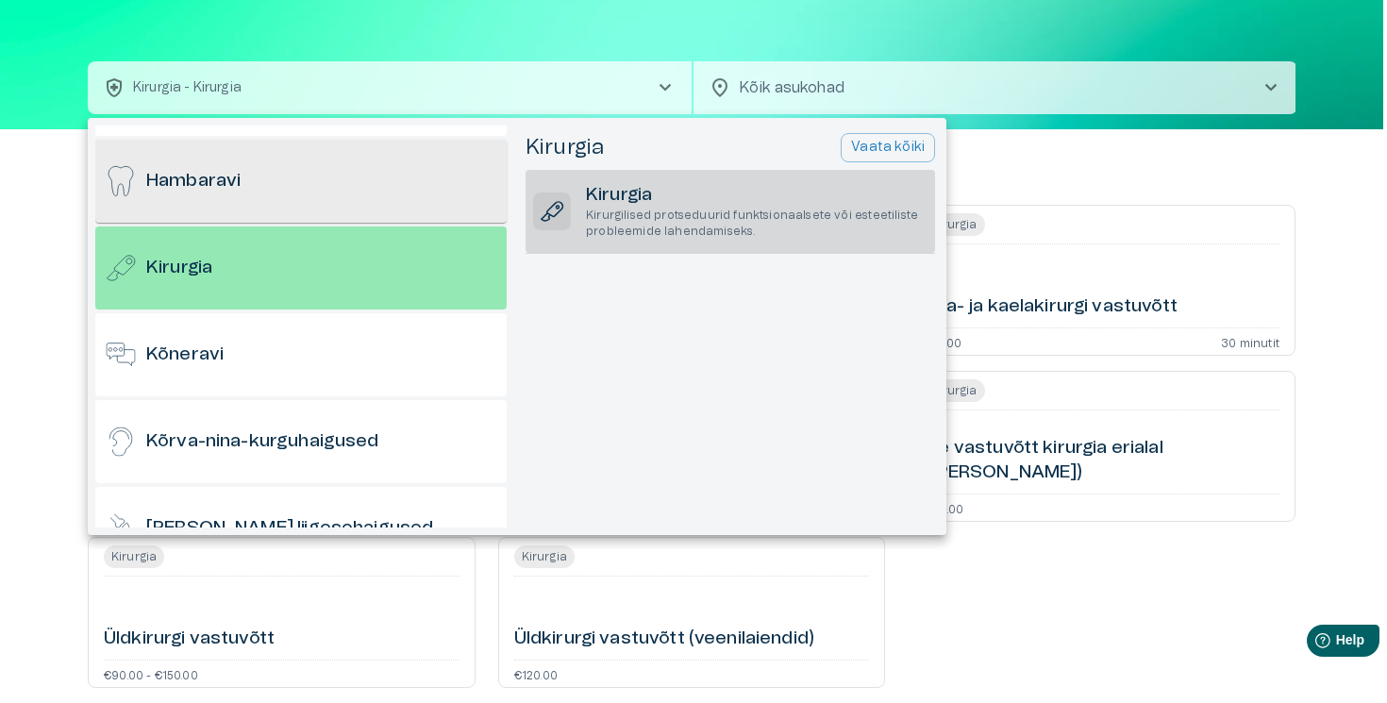
click at [321, 201] on div "Hambaravi" at bounding box center [300, 181] width 411 height 83
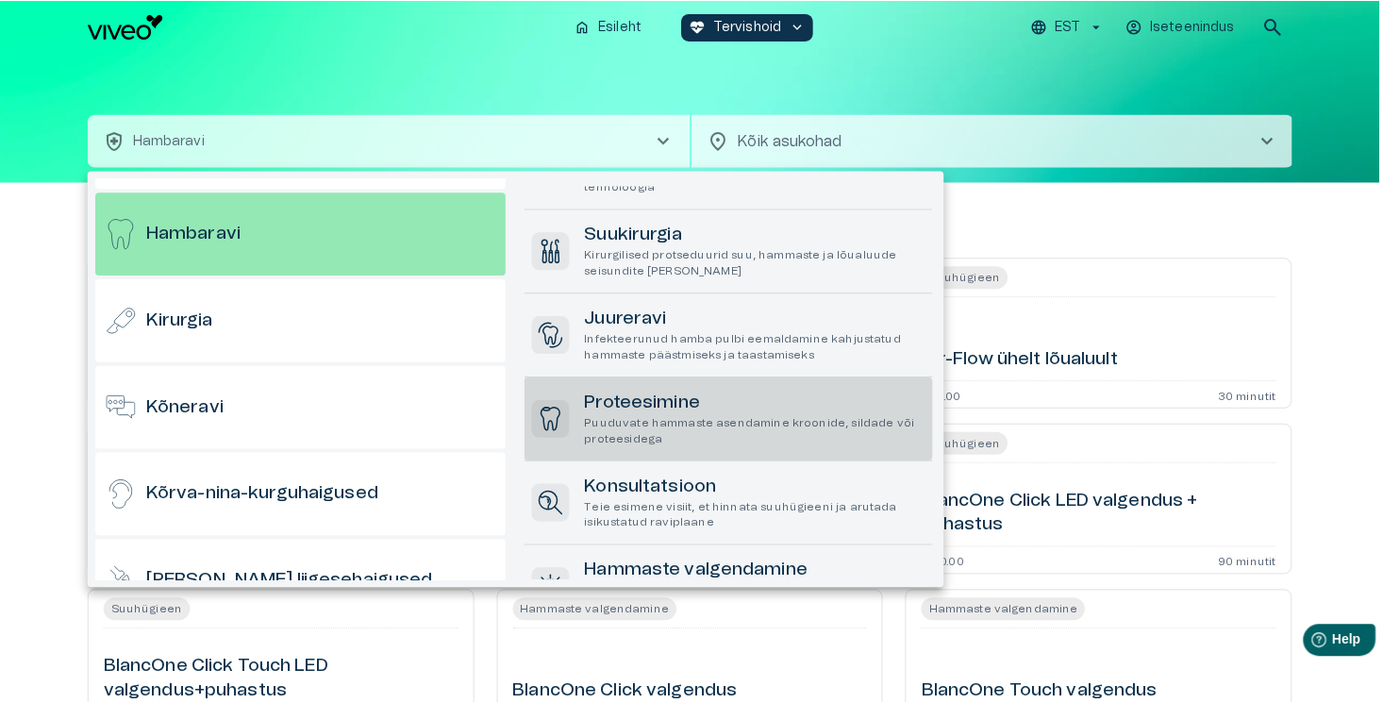
scroll to position [98, 0]
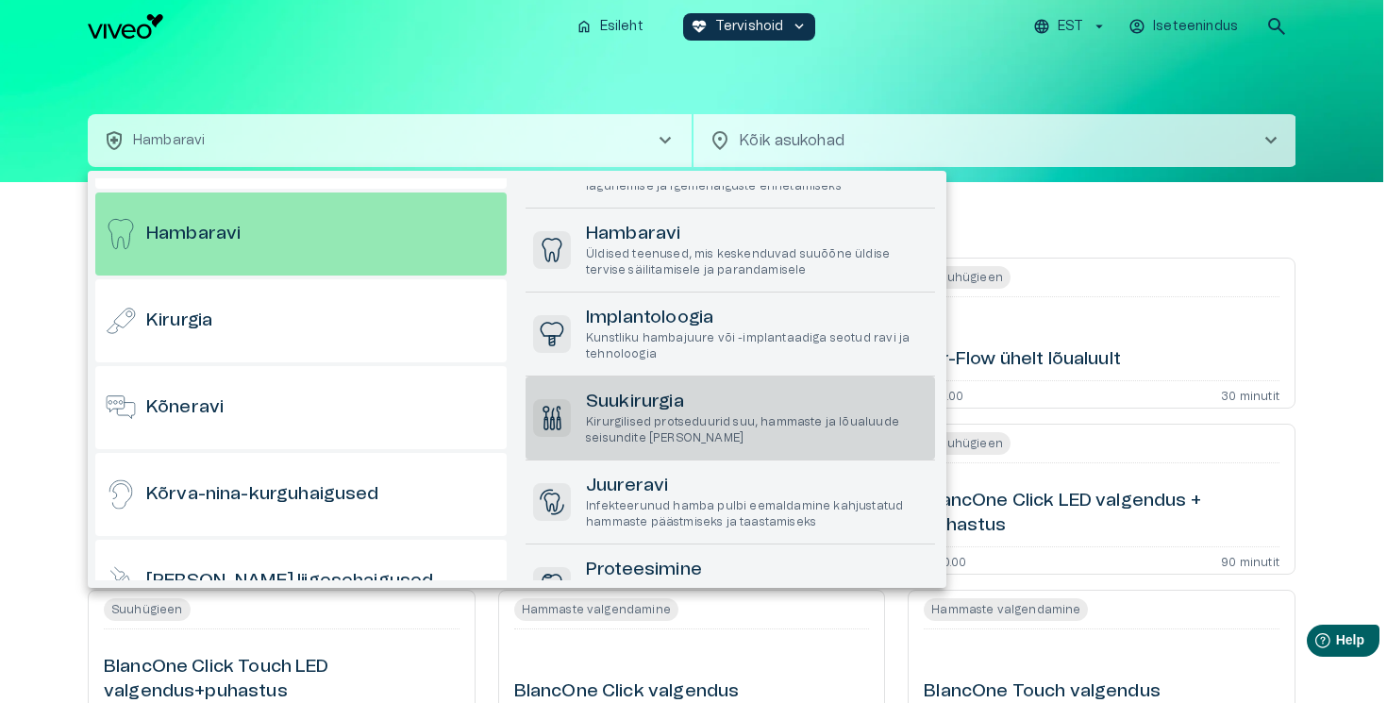
click at [683, 414] on p "Kirurgilised protseduurid suu, hammaste ja lõualuude seisundite raviks" at bounding box center [757, 430] width 342 height 32
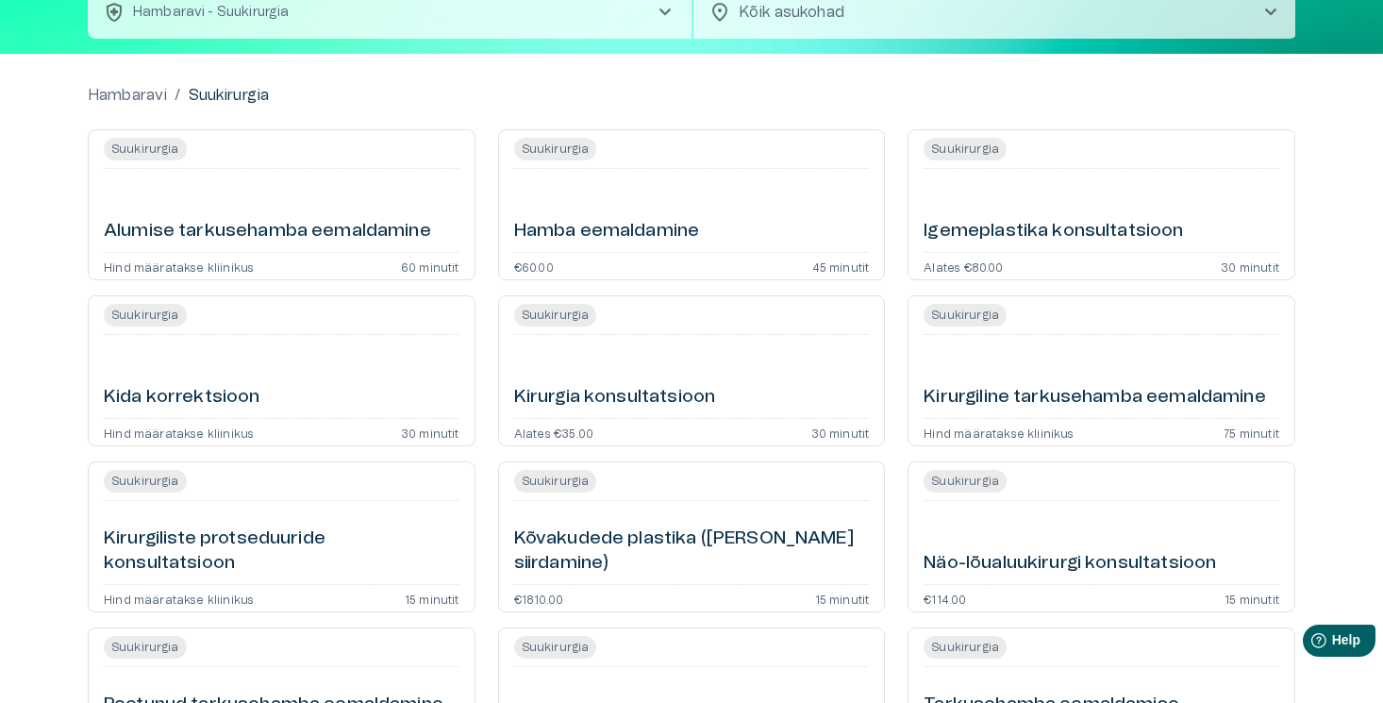
scroll to position [192, 0]
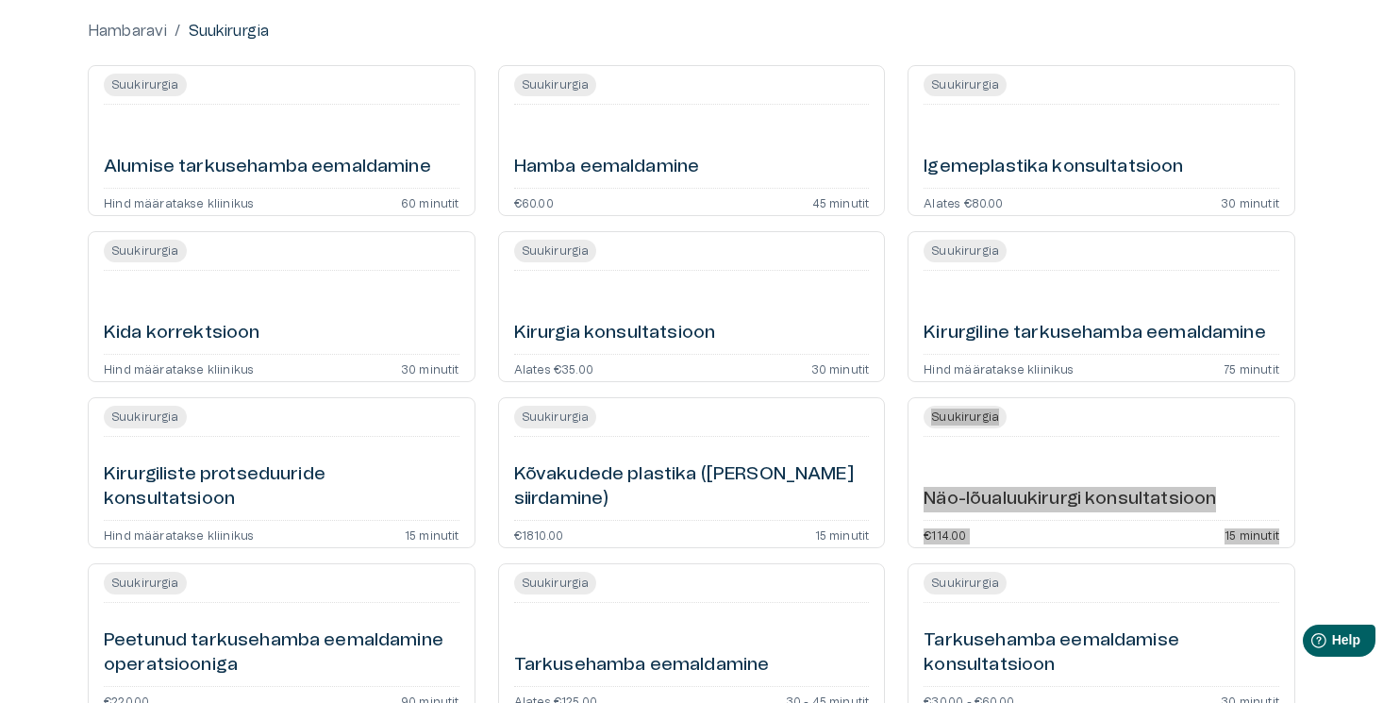
drag, startPoint x: 1021, startPoint y: 495, endPoint x: 1045, endPoint y: 30, distance: 465.8
click at [0, 0] on div "Hambaravi / Suukirurgia Suukirurgia Alumise tarkusehamba eemaldamine Hind määra…" at bounding box center [691, 465] width 1383 height 951
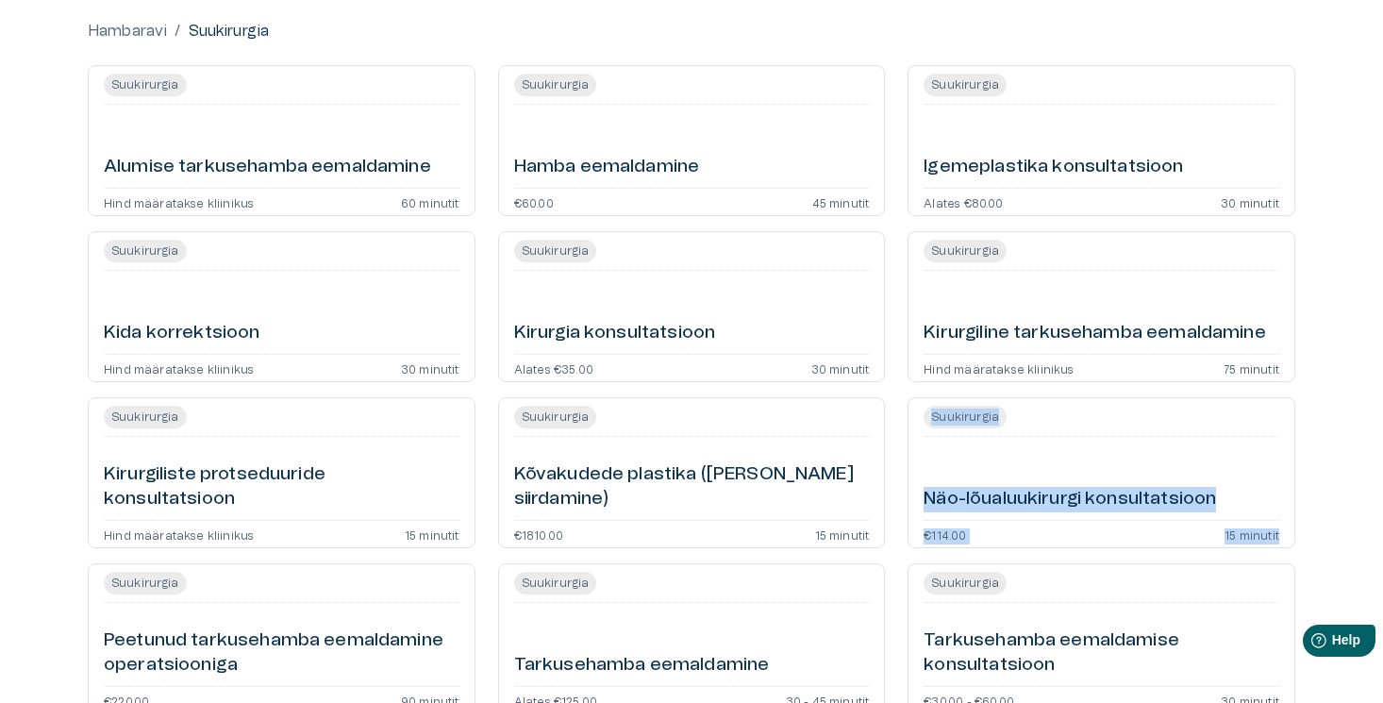
scroll to position [0, 0]
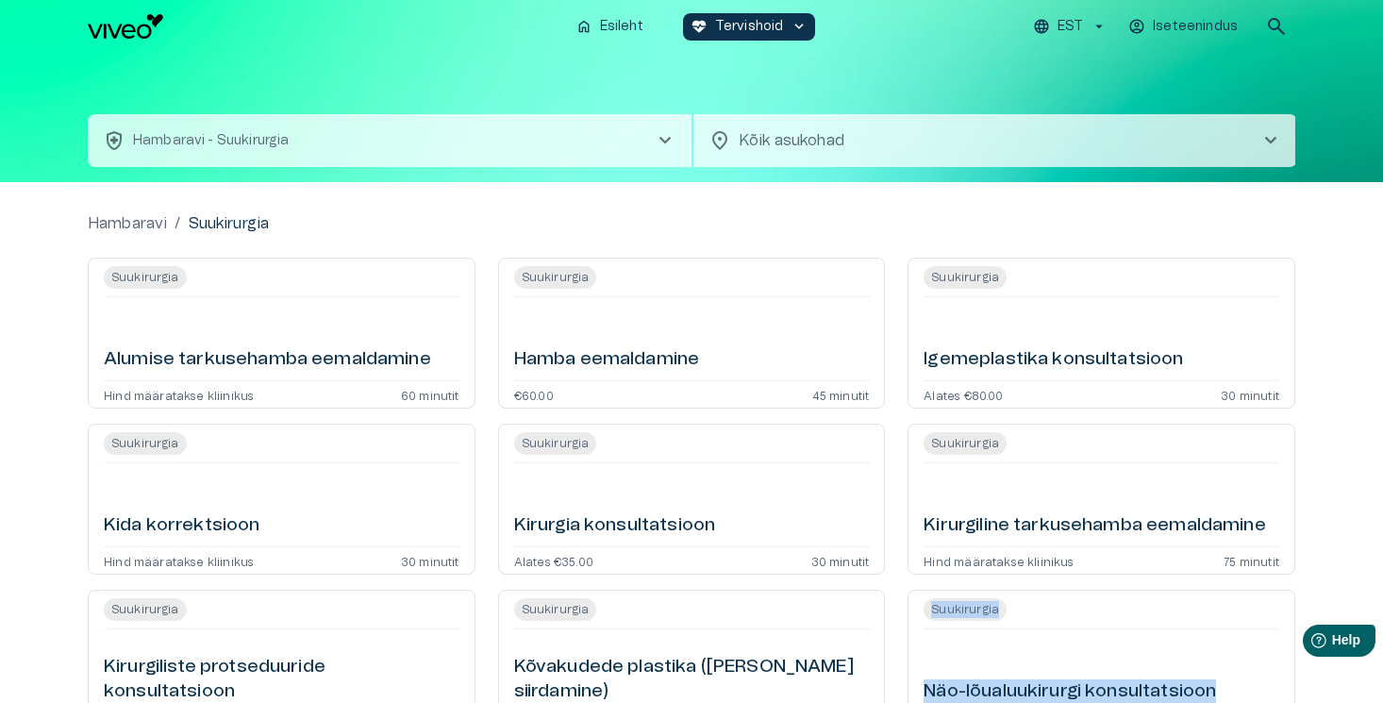
click at [1070, 26] on p "EST" at bounding box center [1070, 27] width 25 height 20
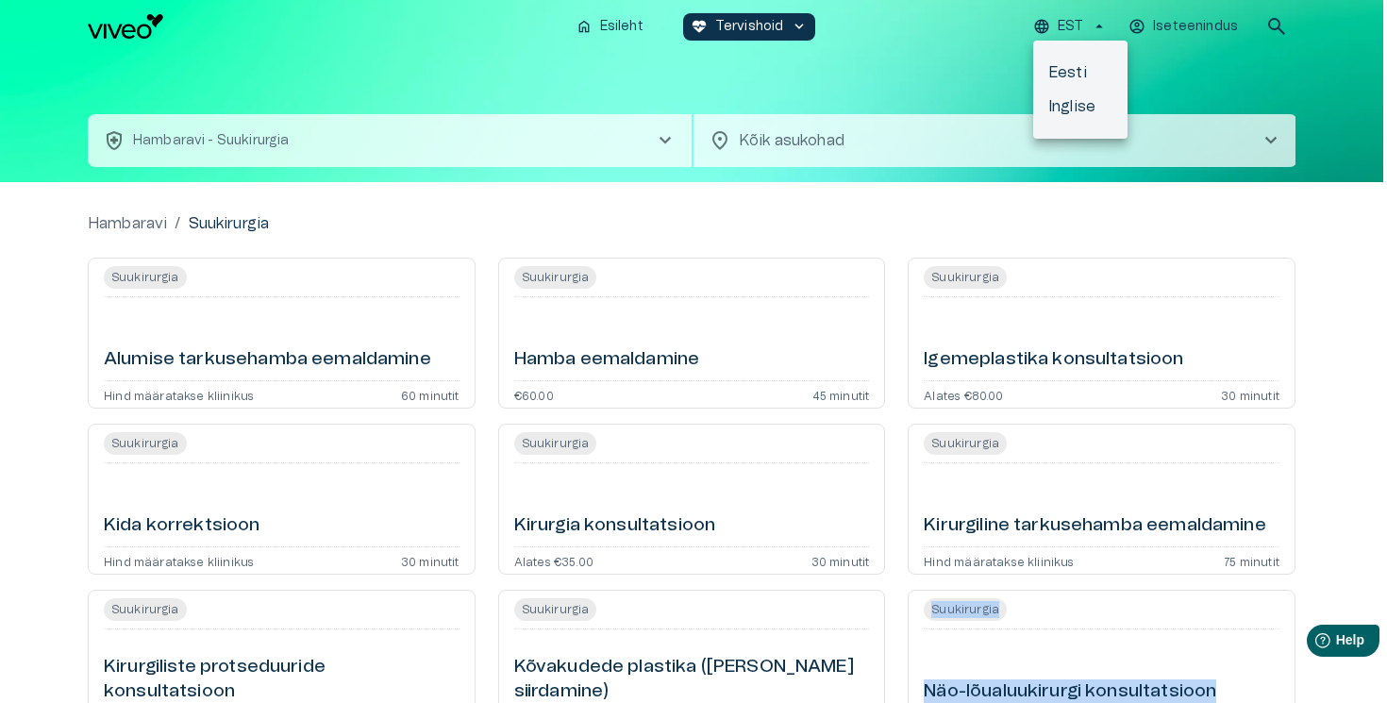
click at [1076, 111] on li "Inglise" at bounding box center [1080, 107] width 94 height 34
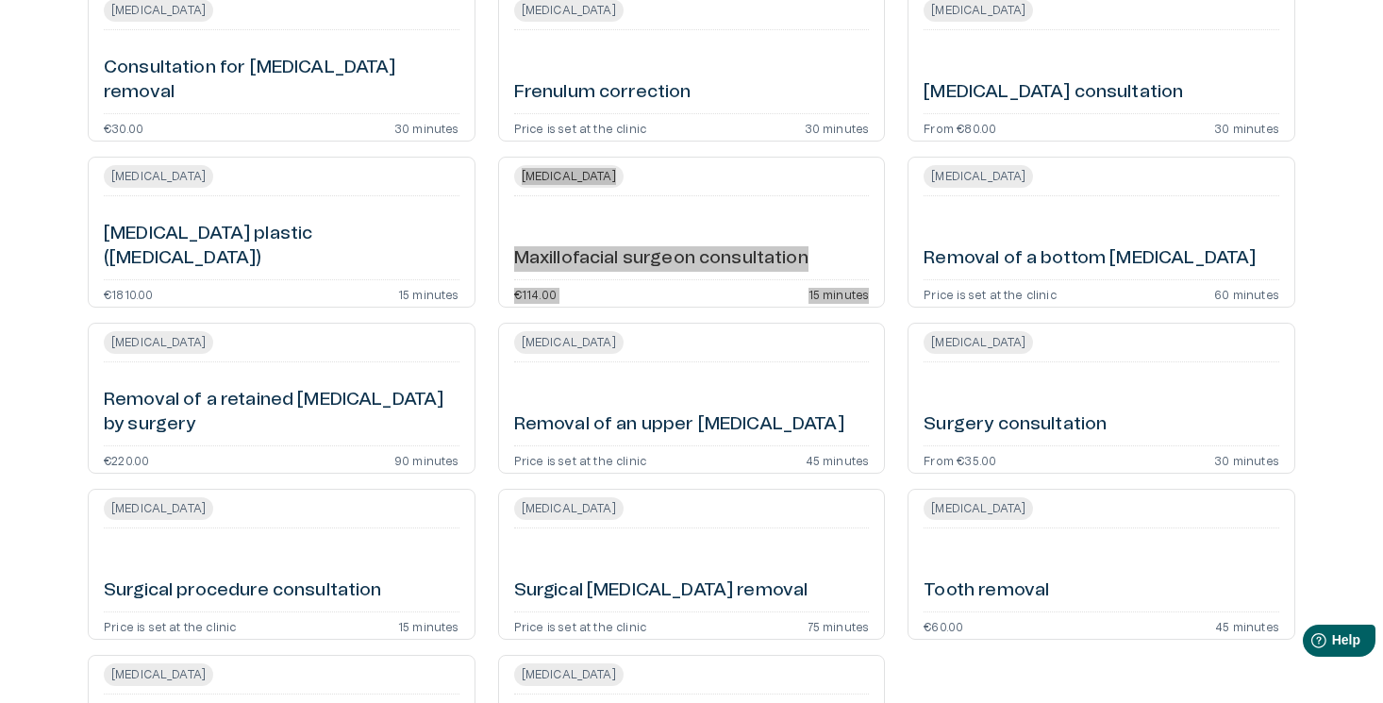
drag, startPoint x: 665, startPoint y: 259, endPoint x: 1065, endPoint y: 2, distance: 475.8
click at [0, 0] on div "Dental Care / [MEDICAL_DATA] [MEDICAL_DATA] Consultation for [MEDICAL_DATA] rem…" at bounding box center [691, 390] width 1383 height 951
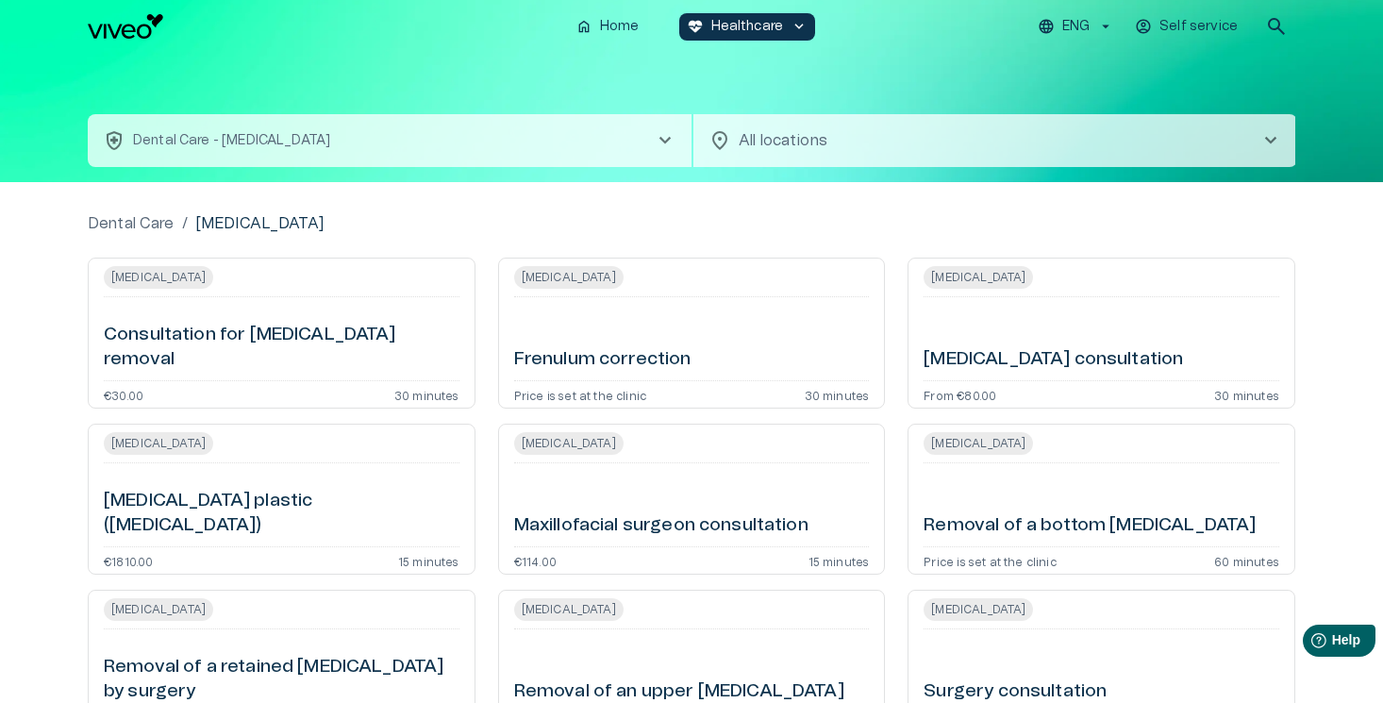
click at [130, 43] on div "home Home [MEDICAL_DATA]_heart Healthcare keyboard_arrow_down ENG Self service …" at bounding box center [692, 27] width 1208 height 38
click at [132, 24] on img "Navigate to homepage" at bounding box center [125, 26] width 75 height 25
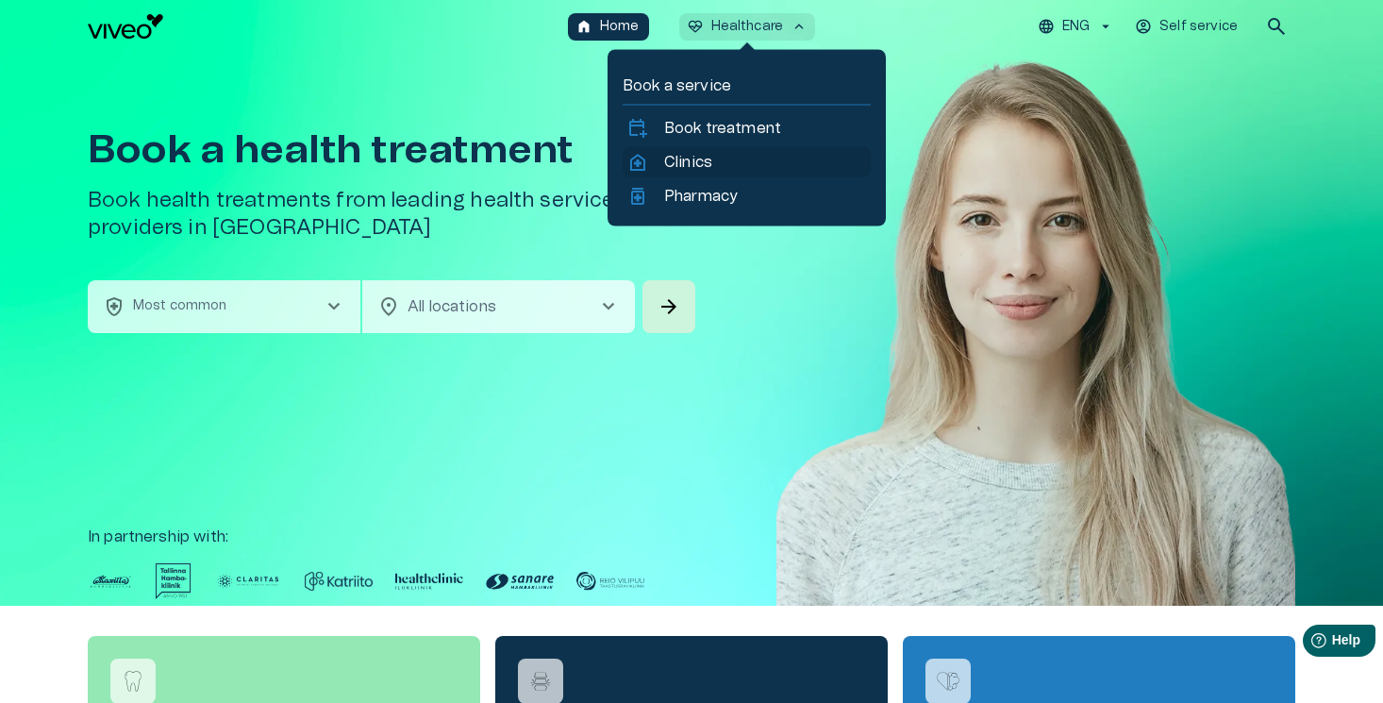
click at [683, 159] on p "Clinics" at bounding box center [688, 162] width 48 height 23
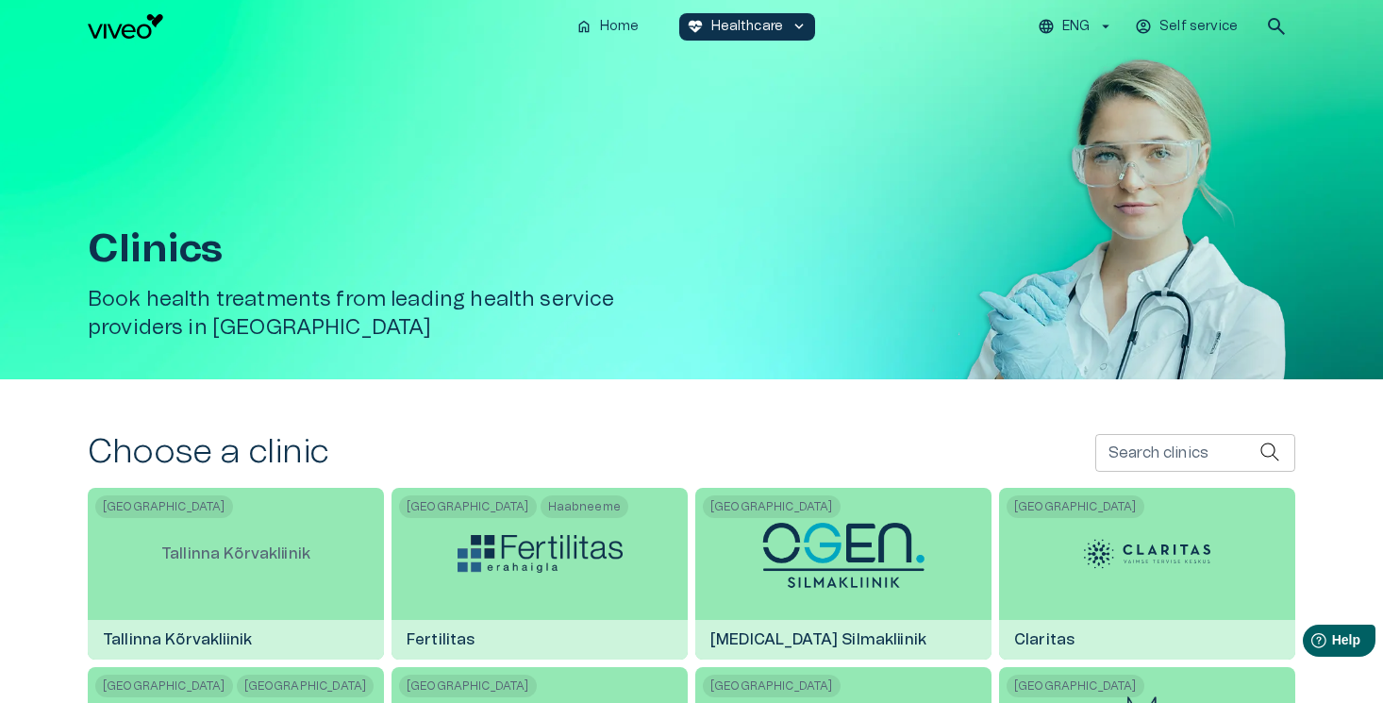
click at [1076, 24] on p "ENG" at bounding box center [1075, 27] width 27 height 20
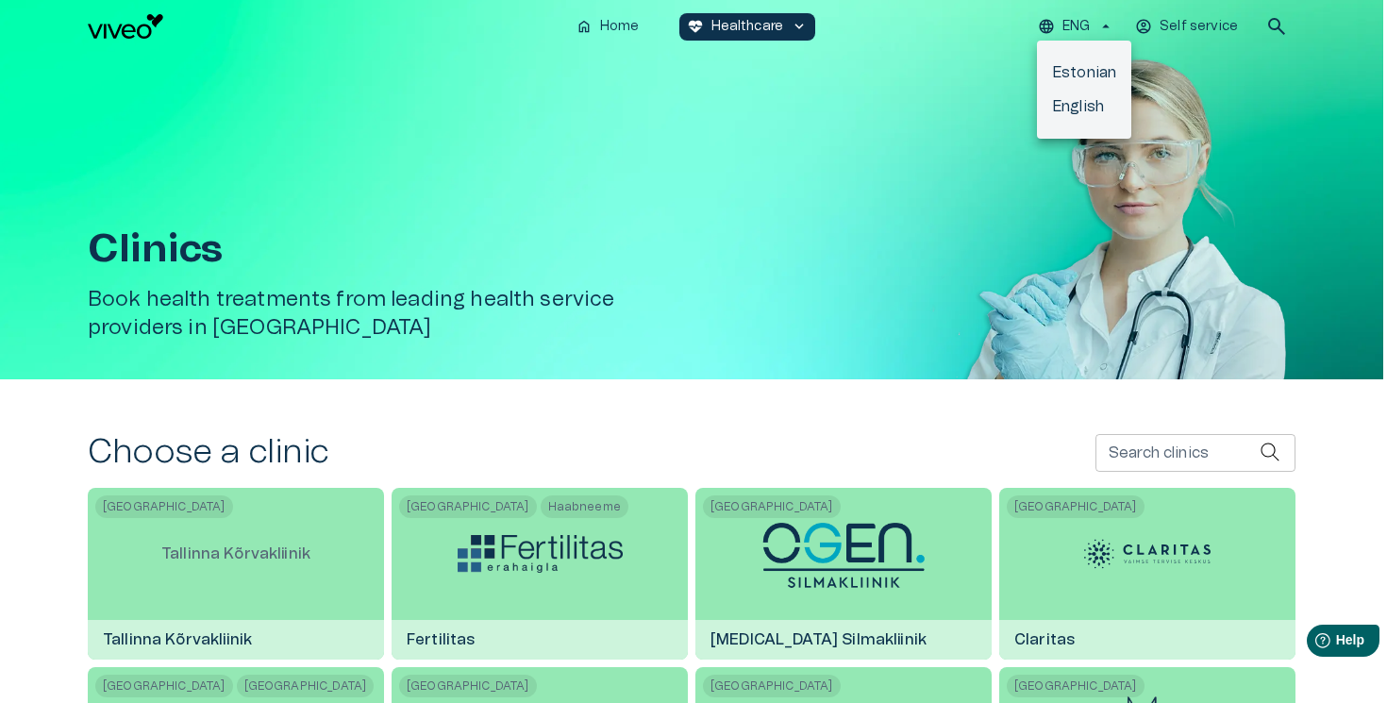
click at [1075, 66] on li "Estonian" at bounding box center [1084, 73] width 94 height 34
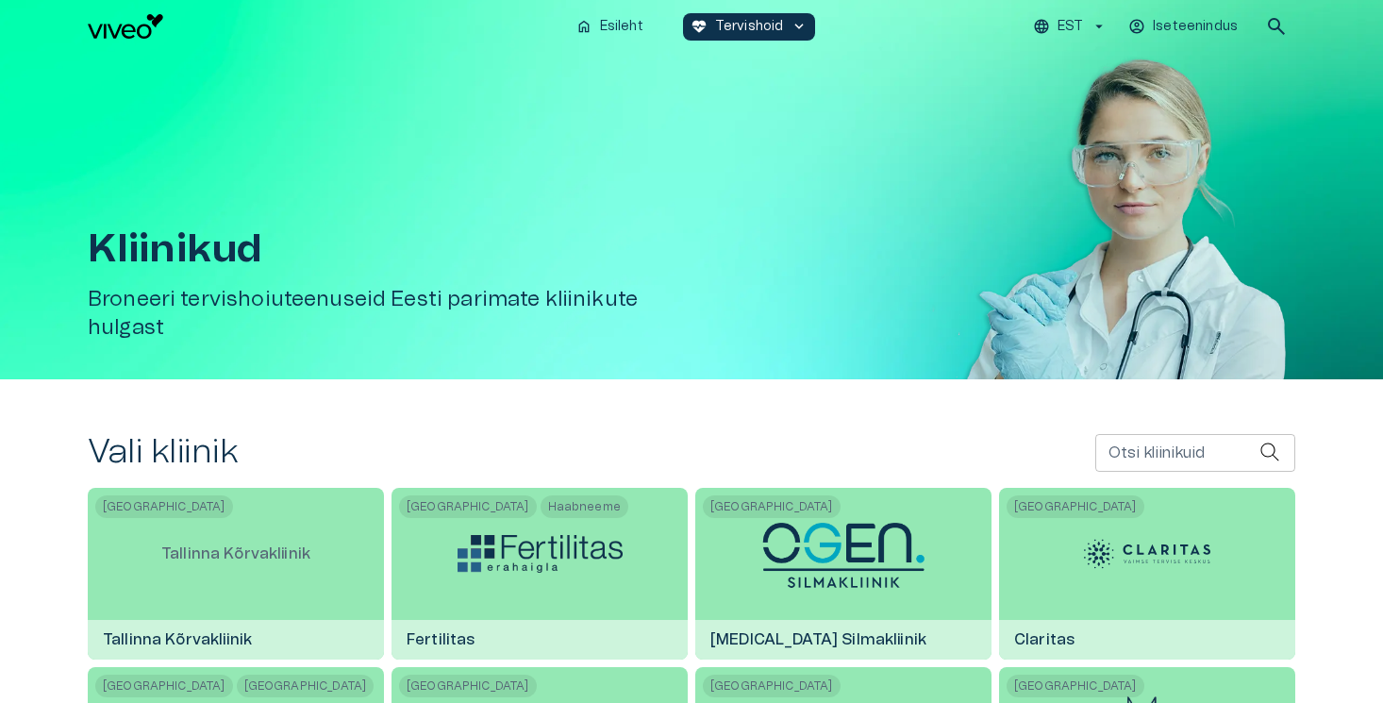
scroll to position [307, 0]
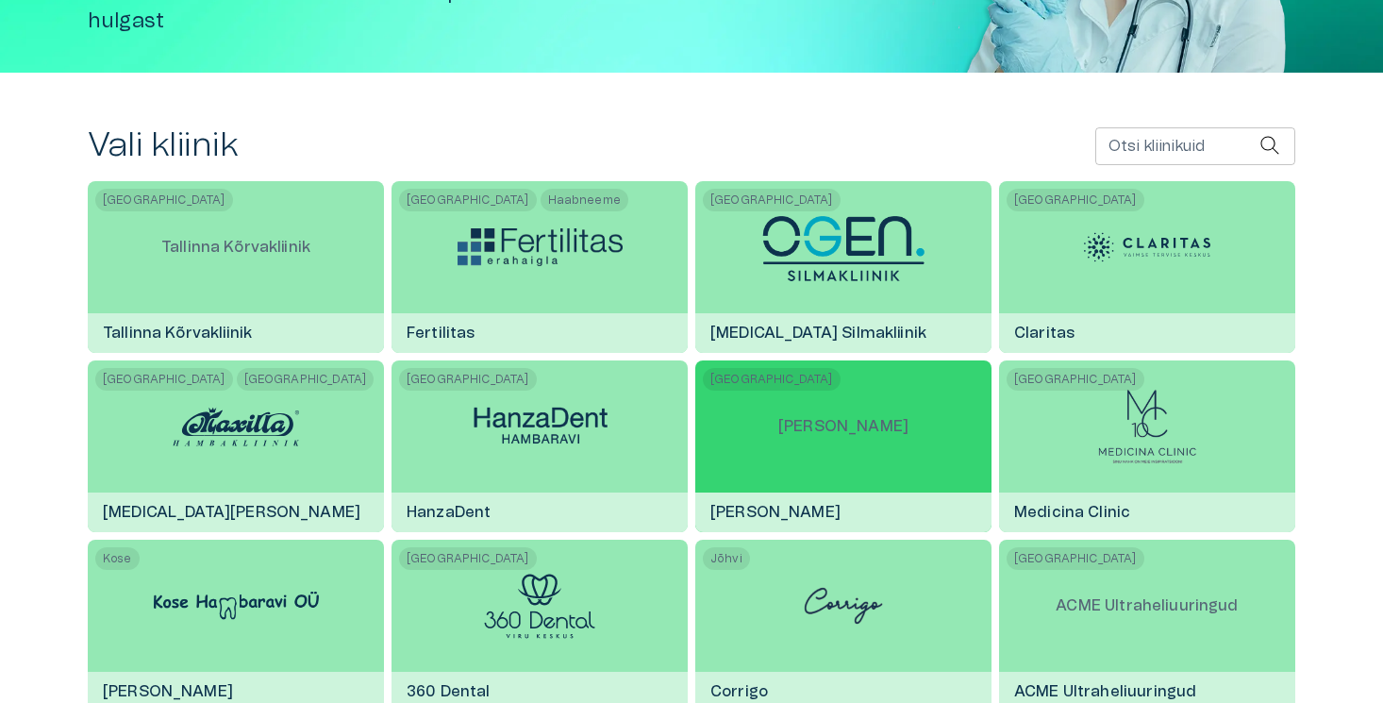
click at [769, 422] on p "[PERSON_NAME]" at bounding box center [843, 426] width 160 height 53
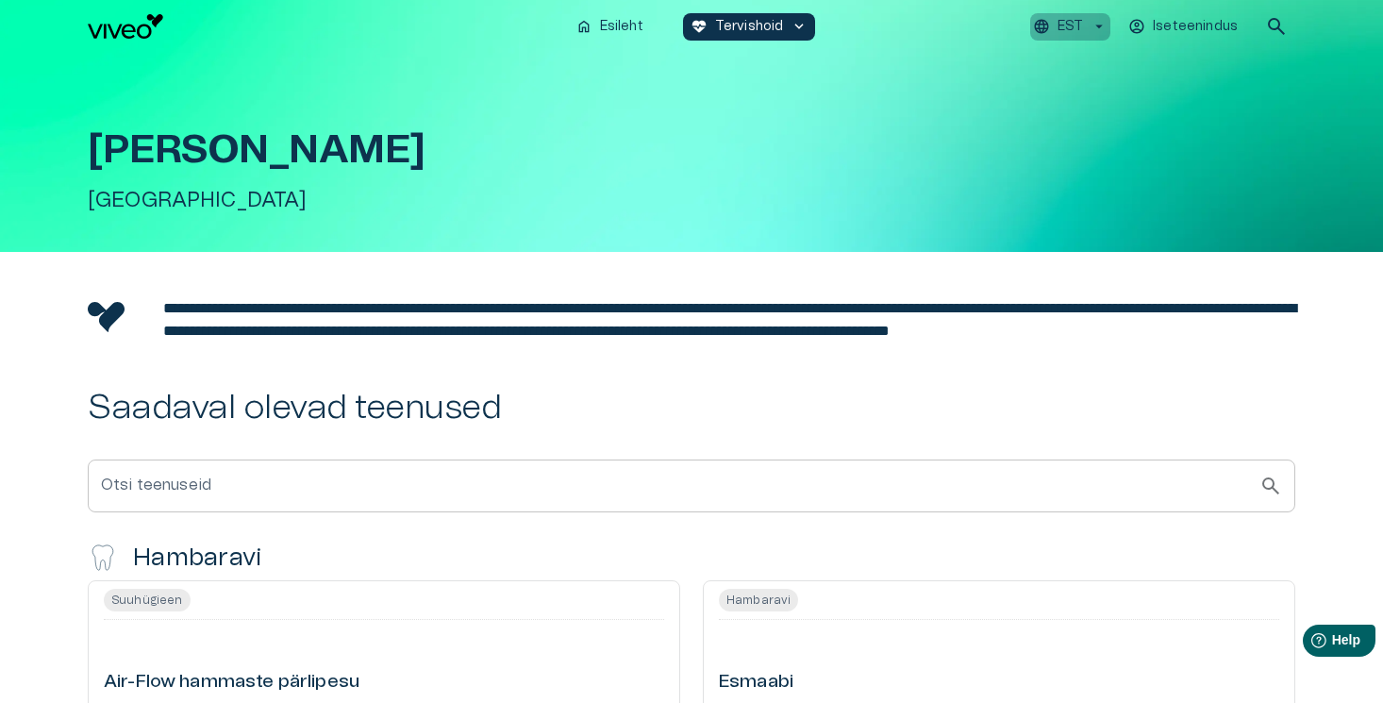
click at [1061, 25] on p "EST" at bounding box center [1070, 27] width 25 height 20
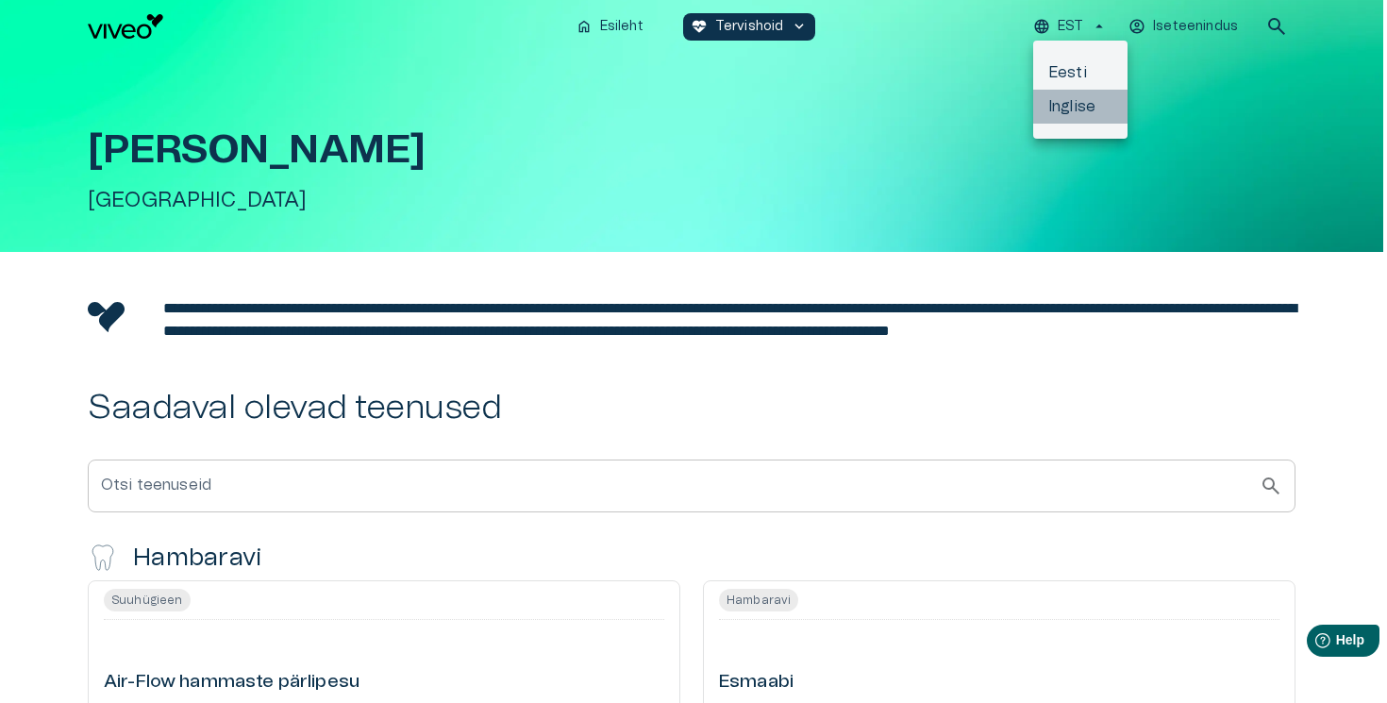
click at [1062, 103] on li "Inglise" at bounding box center [1080, 107] width 94 height 34
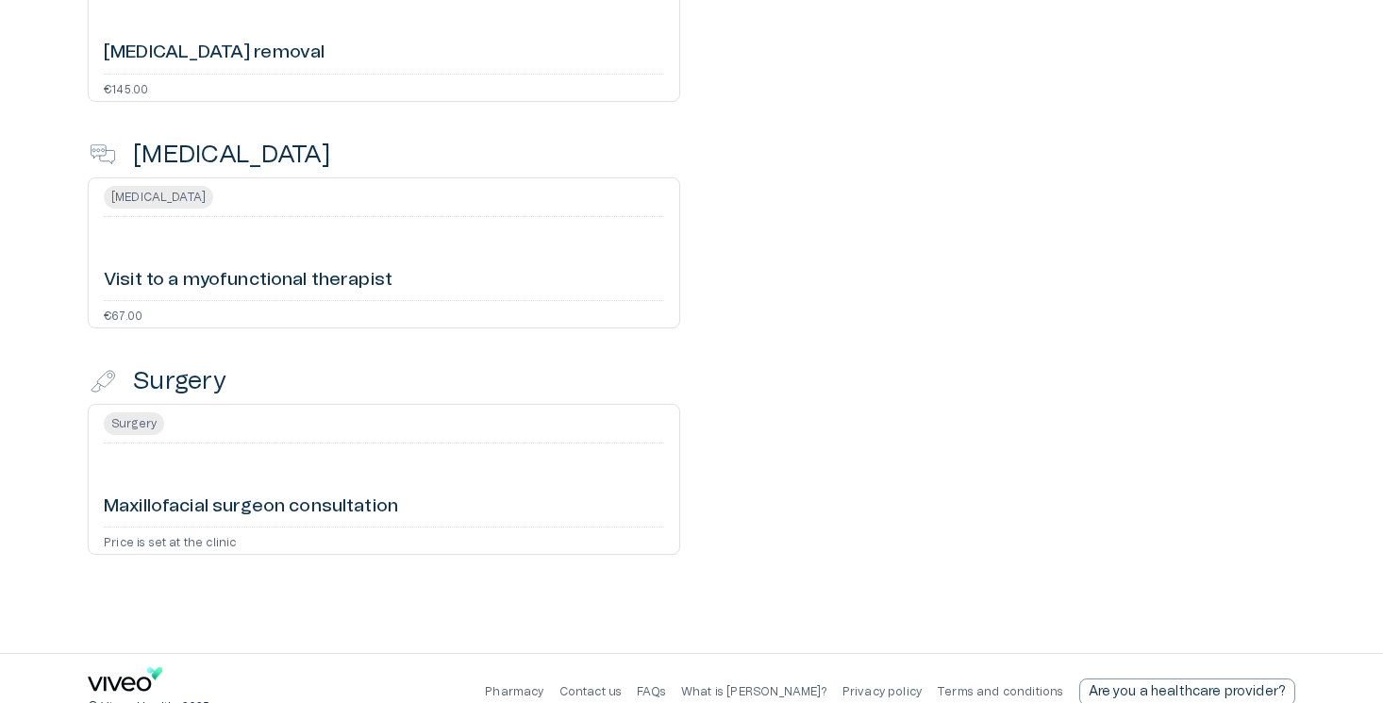
scroll to position [1963, 0]
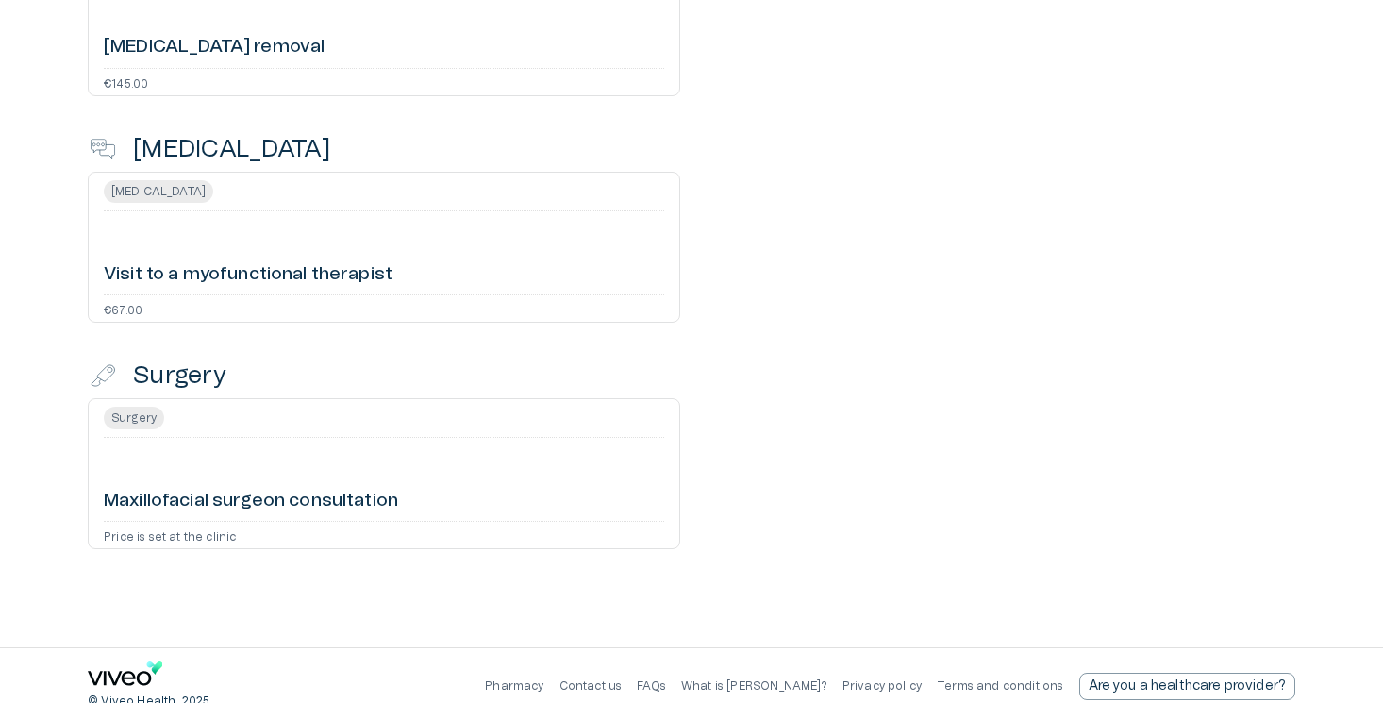
click at [305, 275] on div "Visit to a myofunctional therapist" at bounding box center [384, 253] width 560 height 68
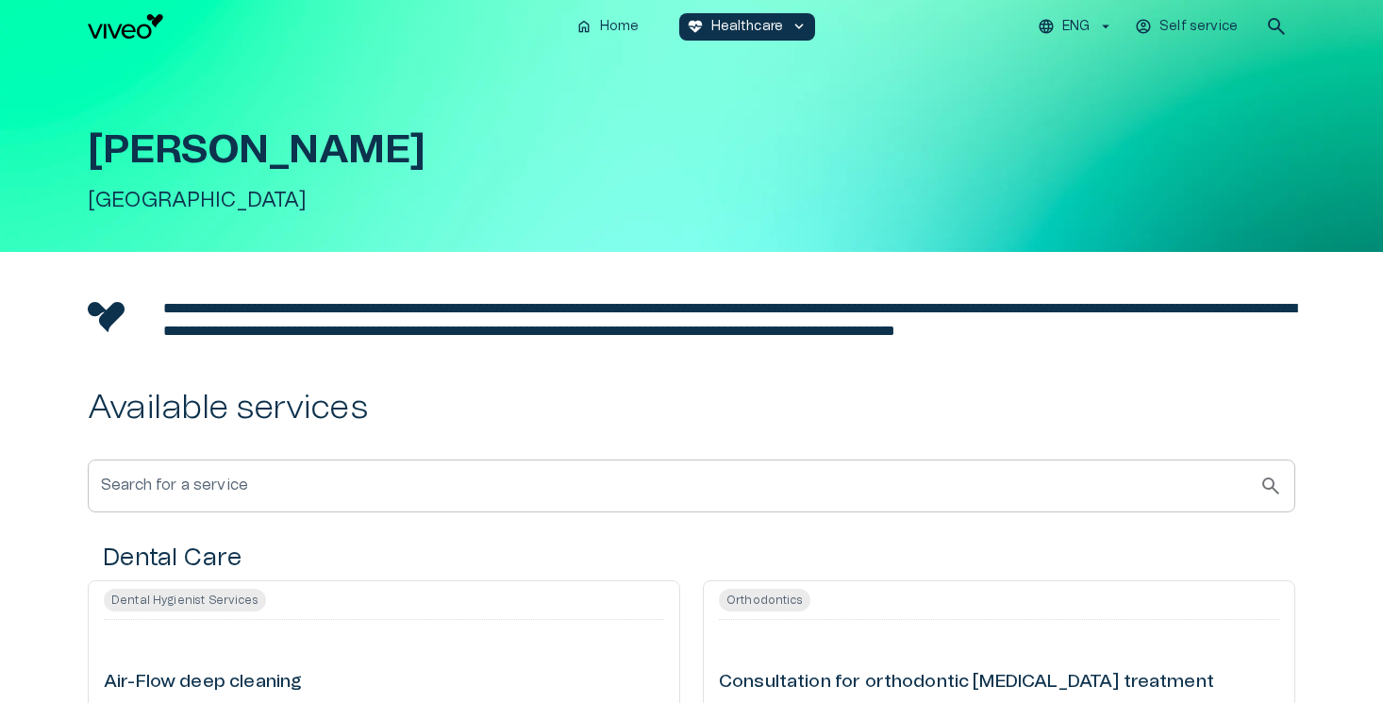
scroll to position [1963, 0]
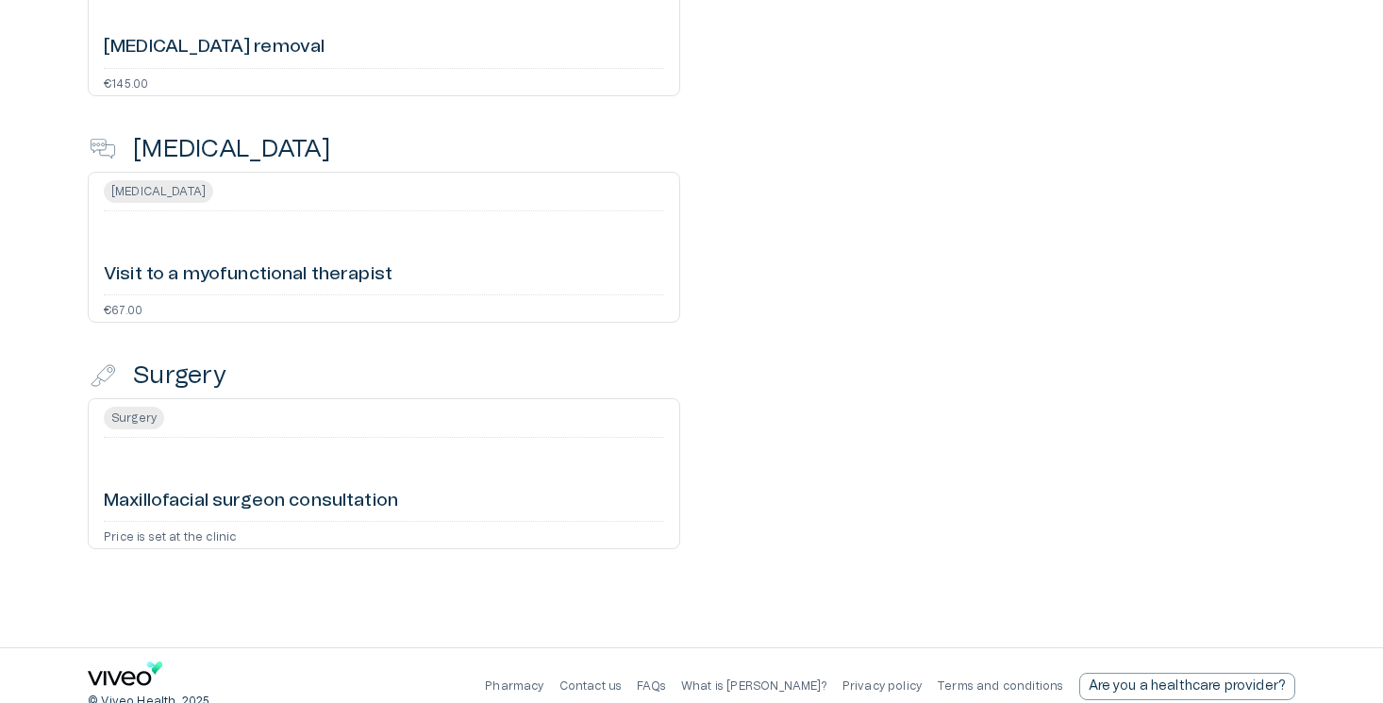
click at [328, 60] on div "[MEDICAL_DATA] removal" at bounding box center [384, 26] width 560 height 68
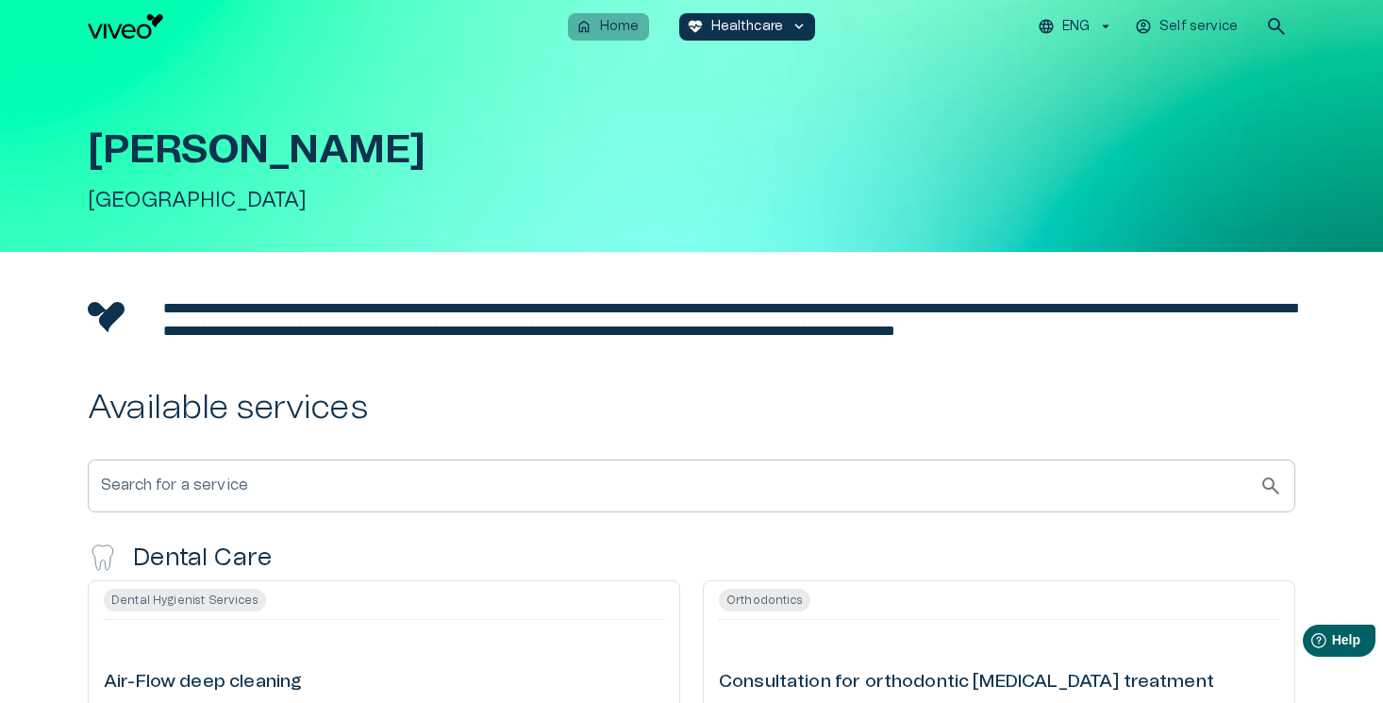
click at [615, 35] on p "Home" at bounding box center [620, 27] width 40 height 20
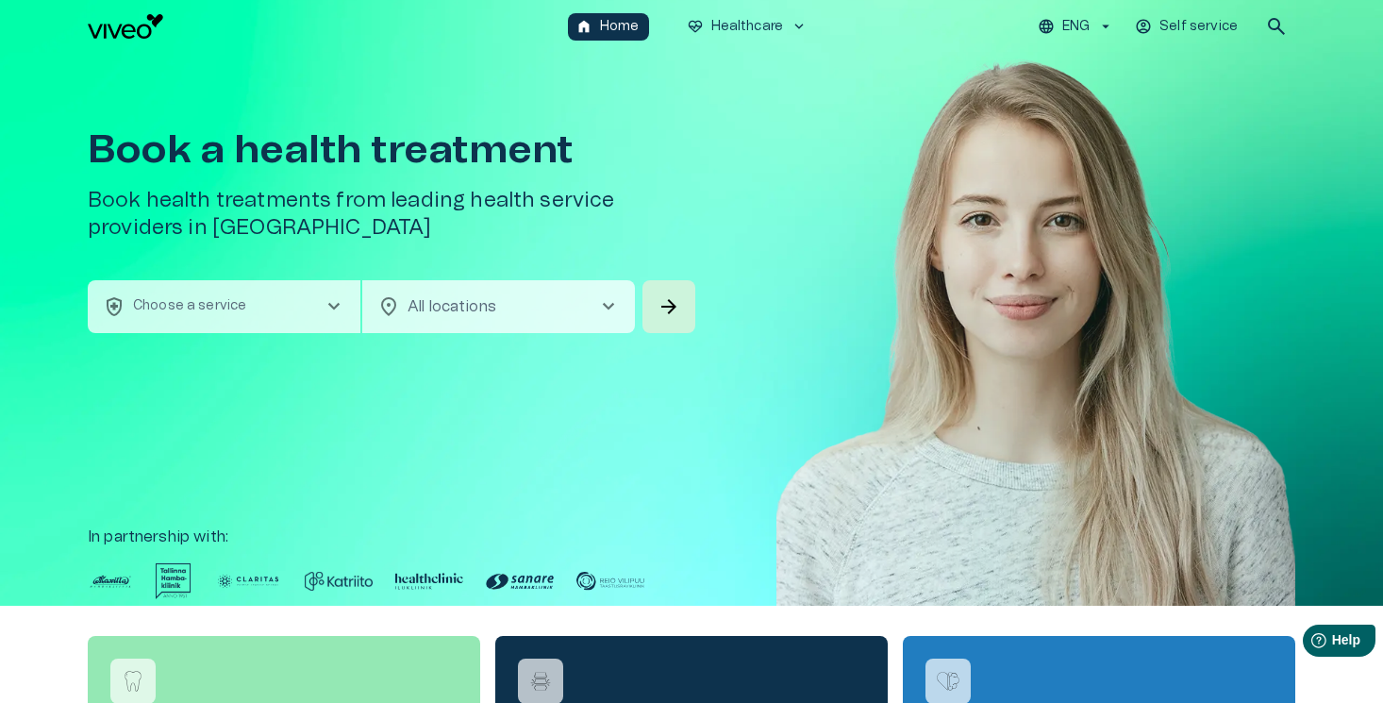
click at [1113, 23] on icon "button" at bounding box center [1105, 26] width 17 height 17
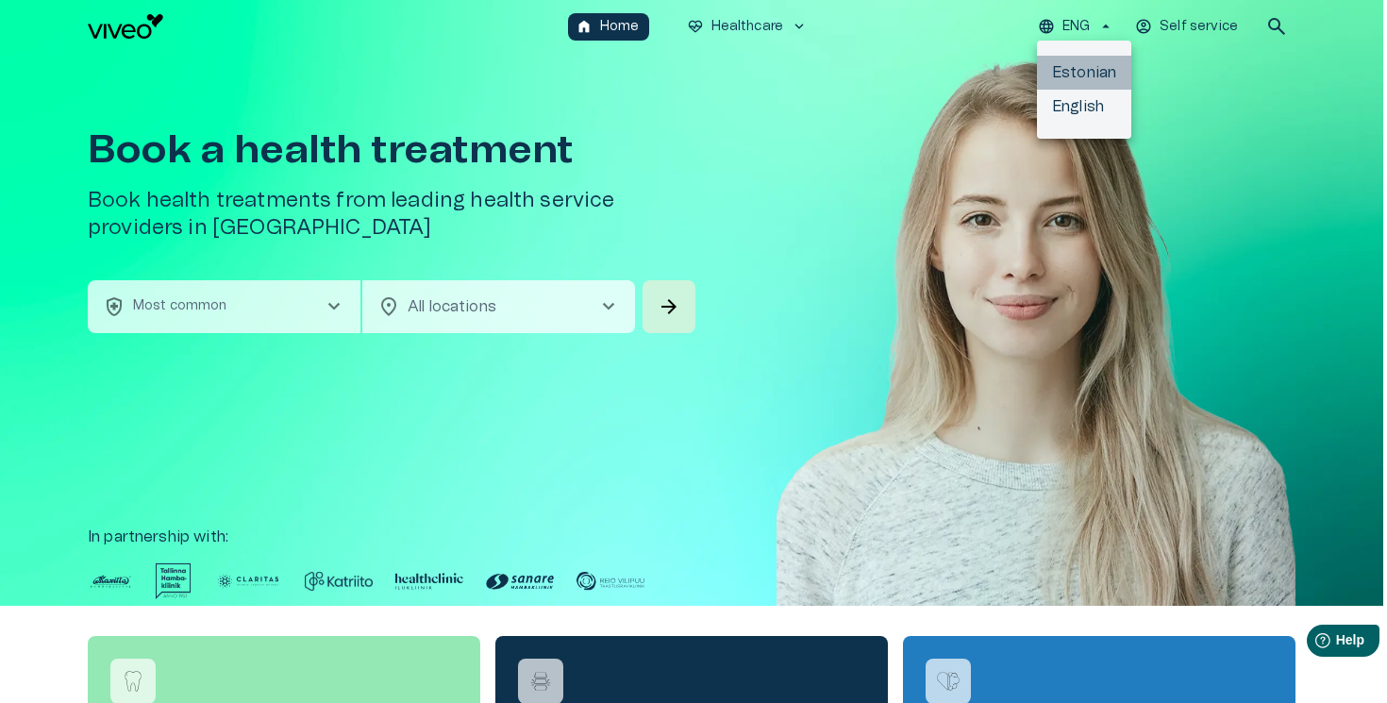
click at [1085, 70] on li "Estonian" at bounding box center [1084, 73] width 94 height 34
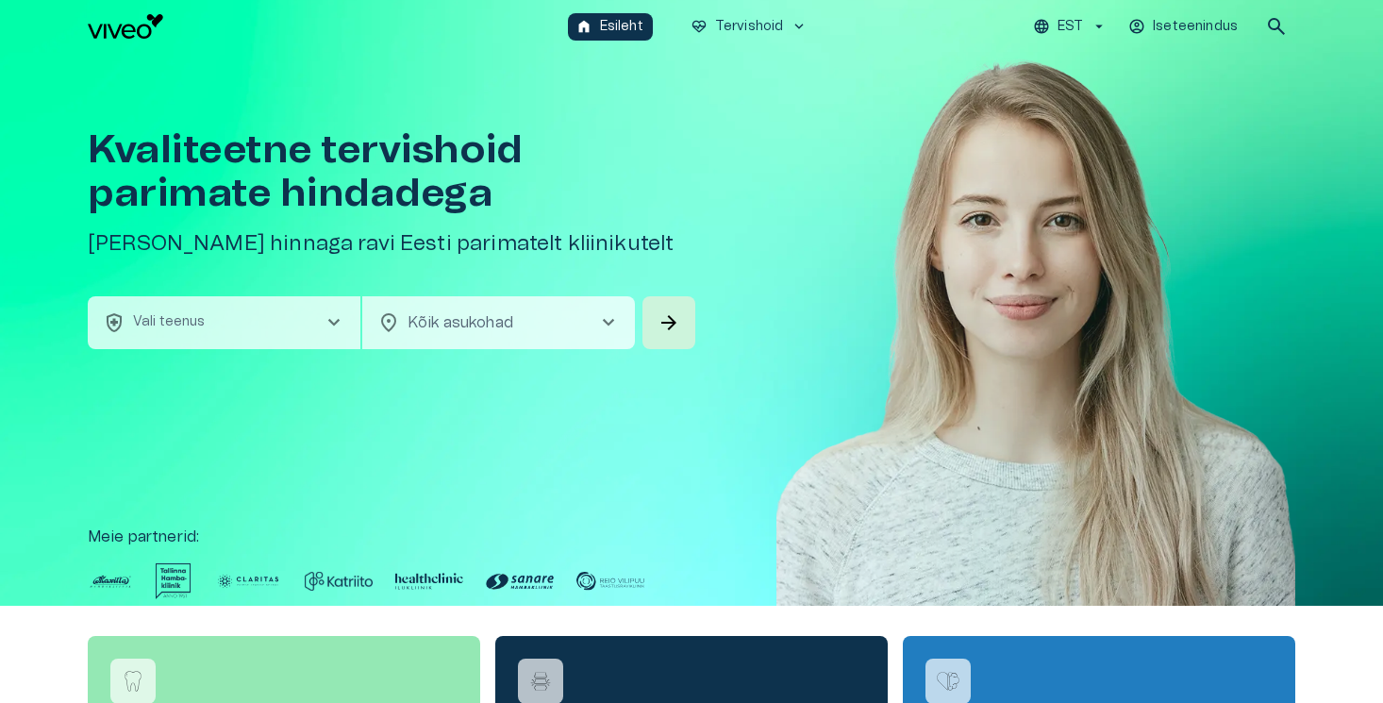
click at [170, 333] on button "health_and_safety Vali teenus chevron_right" at bounding box center [224, 322] width 273 height 53
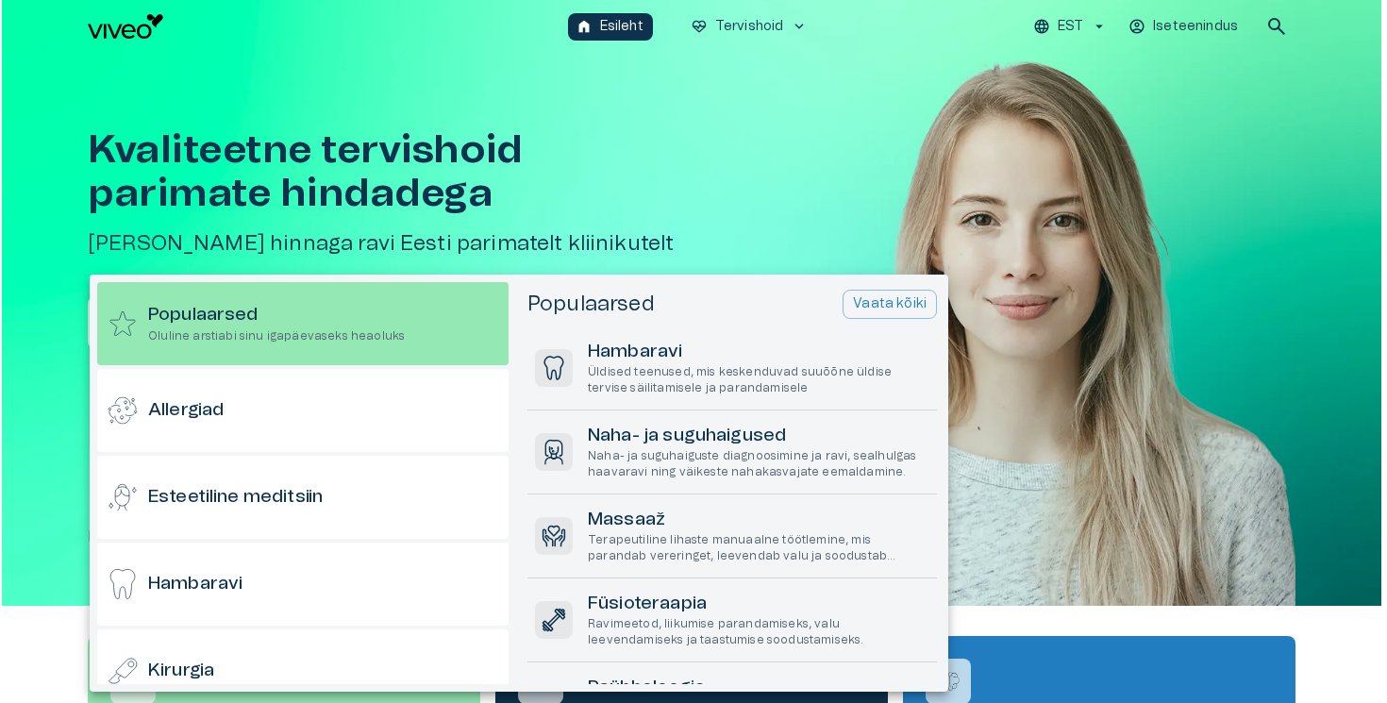
scroll to position [53, 0]
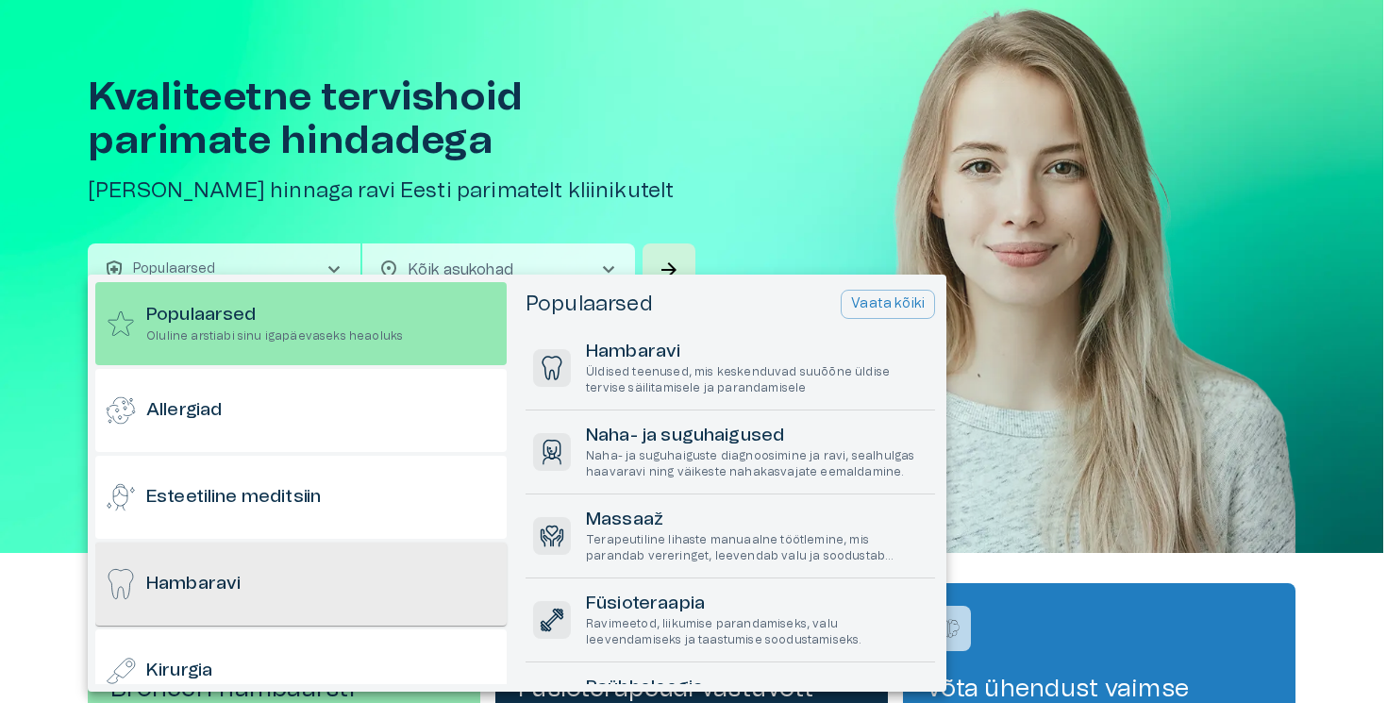
click at [316, 567] on div "Hambaravi" at bounding box center [300, 583] width 411 height 83
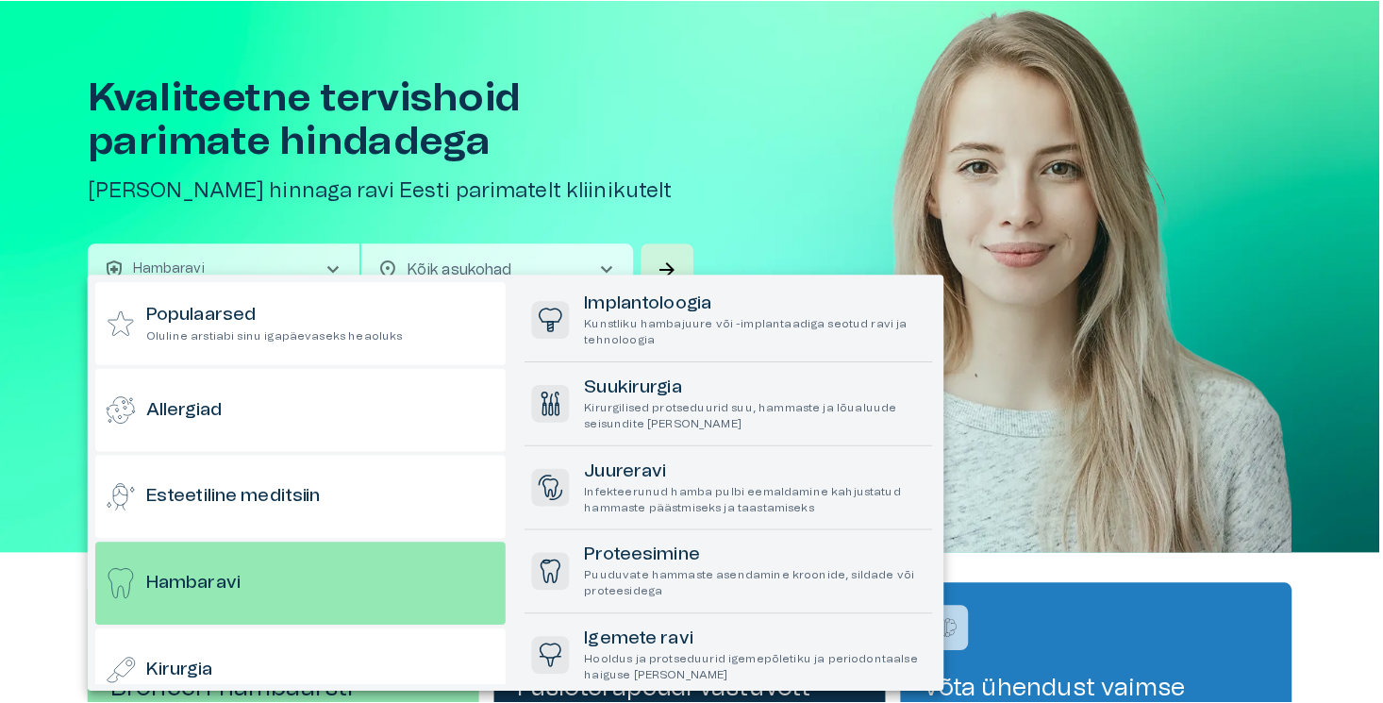
scroll to position [223, 0]
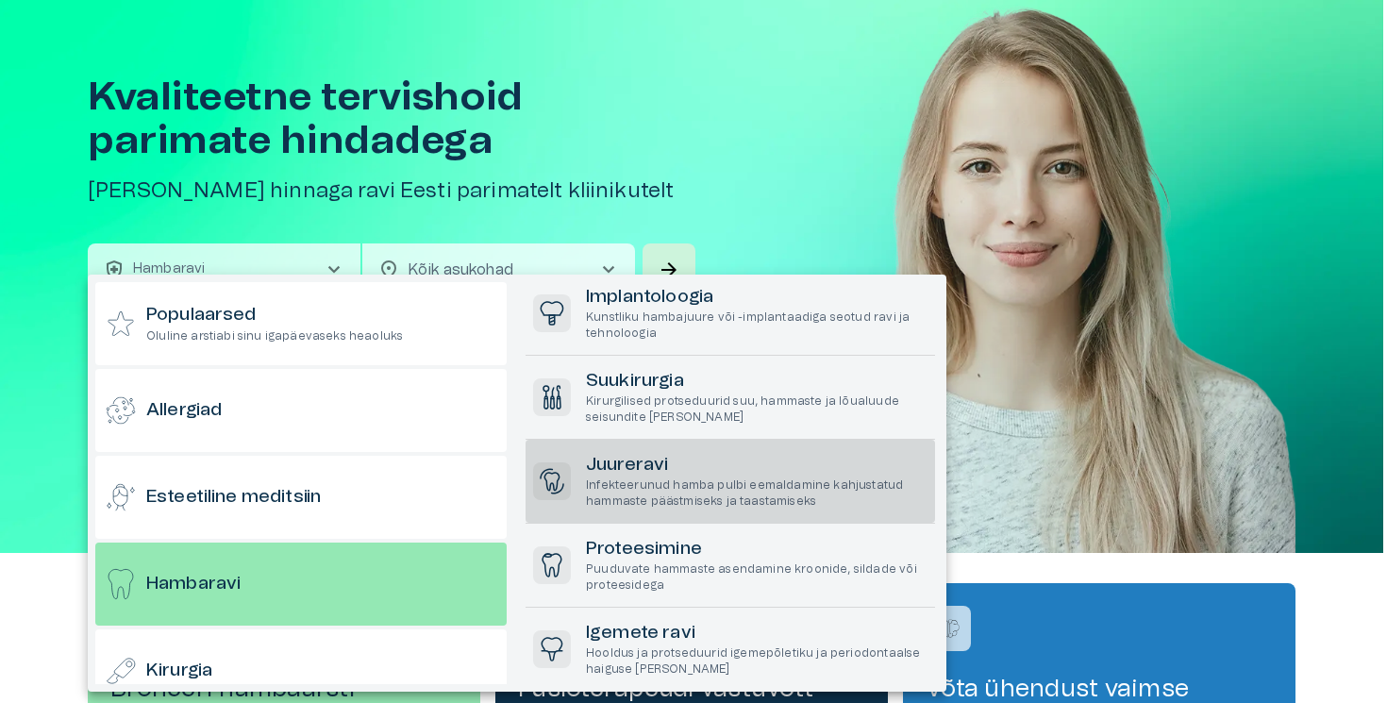
click at [593, 480] on p "Infekteerunud hamba pulbi eemaldamine kahjustatud hammaste päästmiseks ja taast…" at bounding box center [757, 493] width 342 height 32
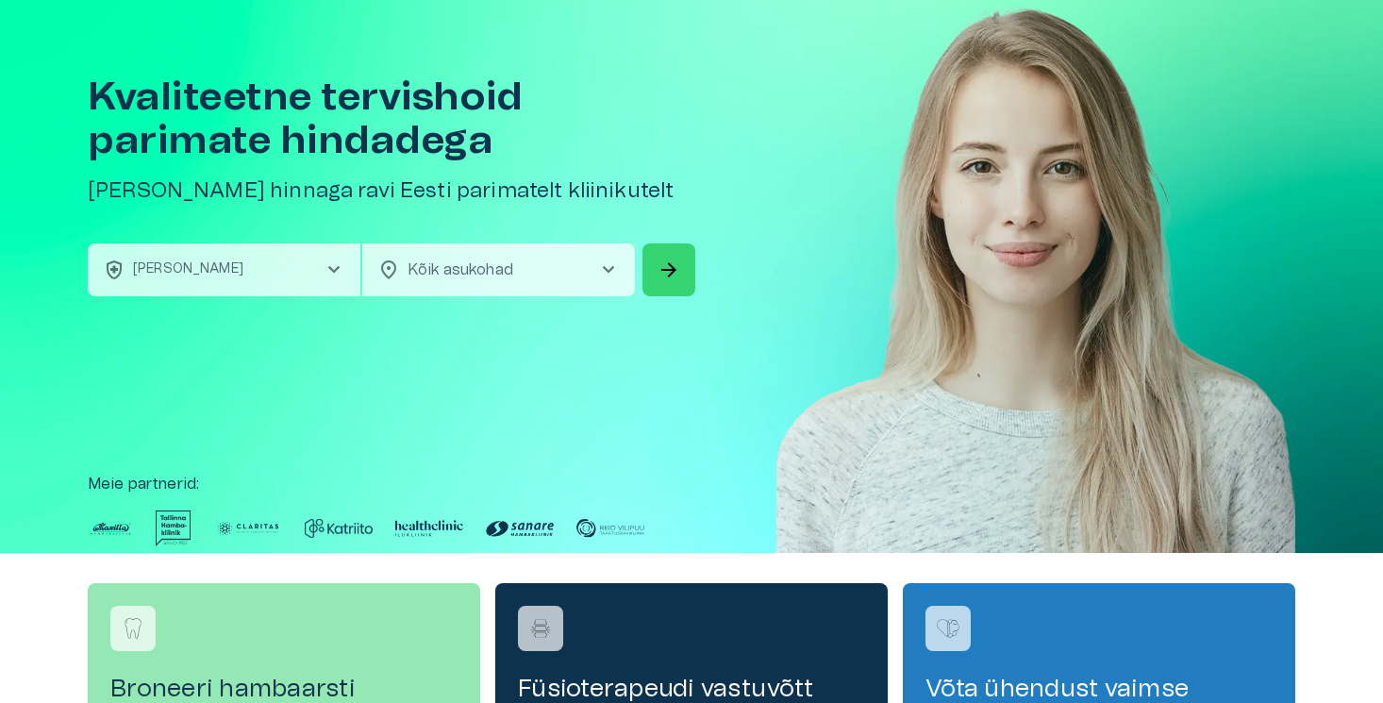
click at [663, 281] on span "arrow_forward" at bounding box center [669, 269] width 23 height 23
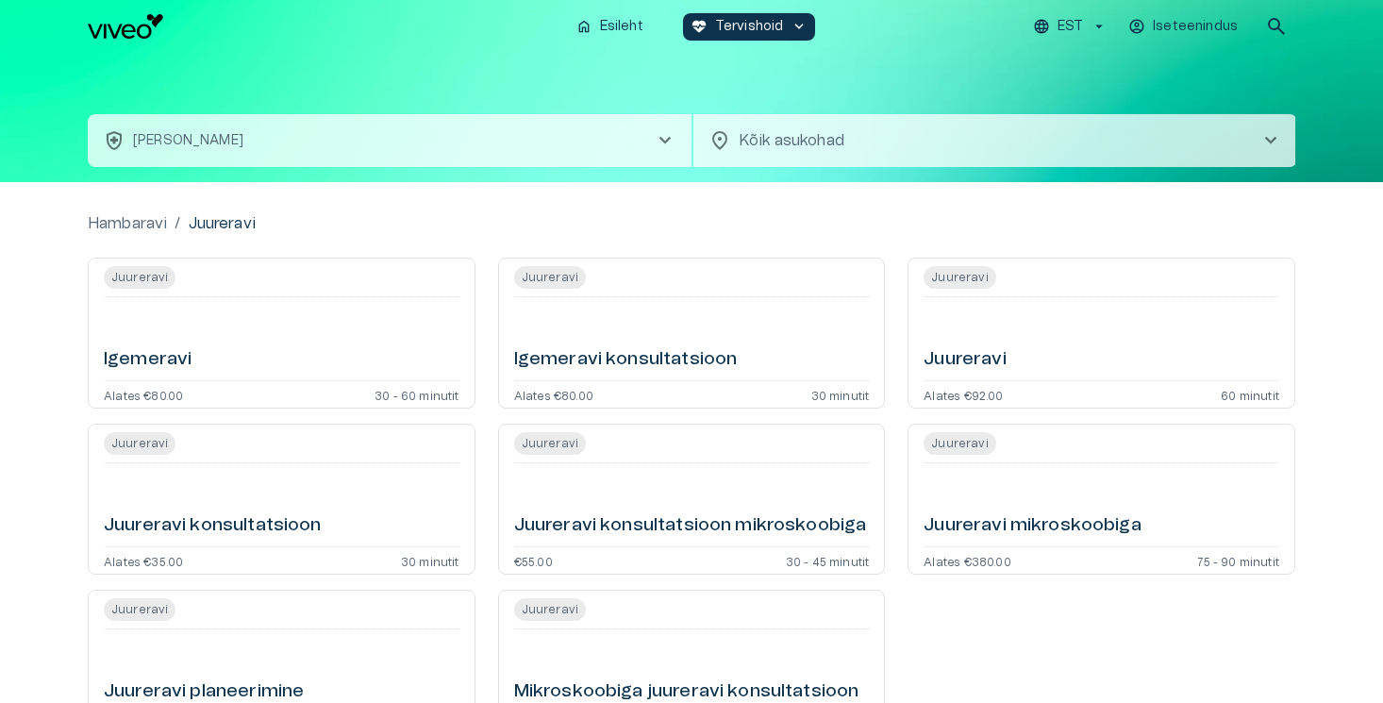
click at [382, 314] on div "Igemeravi" at bounding box center [282, 339] width 356 height 68
click at [584, 340] on div "Igemeravi konsultatsioon" at bounding box center [692, 339] width 356 height 68
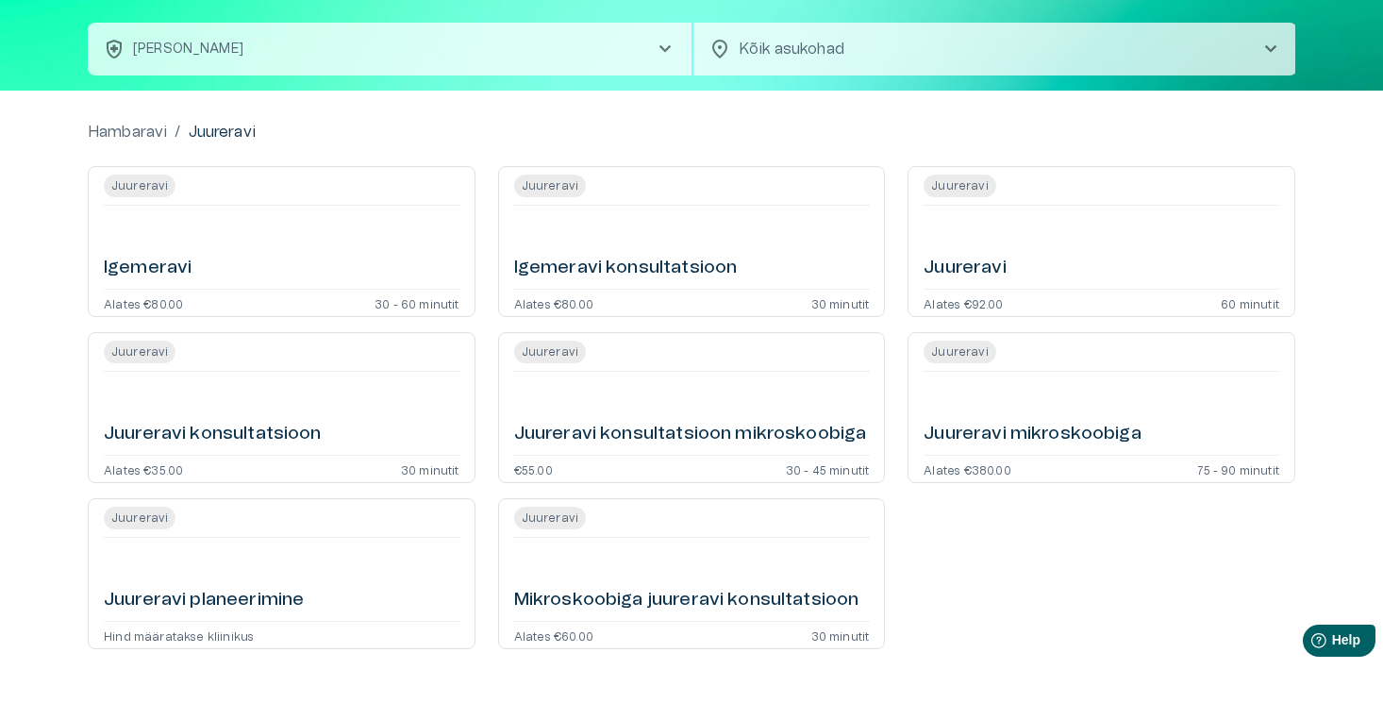
scroll to position [95, 0]
